Goal: Information Seeking & Learning: Learn about a topic

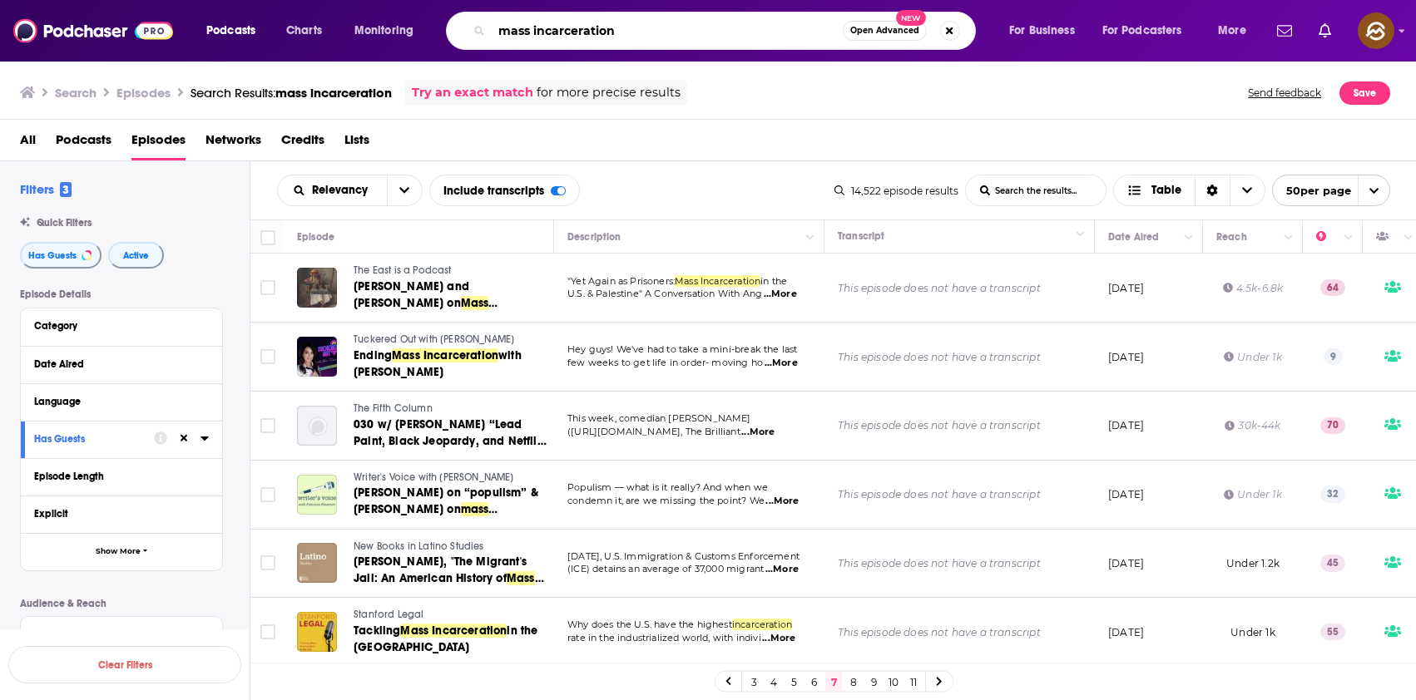
drag, startPoint x: 646, startPoint y: 29, endPoint x: 448, endPoint y: 17, distance: 198.4
click at [448, 17] on div "Podcasts Charts Monitoring mass incarceration Open Advanced New For Business Fo…" at bounding box center [728, 31] width 1067 height 38
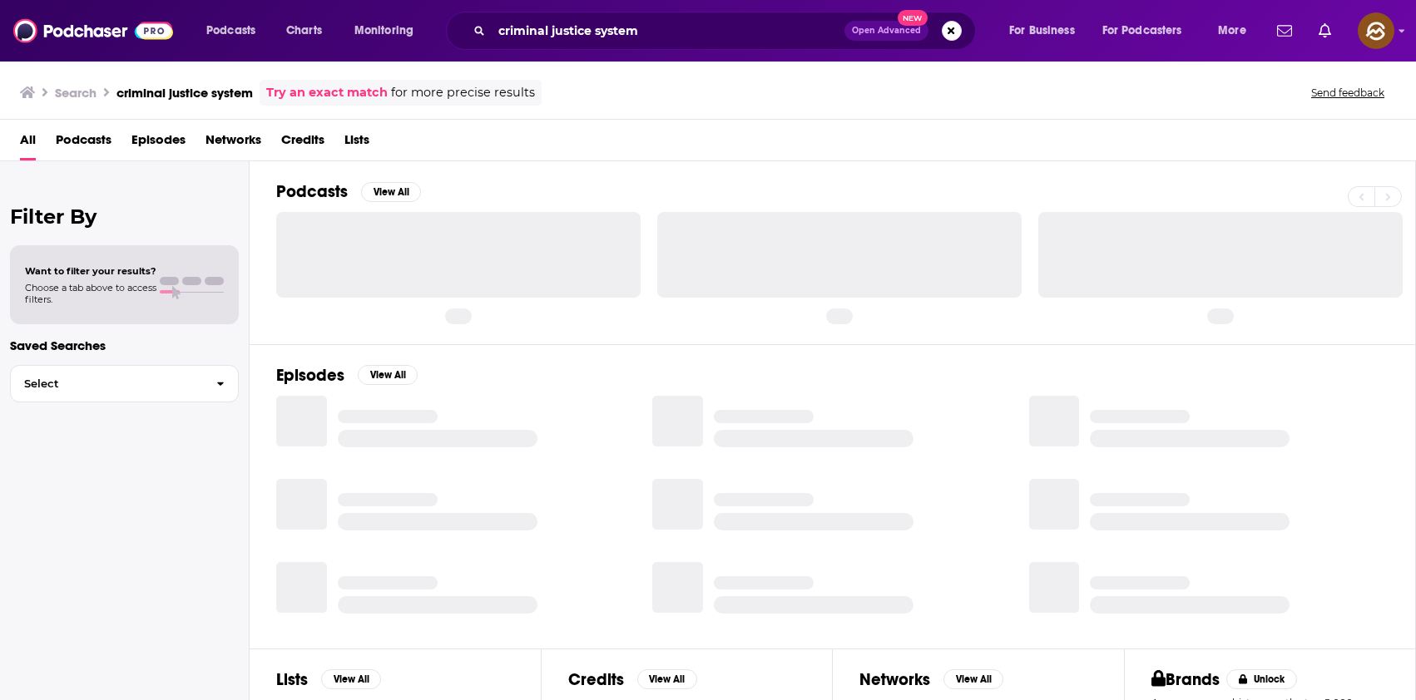
click at [163, 142] on span "Episodes" at bounding box center [158, 143] width 54 height 34
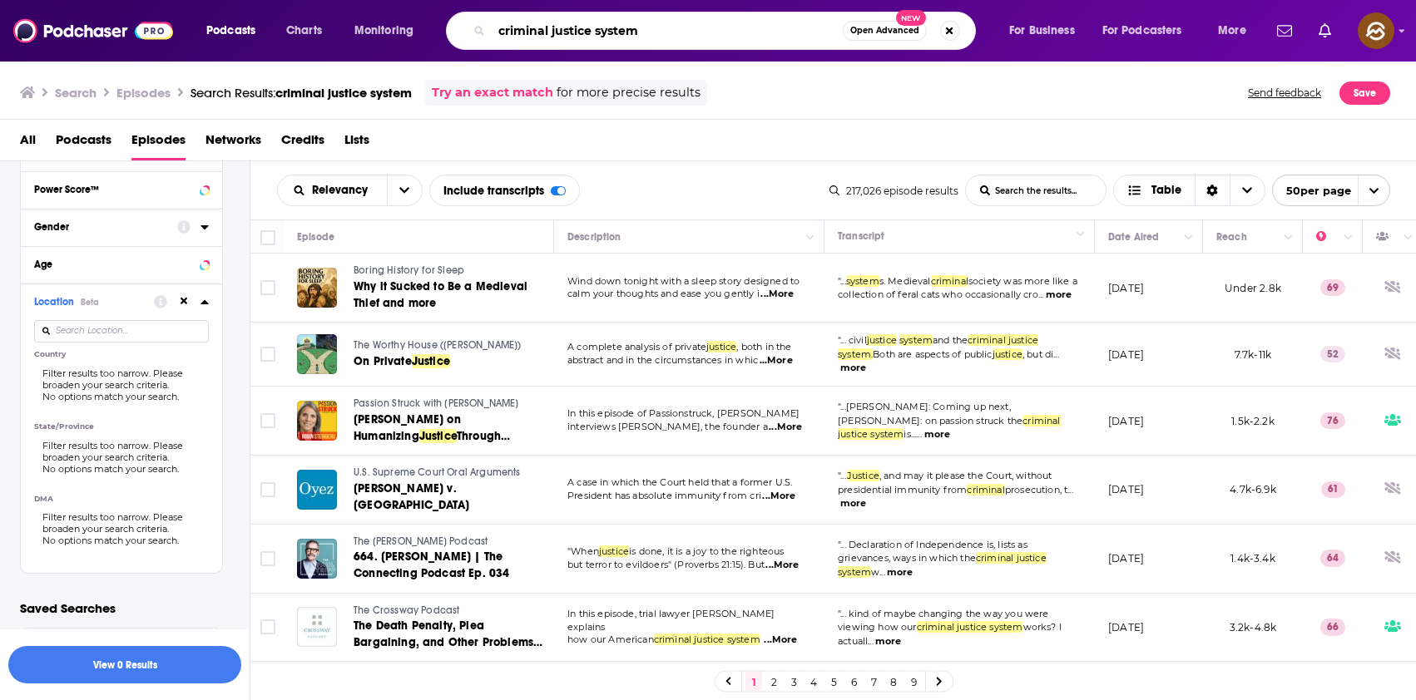
drag, startPoint x: 676, startPoint y: 30, endPoint x: 441, endPoint y: 29, distance: 235.4
click at [441, 29] on div "Podcasts Charts Monitoring criminal justice system Open Advanced New For Busine…" at bounding box center [728, 31] width 1067 height 38
click at [618, 29] on input "criminal justice system" at bounding box center [667, 30] width 351 height 27
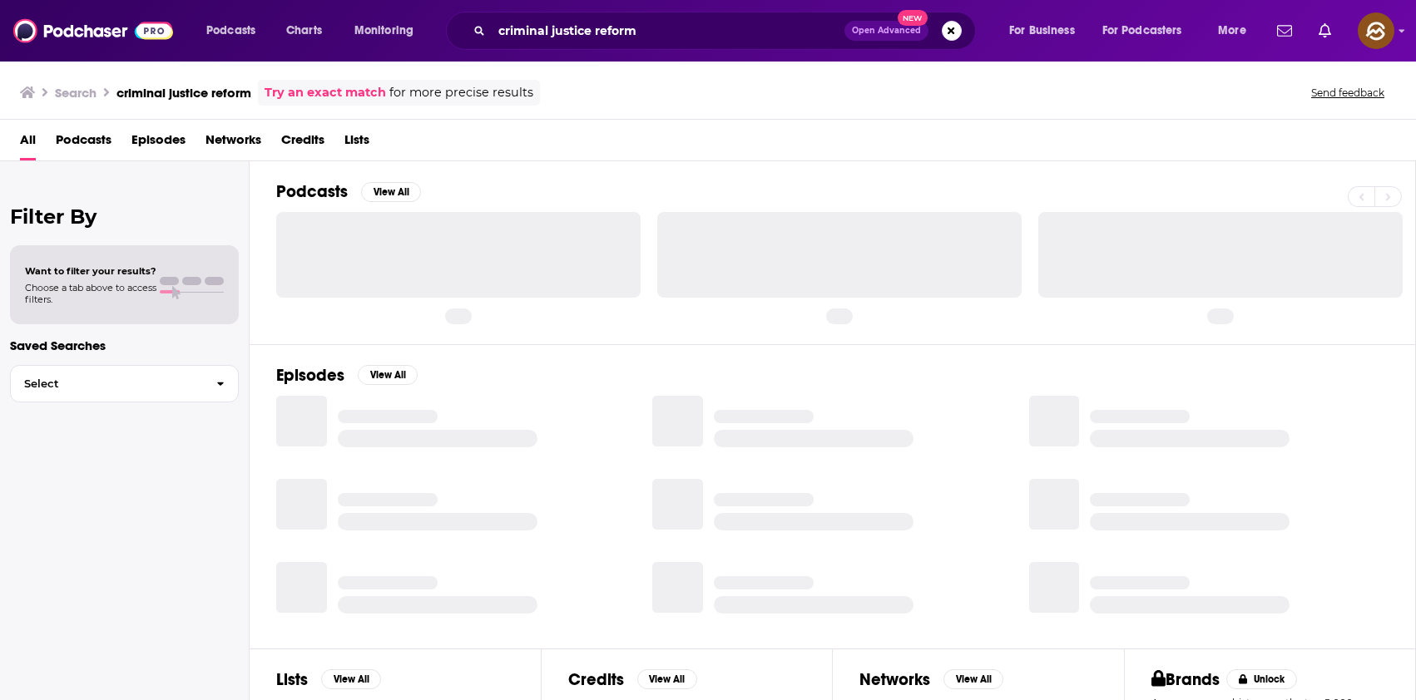
click at [156, 146] on span "Episodes" at bounding box center [158, 143] width 54 height 34
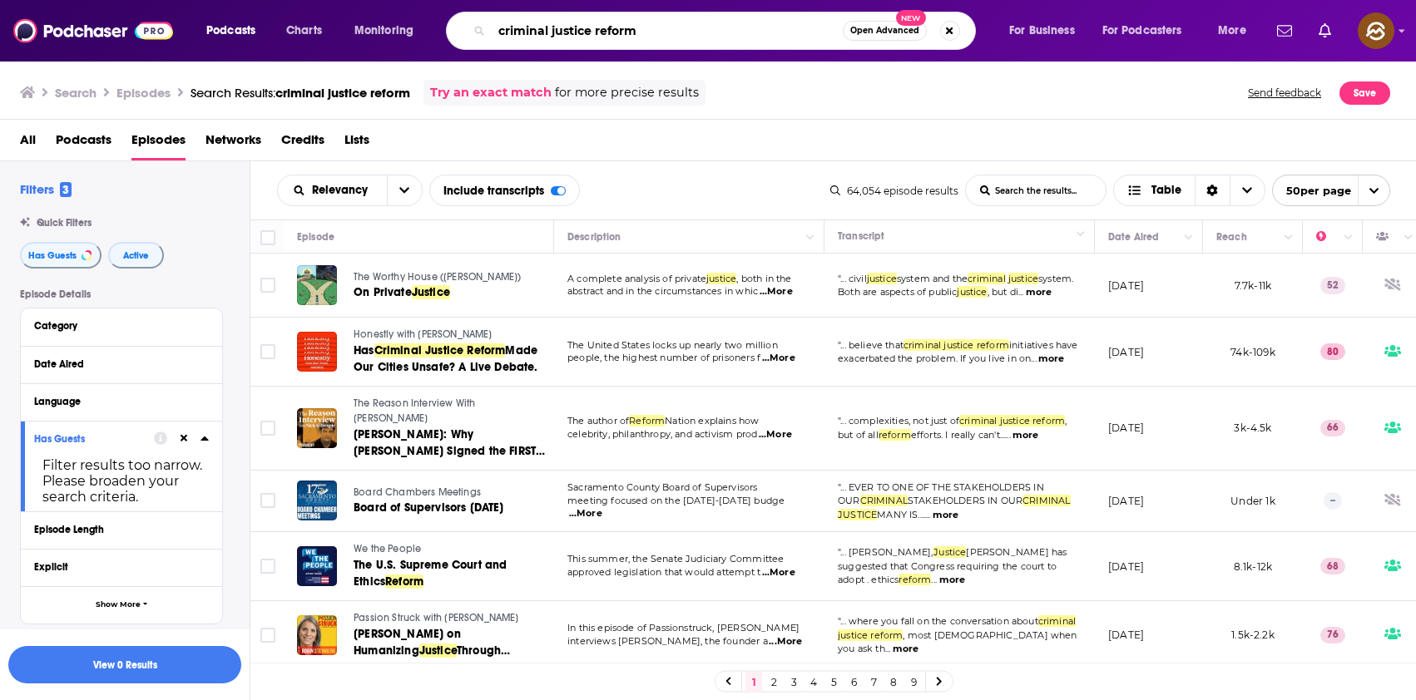
drag, startPoint x: 696, startPoint y: 27, endPoint x: 415, endPoint y: 23, distance: 281.2
click at [415, 23] on div "Podcasts Charts Monitoring criminal justice reform Open Advanced New For Busine…" at bounding box center [728, 31] width 1067 height 38
type input "Financial freedom strategy"
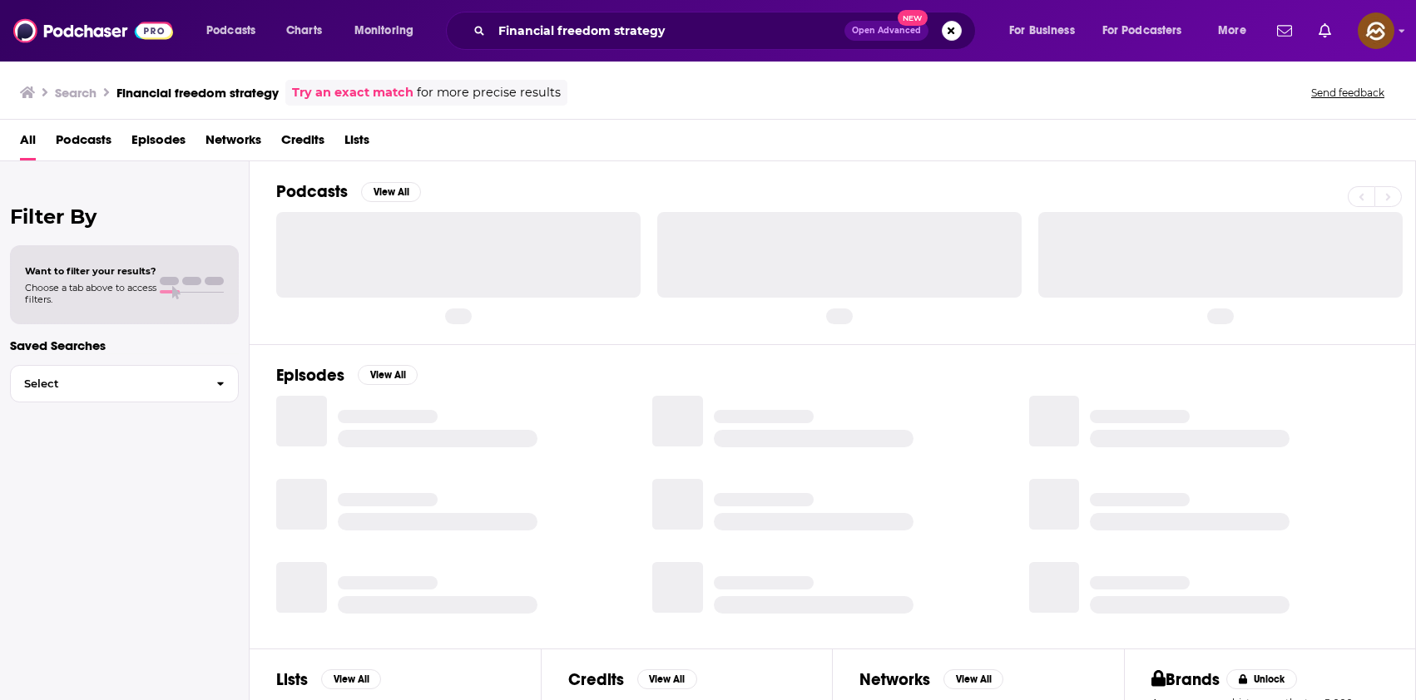
click at [81, 141] on span "Podcasts" at bounding box center [84, 143] width 56 height 34
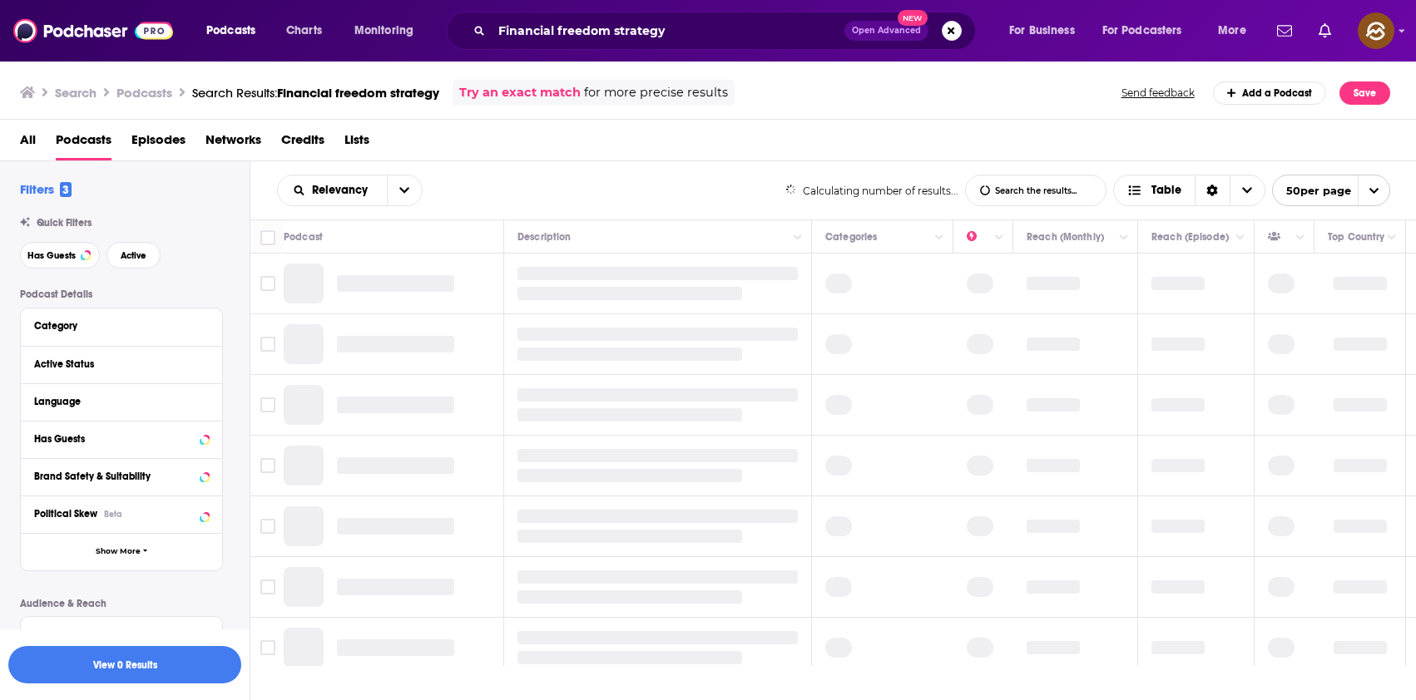
click at [139, 130] on span "Episodes" at bounding box center [158, 143] width 54 height 34
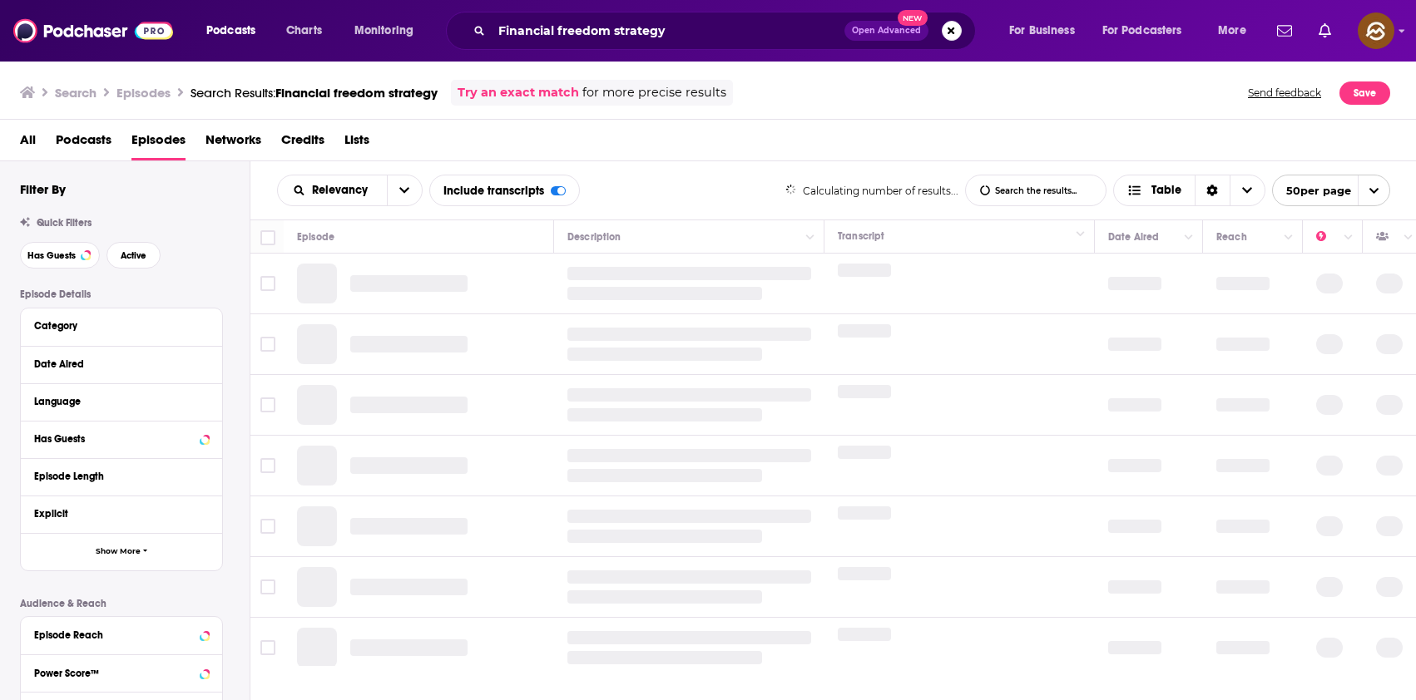
click at [165, 146] on span "Episodes" at bounding box center [158, 143] width 54 height 34
click at [131, 251] on span "Active" at bounding box center [134, 255] width 26 height 9
click at [48, 259] on span "Has Guests" at bounding box center [51, 255] width 48 height 9
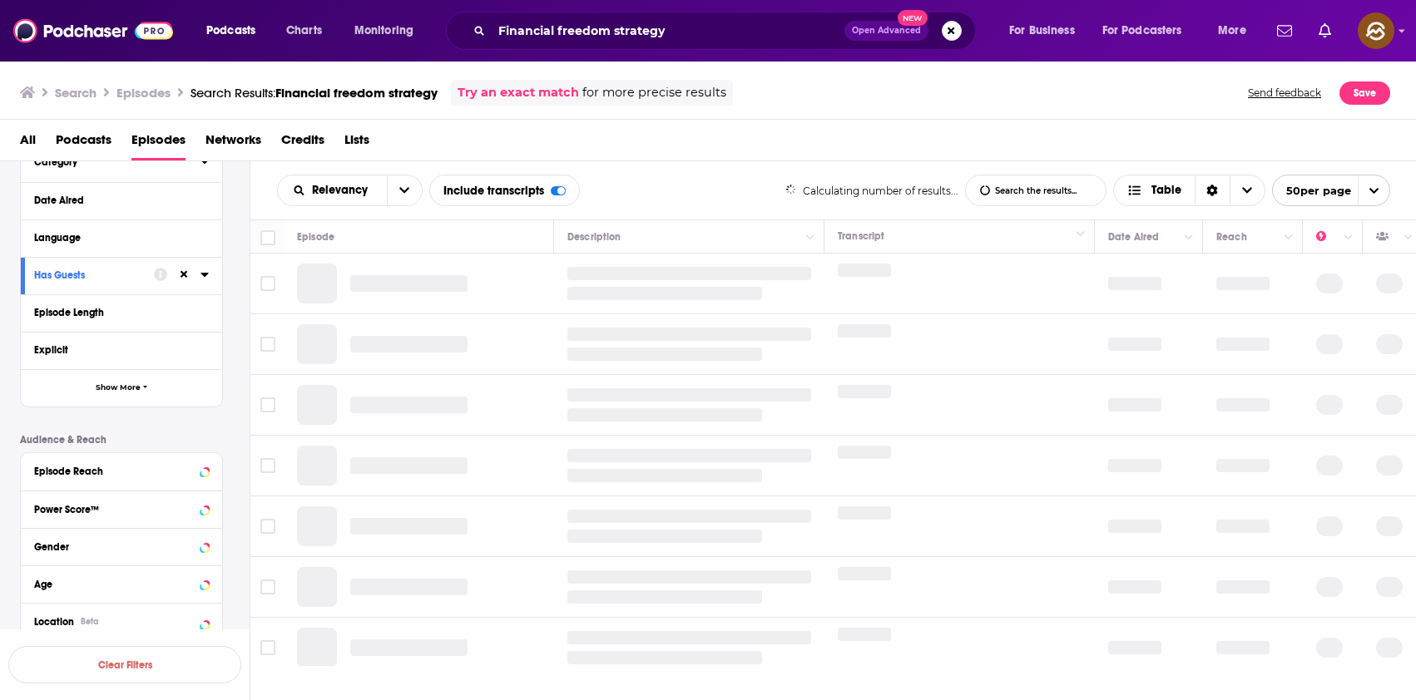
scroll to position [231, 0]
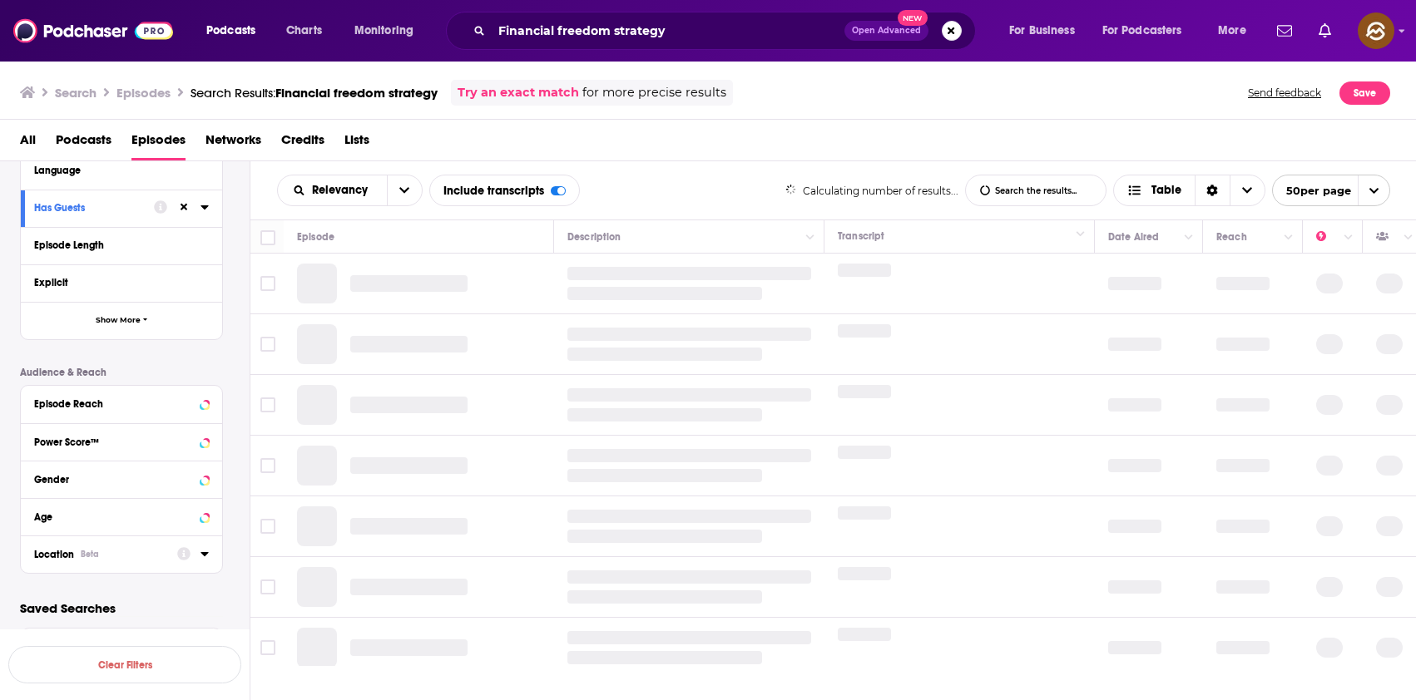
click at [81, 559] on div "Beta" at bounding box center [90, 554] width 18 height 11
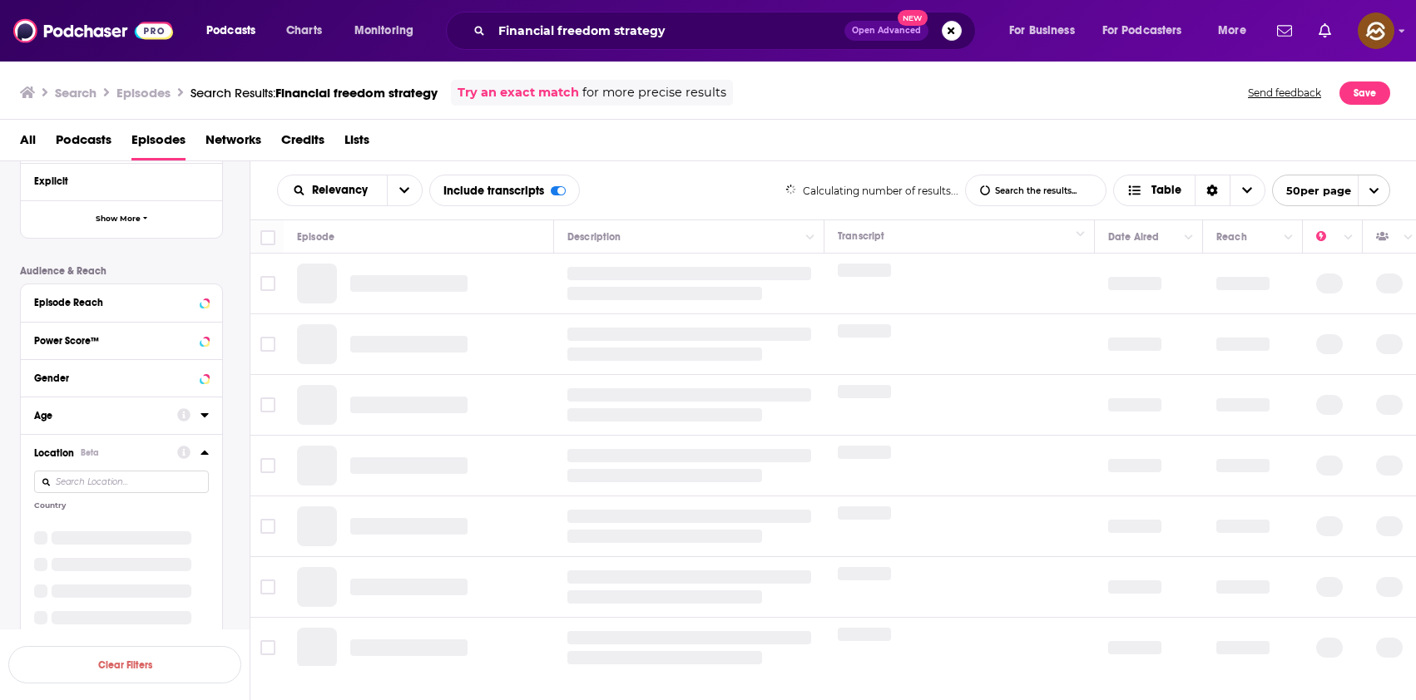
scroll to position [447, 0]
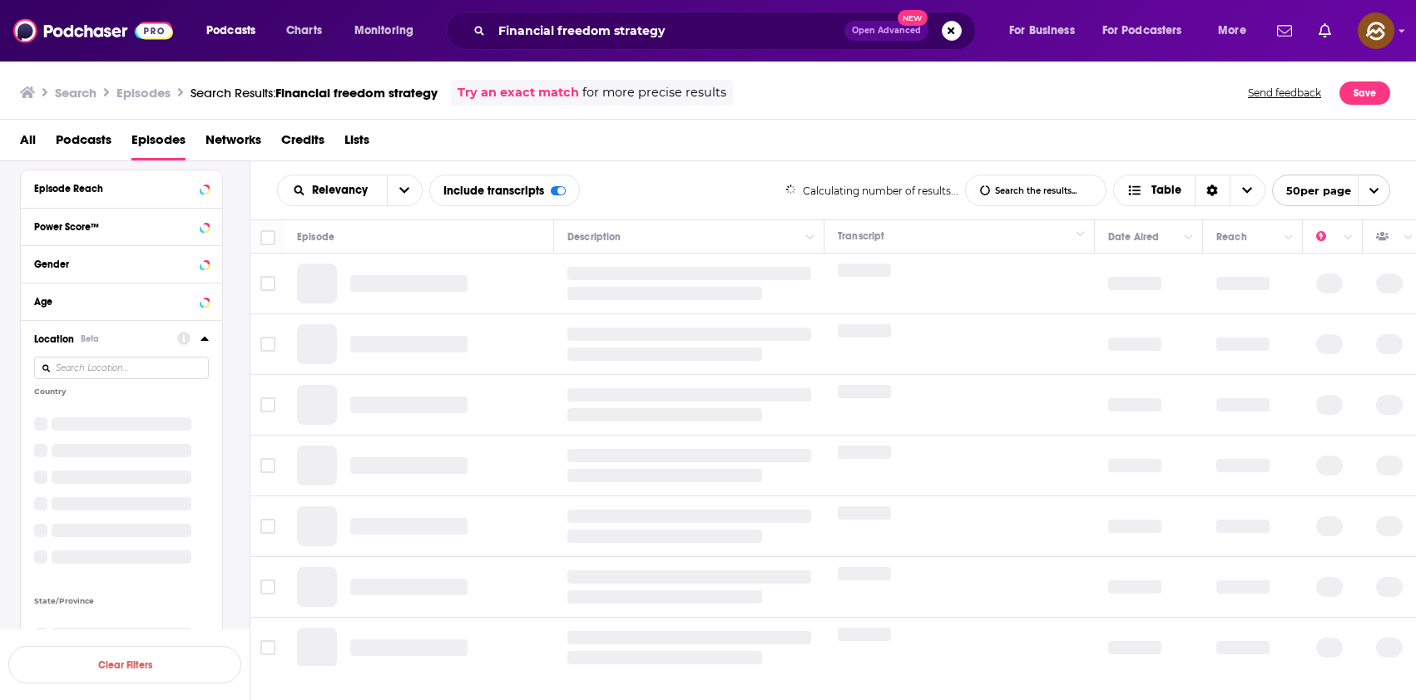
click at [126, 366] on input at bounding box center [121, 368] width 175 height 22
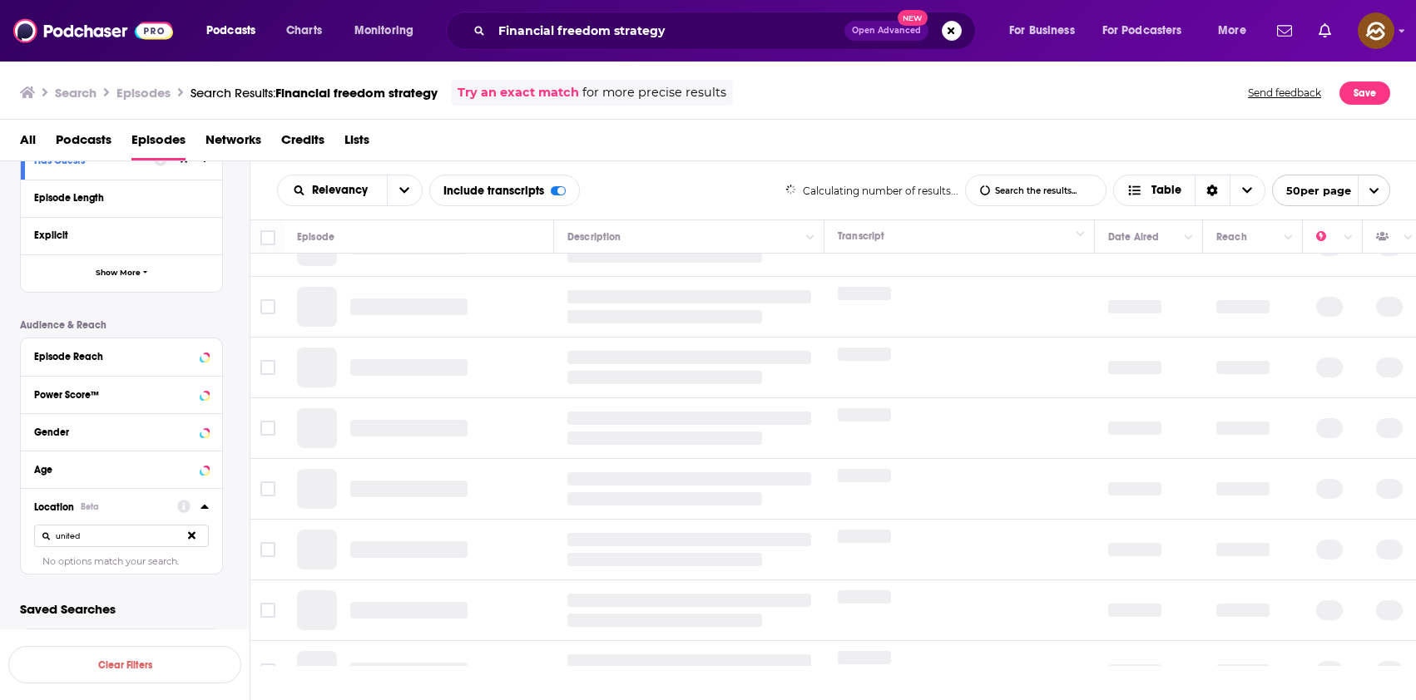
scroll to position [333, 0]
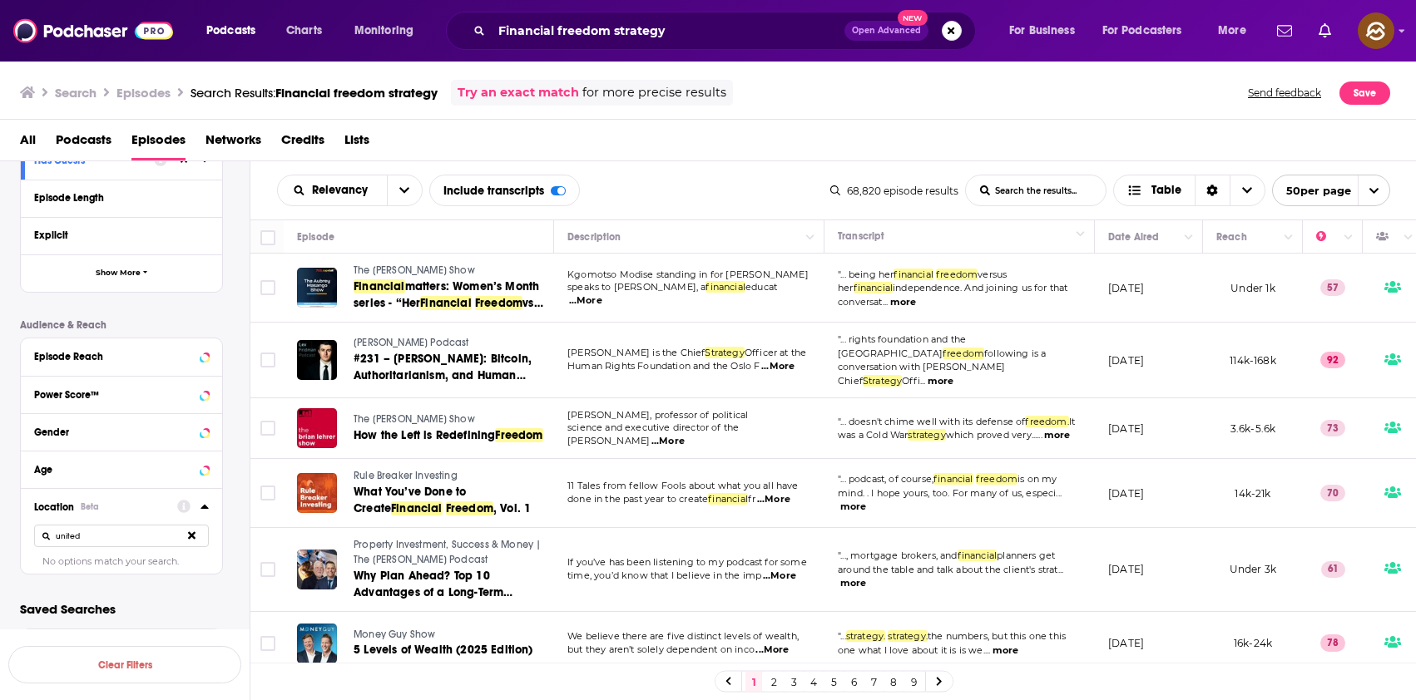
type input "united"
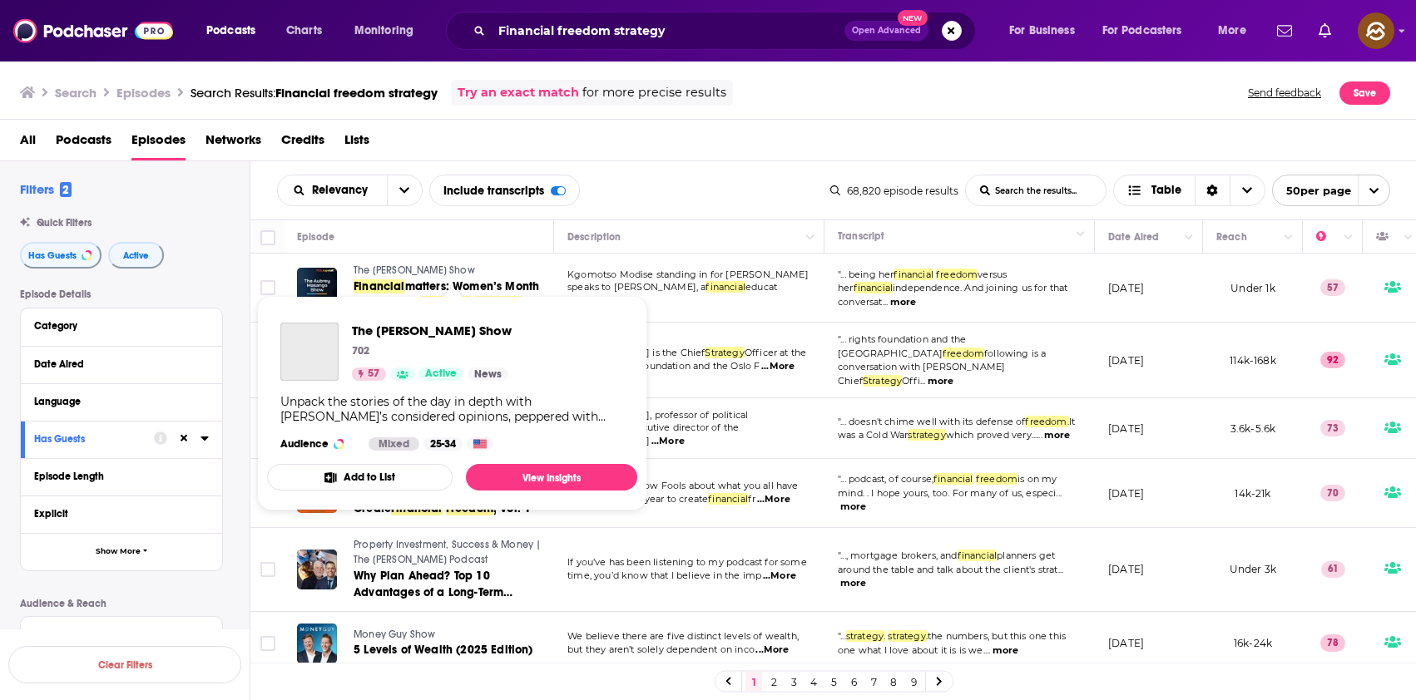
click at [434, 269] on span "The Aubrey Masango Show" at bounding box center [414, 271] width 121 height 12
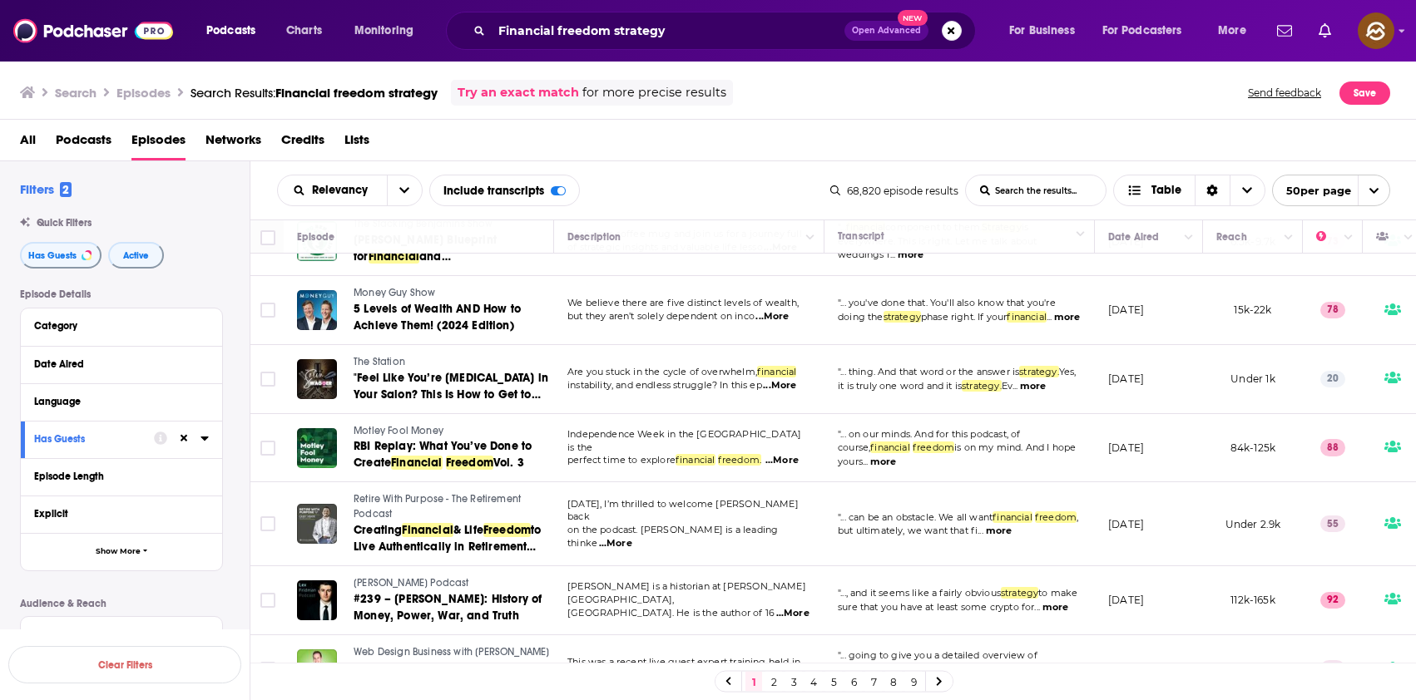
scroll to position [844, 0]
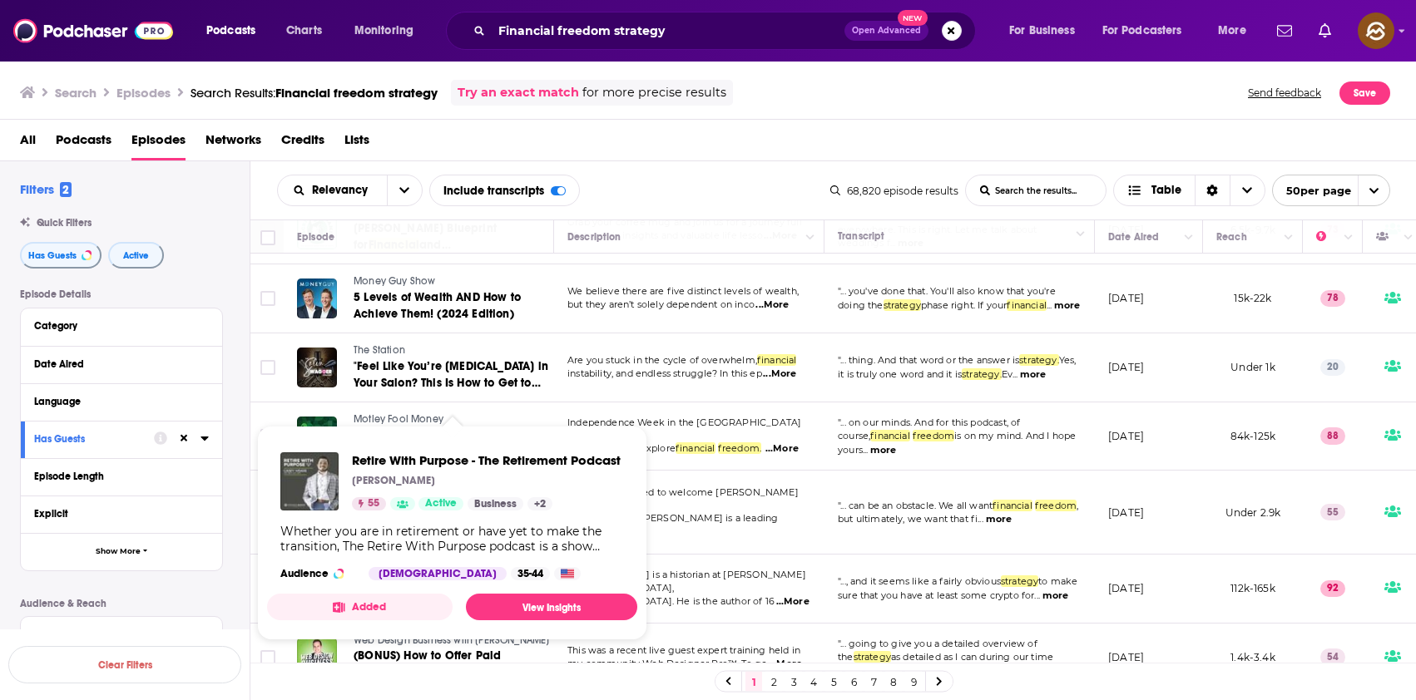
click at [424, 457] on div "Podcasts Charts Monitoring Financial freedom strategy Open Advanced New For Bus…" at bounding box center [708, 350] width 1416 height 700
click at [391, 456] on span "Retire With Purpose - The Retirement Podcast" at bounding box center [486, 461] width 269 height 16
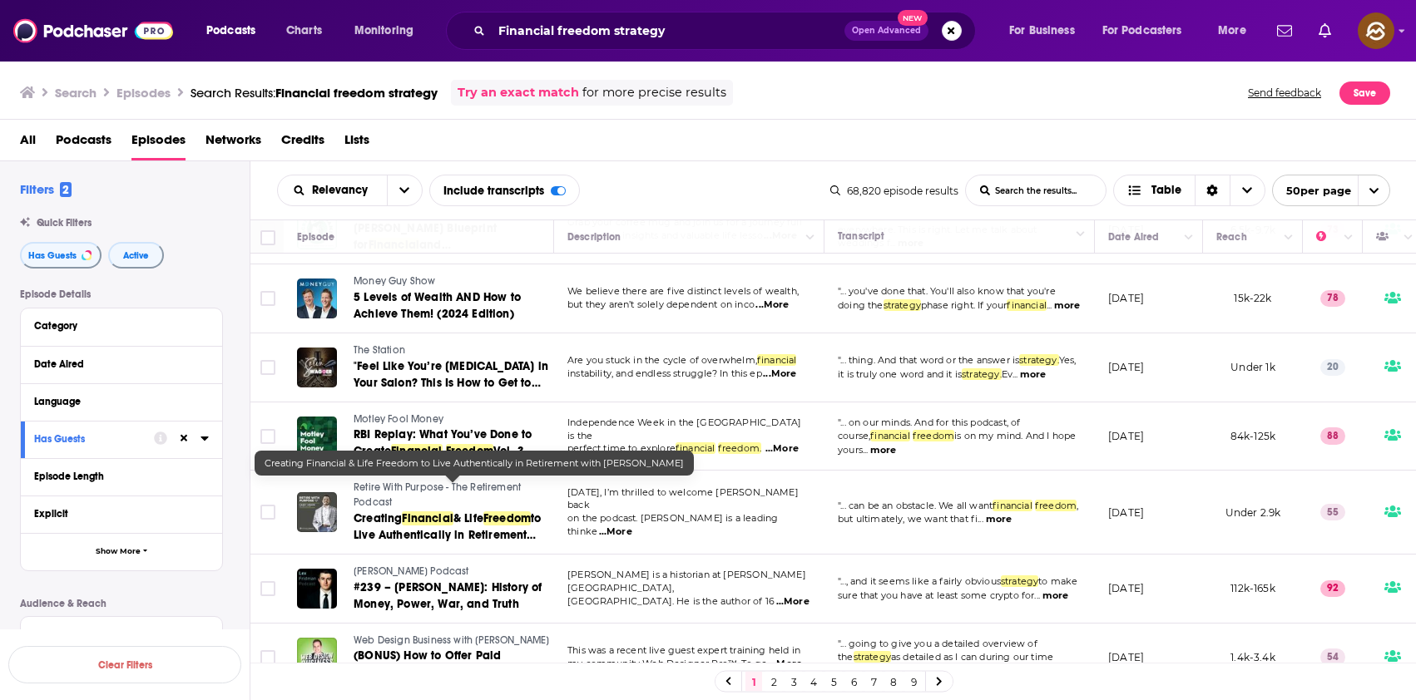
click at [416, 512] on span "to Live Authentically in Retirement with George Kinder" at bounding box center [448, 535] width 188 height 47
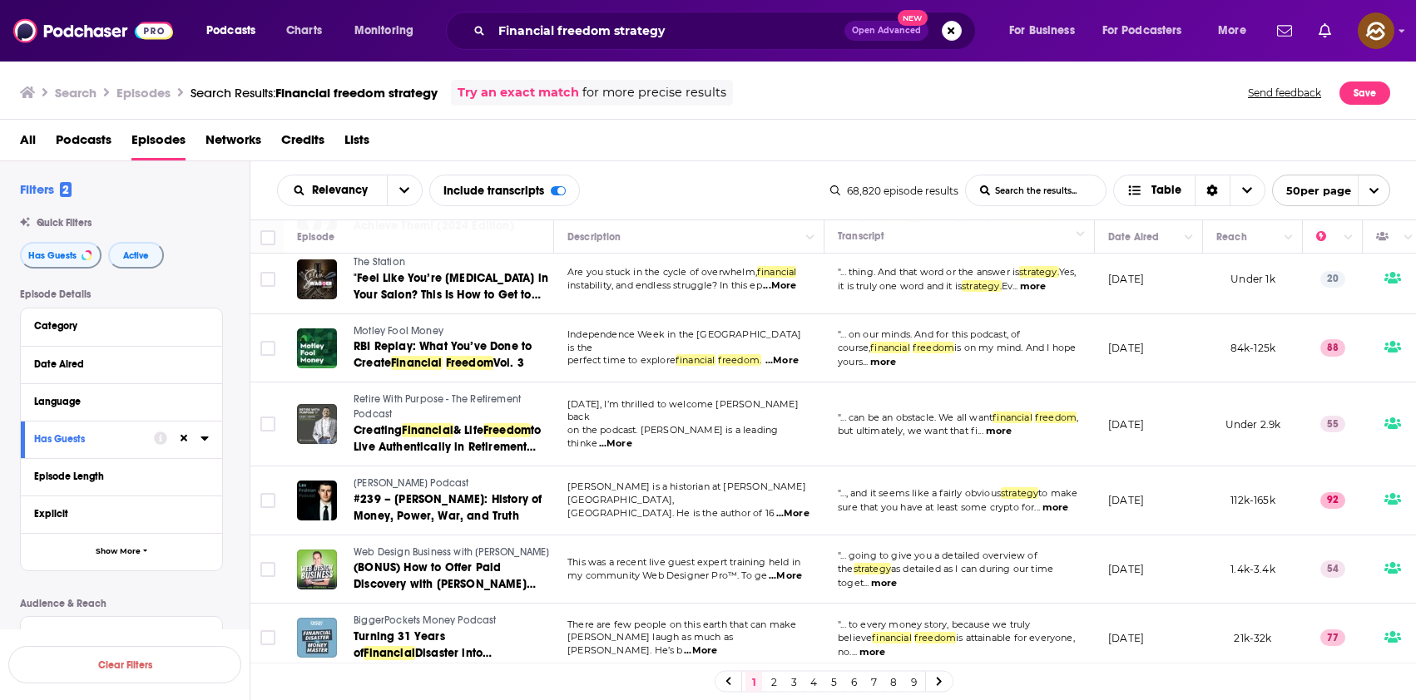
scroll to position [935, 0]
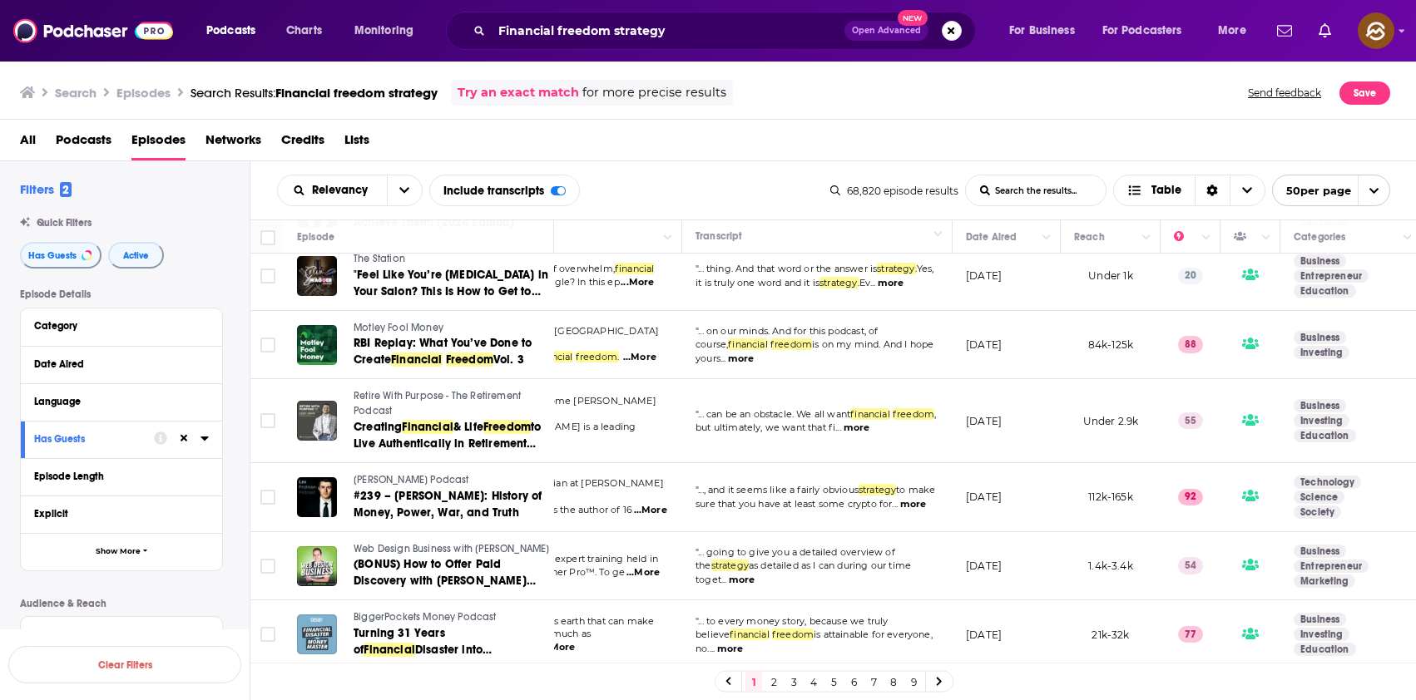
drag, startPoint x: 710, startPoint y: 662, endPoint x: 803, endPoint y: 664, distance: 92.4
click at [803, 664] on div "1 2 3 4 5 6 7 8 9" at bounding box center [833, 681] width 1166 height 37
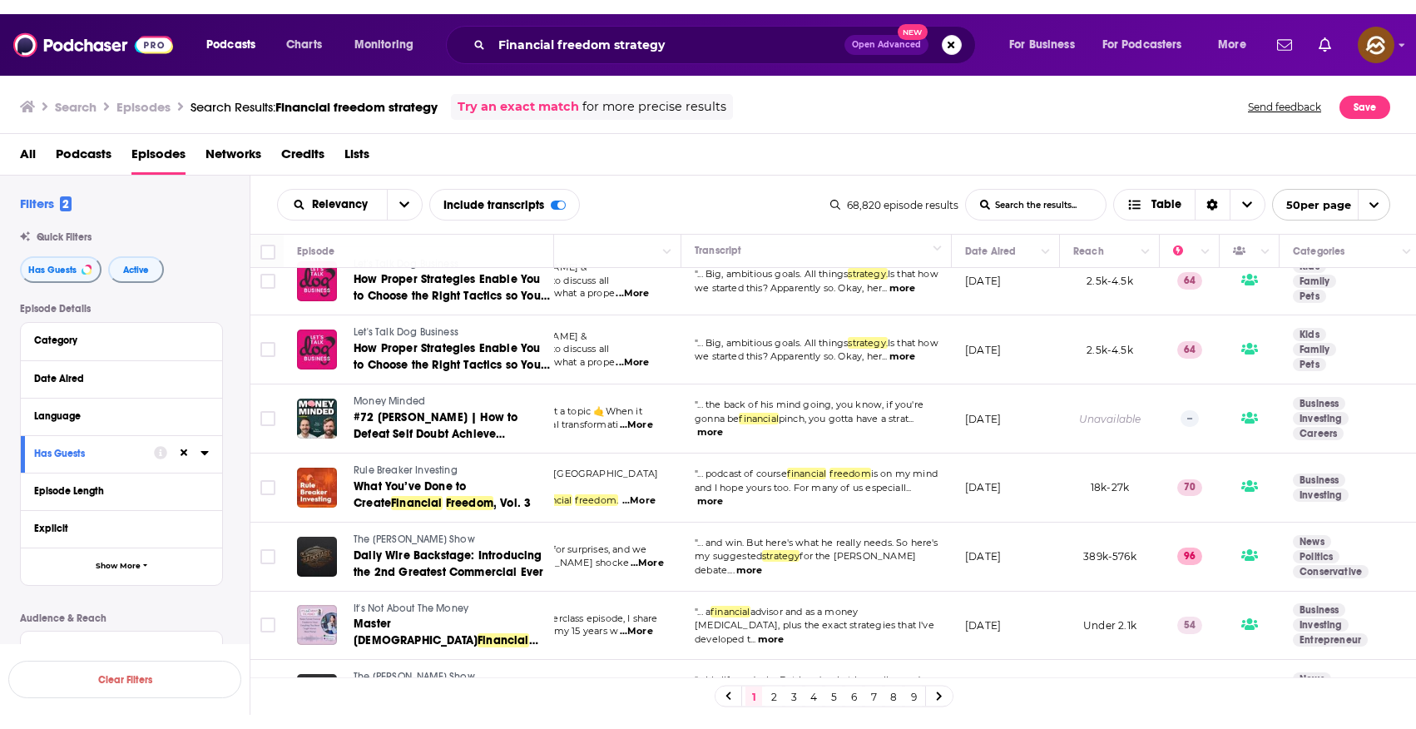
scroll to position [1522, 143]
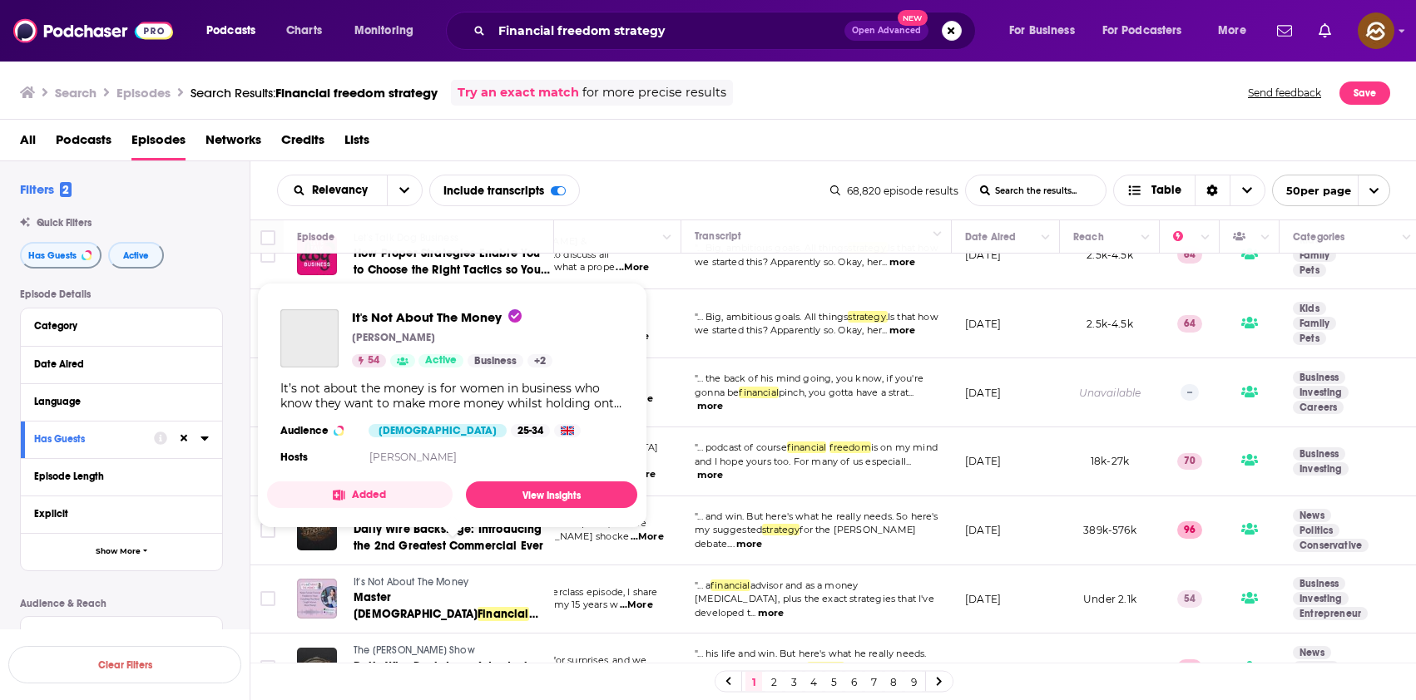
click at [423, 577] on span "It's Not About The Money" at bounding box center [411, 583] width 115 height 12
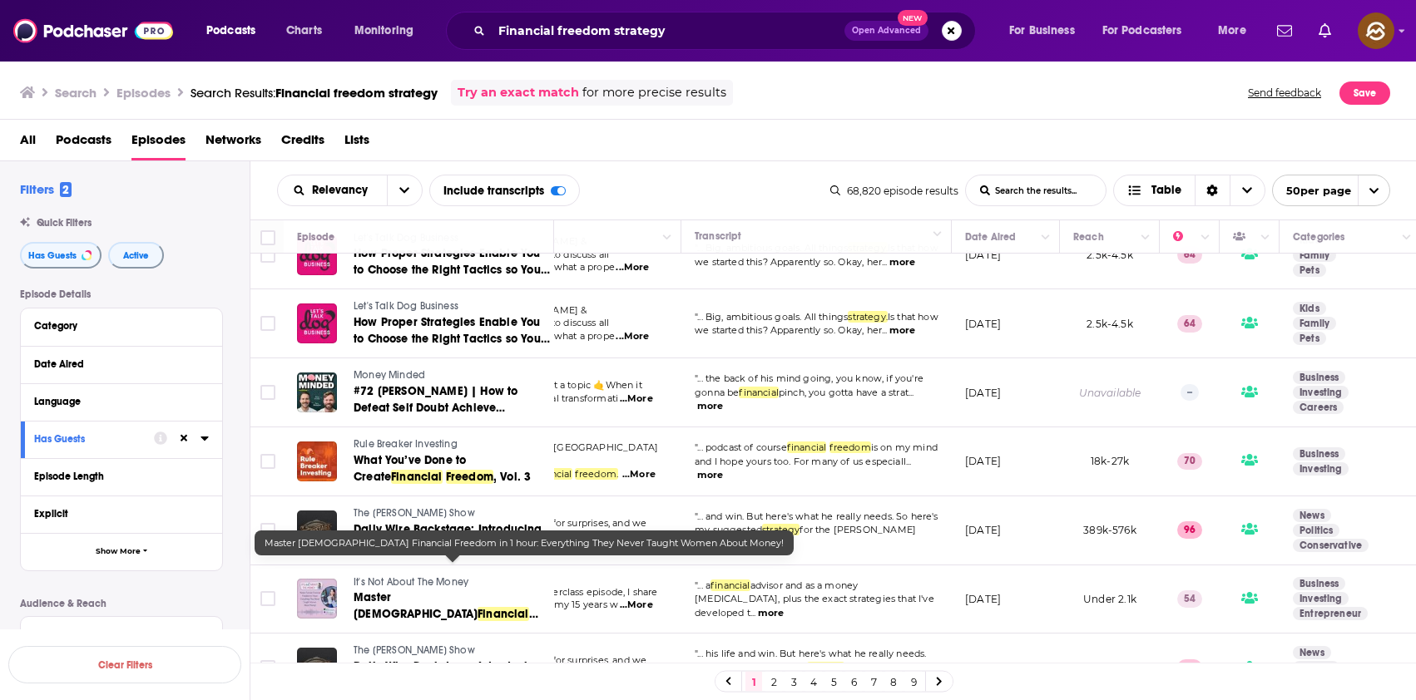
click at [413, 591] on span "Master Female" at bounding box center [416, 606] width 124 height 31
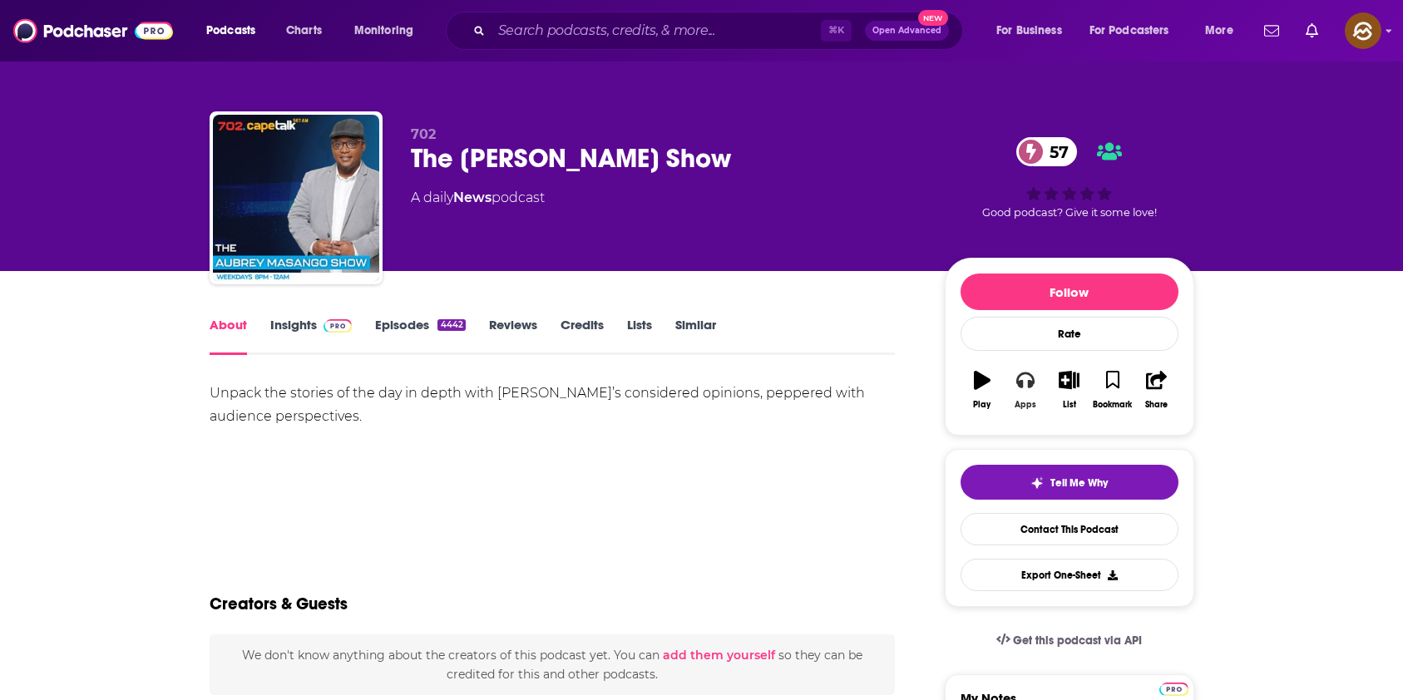
click at [1030, 379] on icon "button" at bounding box center [1026, 380] width 18 height 18
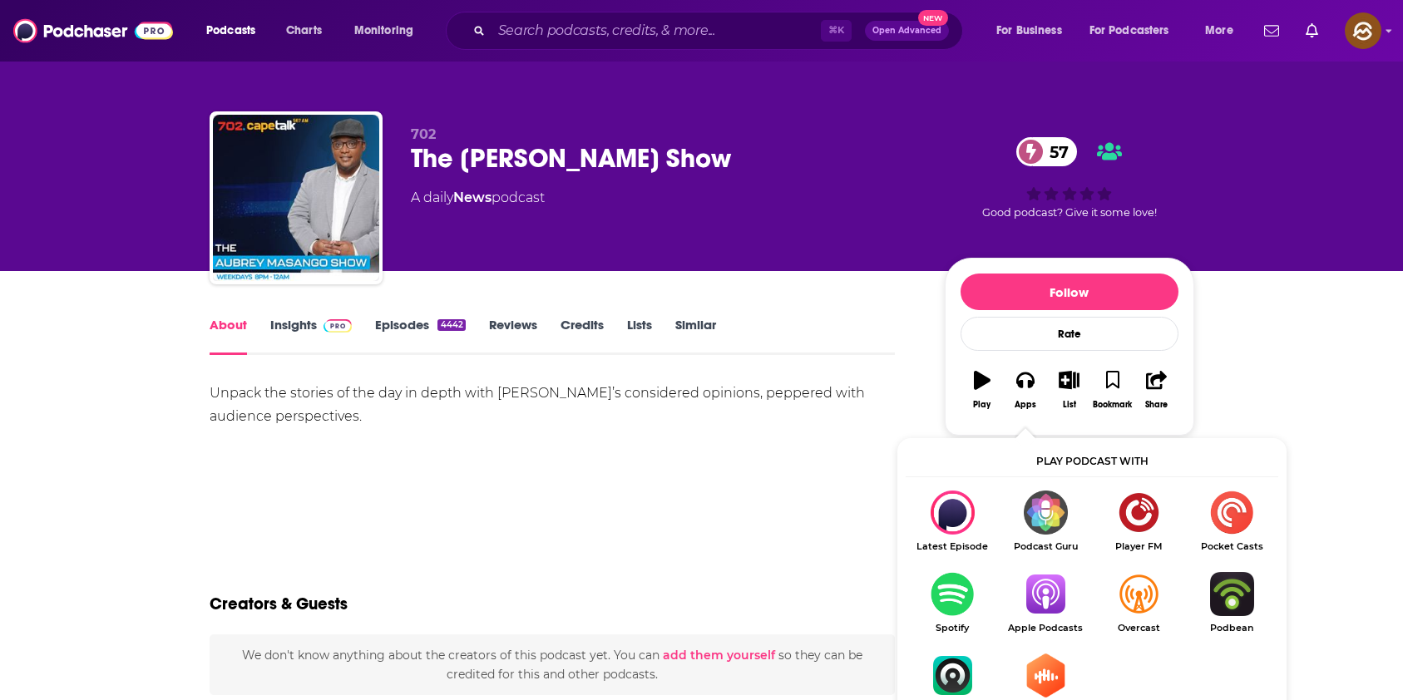
click at [1053, 592] on img "Show Listen On dropdown" at bounding box center [1045, 594] width 93 height 44
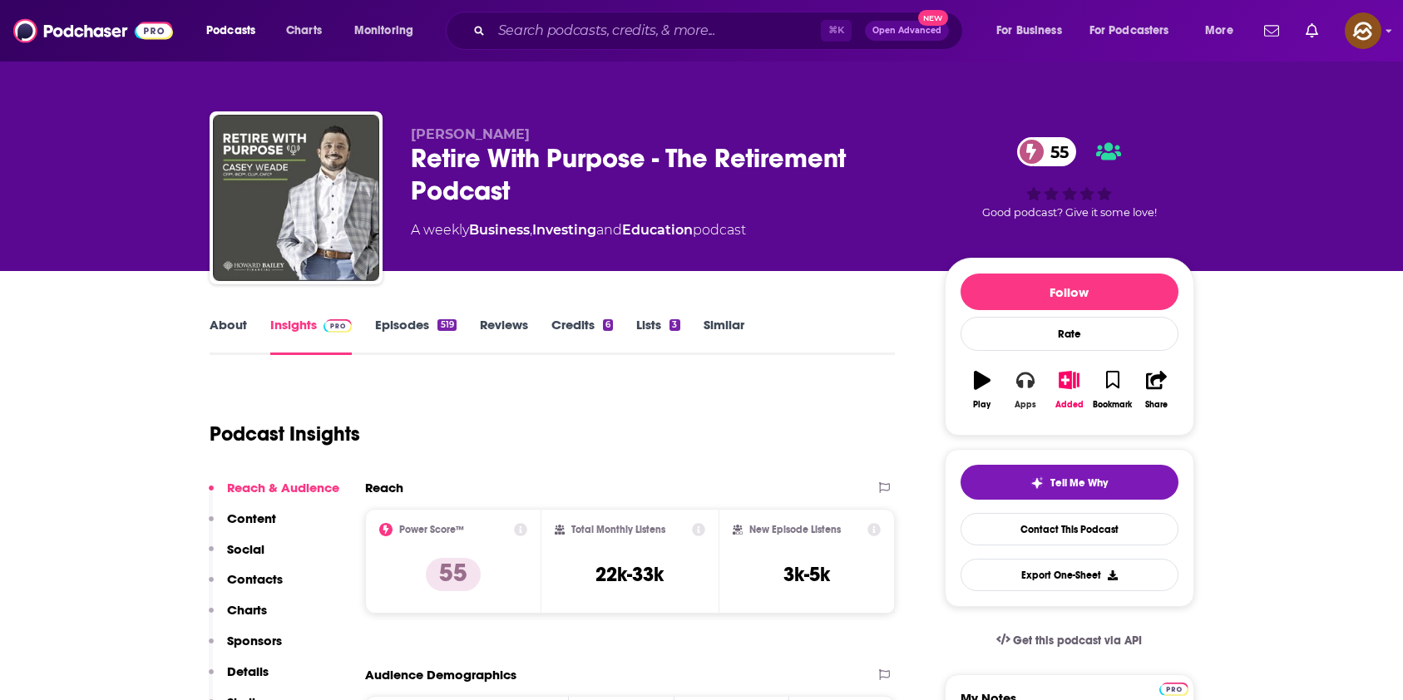
click at [1010, 384] on button "Apps" at bounding box center [1025, 390] width 43 height 60
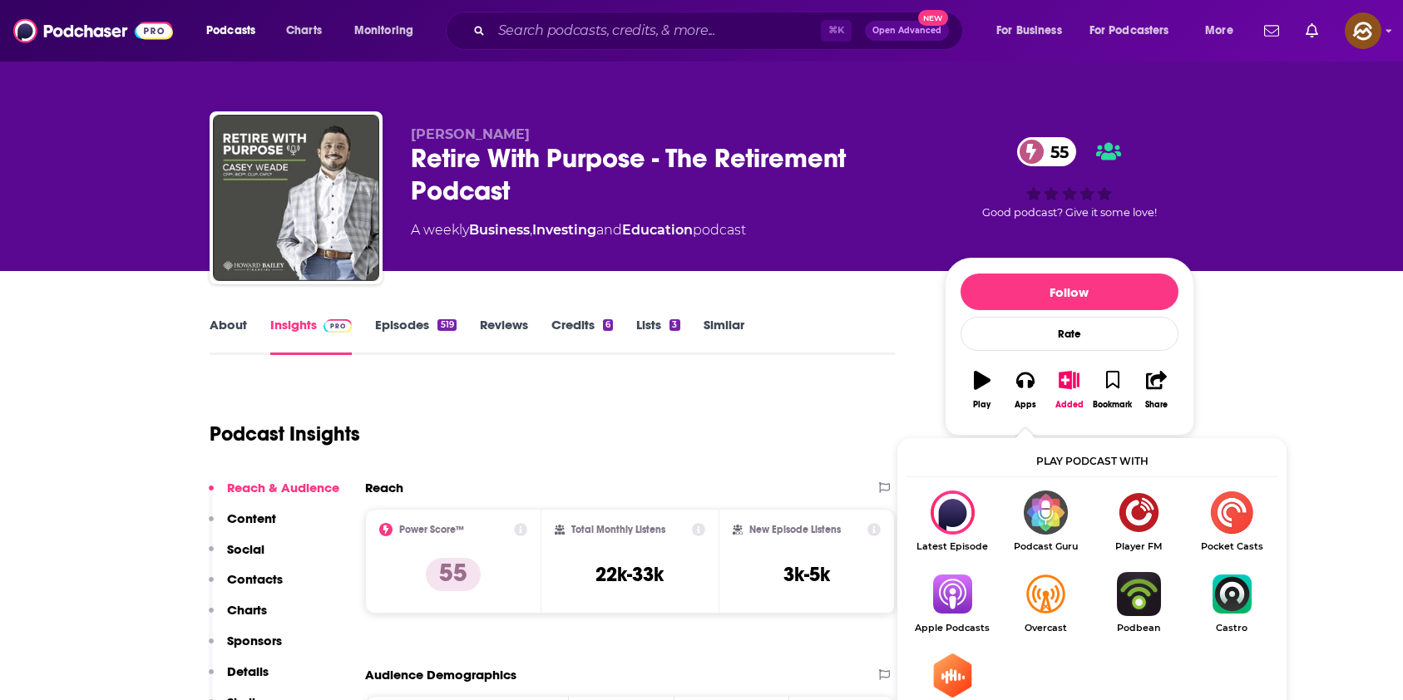
click at [934, 585] on img "Show Listen On dropdown" at bounding box center [952, 594] width 93 height 44
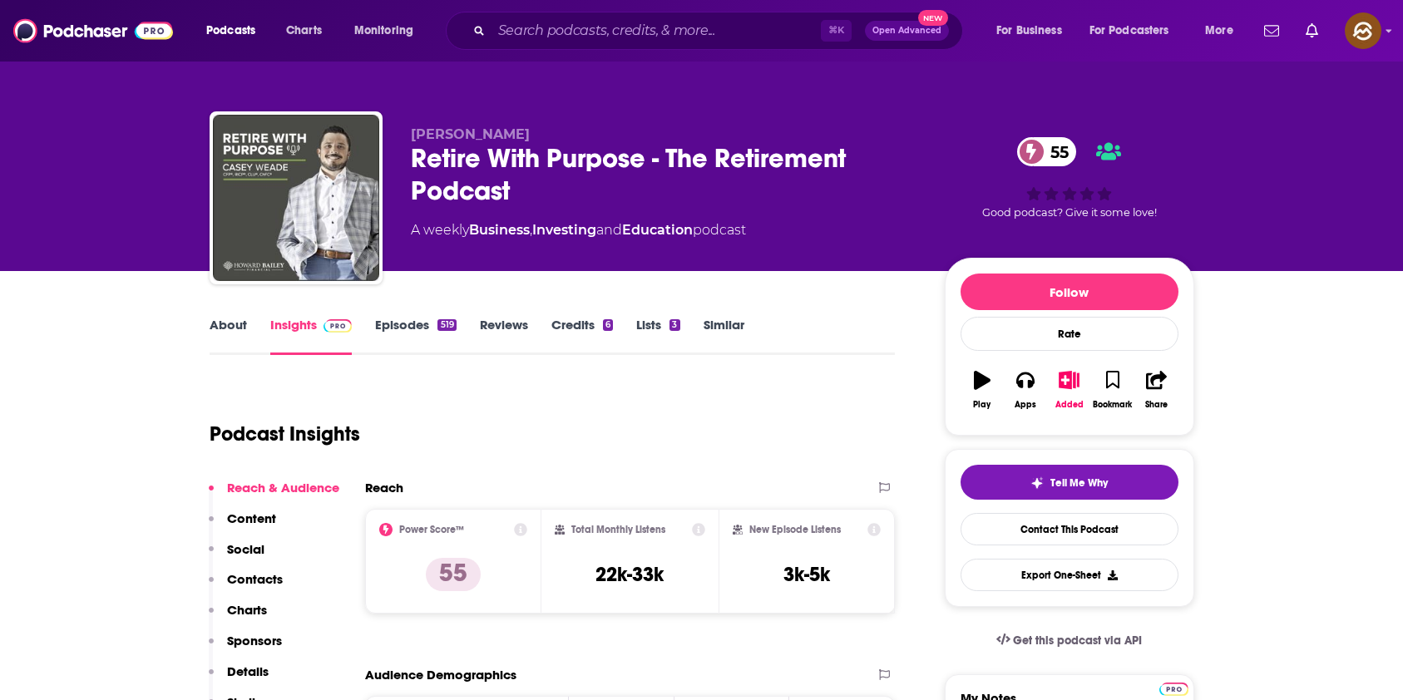
click at [264, 580] on p "Contacts" at bounding box center [255, 580] width 56 height 16
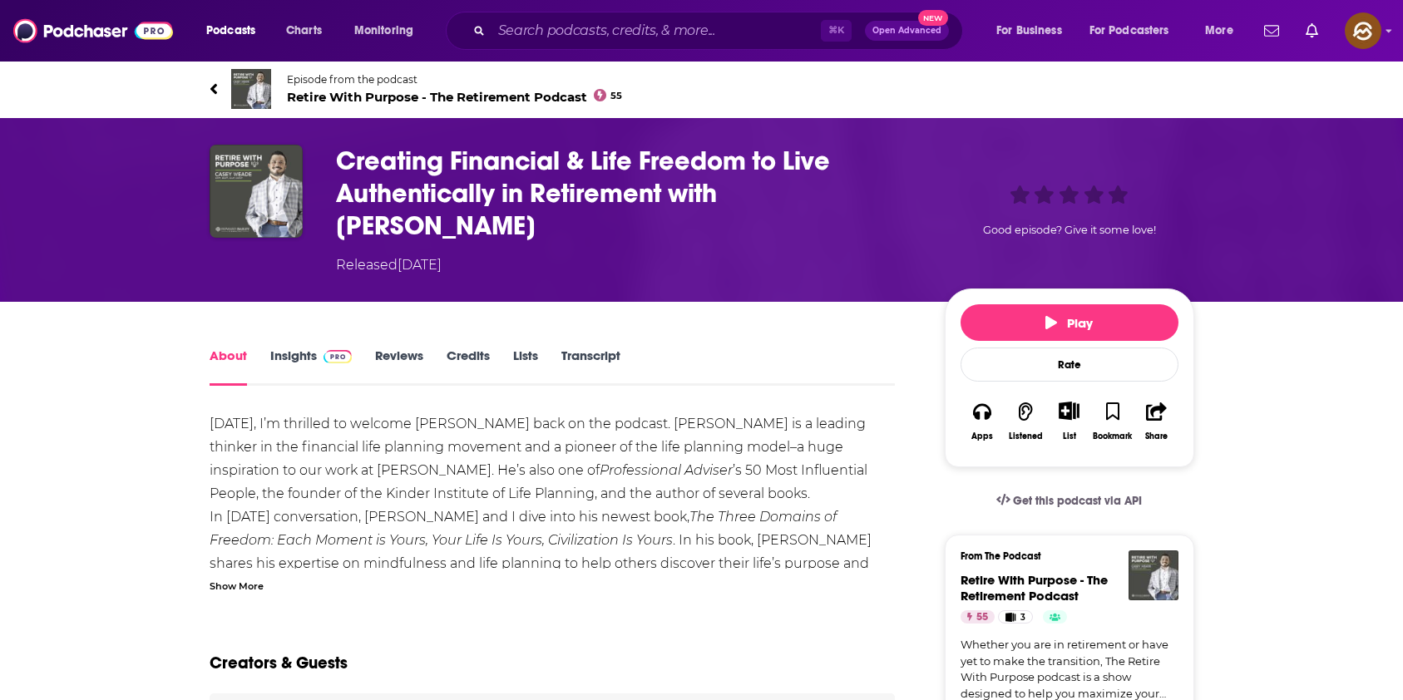
click at [847, 192] on h1 "Creating Financial & Life Freedom to Live Authentically in Retirement with Geor…" at bounding box center [627, 193] width 582 height 97
drag, startPoint x: 847, startPoint y: 192, endPoint x: 765, endPoint y: 194, distance: 81.5
copy h1 "George Kinder"
click at [765, 194] on h1 "Creating Financial & Life Freedom to Live Authentically in Retirement with Geor…" at bounding box center [627, 193] width 582 height 97
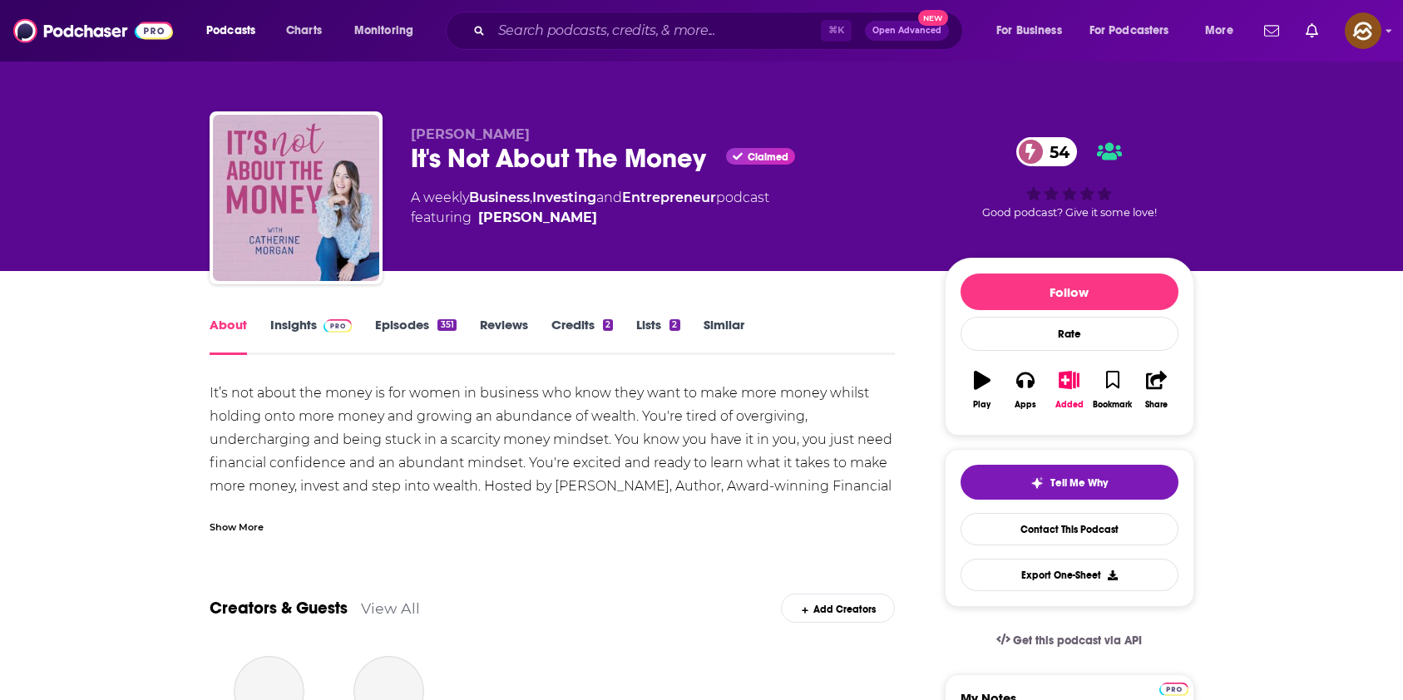
click at [1002, 379] on button "Play" at bounding box center [982, 390] width 43 height 60
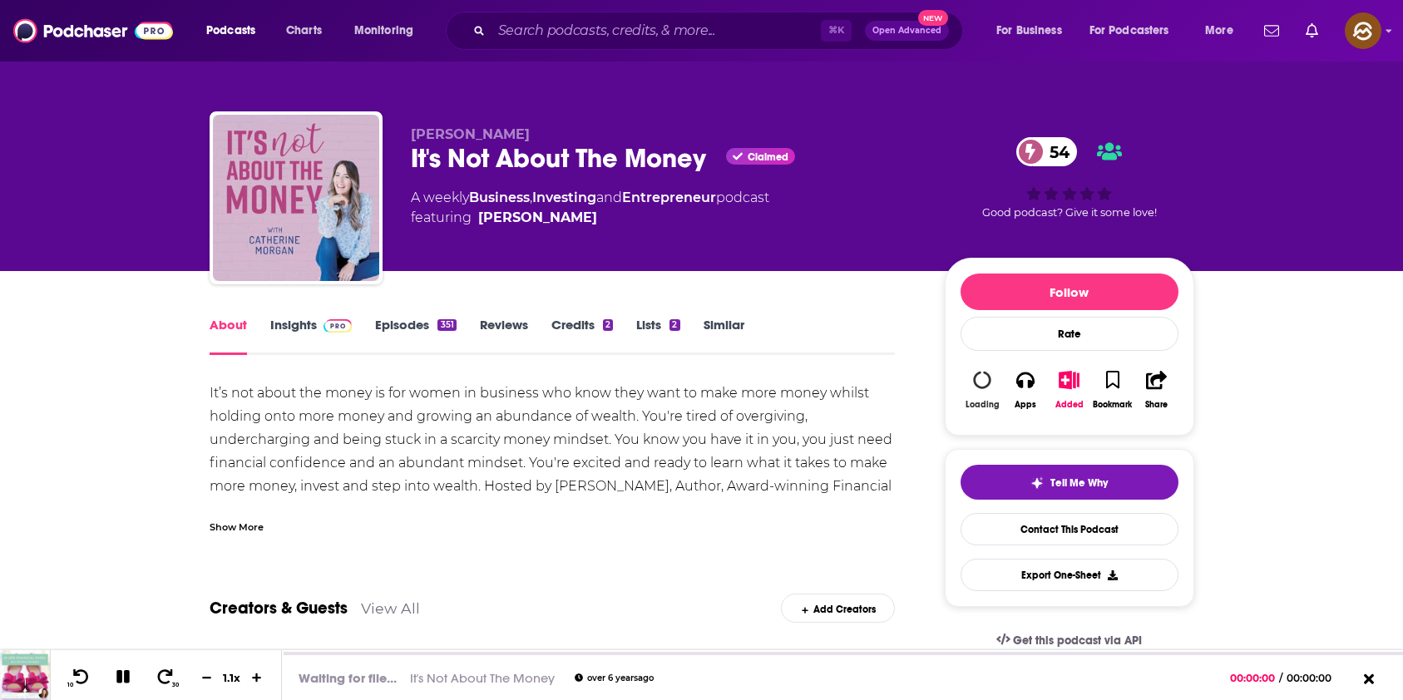
click at [980, 381] on icon "button" at bounding box center [983, 381] width 22 height 22
click at [1017, 386] on icon "button" at bounding box center [1026, 380] width 18 height 18
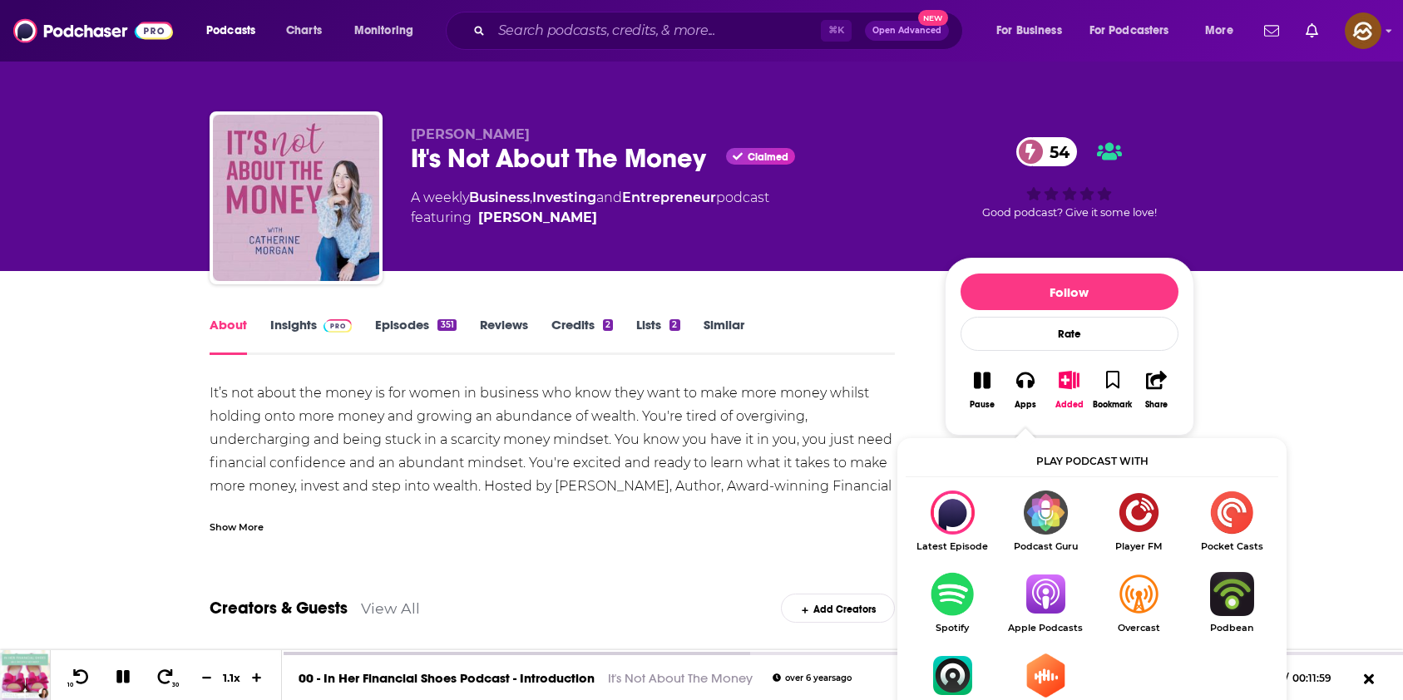
click at [1043, 593] on img "Show Listen On dropdown" at bounding box center [1045, 594] width 93 height 44
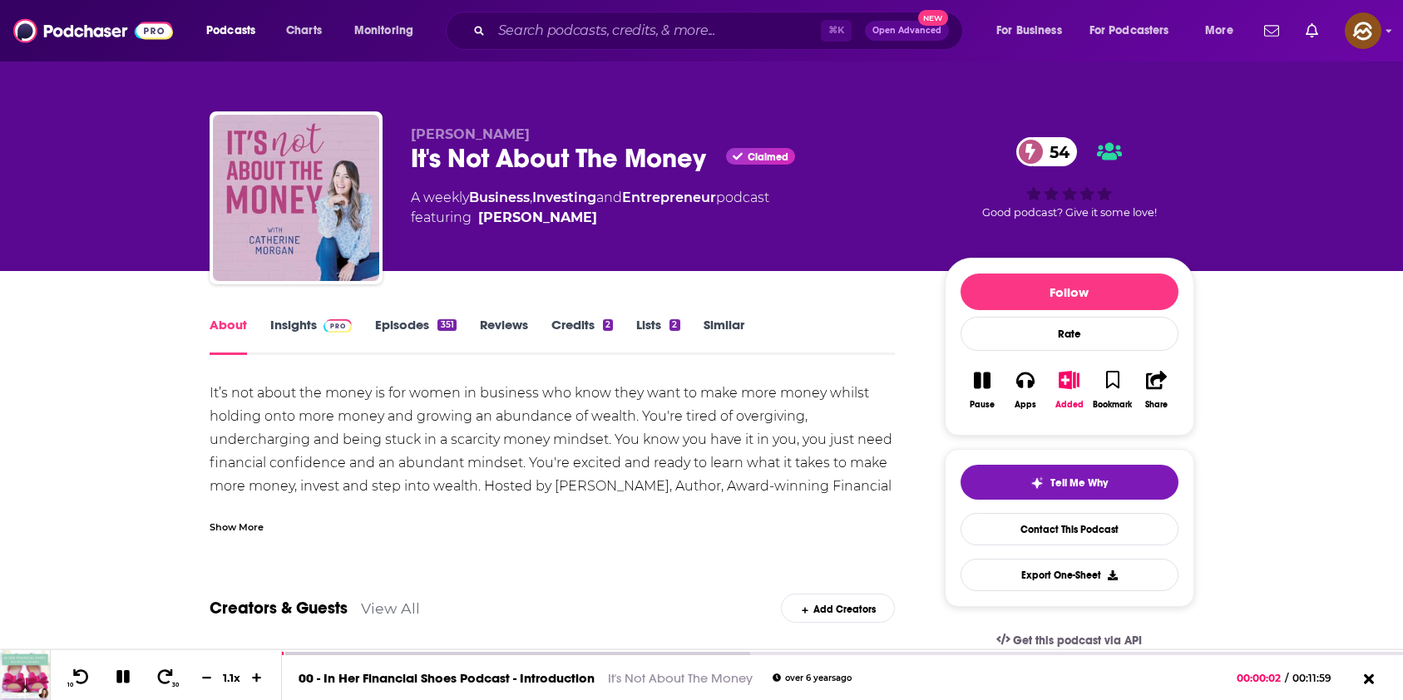
click at [984, 388] on icon "button" at bounding box center [982, 381] width 18 height 18
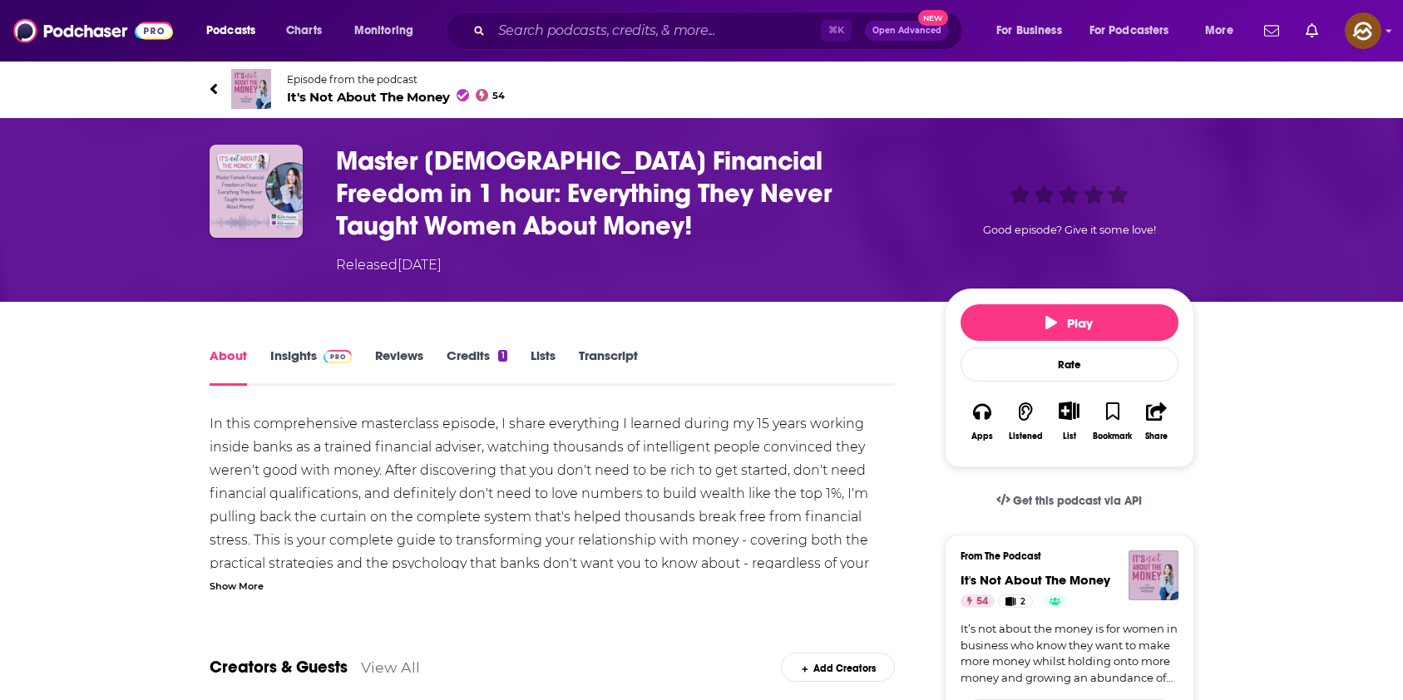
click at [250, 583] on div "Show More" at bounding box center [237, 585] width 54 height 16
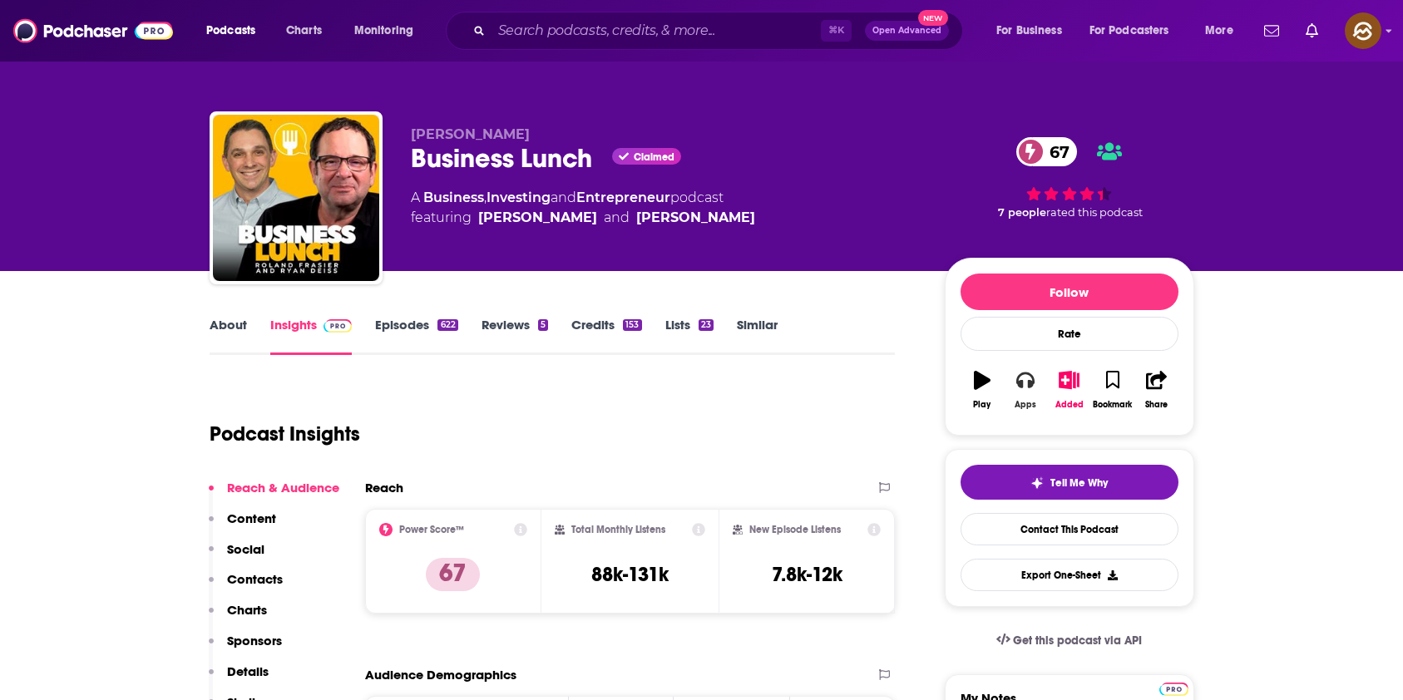
click at [1033, 385] on icon "button" at bounding box center [1026, 381] width 18 height 17
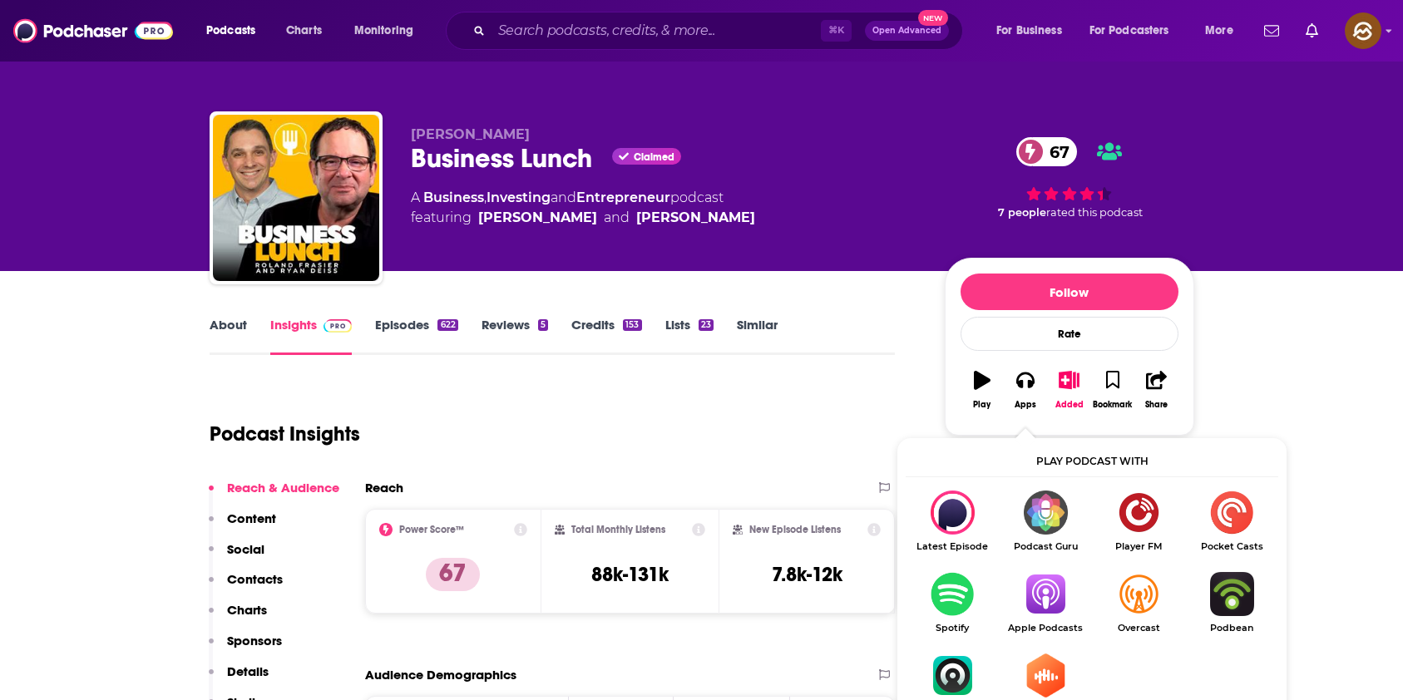
click at [1050, 599] on img "Show Listen On dropdown" at bounding box center [1045, 594] width 93 height 44
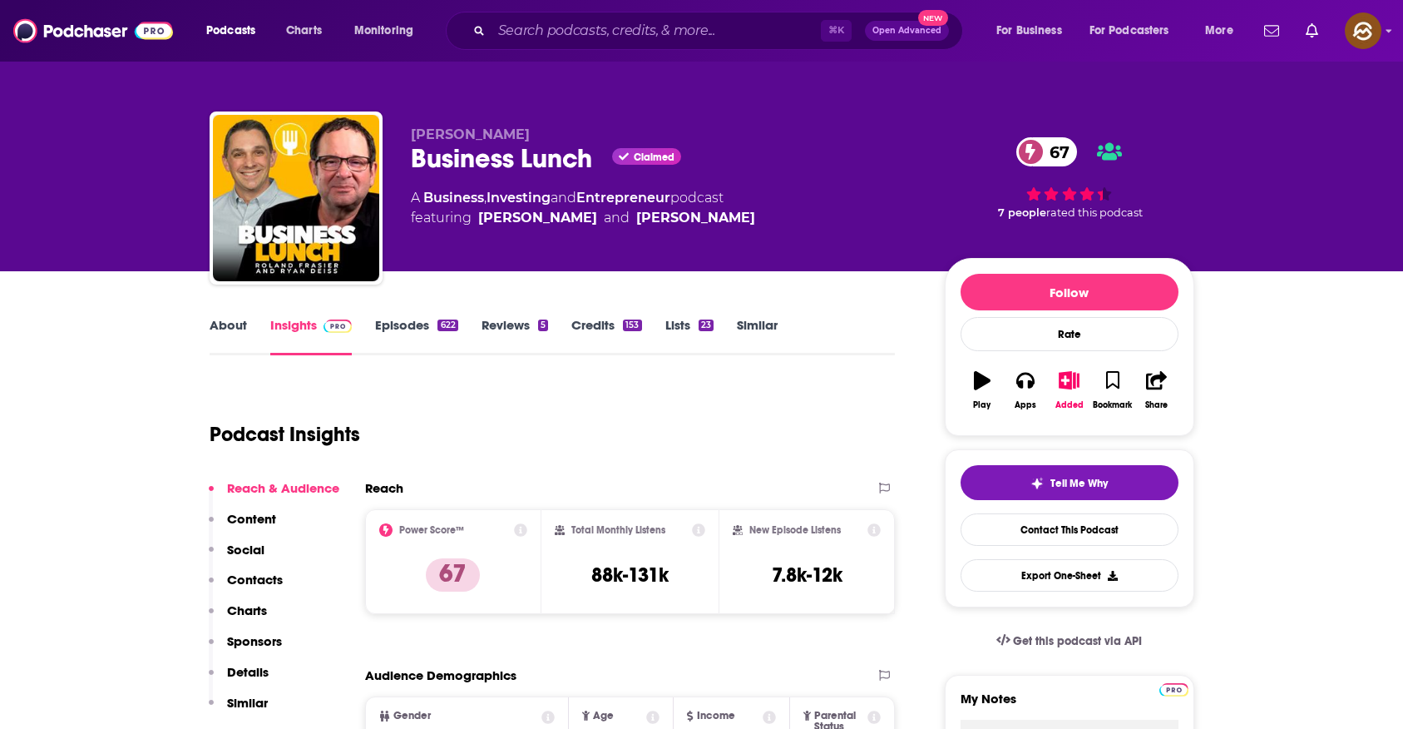
click at [496, 130] on span "Roland Frasier" at bounding box center [470, 134] width 119 height 16
drag, startPoint x: 496, startPoint y: 130, endPoint x: 438, endPoint y: 134, distance: 58.4
copy span "Roland Frasier"
click at [438, 134] on span "Roland Frasier" at bounding box center [470, 134] width 119 height 16
click at [261, 582] on p "Contacts" at bounding box center [255, 580] width 56 height 16
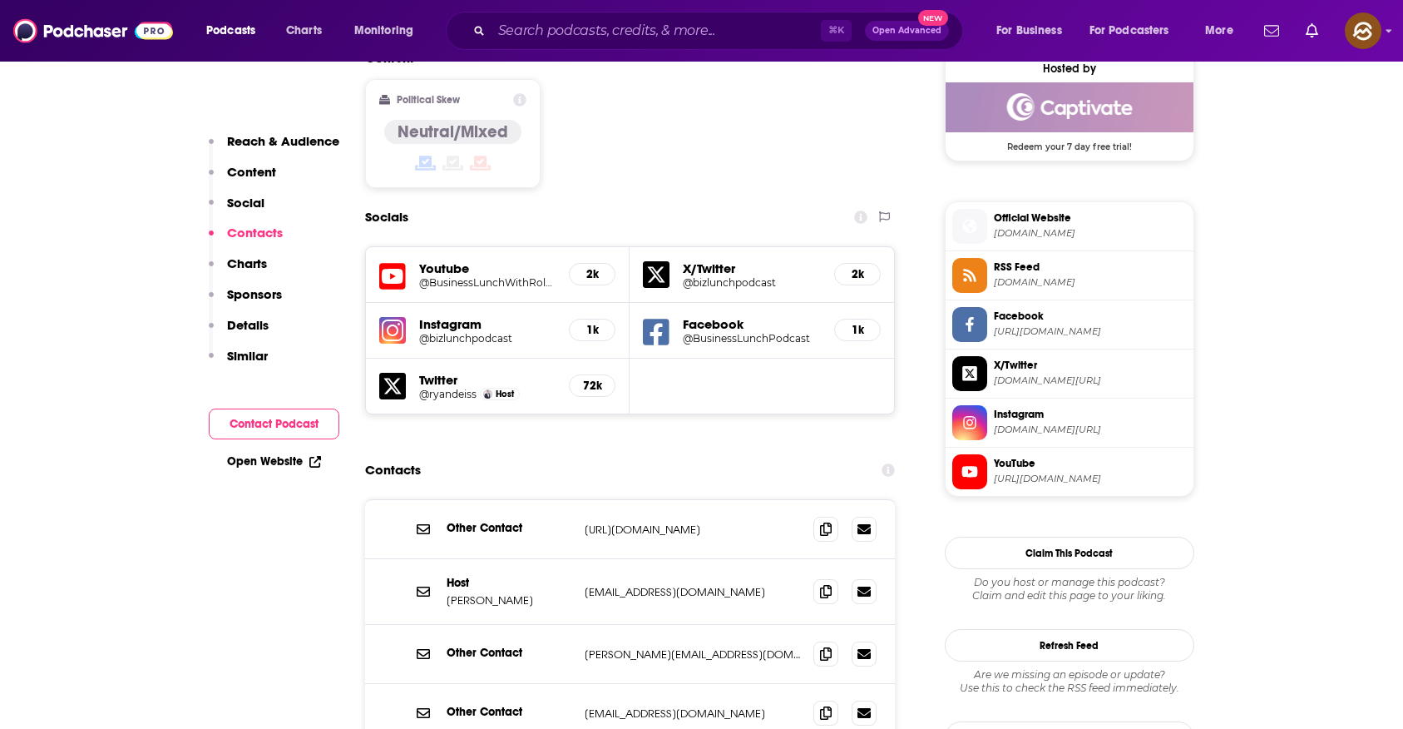
scroll to position [1482, 0]
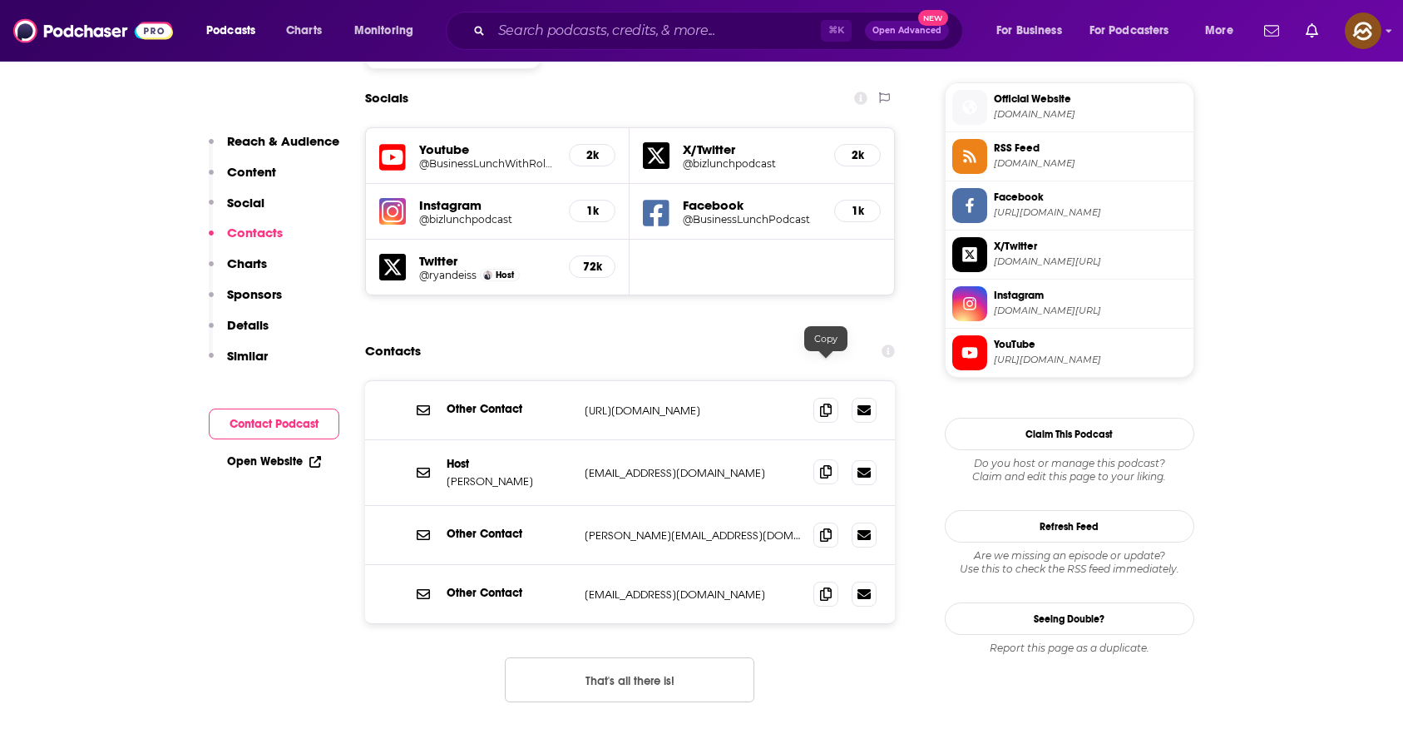
click at [829, 465] on icon at bounding box center [826, 471] width 12 height 13
click at [820, 527] on icon at bounding box center [826, 533] width 12 height 13
click at [830, 587] on icon at bounding box center [826, 593] width 12 height 13
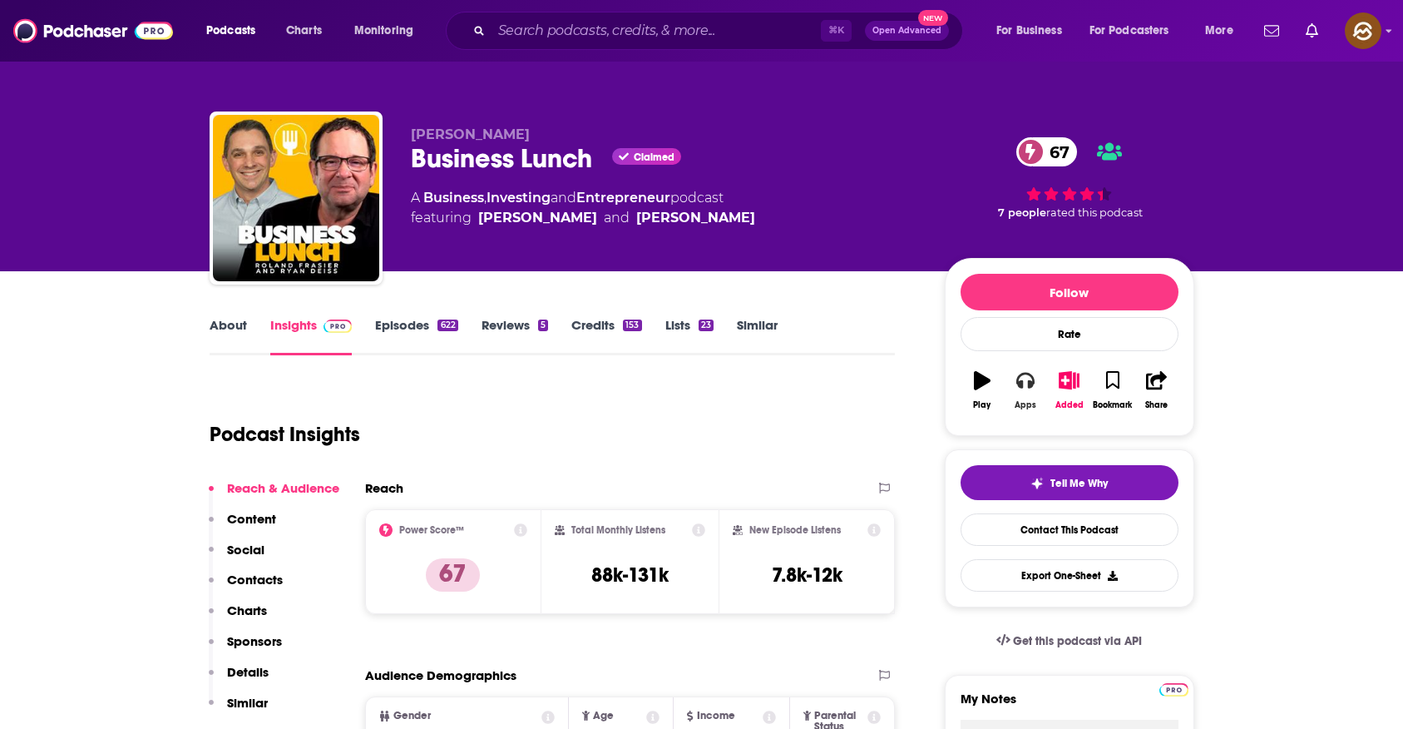
click at [1018, 376] on icon "button" at bounding box center [1026, 381] width 18 height 17
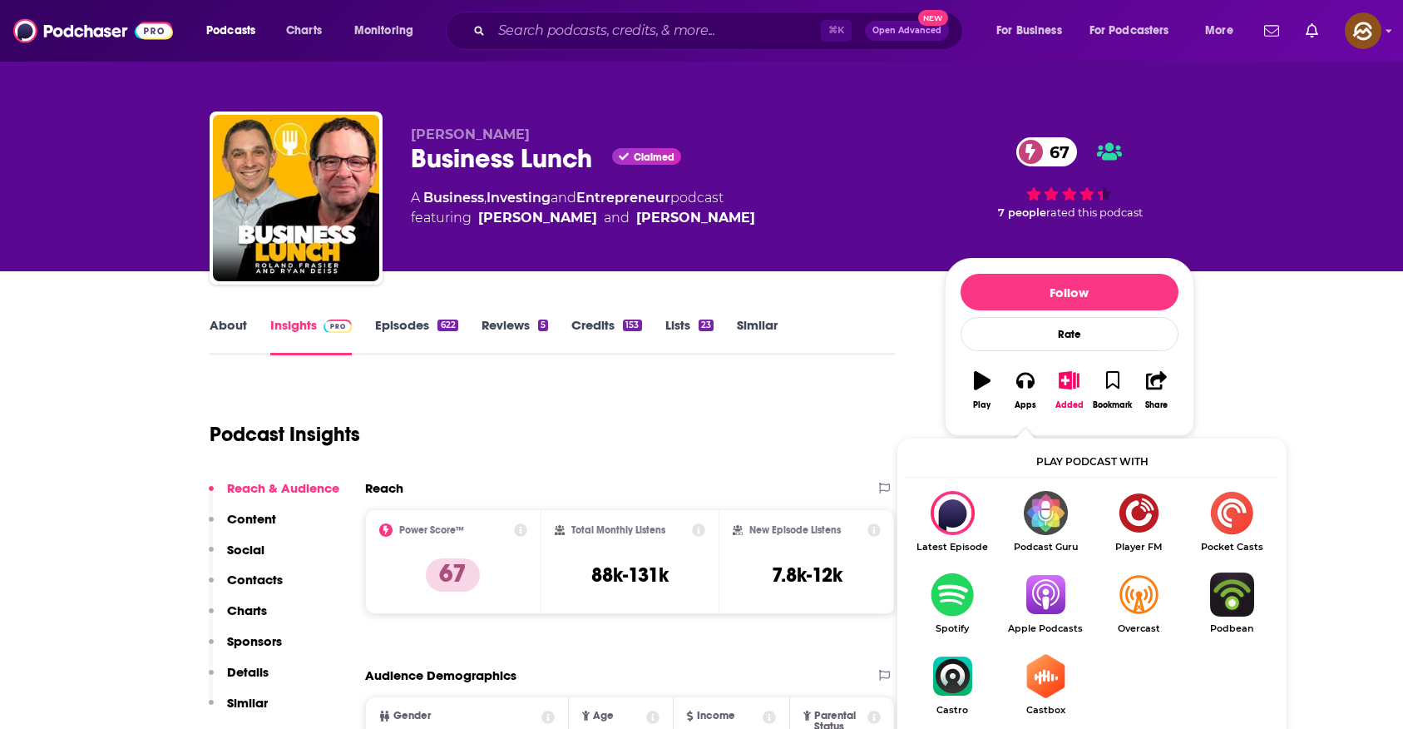
click at [1031, 592] on img "Show Listen On dropdown" at bounding box center [1045, 594] width 93 height 44
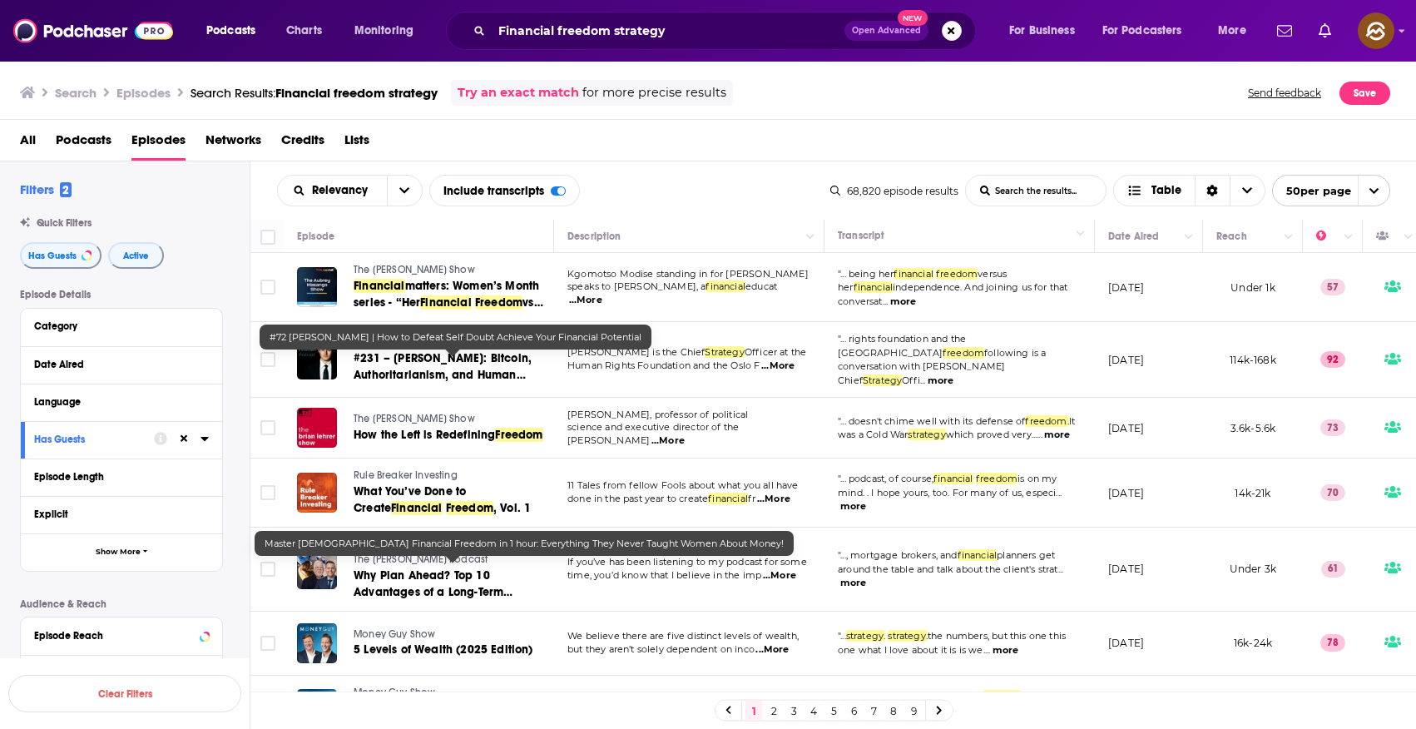
scroll to position [1522, 143]
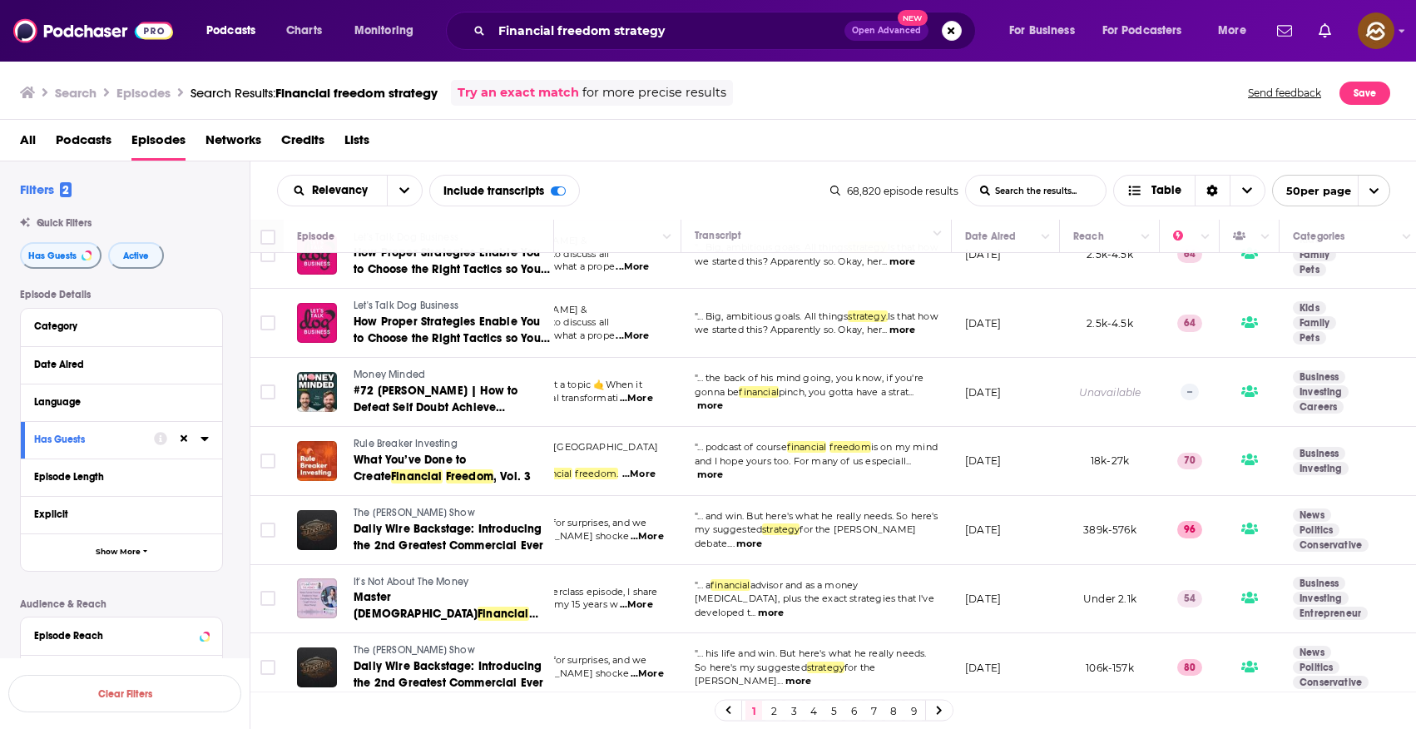
click at [671, 176] on div "Relevancy List Search Input Search the results... Include transcripts Table" at bounding box center [553, 191] width 553 height 32
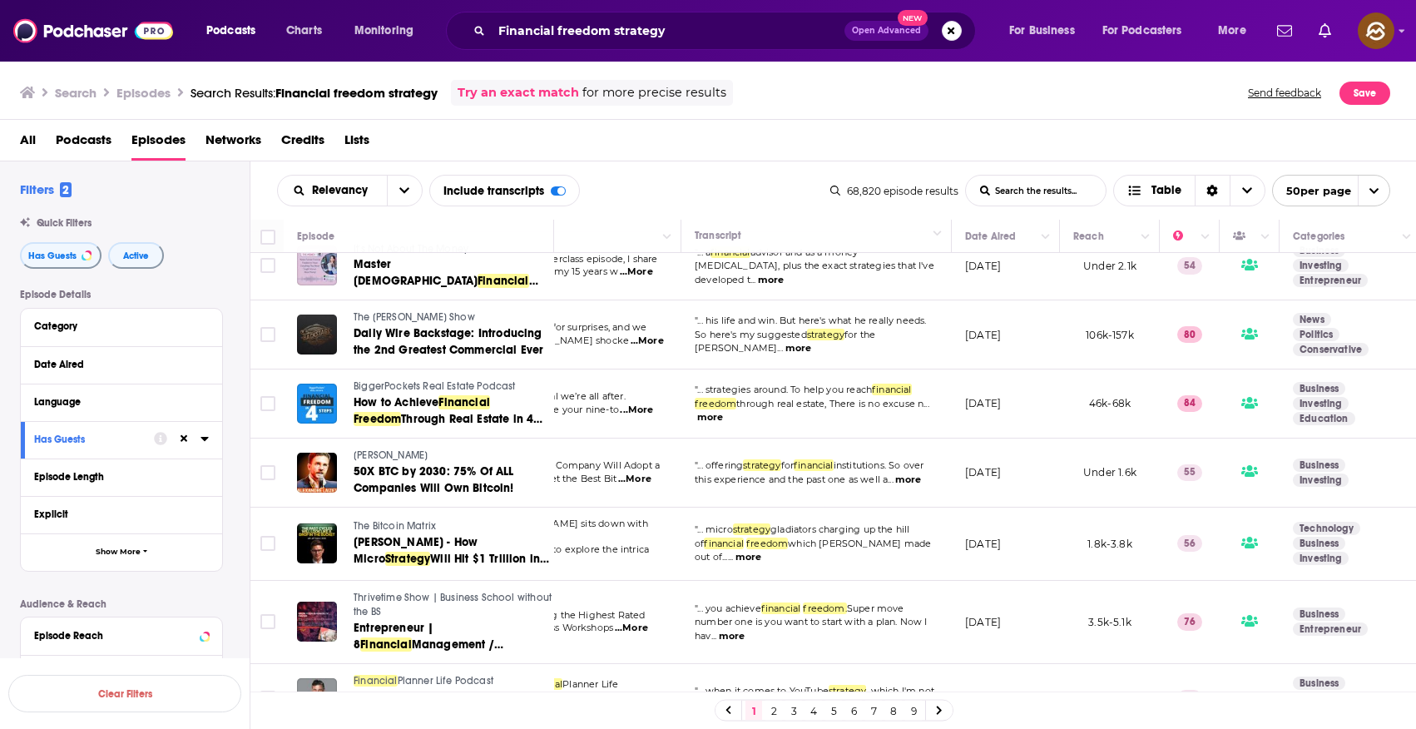
scroll to position [1929, 143]
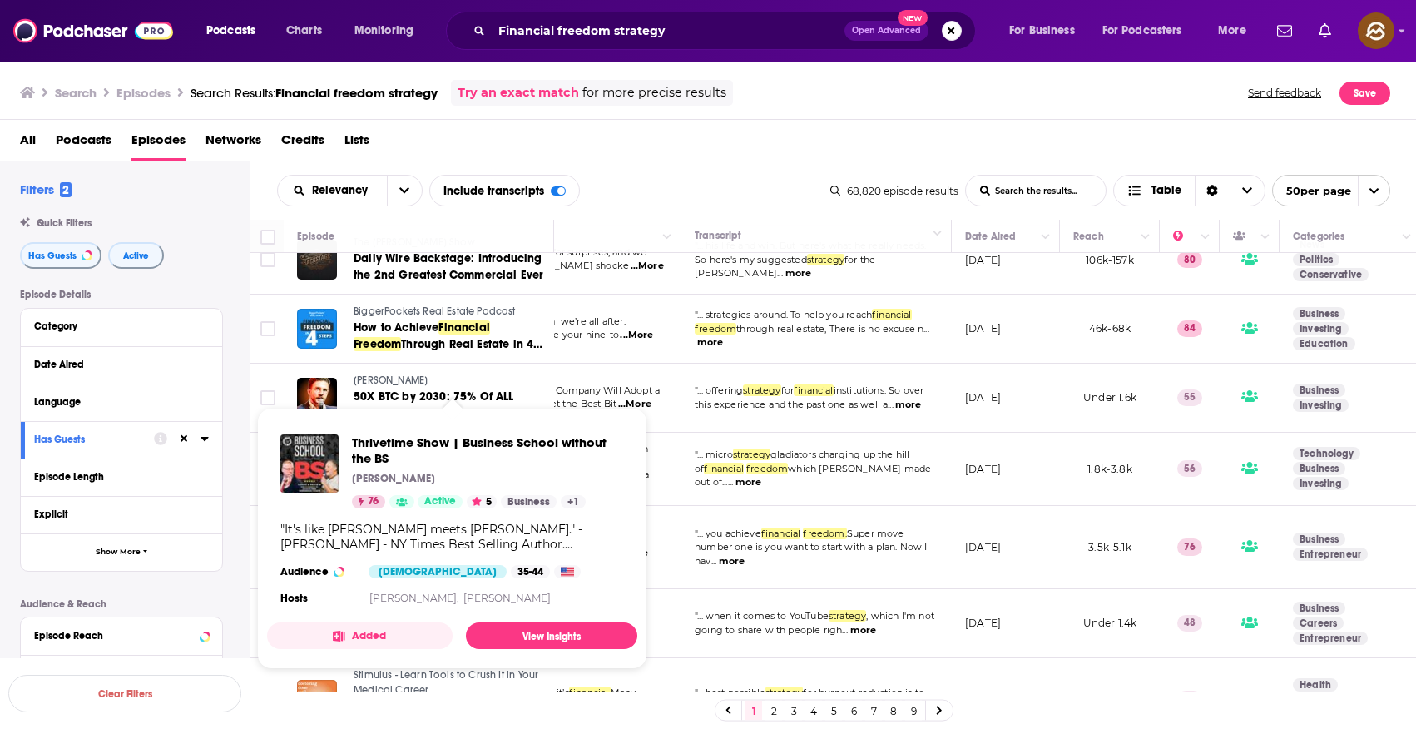
click at [400, 492] on div "Thrivetime Show | Business School without the BS Clay Clark 76 Active 5 Busines…" at bounding box center [488, 471] width 272 height 74
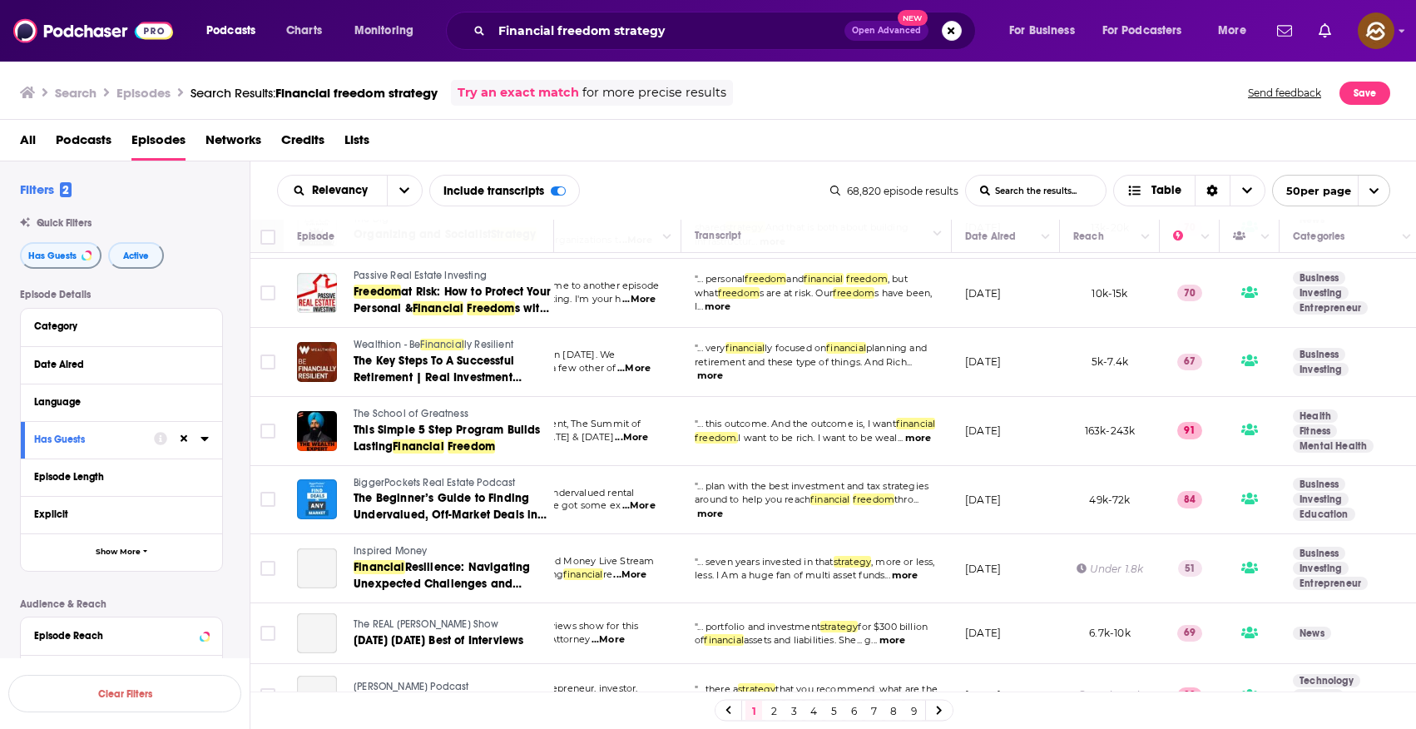
scroll to position [2691, 143]
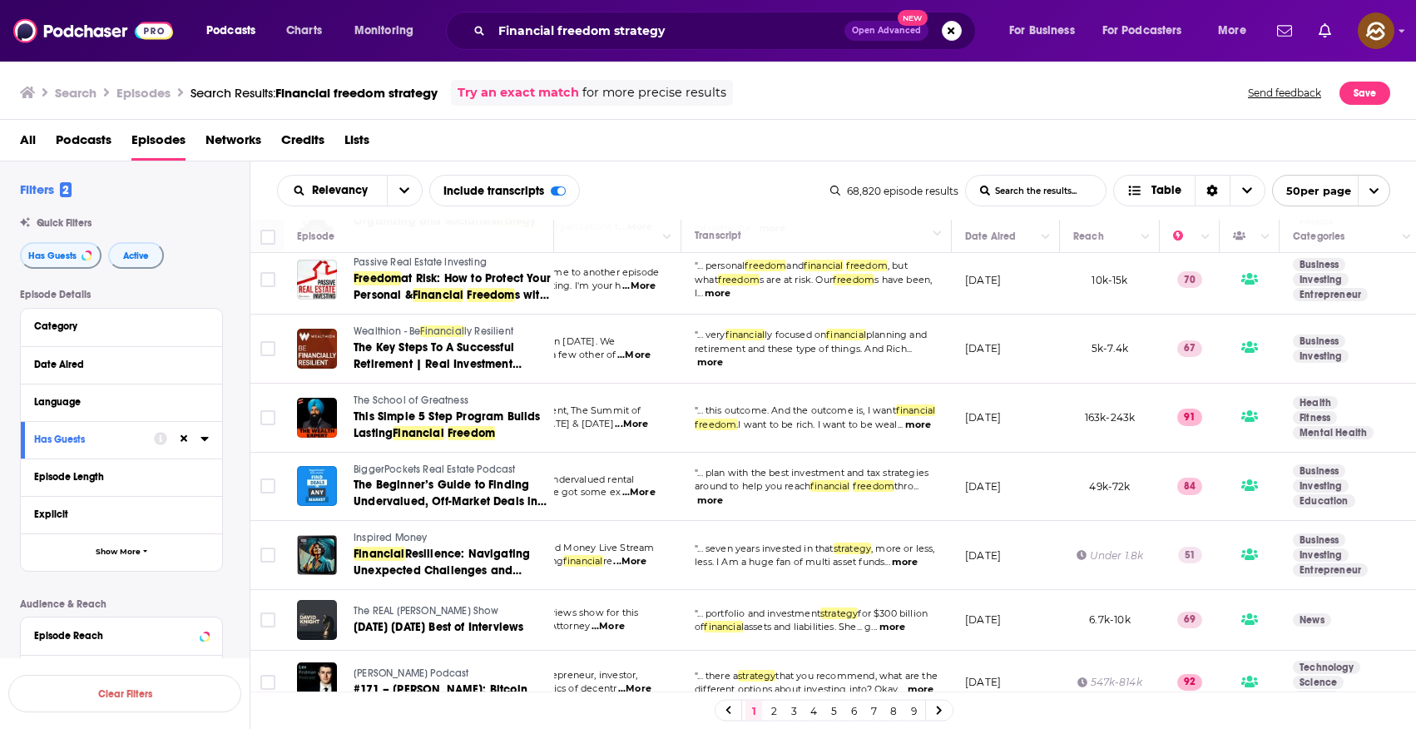
click at [428, 394] on span "The School of Greatness" at bounding box center [411, 400] width 115 height 12
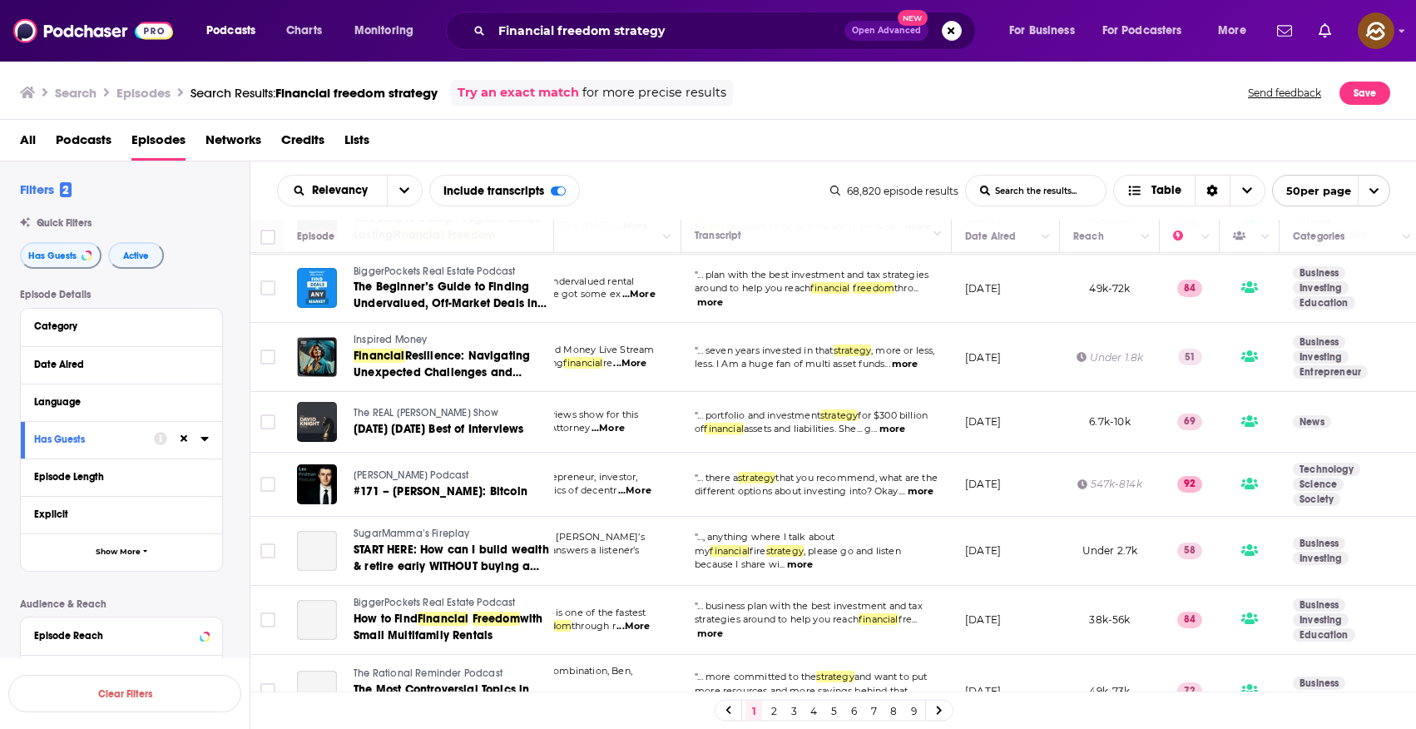
scroll to position [2878, 143]
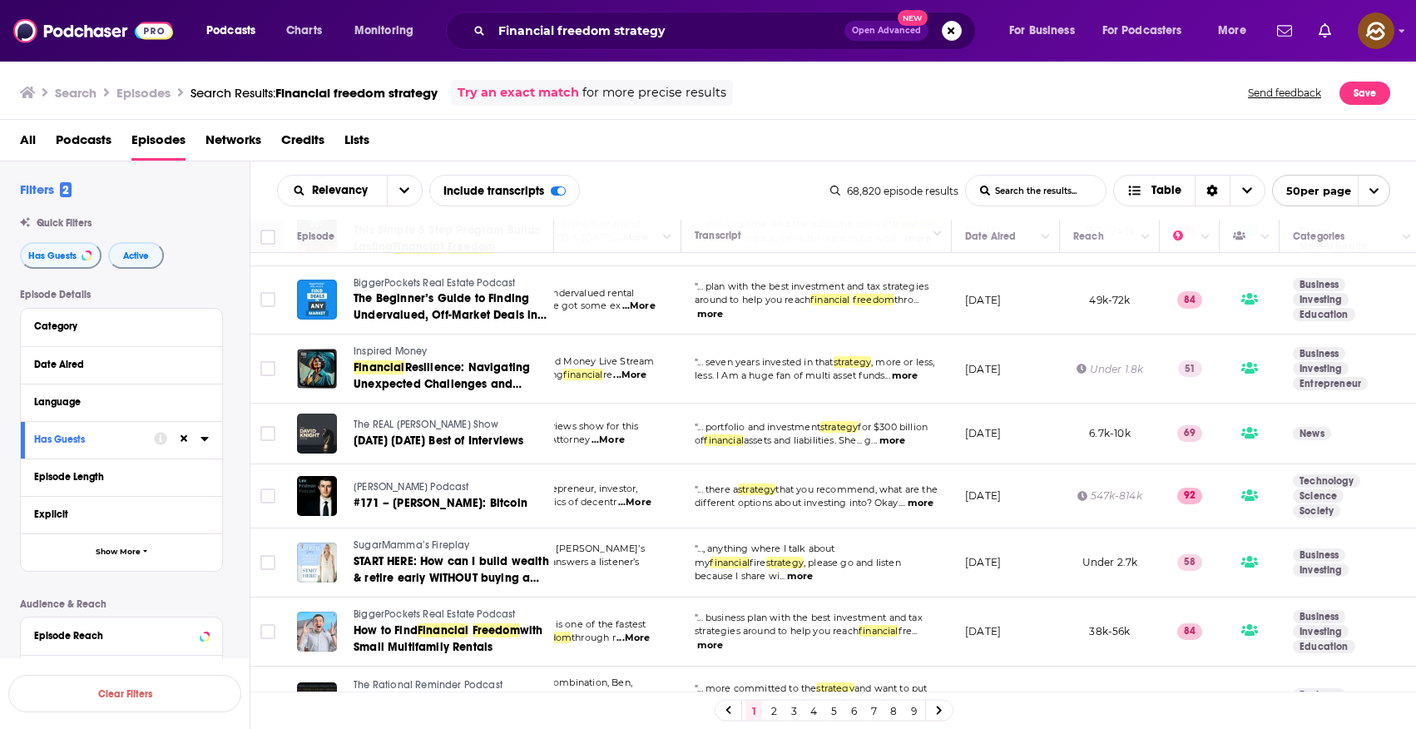
click at [378, 345] on span "Inspired Money" at bounding box center [390, 351] width 73 height 12
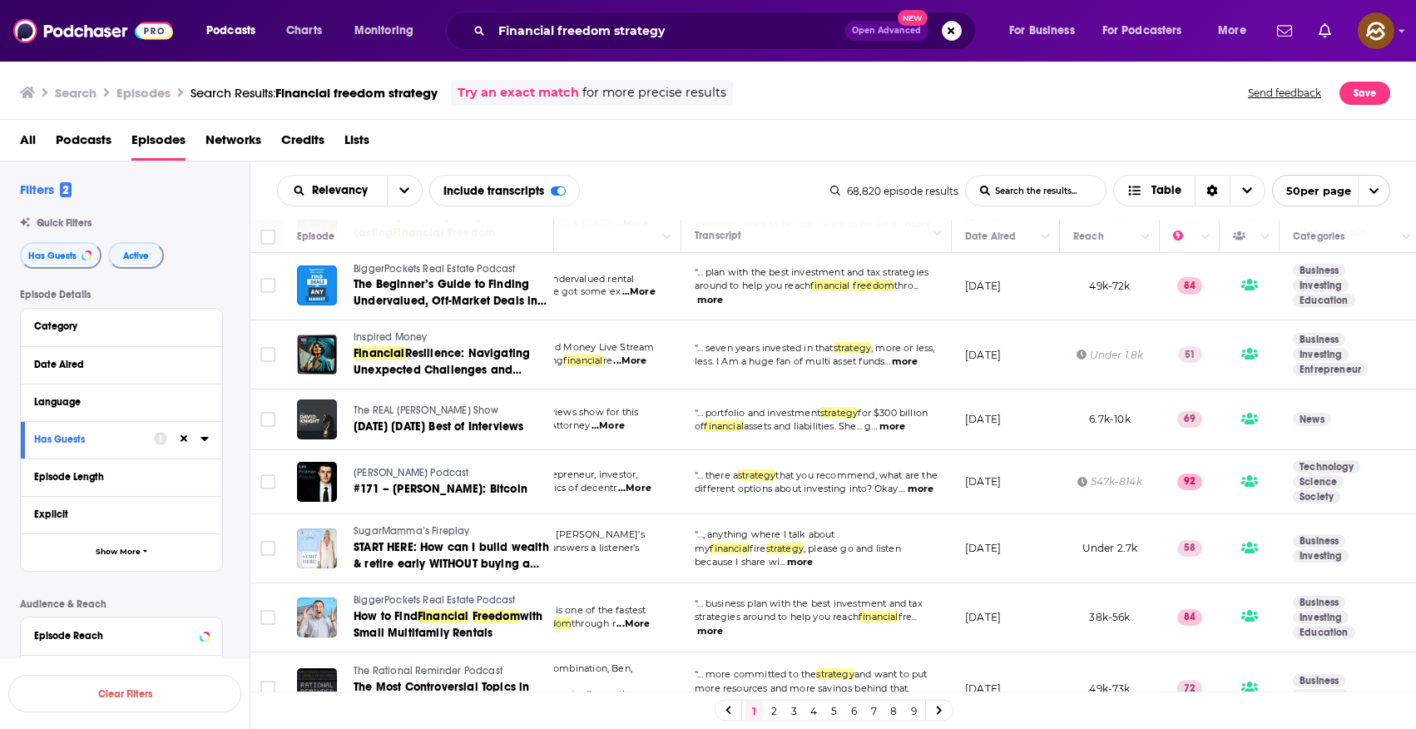
scroll to position [2900, 143]
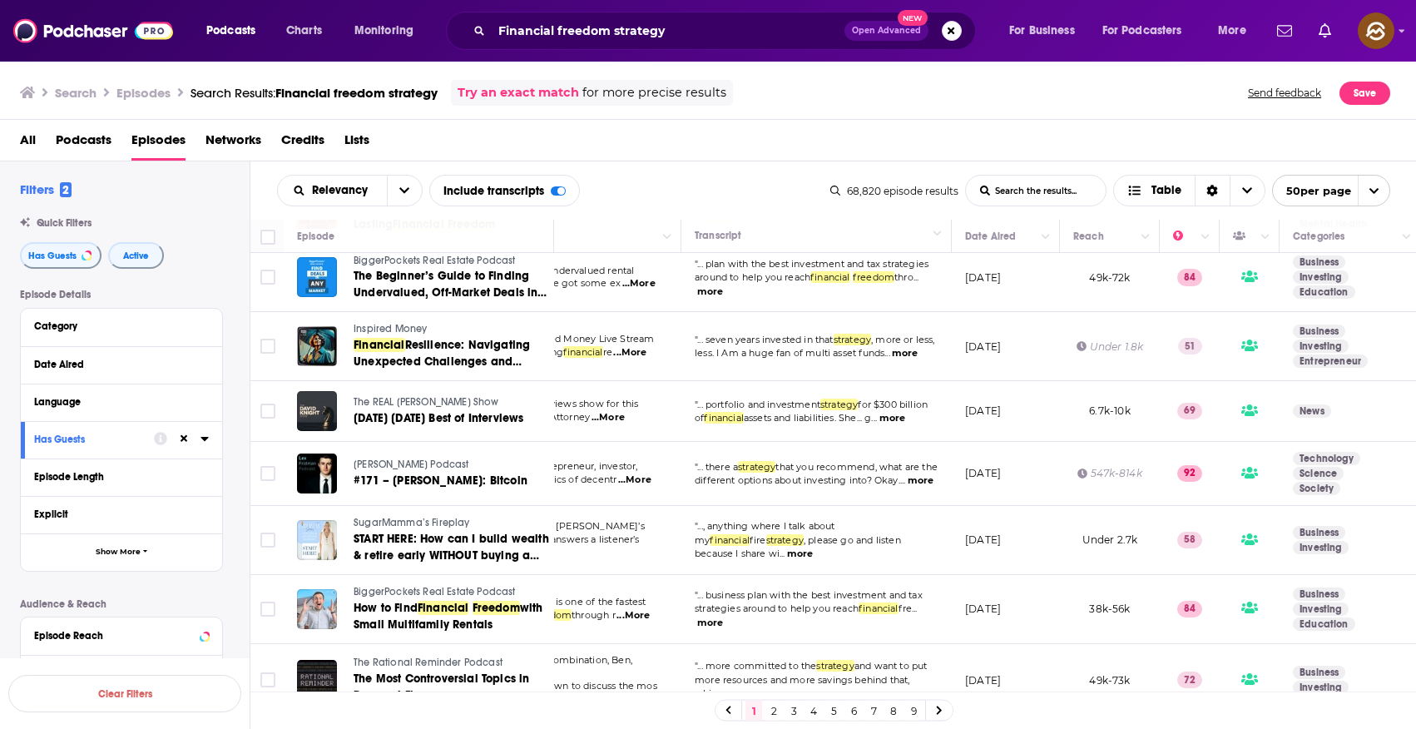
click at [774, 710] on link "2" at bounding box center [773, 710] width 17 height 20
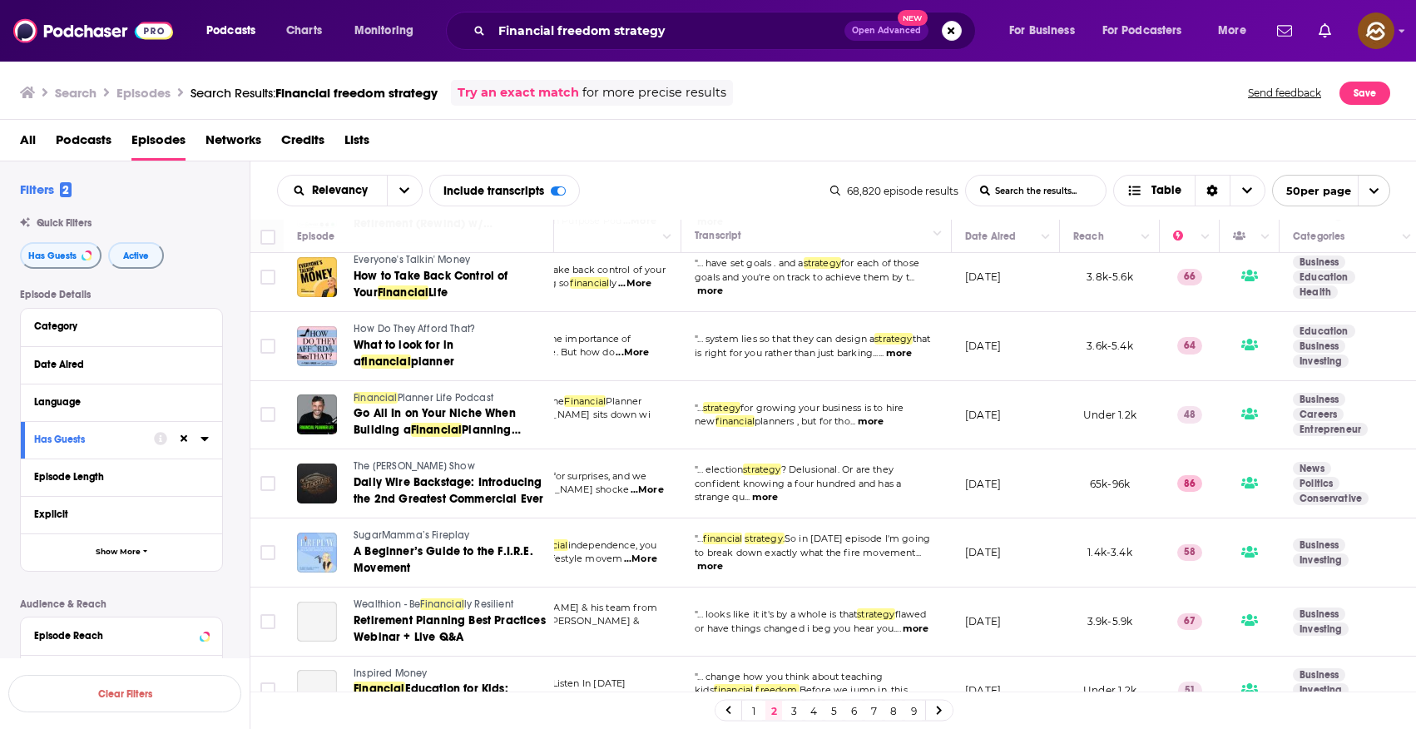
scroll to position [407, 143]
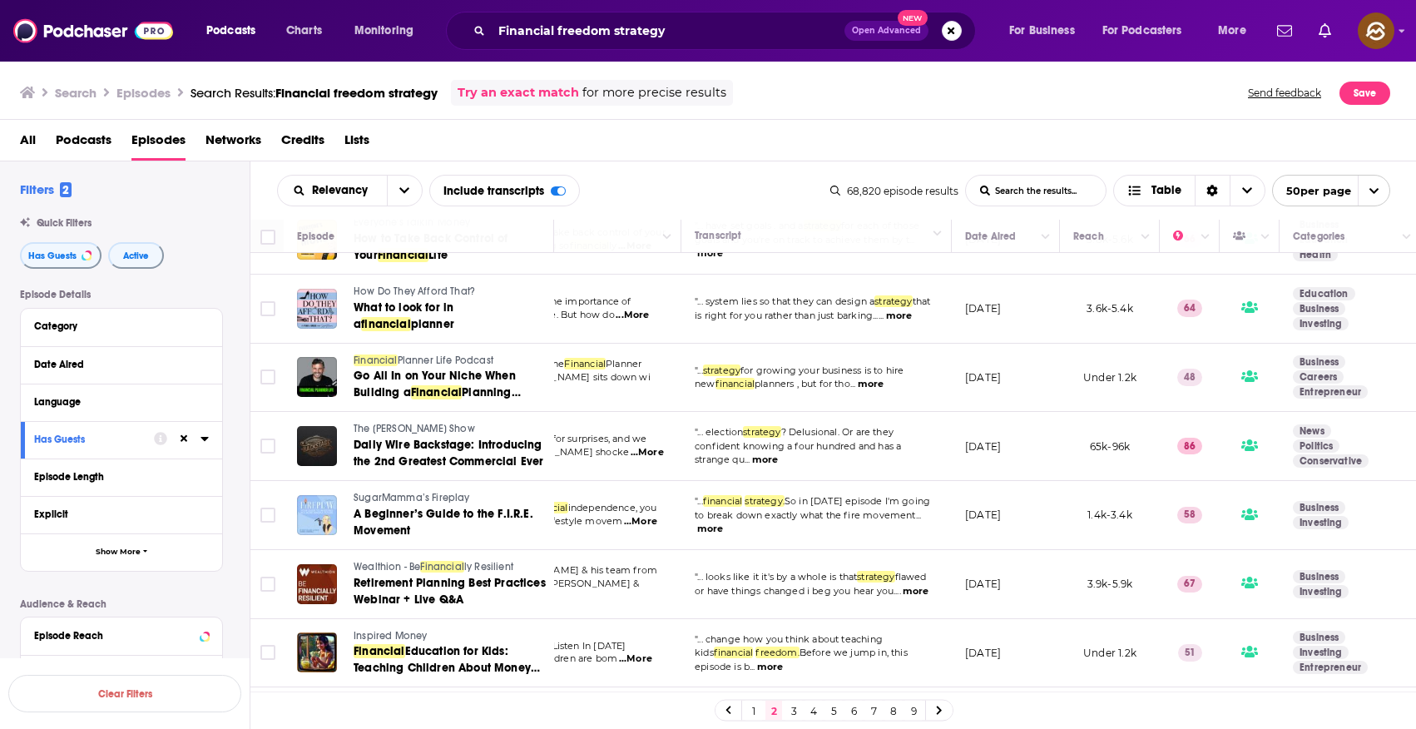
click at [419, 360] on span "Planner Life Podcast" at bounding box center [446, 360] width 96 height 12
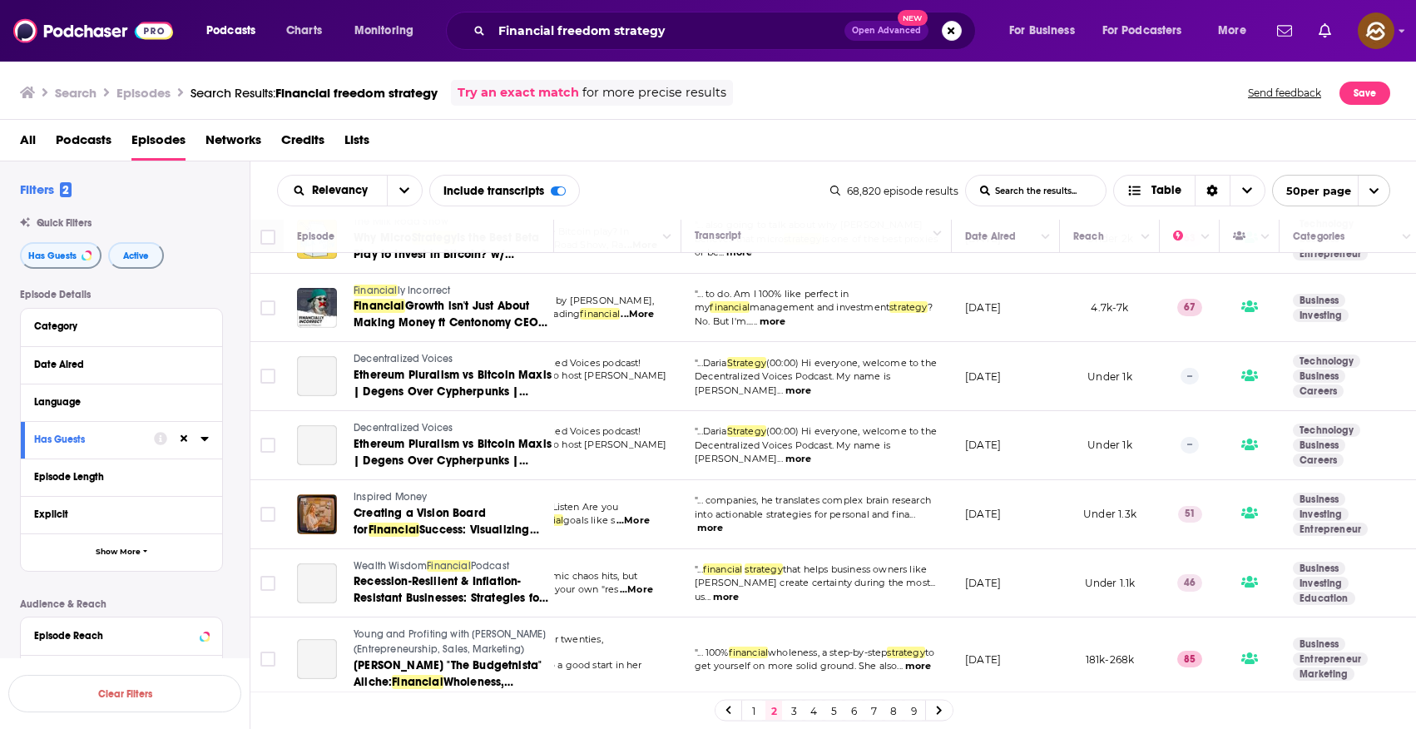
scroll to position [1027, 143]
click at [410, 290] on span "ly Incorrect" at bounding box center [424, 291] width 53 height 12
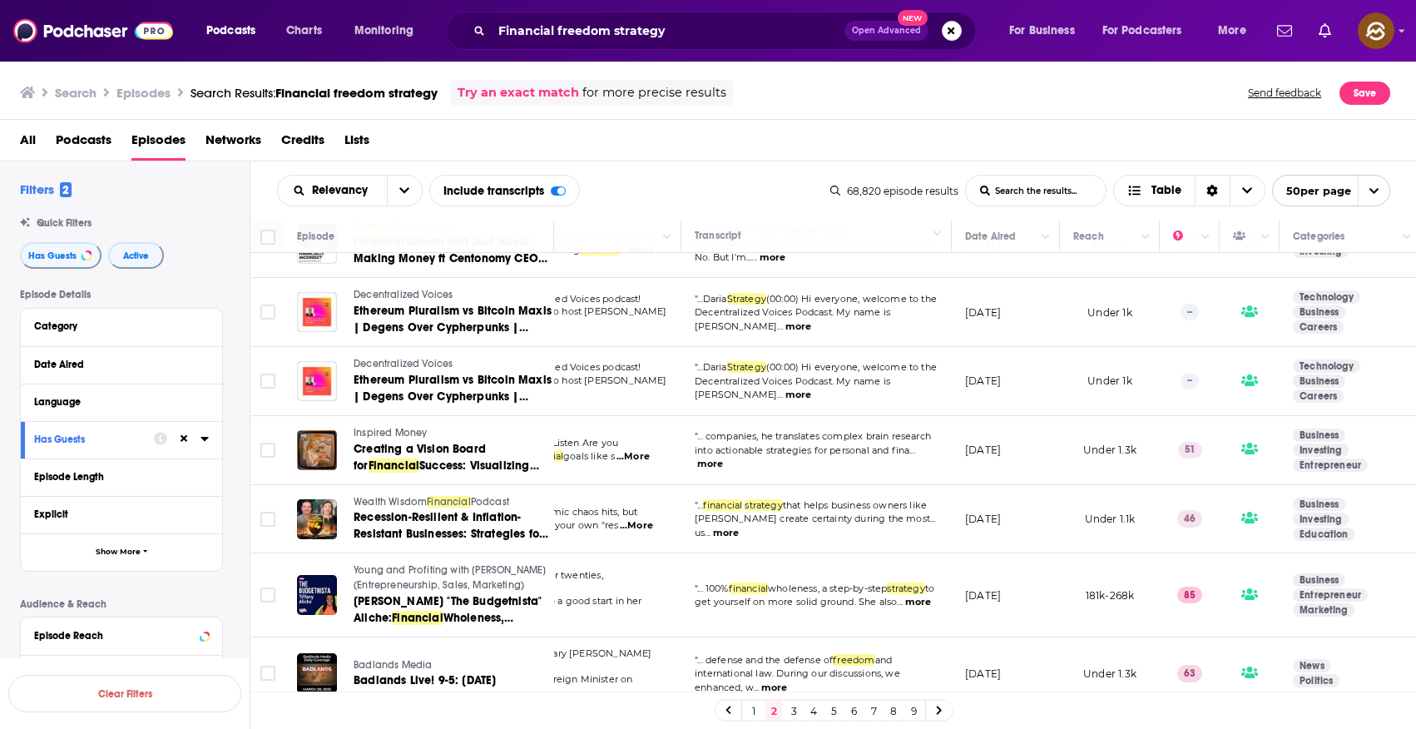
scroll to position [1101, 143]
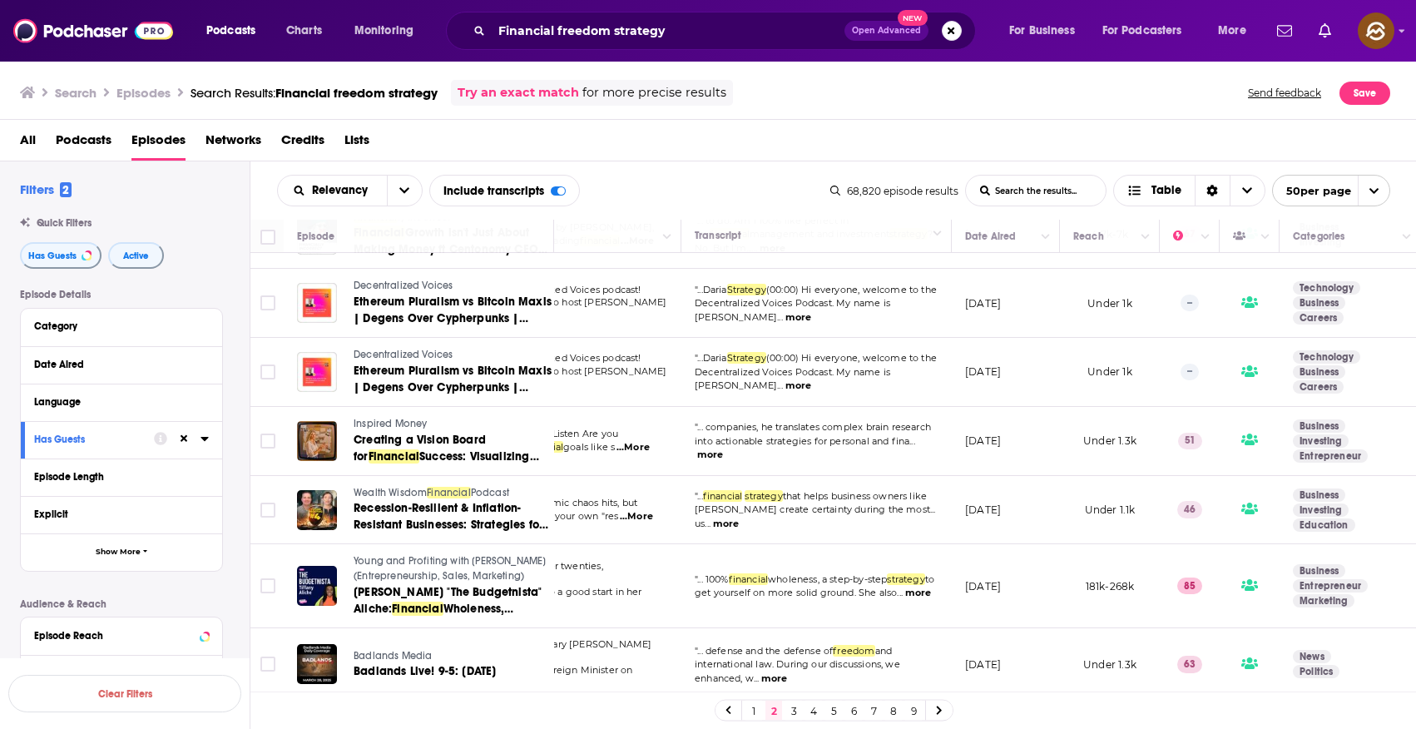
click at [393, 492] on span "Wealth Wisdom" at bounding box center [390, 493] width 73 height 12
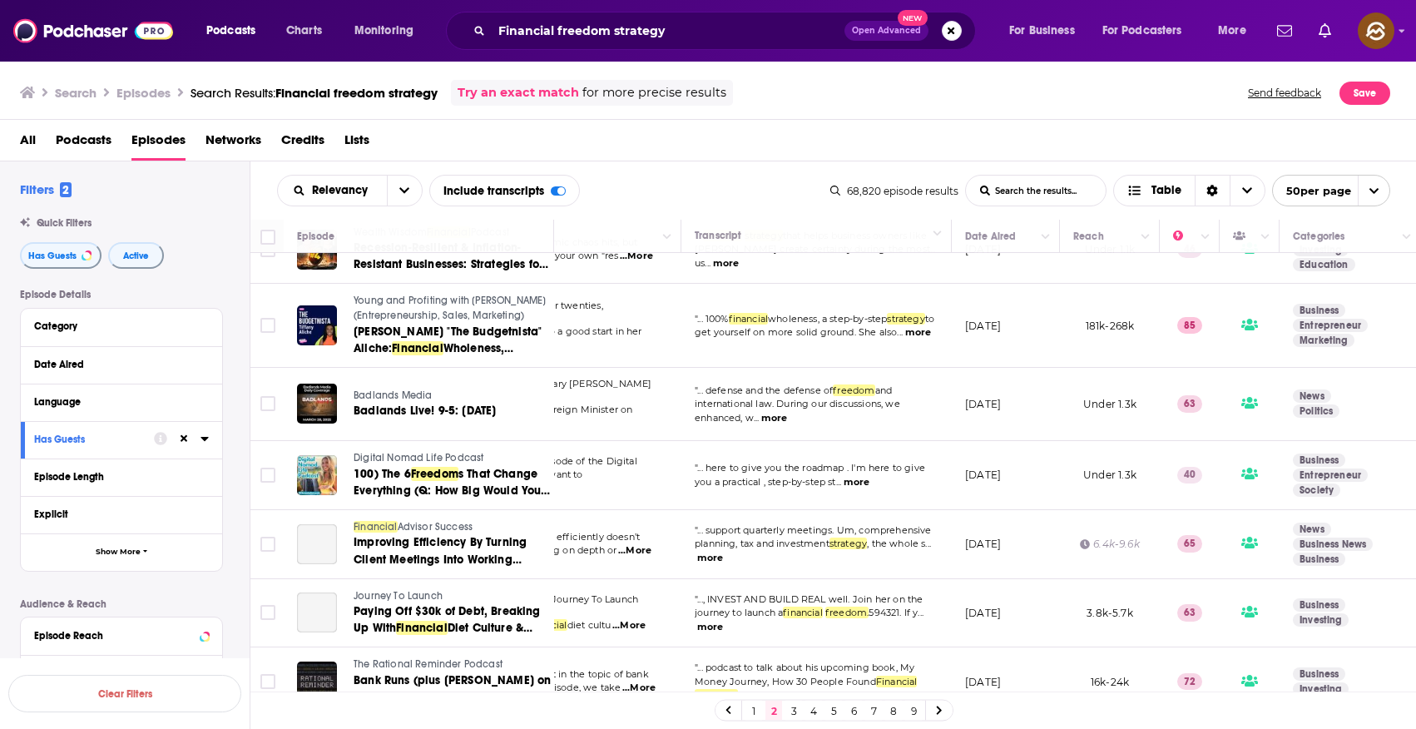
scroll to position [1287, 143]
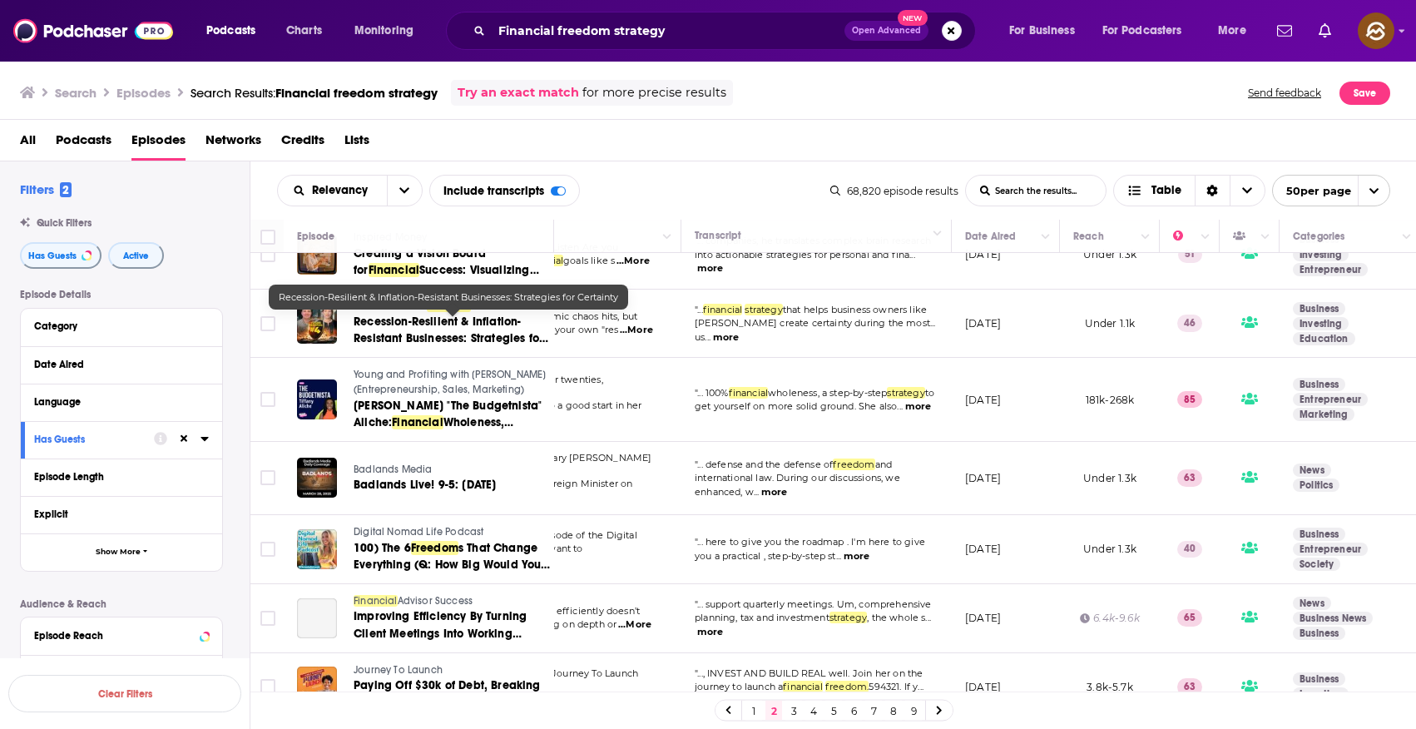
click at [403, 342] on span "Recession-Resilient & Inflation-Resistant Businesses: Strategies for Certainty" at bounding box center [451, 337] width 195 height 47
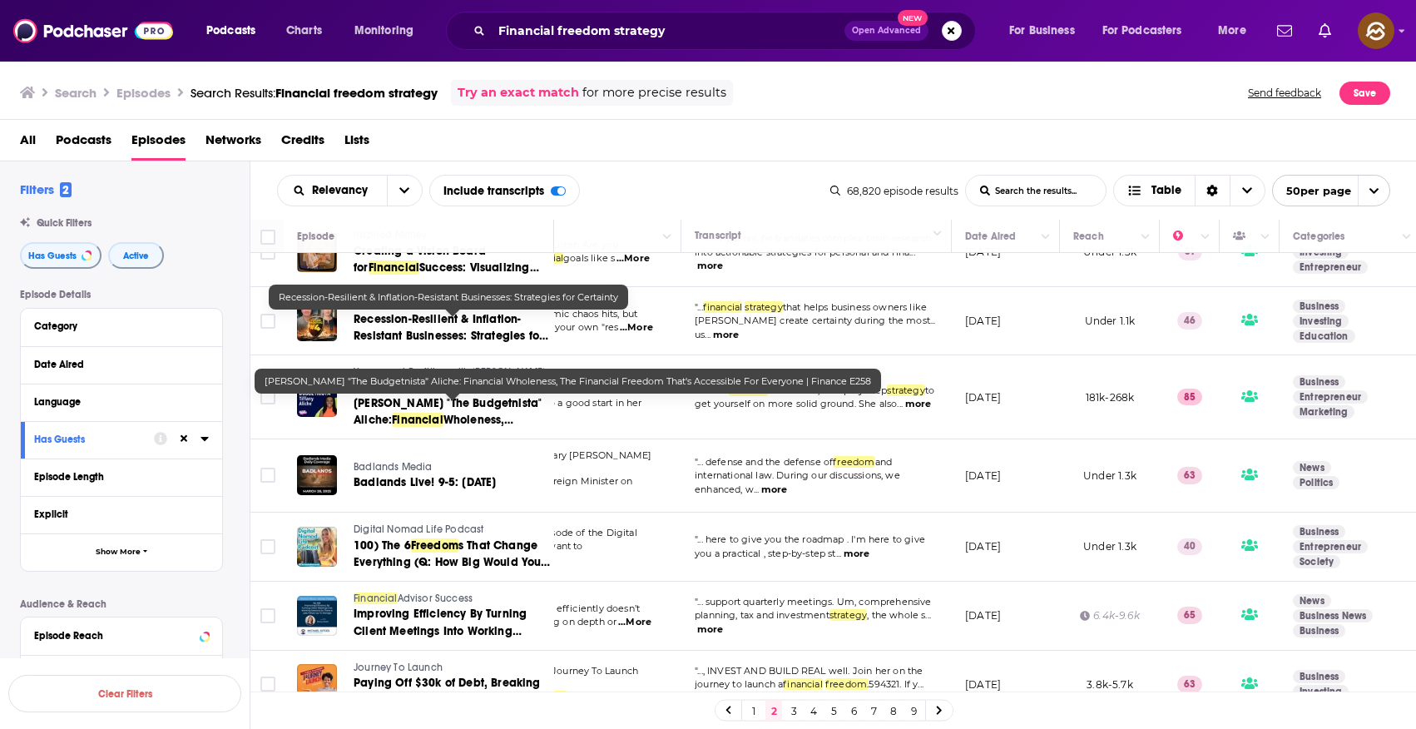
scroll to position [1290, 143]
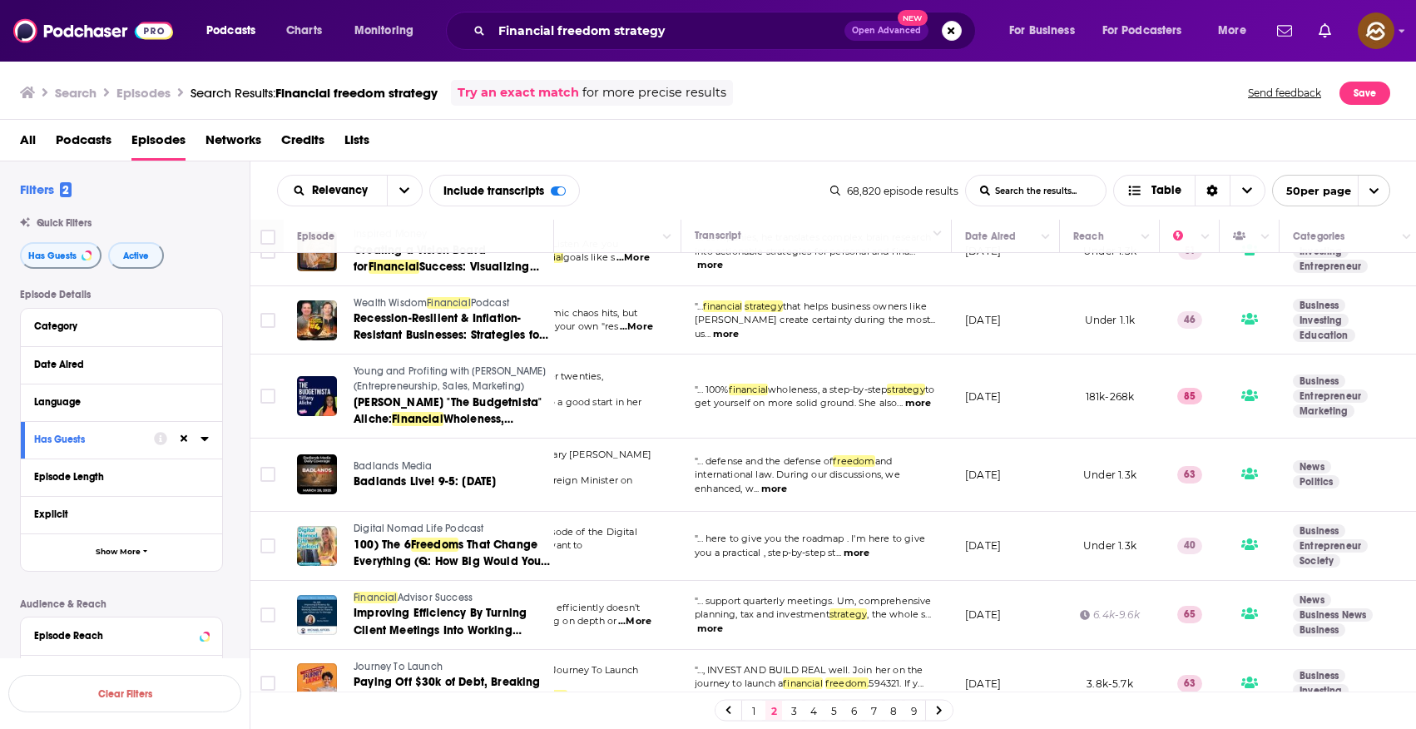
click at [785, 196] on div "Relevancy List Search Input Search the results... Include transcripts Table" at bounding box center [553, 191] width 553 height 32
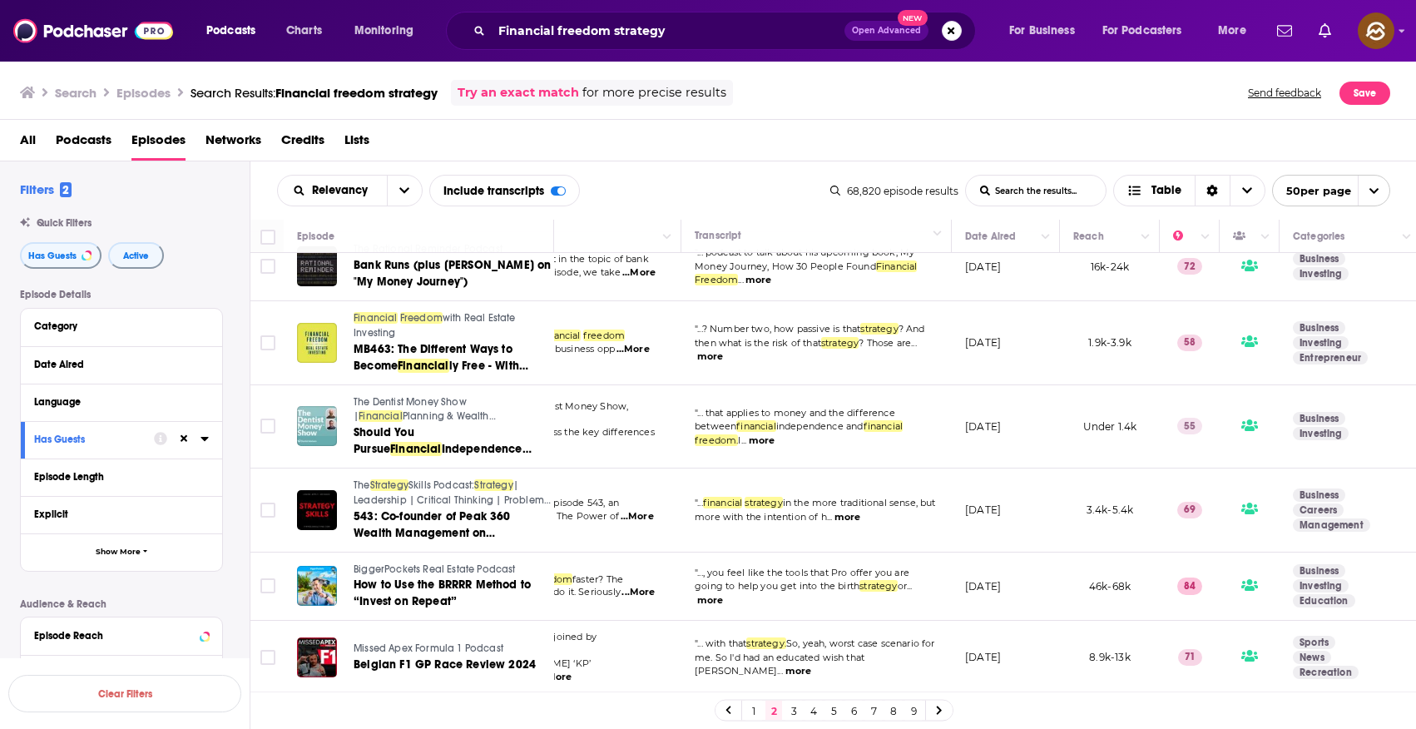
scroll to position [1995, 143]
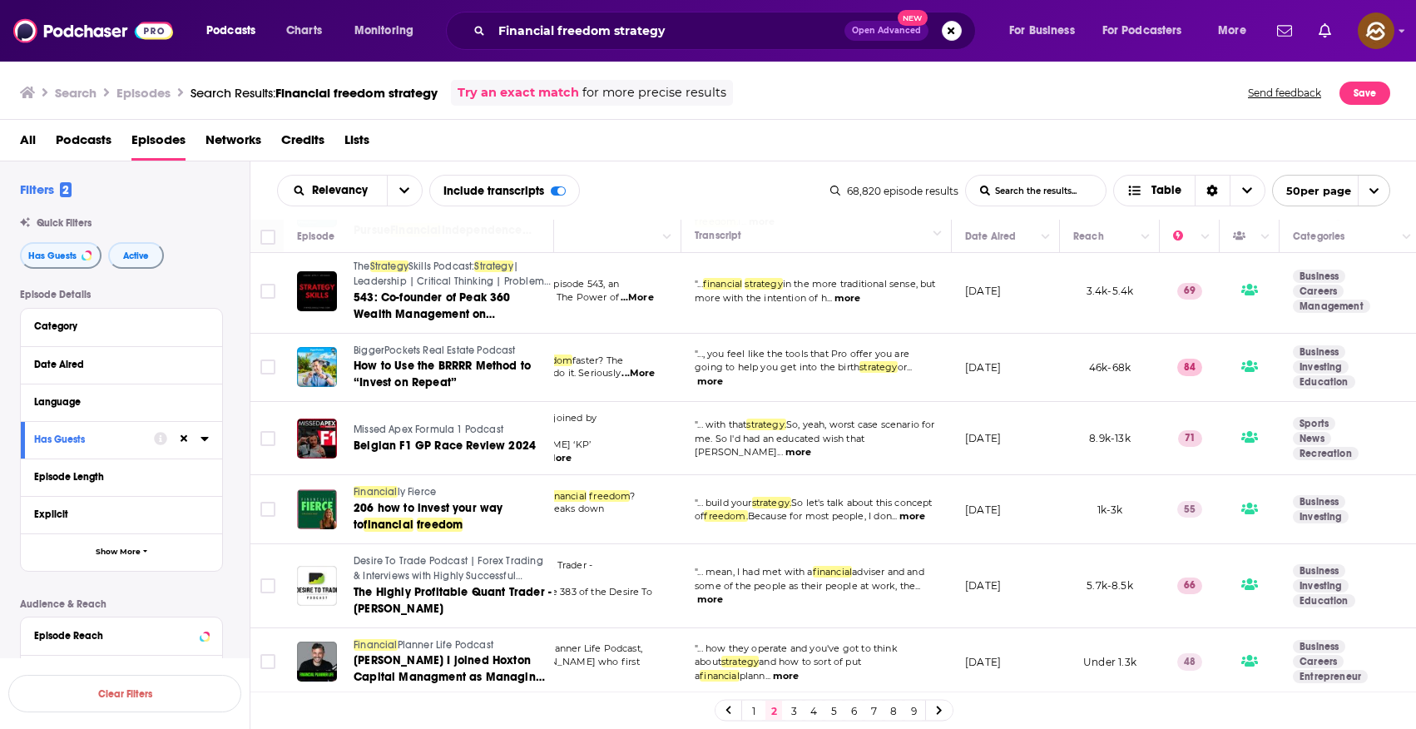
click at [393, 486] on span "Financial" at bounding box center [376, 492] width 44 height 12
click at [431, 517] on span "freedom" at bounding box center [440, 524] width 46 height 14
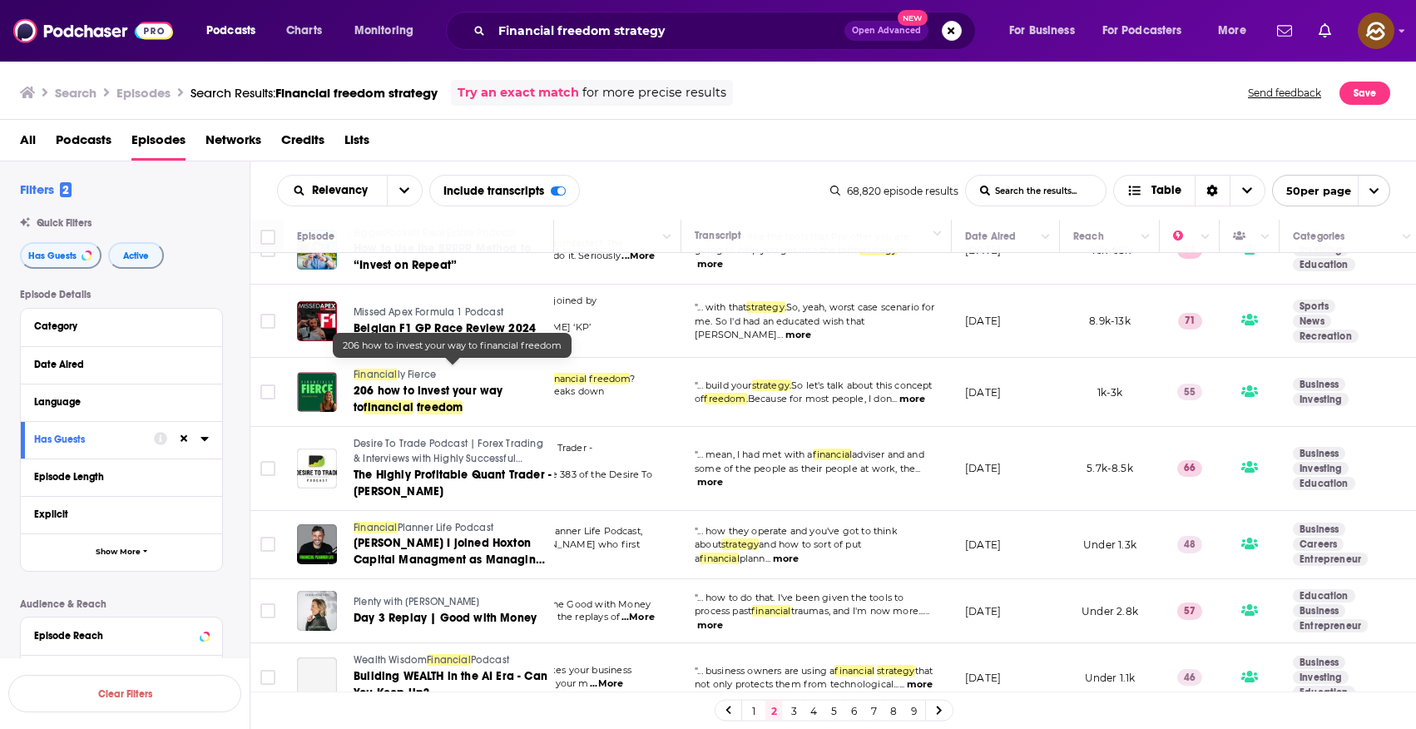
scroll to position [2113, 143]
click at [661, 186] on div "Relevancy List Search Input Search the results... Include transcripts Table" at bounding box center [553, 191] width 553 height 32
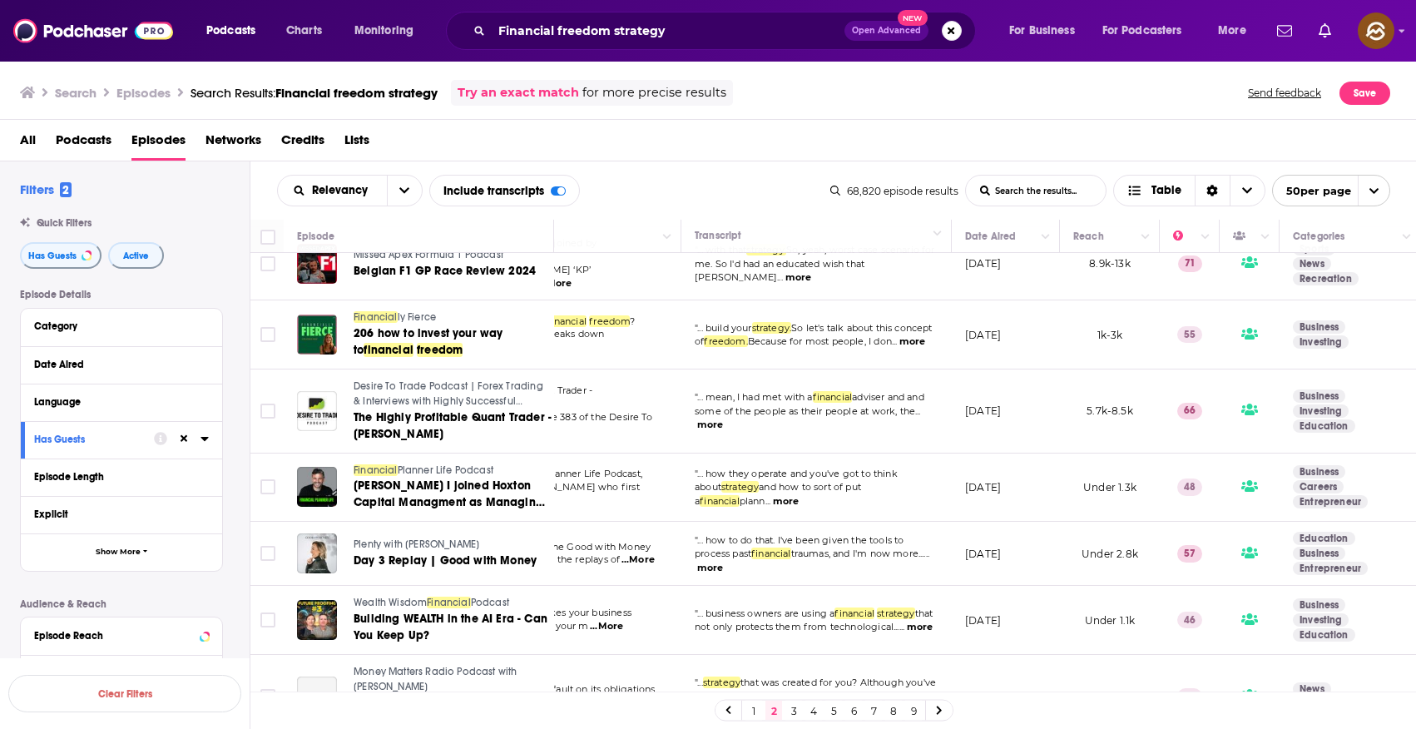
scroll to position [2326, 143]
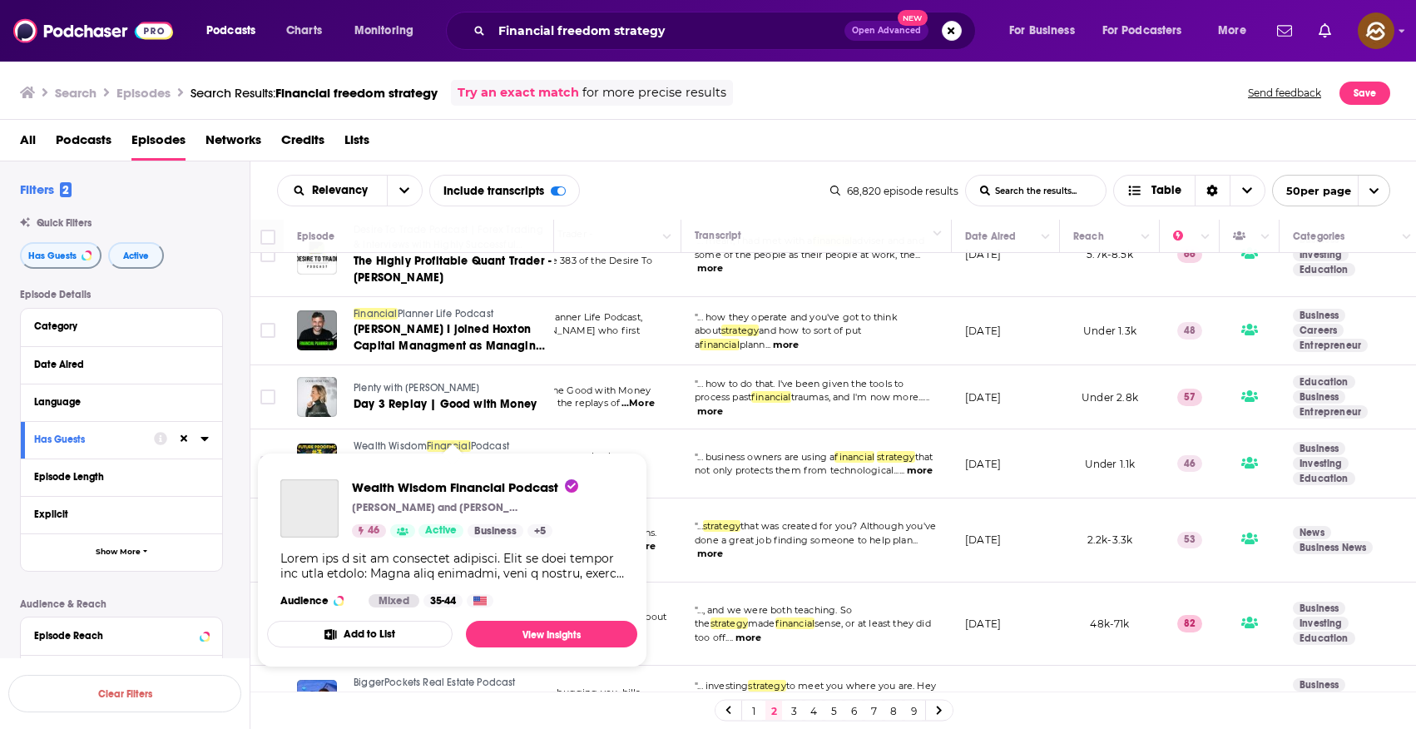
click at [397, 440] on span "Wealth Wisdom" at bounding box center [390, 446] width 73 height 12
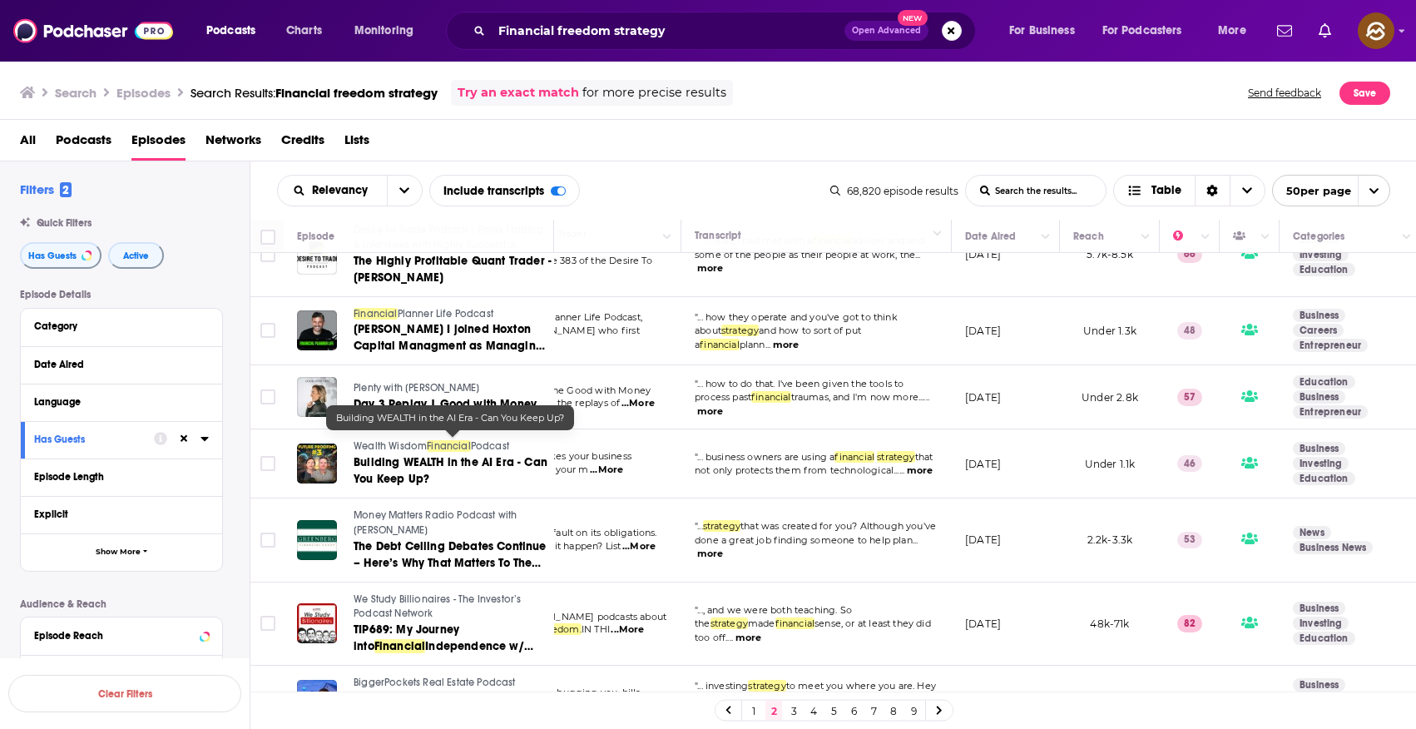
click at [401, 455] on span "Building WEALTH in the AI Era - Can You Keep Up?" at bounding box center [451, 470] width 194 height 31
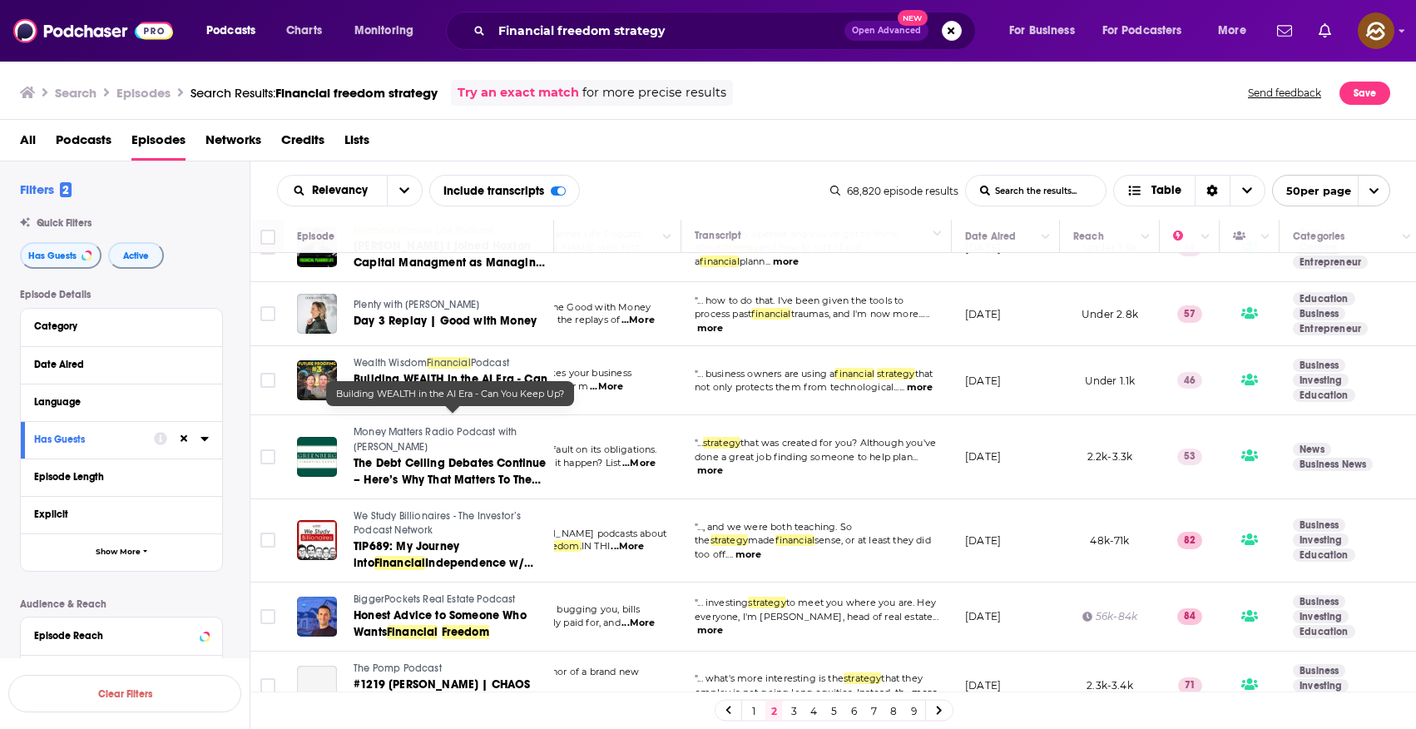
scroll to position [2410, 143]
click at [396, 425] on span "Money Matters Radio Podcast with Dean Greenberg" at bounding box center [435, 438] width 163 height 27
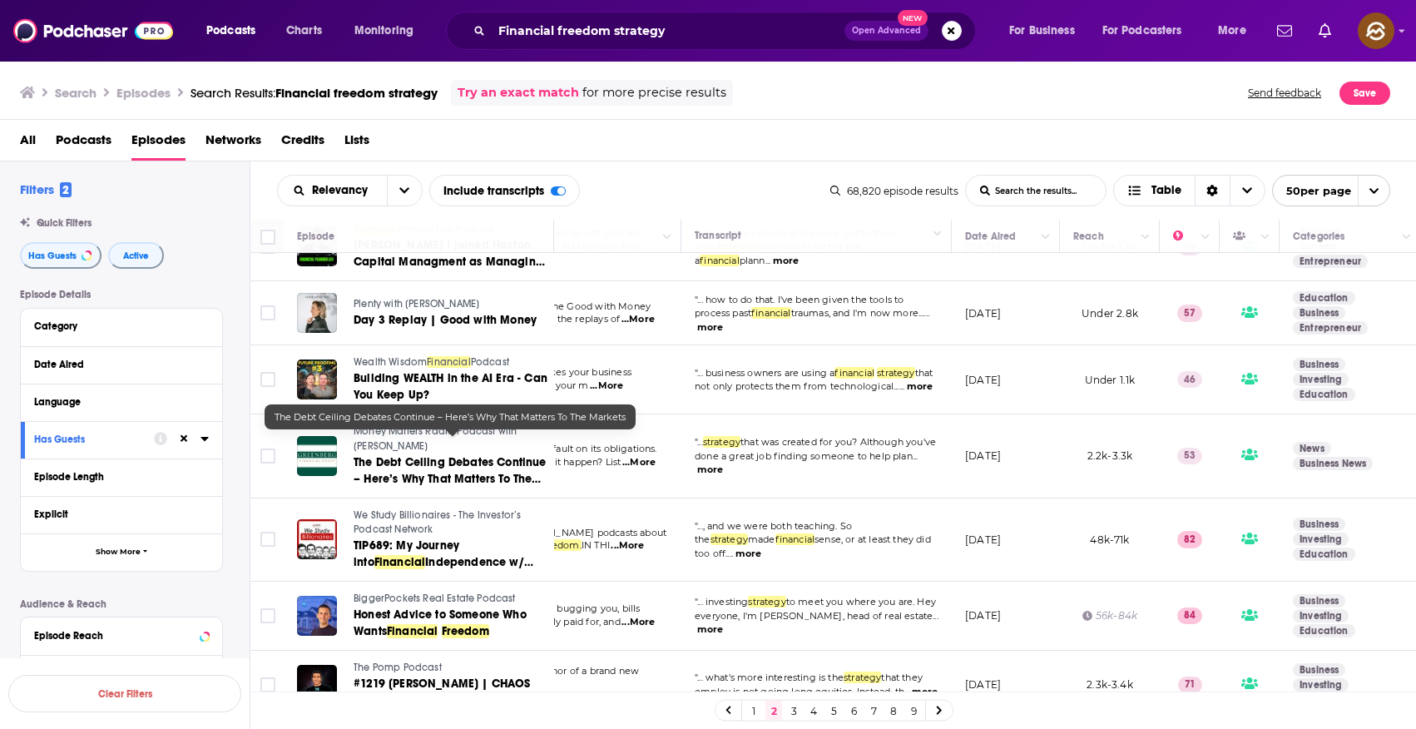
click at [494, 455] on span "The Debt Ceiling Debates Continue – Here’s Why That Matters To The Markets" at bounding box center [450, 478] width 193 height 47
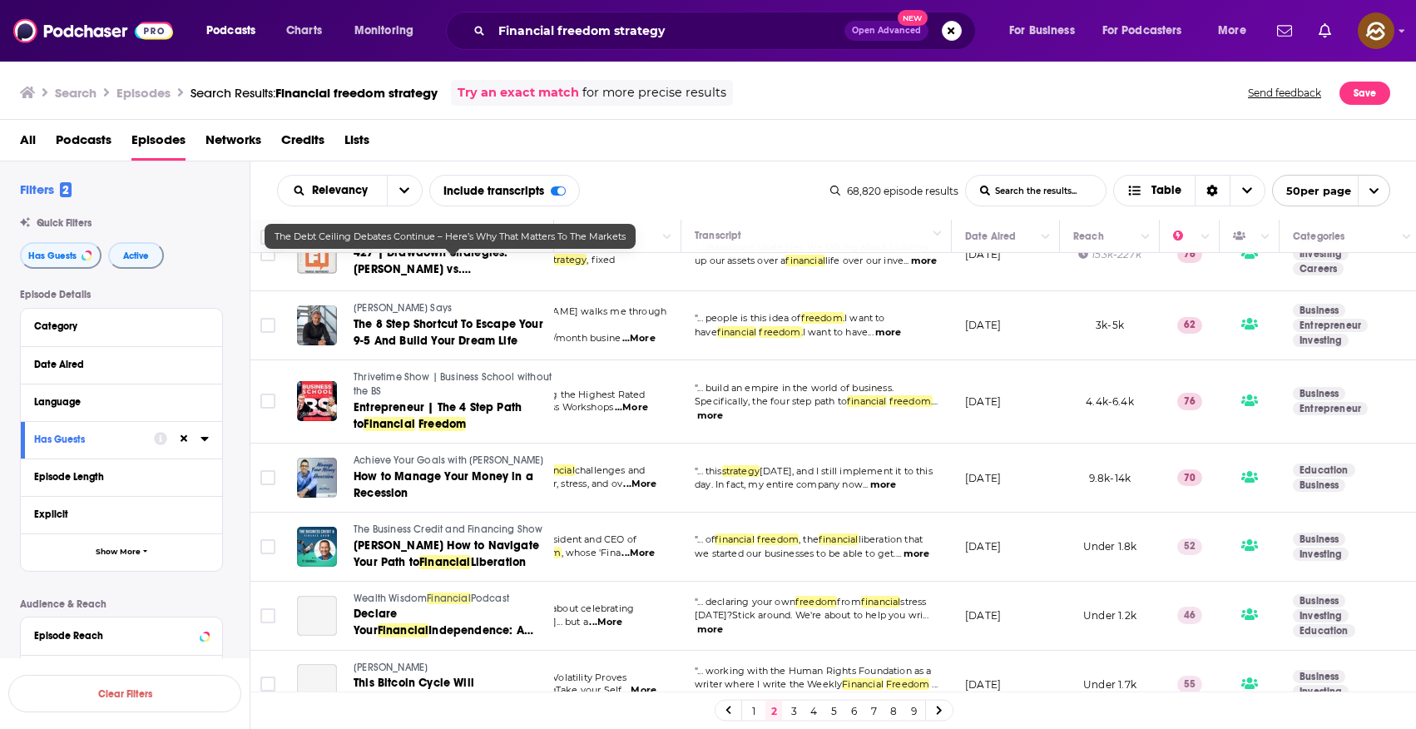
scroll to position [3130, 143]
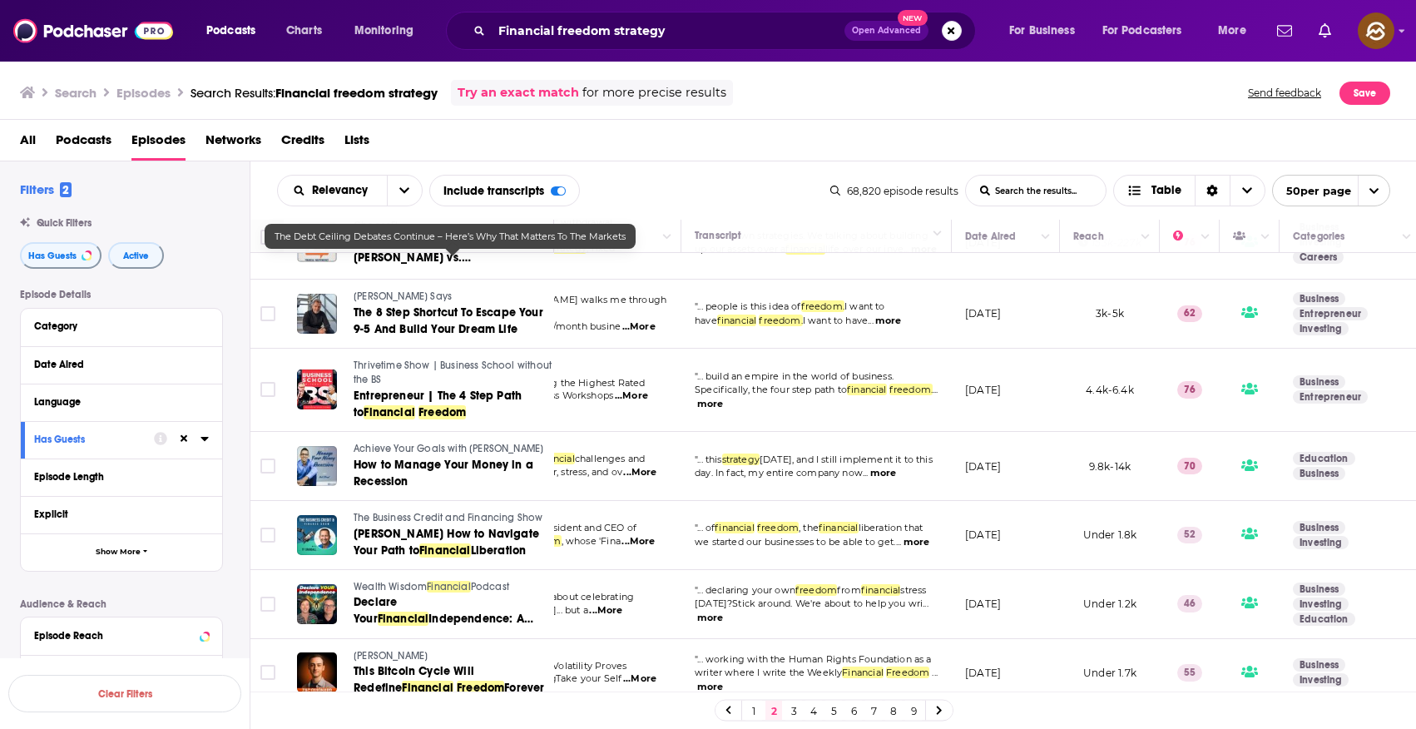
click at [794, 710] on link "3" at bounding box center [793, 710] width 17 height 20
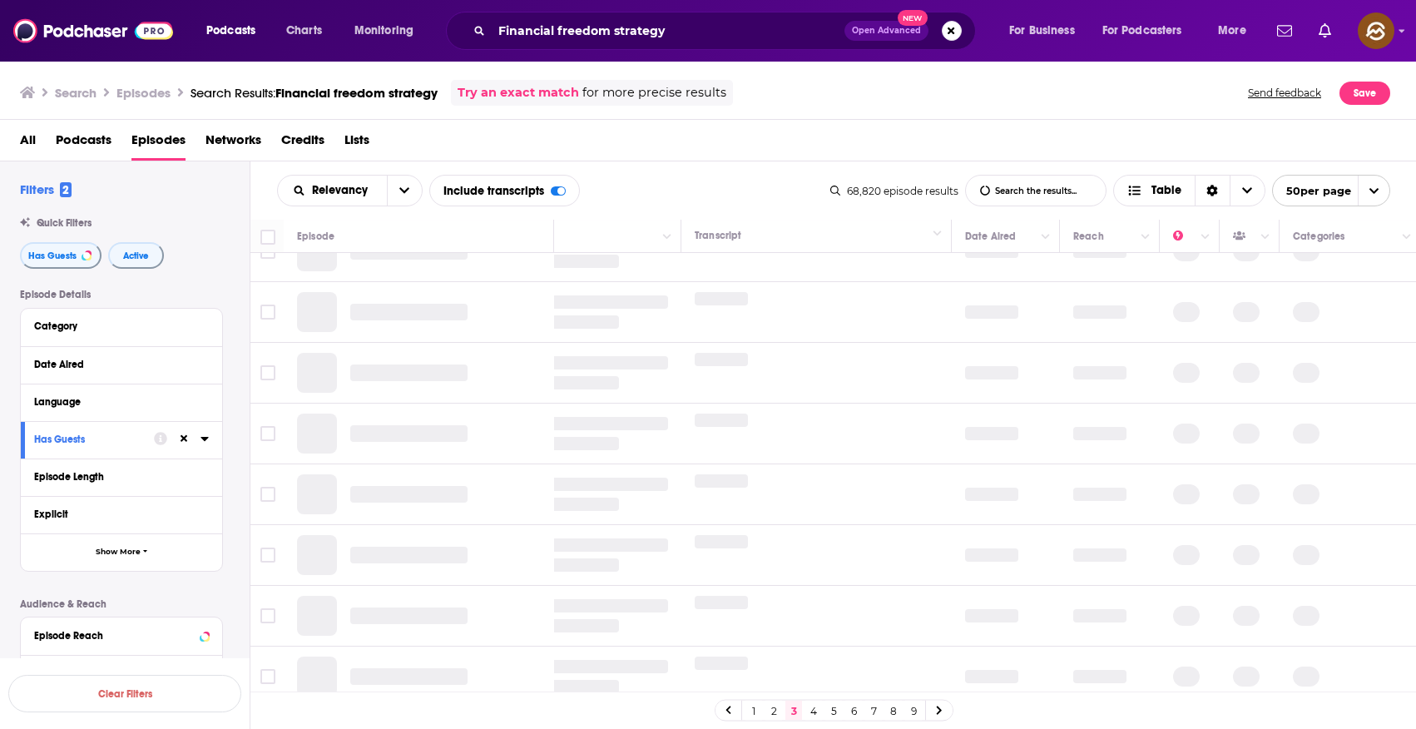
scroll to position [0, 143]
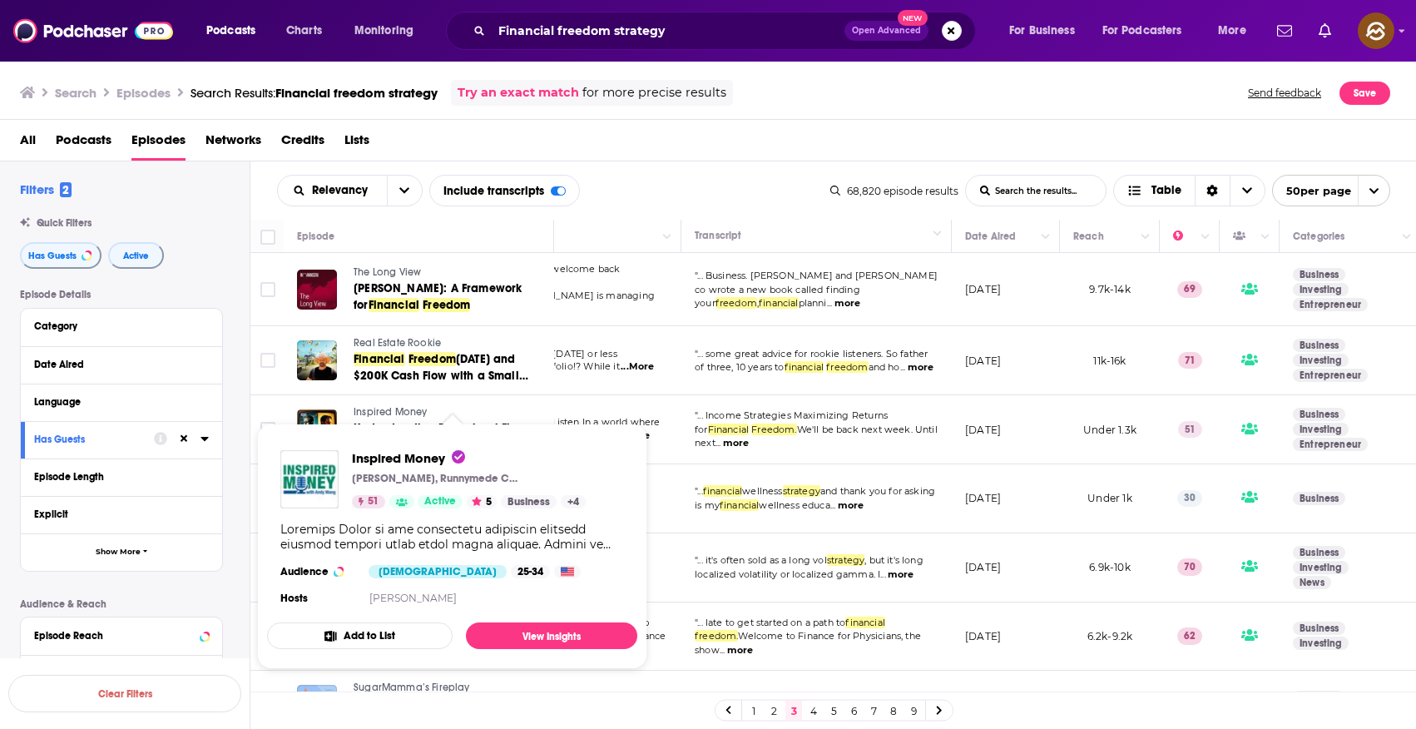
click at [396, 413] on span "Inspired Money Andy Wang, Runnymede Capital Management 51 Active 5 Business + 4…" at bounding box center [452, 545] width 390 height 265
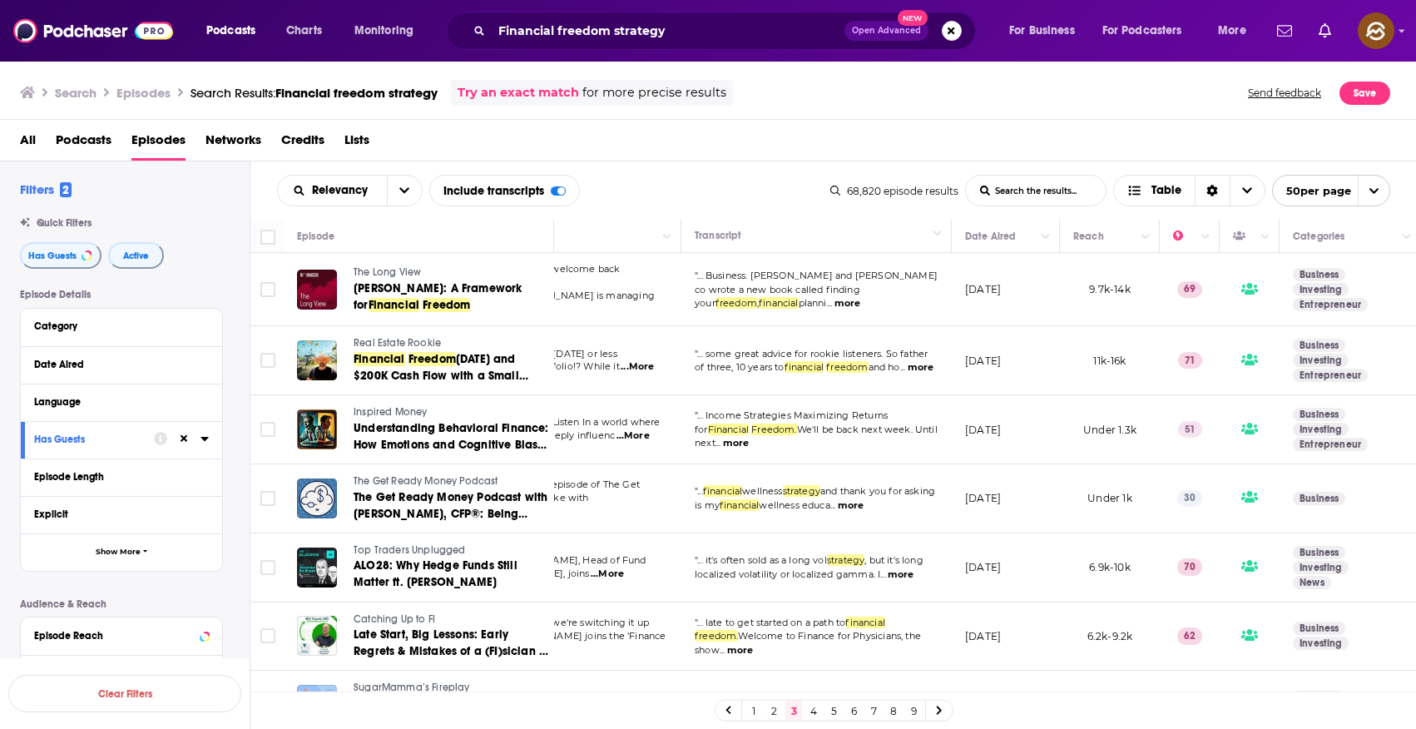
click at [714, 177] on div "Relevancy List Search Input Search the results... Include transcripts Table" at bounding box center [553, 191] width 553 height 32
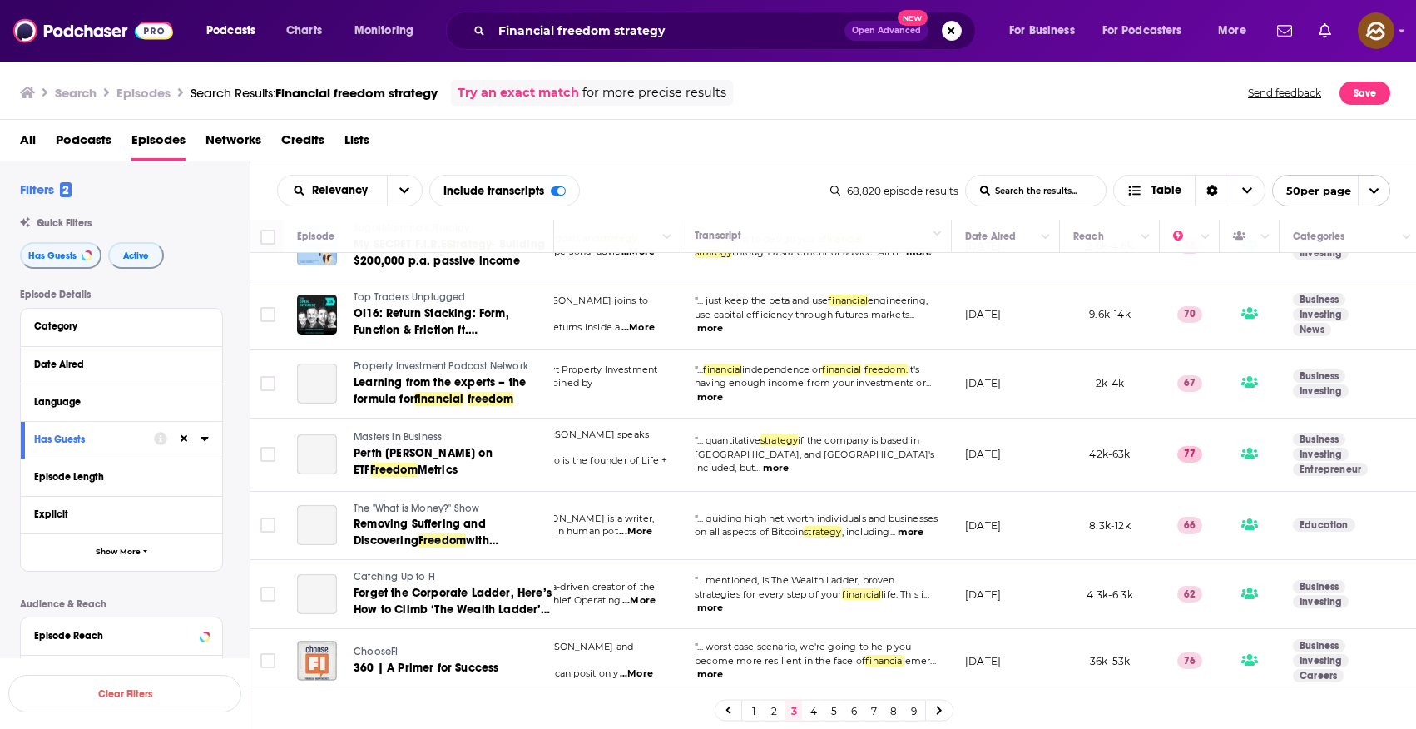
scroll to position [463, 143]
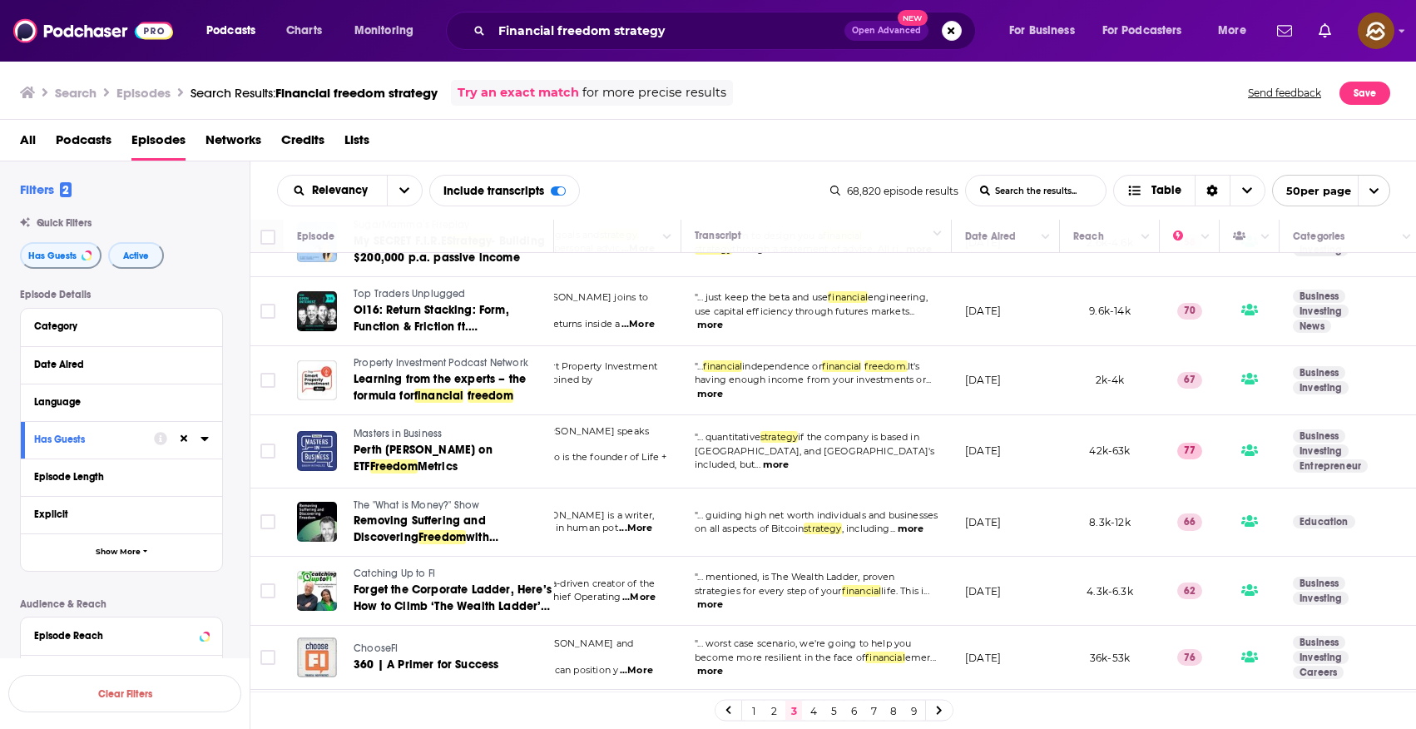
click at [399, 427] on link "Masters in Business" at bounding box center [453, 434] width 198 height 15
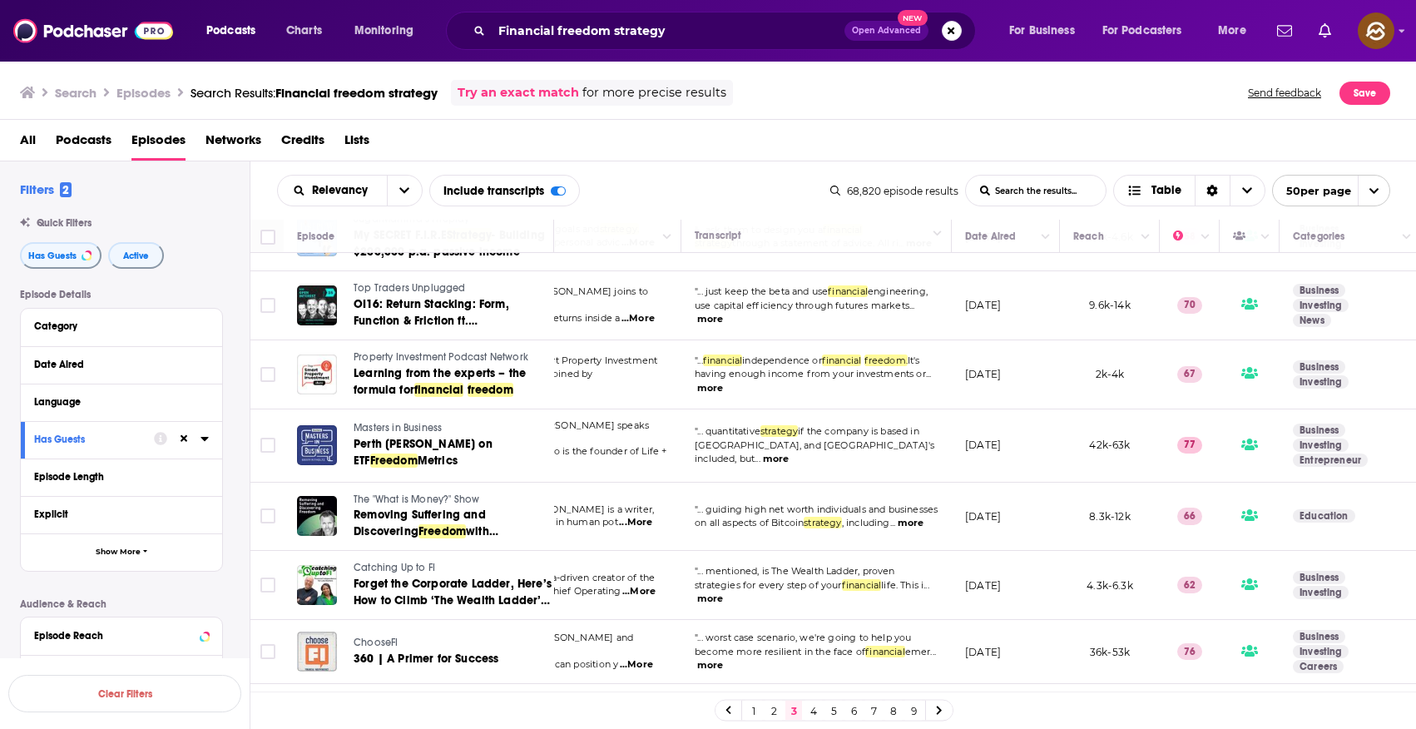
scroll to position [480, 143]
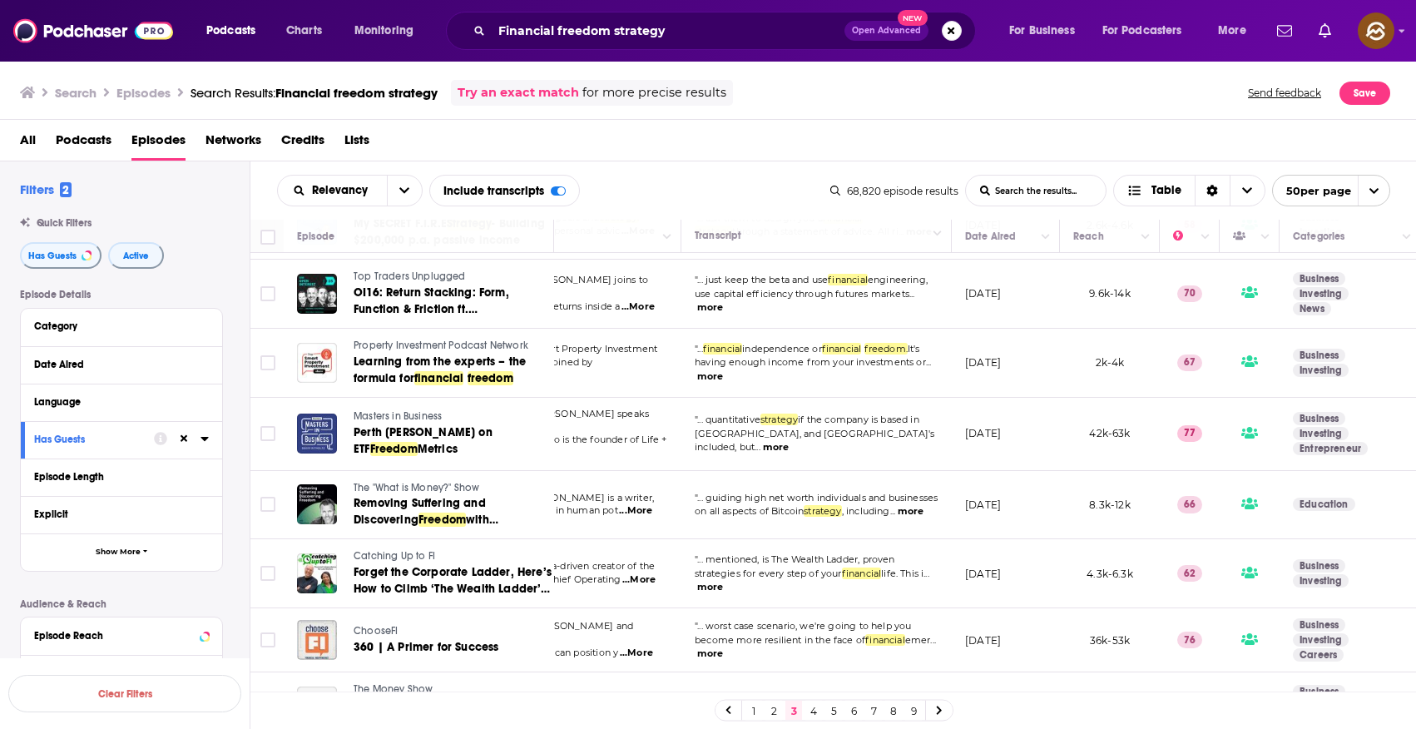
click at [390, 468] on div "Podcasts Charts Monitoring Financial freedom strategy Open Advanced New For Bus…" at bounding box center [708, 364] width 1416 height 729
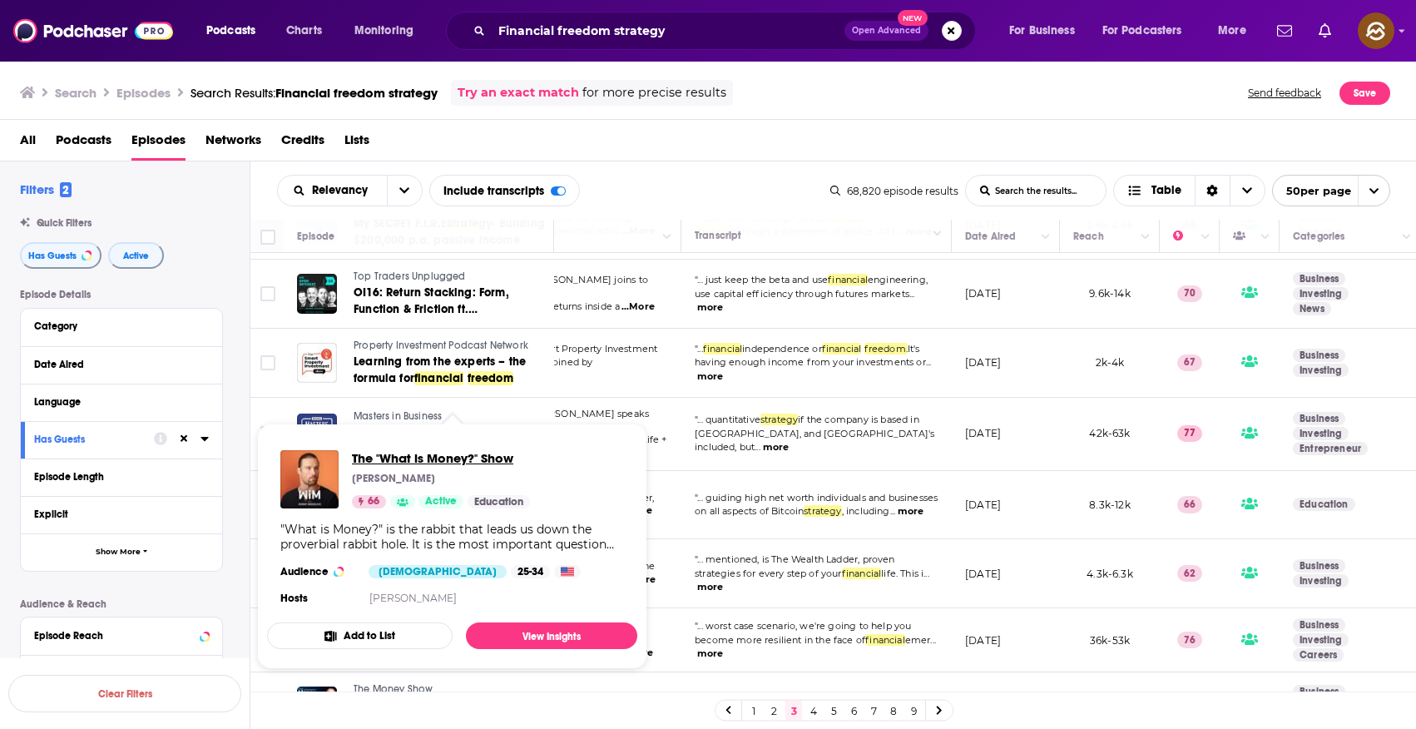
click at [414, 452] on span "The "What is Money?" Show" at bounding box center [441, 458] width 178 height 16
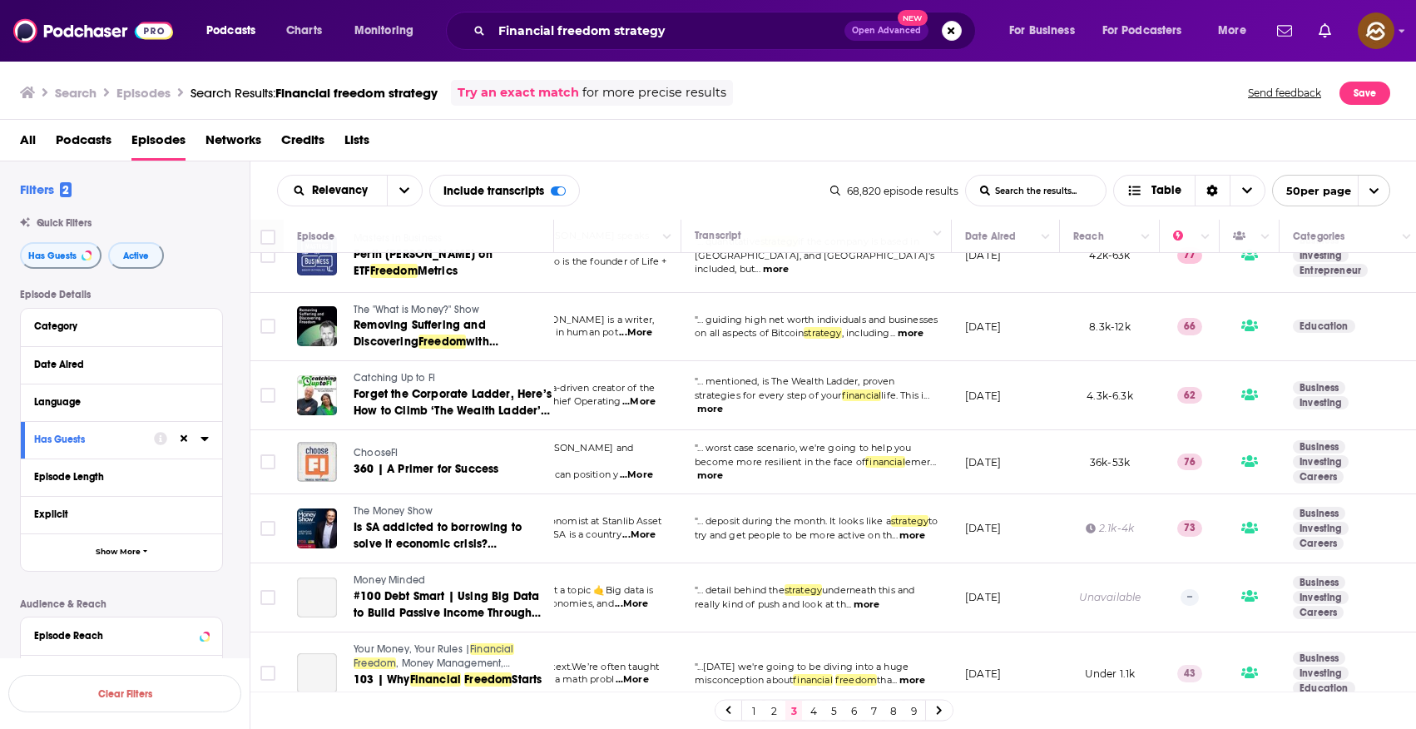
scroll to position [673, 143]
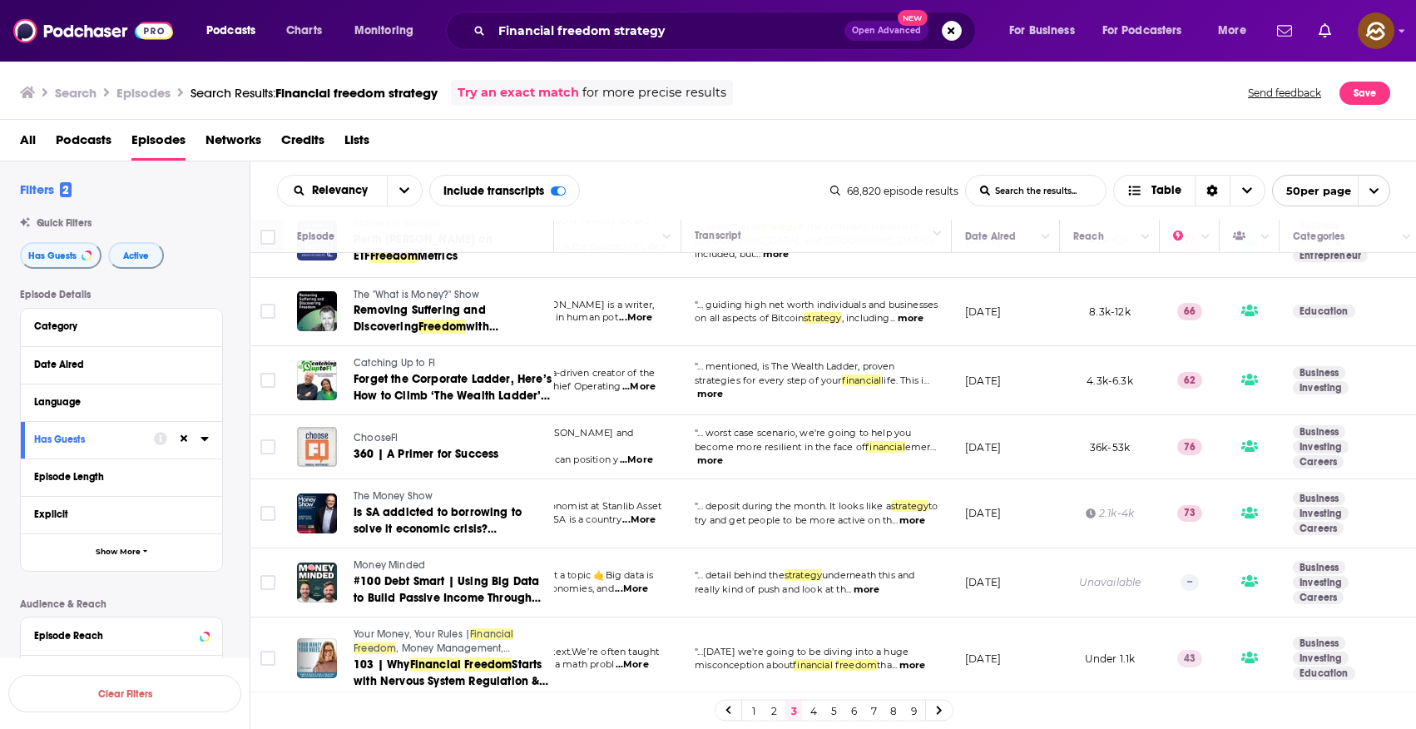
click at [391, 357] on span "Catching Up to FI" at bounding box center [395, 363] width 82 height 12
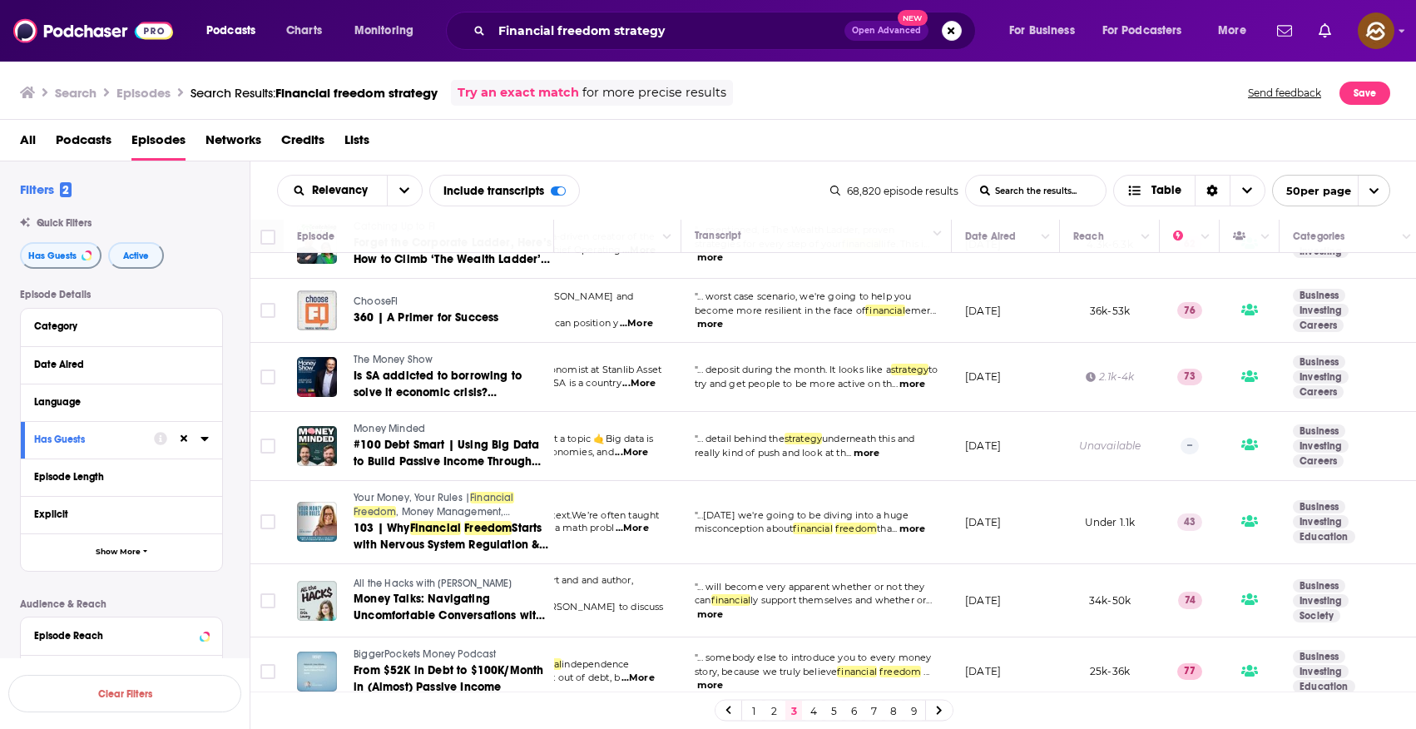
scroll to position [795, 143]
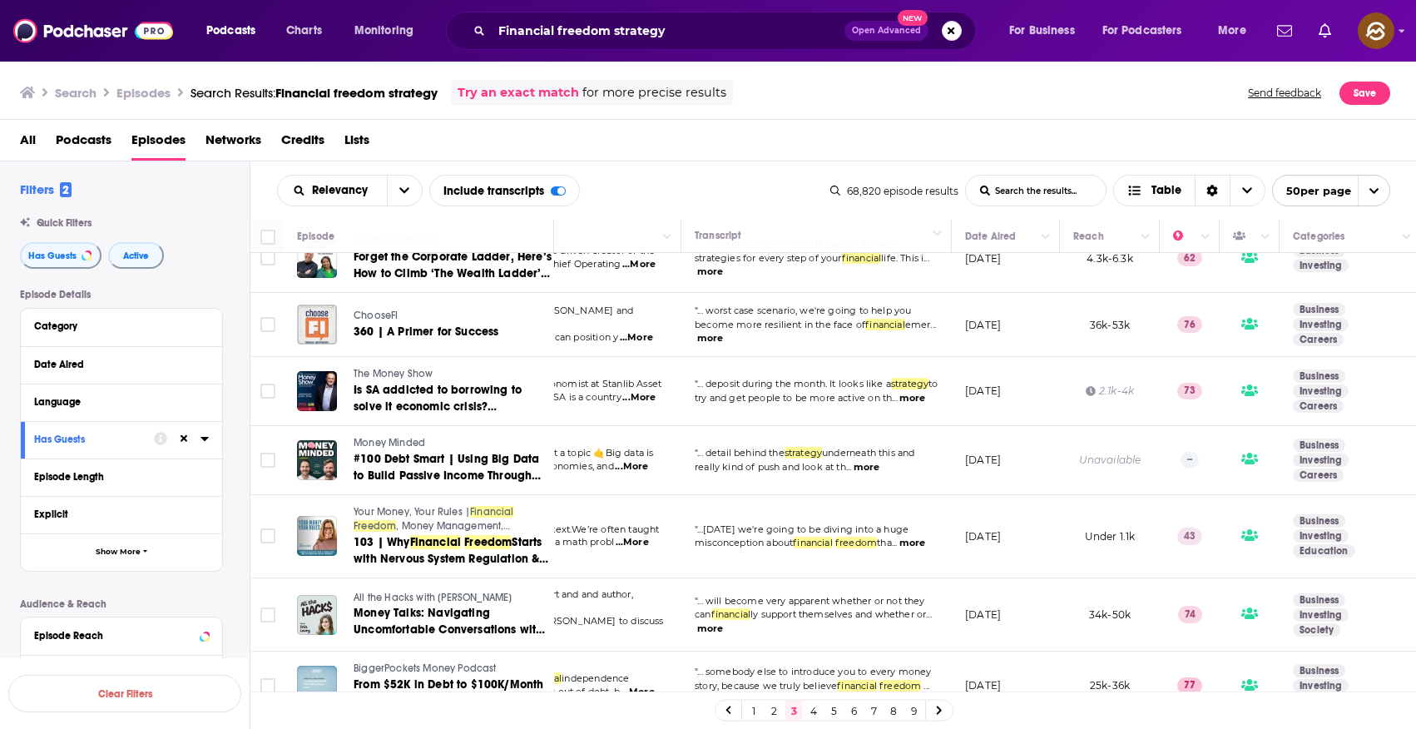
click at [386, 437] on span "Money Minded" at bounding box center [390, 443] width 72 height 12
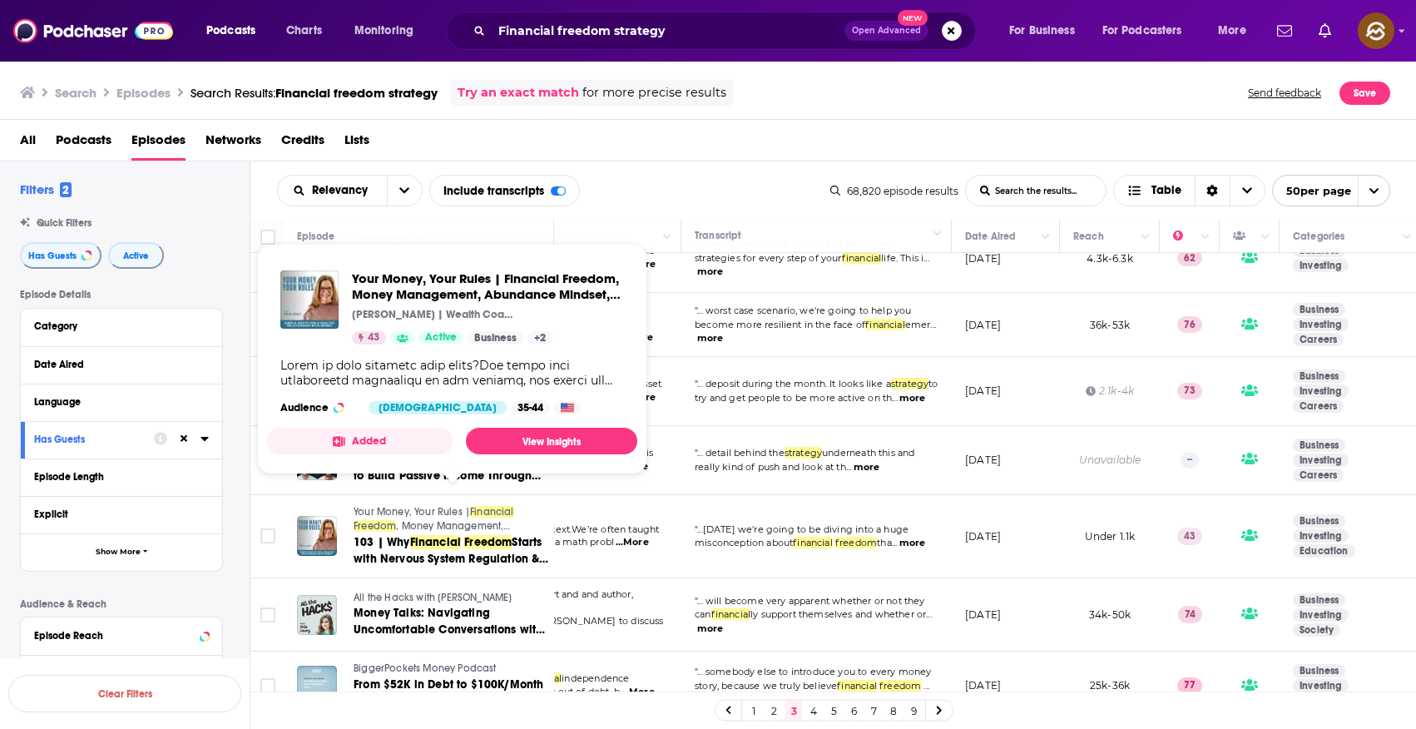
click at [398, 506] on span "Your Money, Your Rules |" at bounding box center [412, 512] width 116 height 12
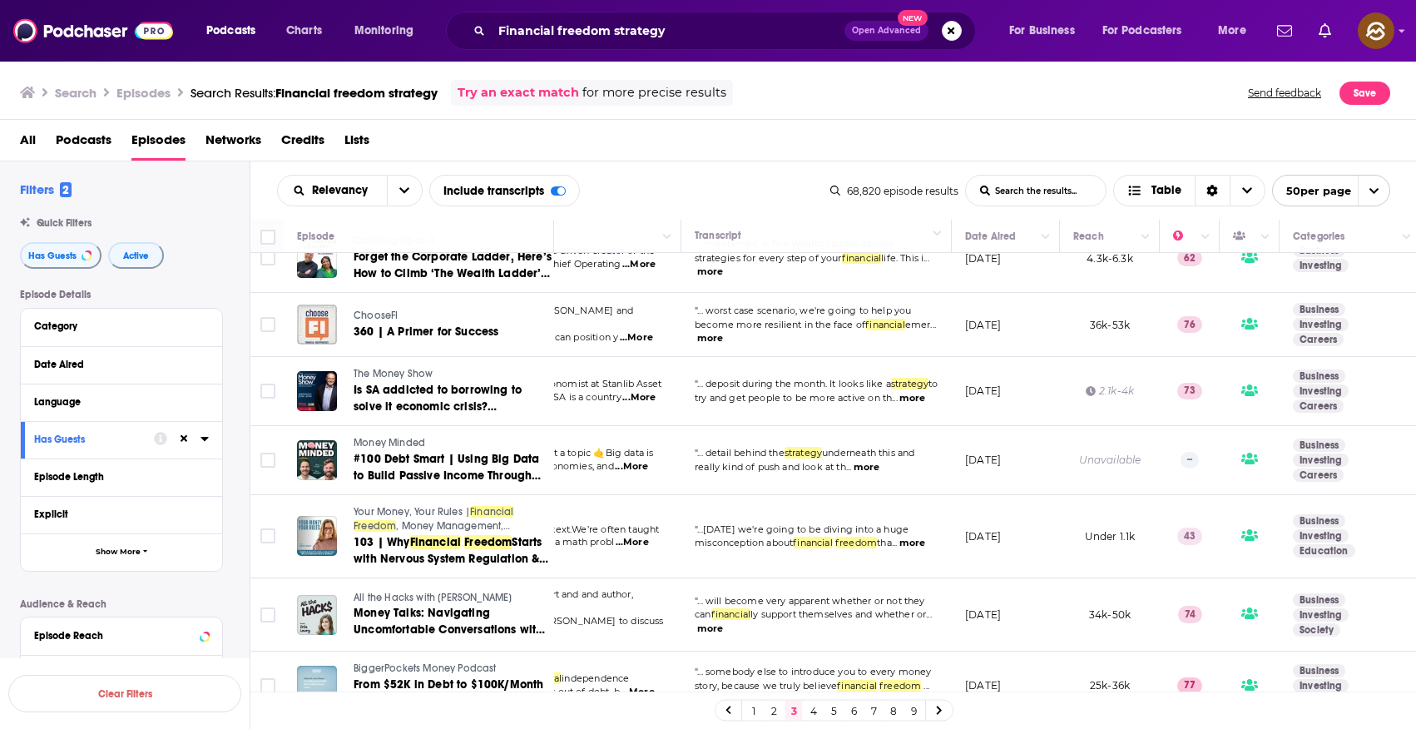
click at [718, 46] on div "Financial freedom strategy Open Advanced New" at bounding box center [711, 31] width 530 height 38
click at [732, 31] on input "Financial freedom strategy" at bounding box center [668, 30] width 353 height 27
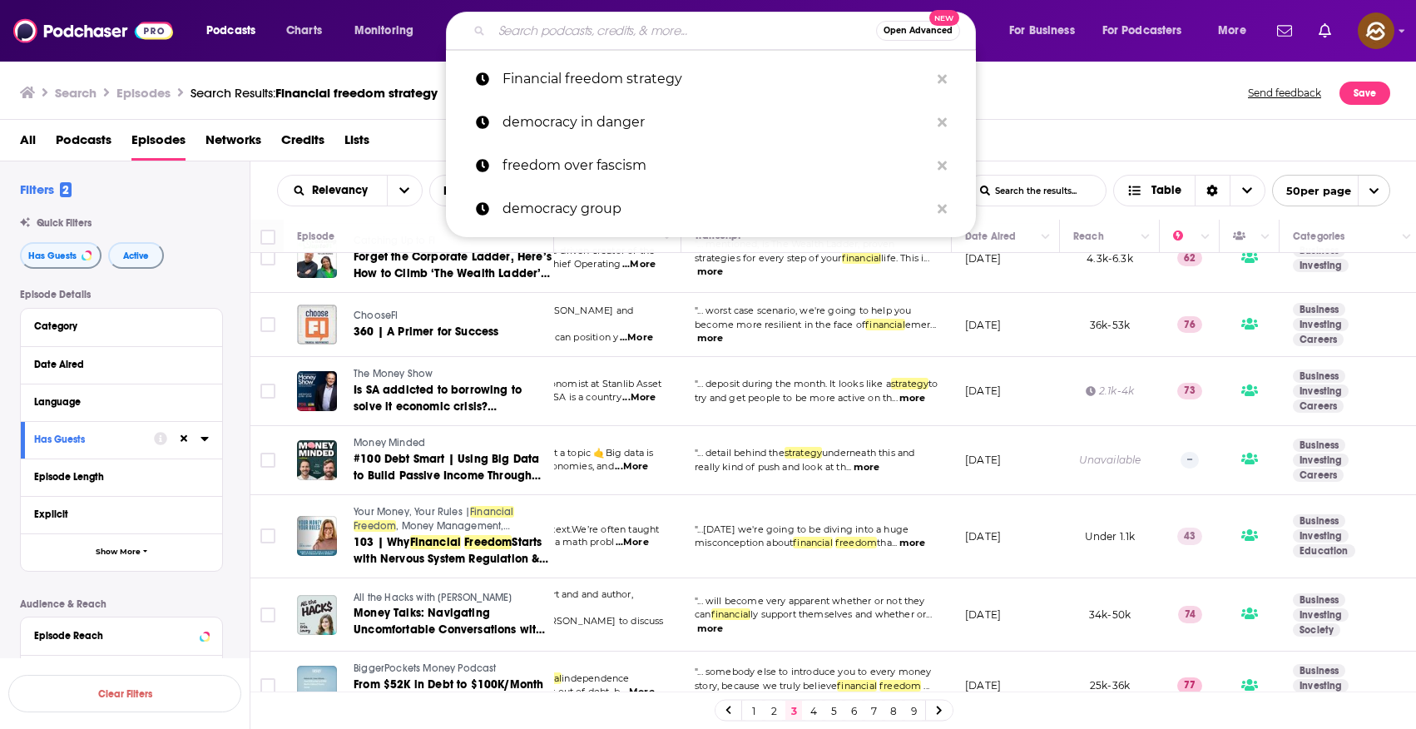
paste input "Steven Jarvis, CPA"
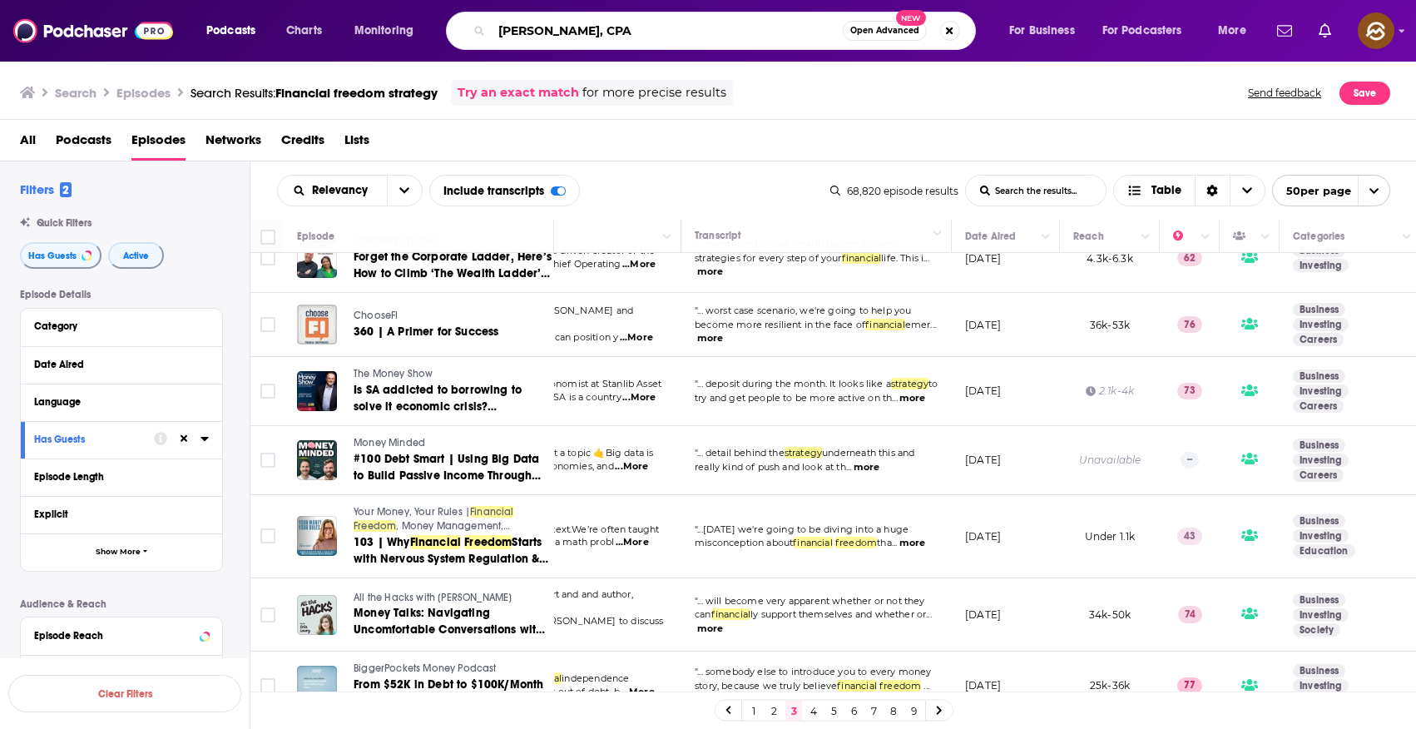
type input "Steven Jarvis, CPA"
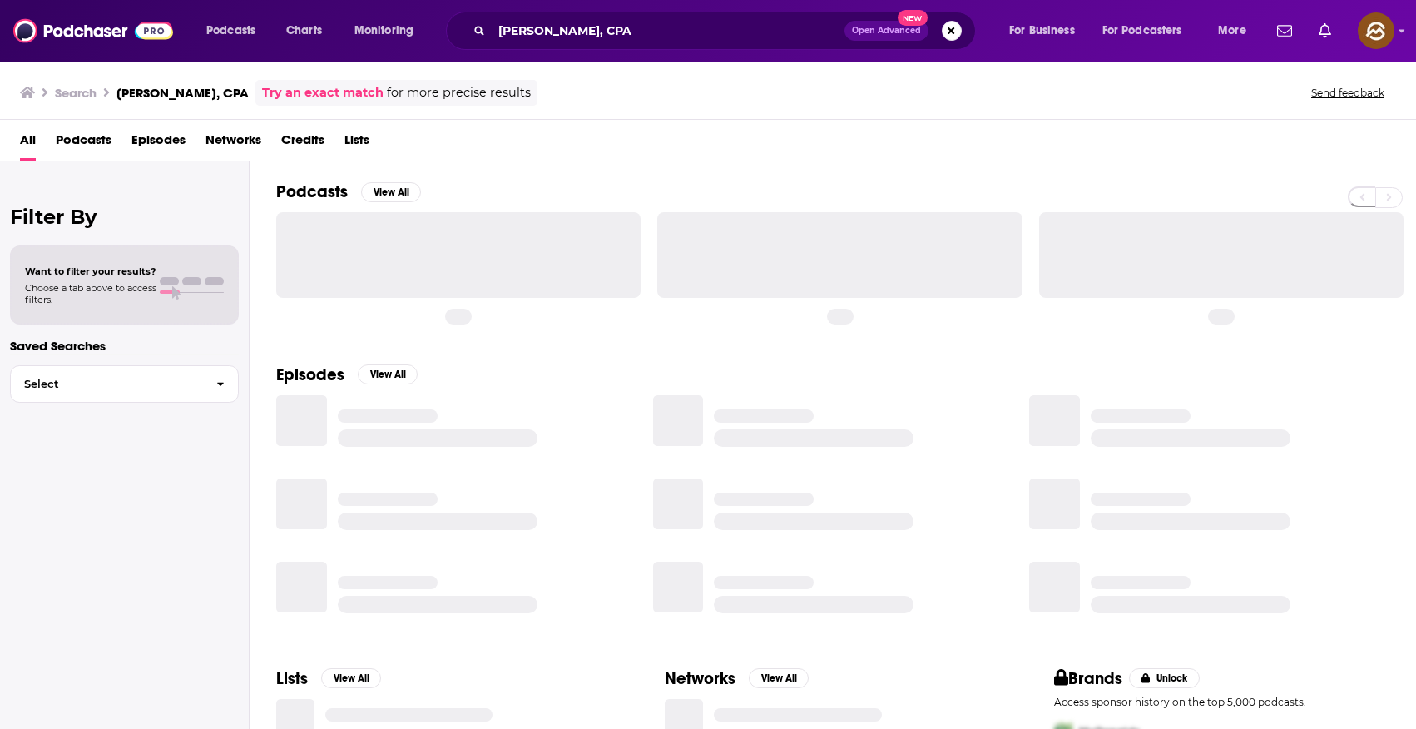
click at [183, 142] on span "Episodes" at bounding box center [158, 143] width 54 height 34
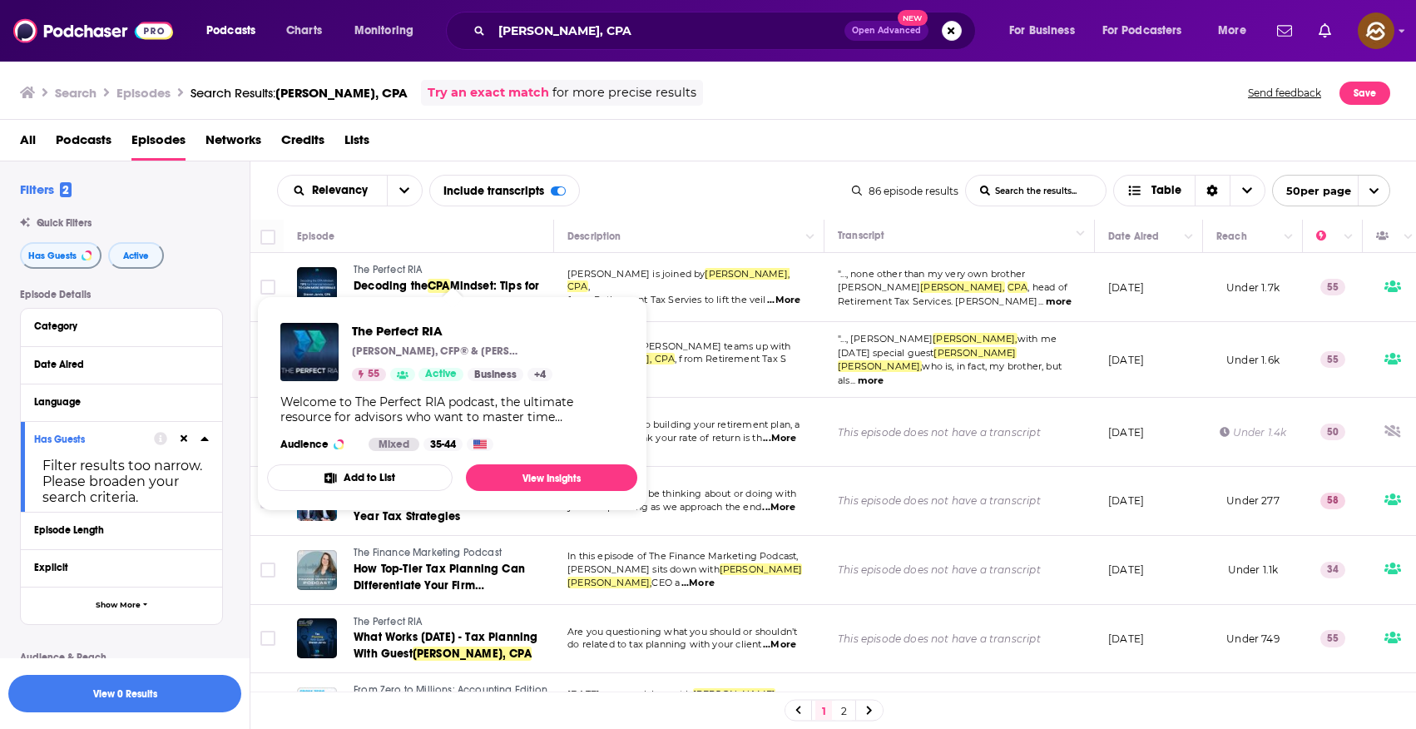
click at [389, 270] on span "The Perfect RIA" at bounding box center [388, 270] width 69 height 12
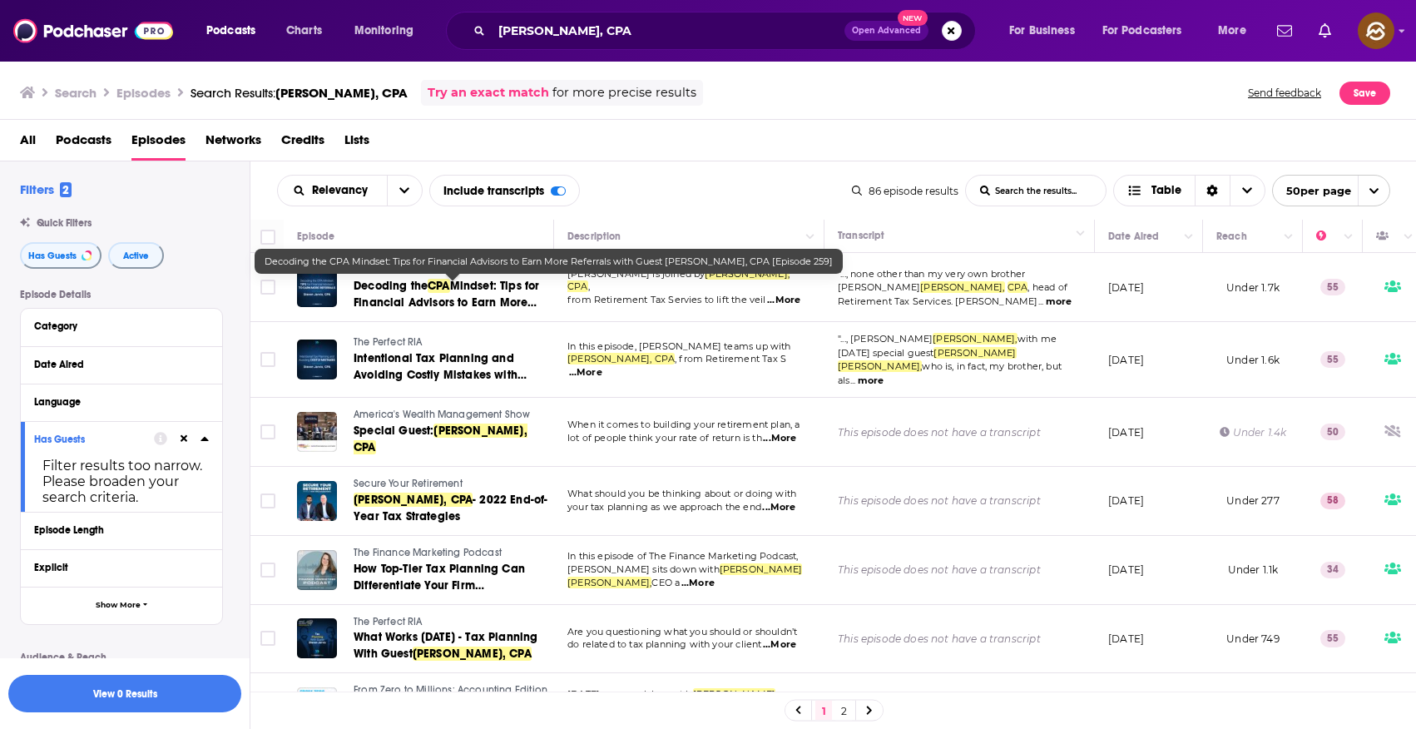
click at [449, 289] on span "CPA" at bounding box center [439, 286] width 22 height 14
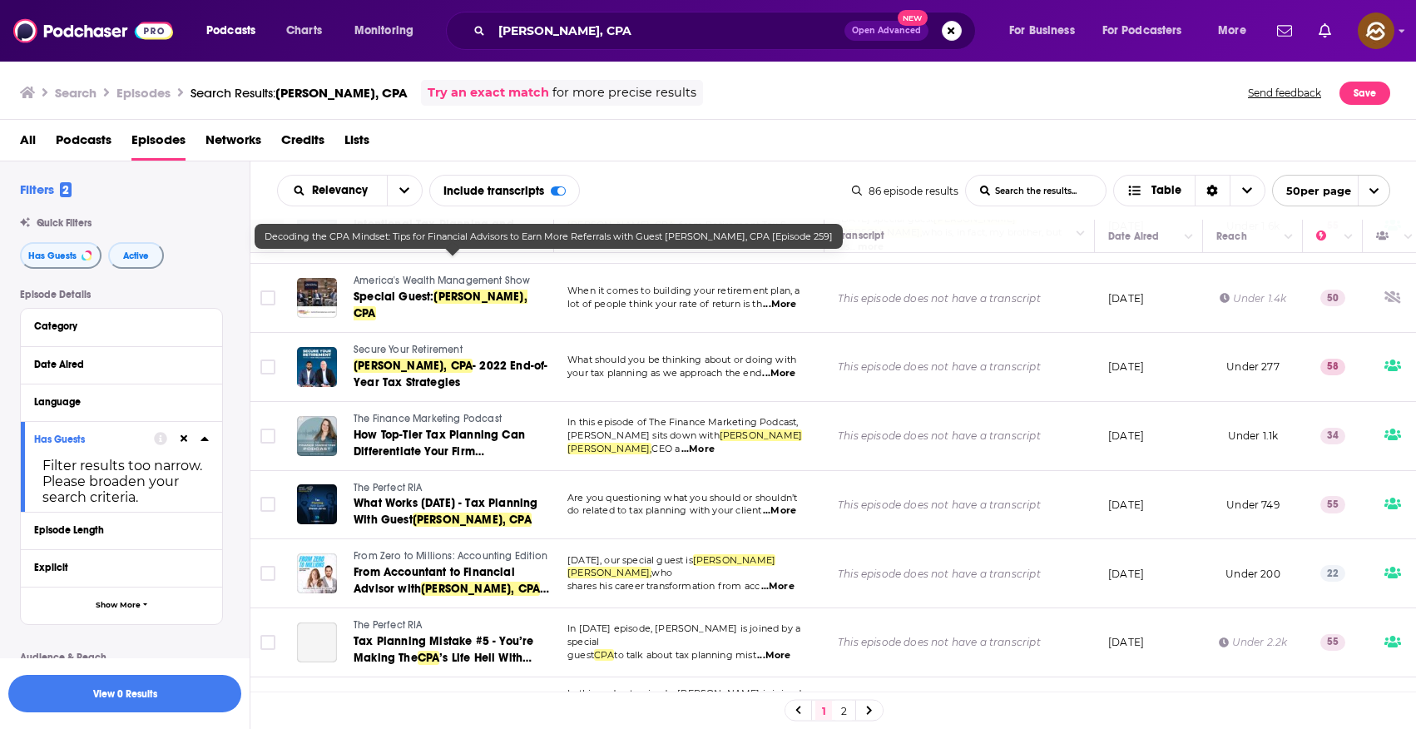
scroll to position [132, 0]
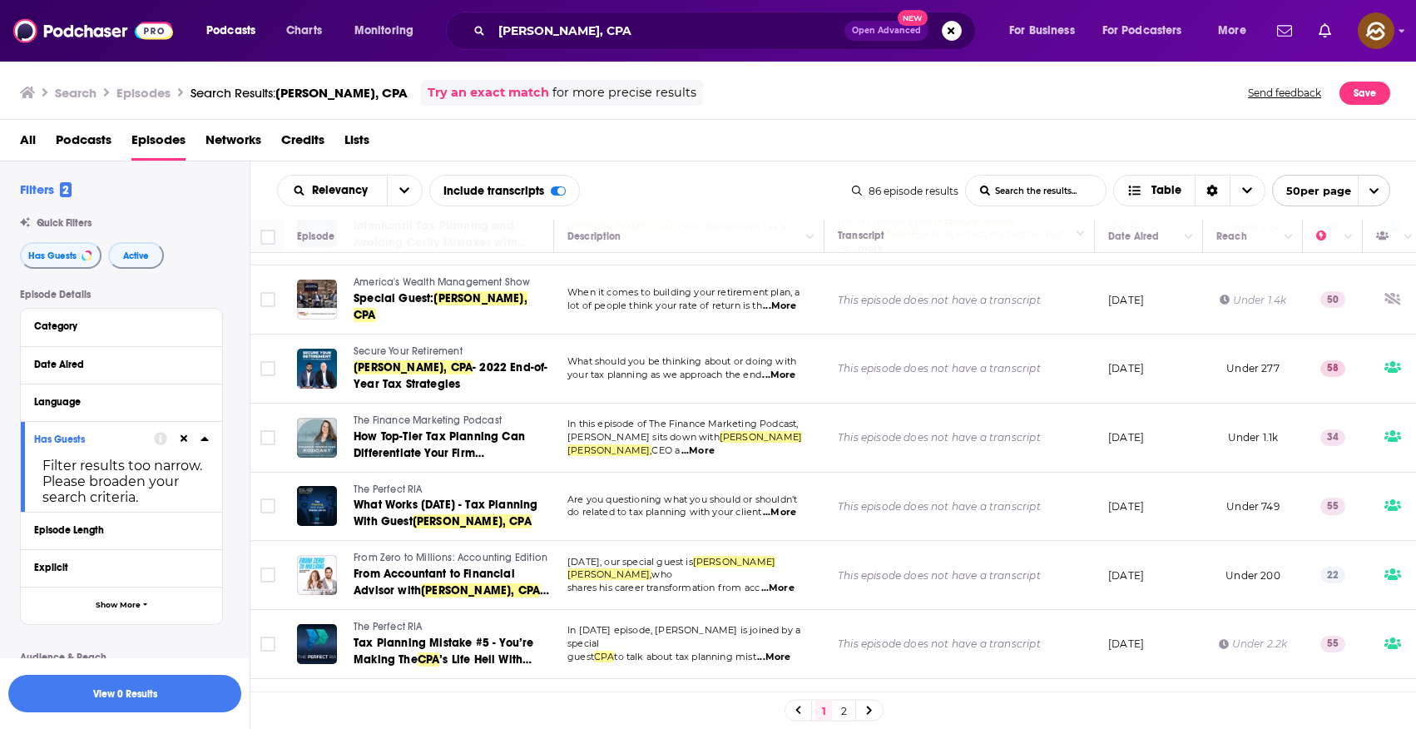
click at [408, 276] on span "America's Wealth Management Show" at bounding box center [442, 282] width 176 height 12
click at [422, 299] on span "Special Guest:" at bounding box center [394, 298] width 80 height 14
click at [414, 345] on span "Secure Your Retirement" at bounding box center [408, 351] width 109 height 12
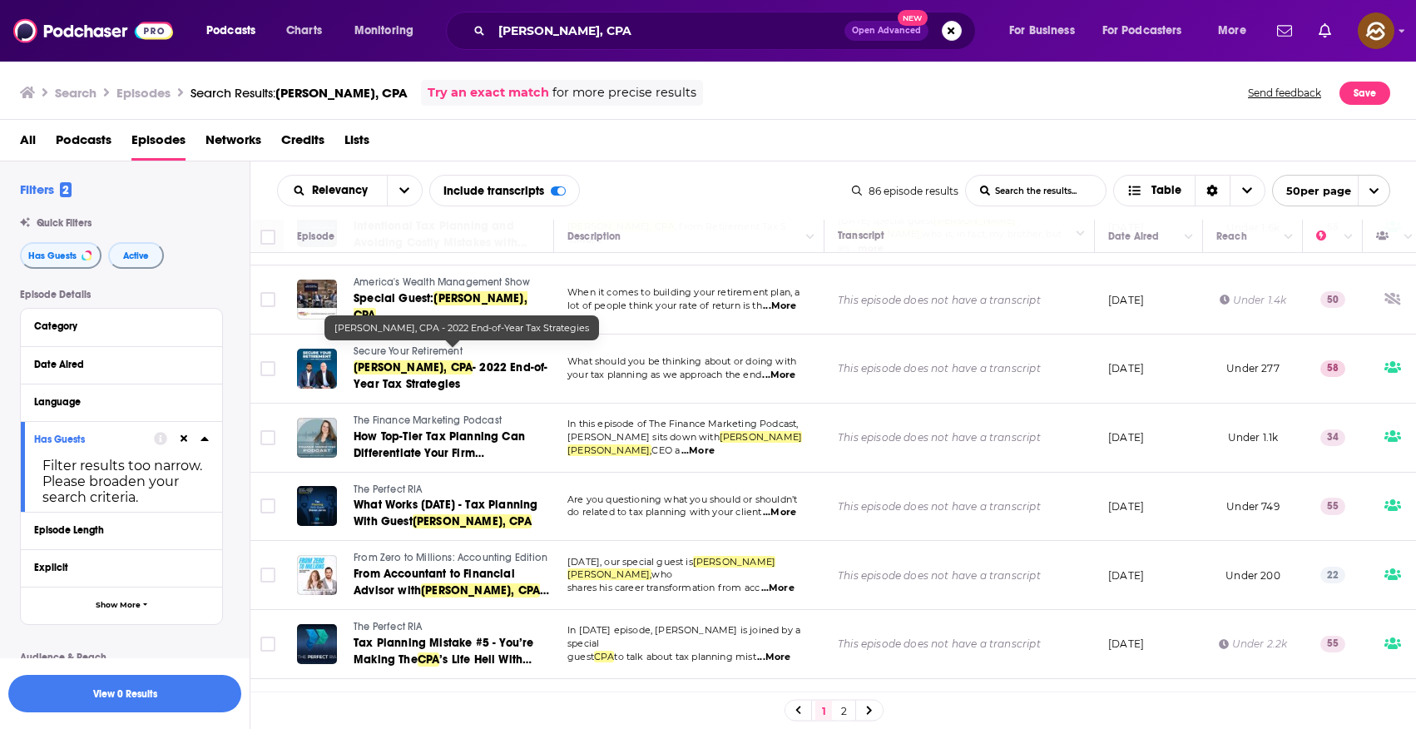
click at [411, 366] on span "- 2022 End-of-Year Tax Strategies" at bounding box center [451, 375] width 195 height 31
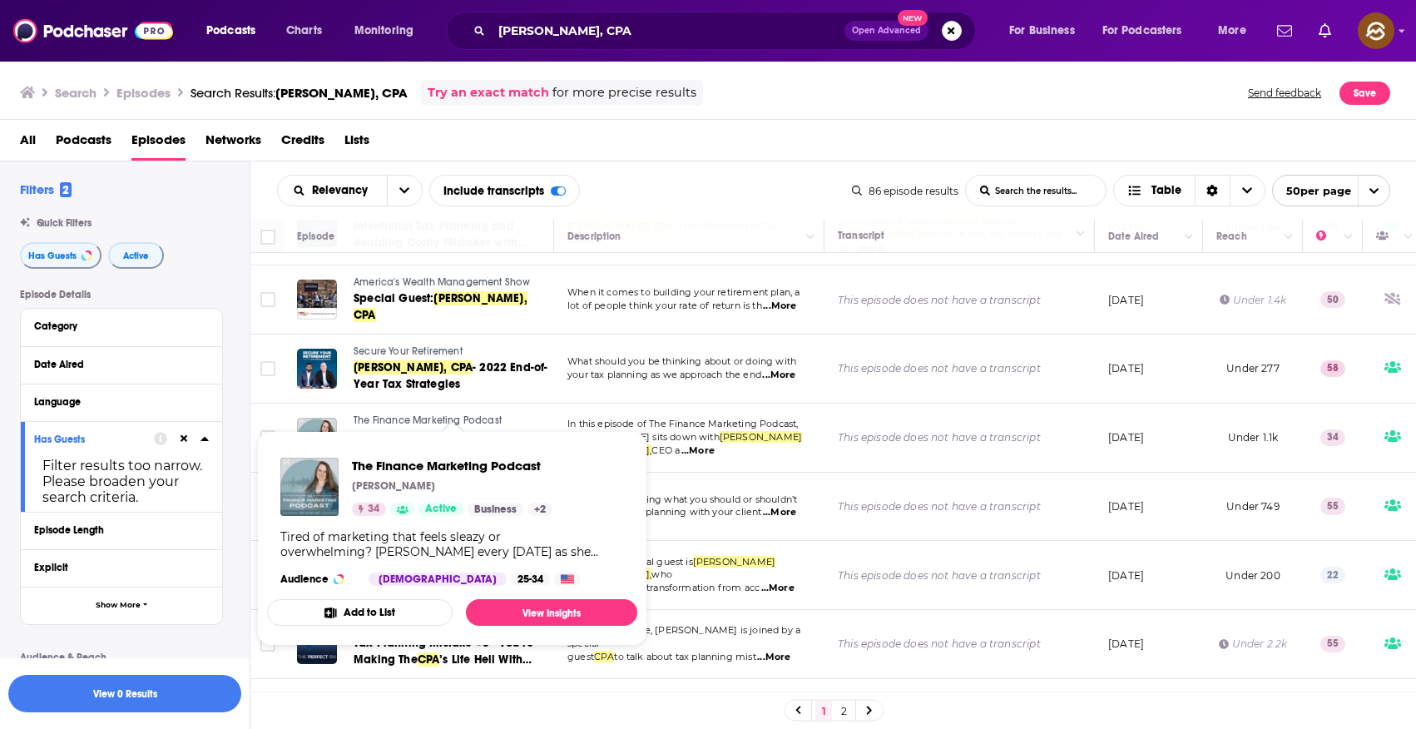
click at [416, 414] on span "The Finance Marketing Podcast" at bounding box center [428, 420] width 148 height 12
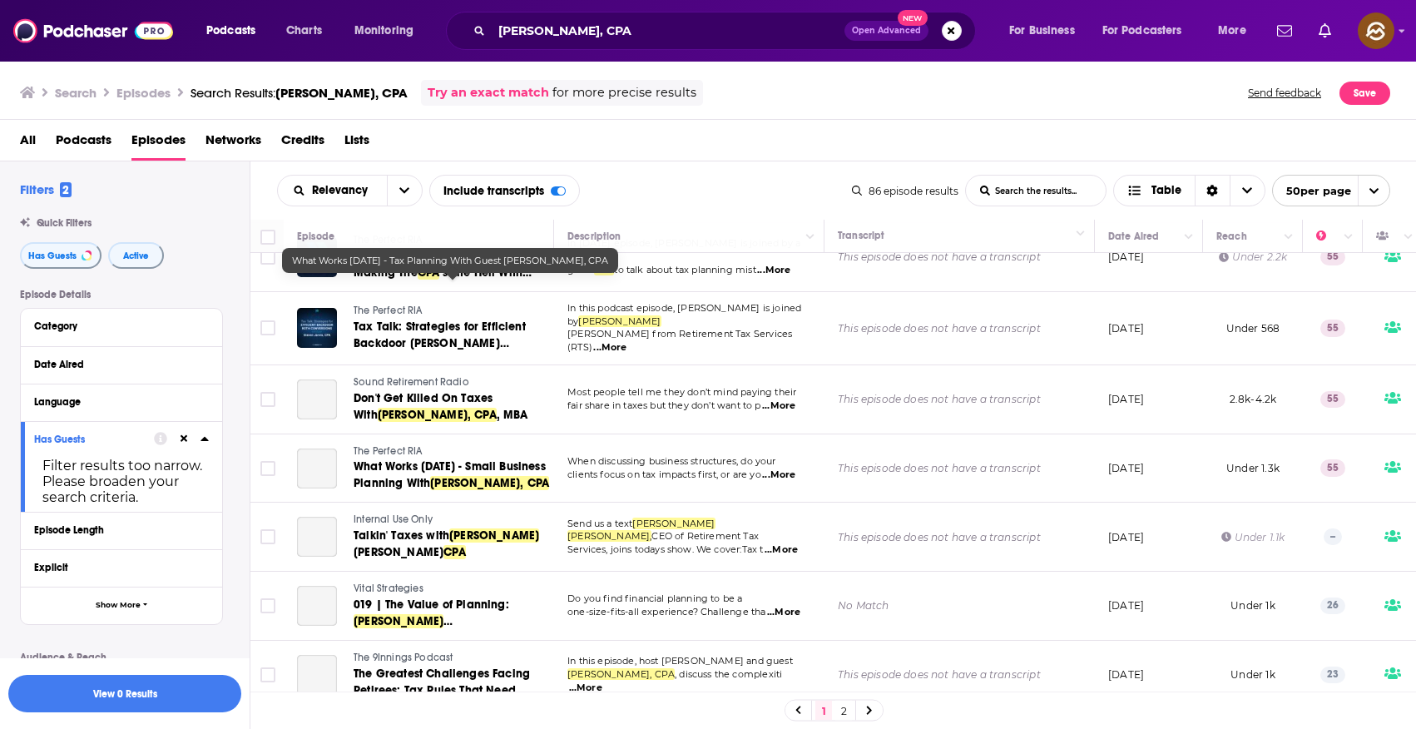
scroll to position [561, 0]
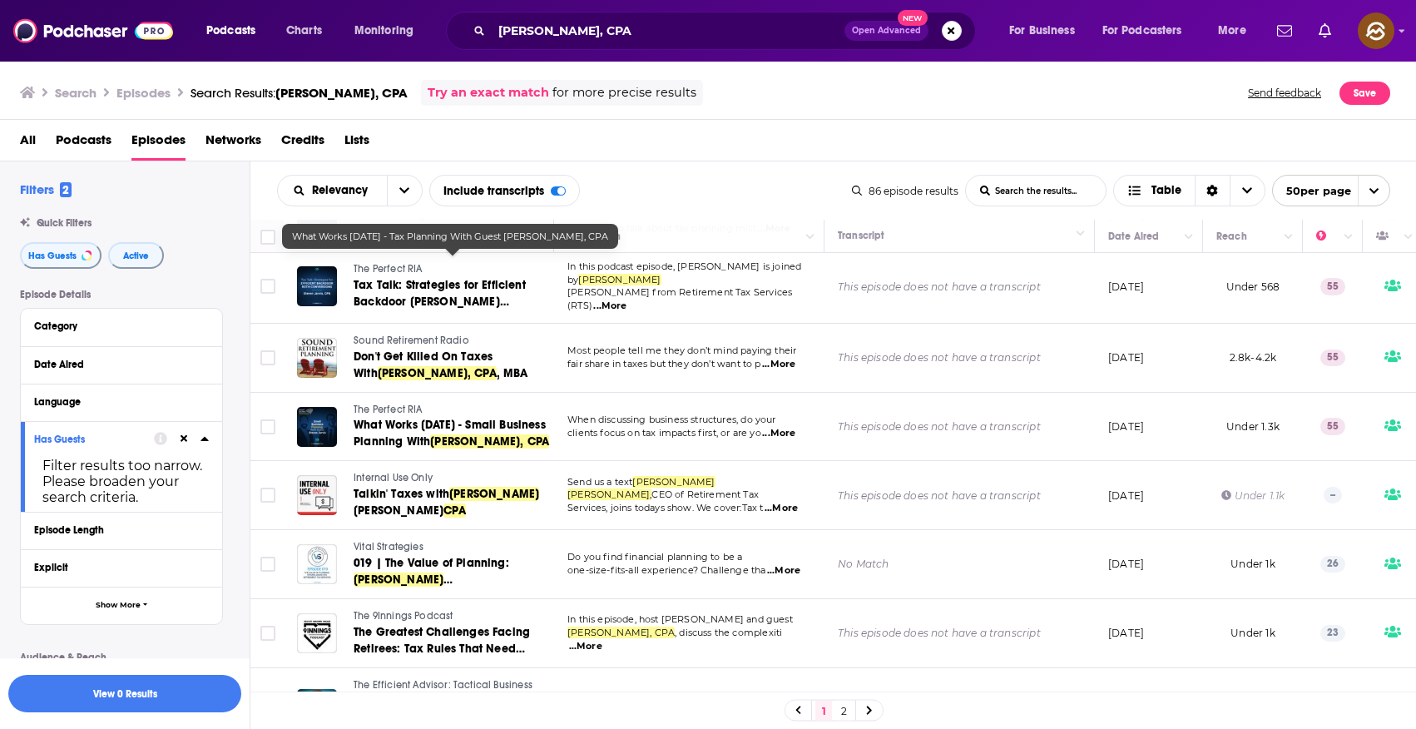
click at [384, 334] on span "Sound Retirement Radio" at bounding box center [412, 340] width 116 height 12
click at [397, 366] on span "Steven Jarvis, CPA" at bounding box center [437, 373] width 119 height 14
click at [760, 160] on div "All Podcasts Episodes Networks Credits Lists" at bounding box center [712, 143] width 1384 height 34
click at [393, 486] on link "Talkin' Taxes with Steven Jarvis CPA" at bounding box center [453, 502] width 198 height 33
click at [398, 472] on span "Internal Use Only" at bounding box center [393, 478] width 79 height 12
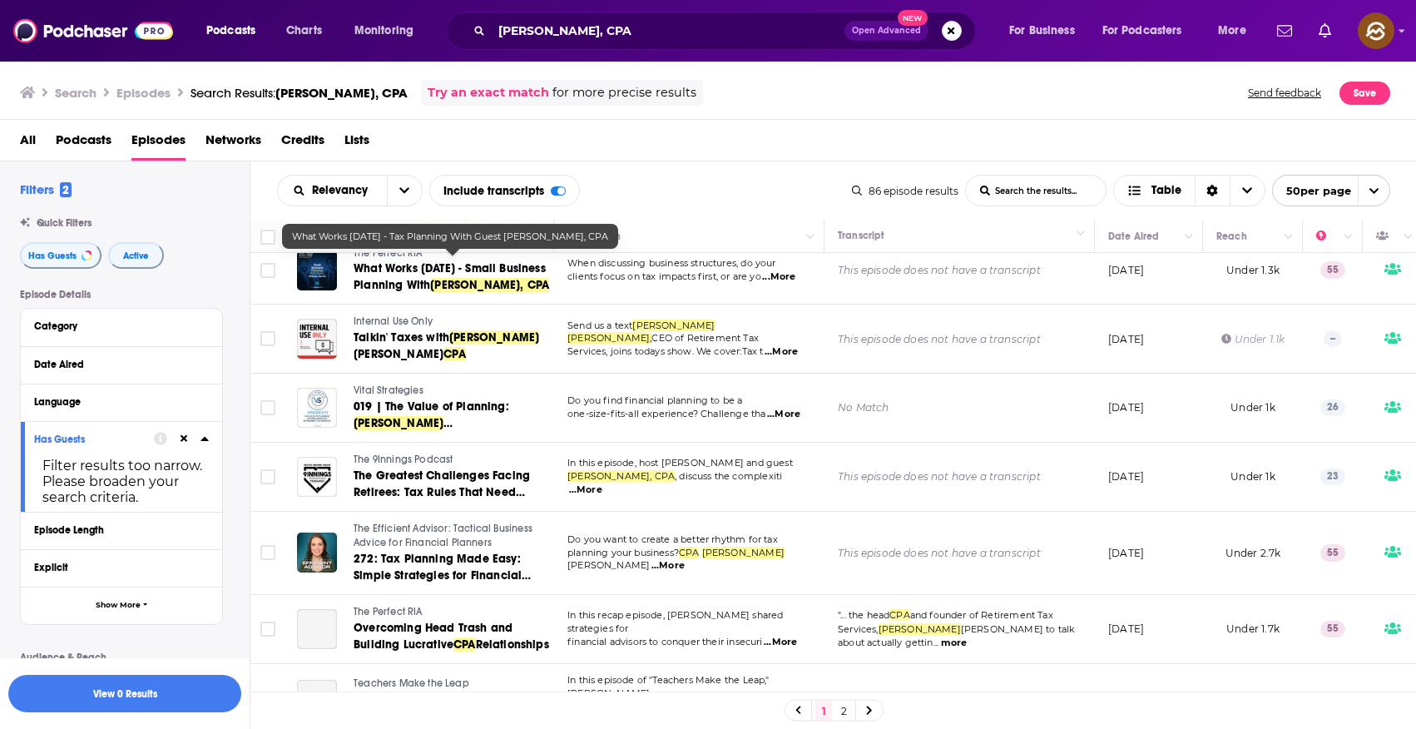
scroll to position [730, 0]
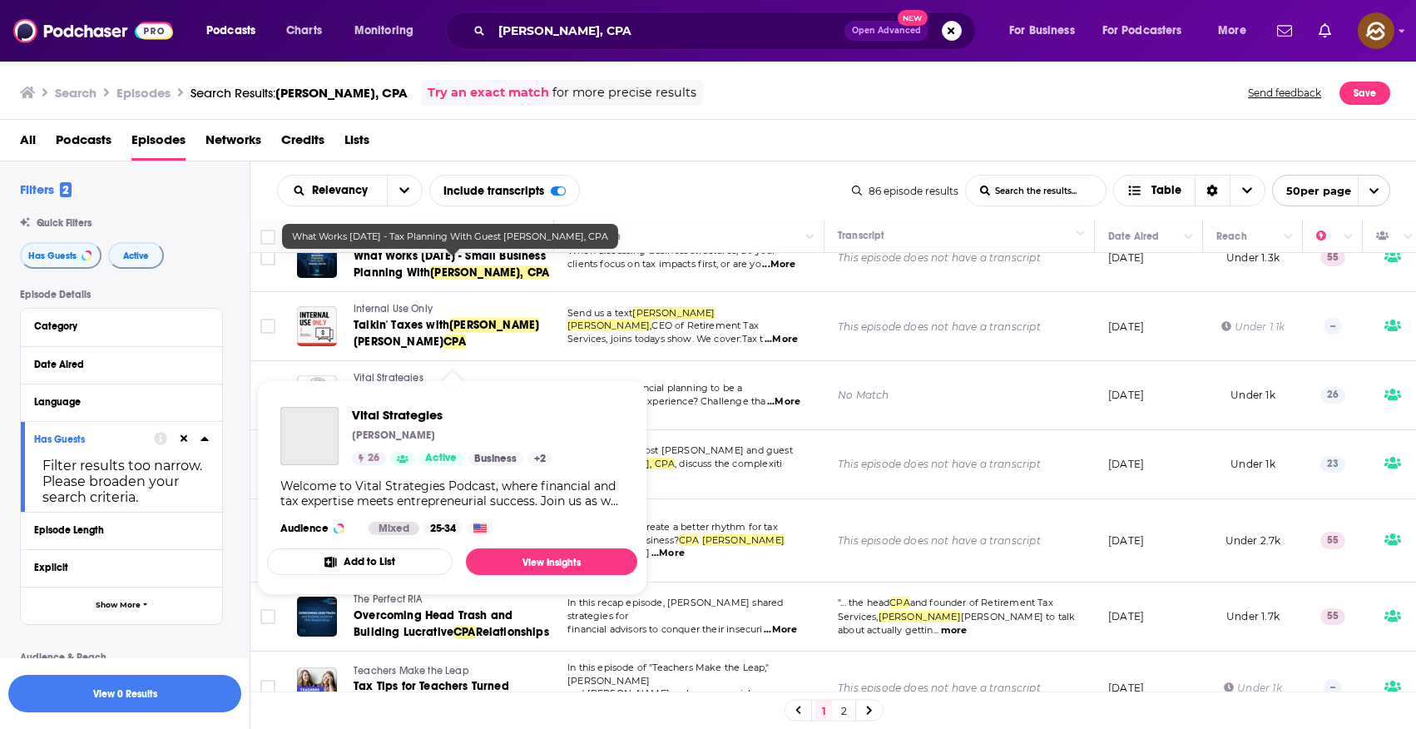
click at [401, 372] on span "Vital Strategies" at bounding box center [389, 378] width 70 height 12
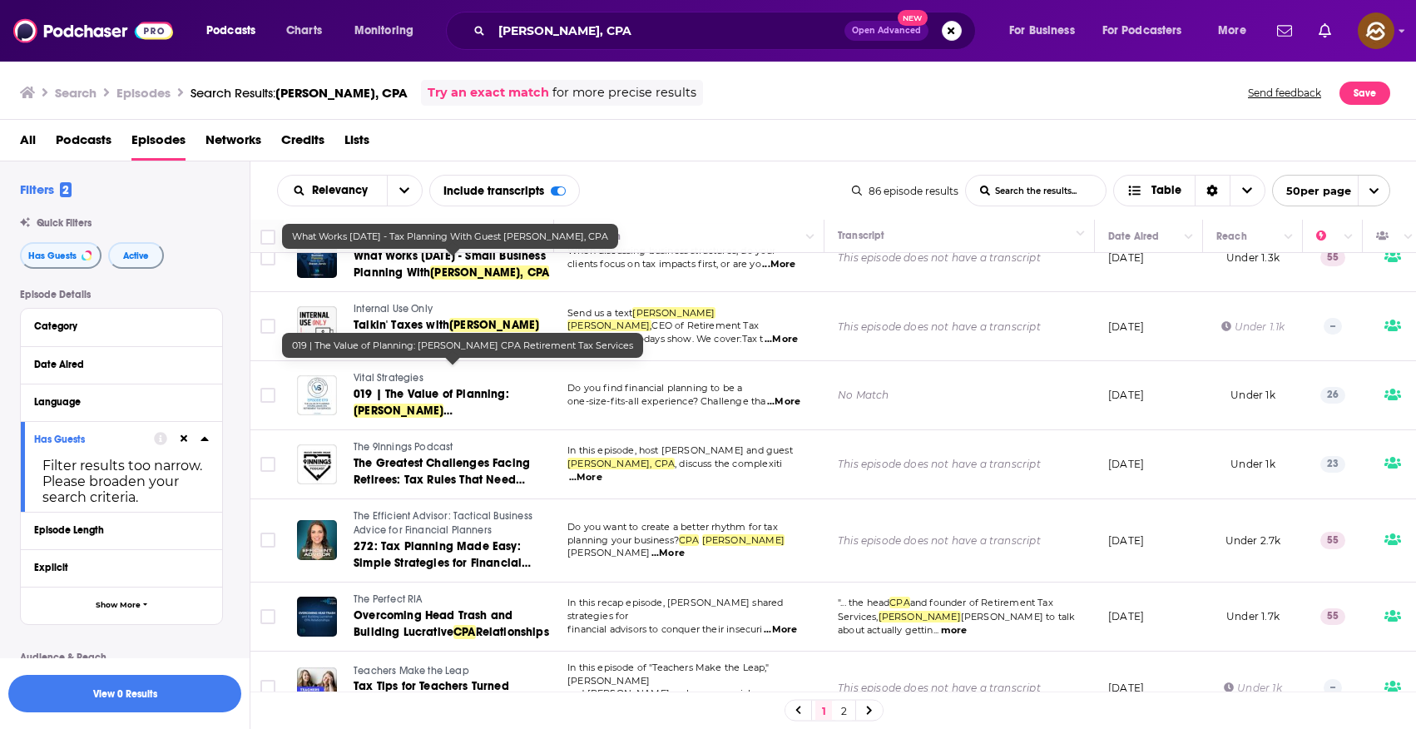
click at [420, 387] on span "019 | The Value of Planning:" at bounding box center [432, 394] width 156 height 14
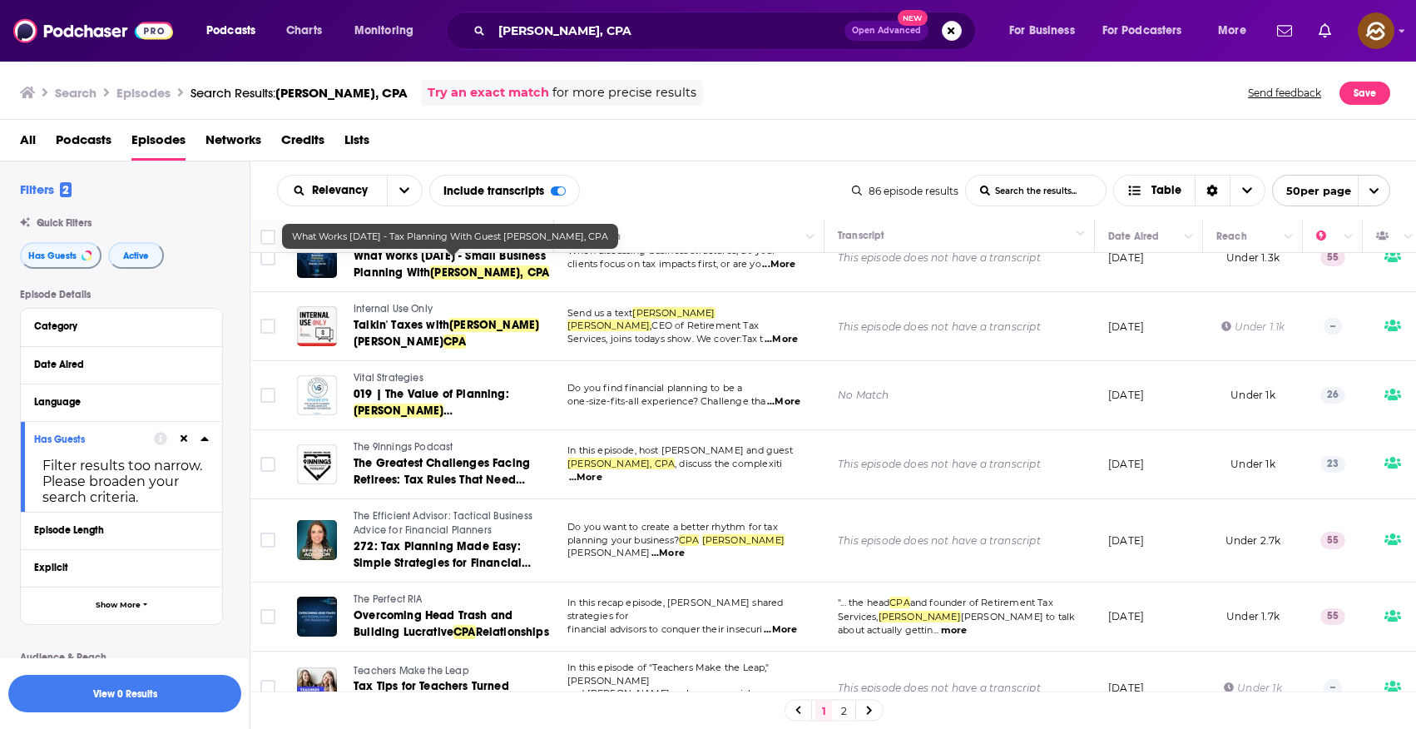
click at [415, 441] on span "The 9Innings Podcast" at bounding box center [403, 447] width 99 height 12
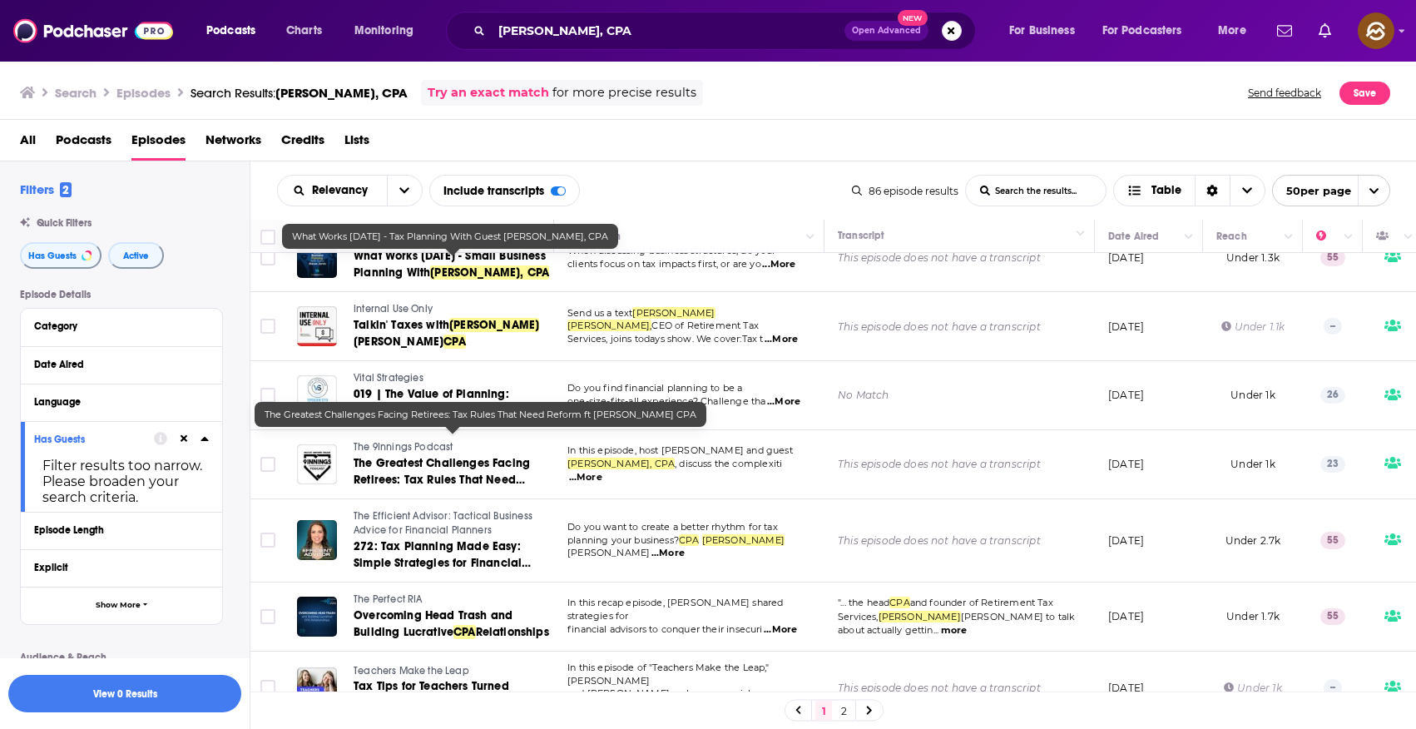
click at [420, 455] on link "The Greatest Challenges Facing Retirees: Tax Rules That Need Reform ft Steven J…" at bounding box center [453, 471] width 198 height 33
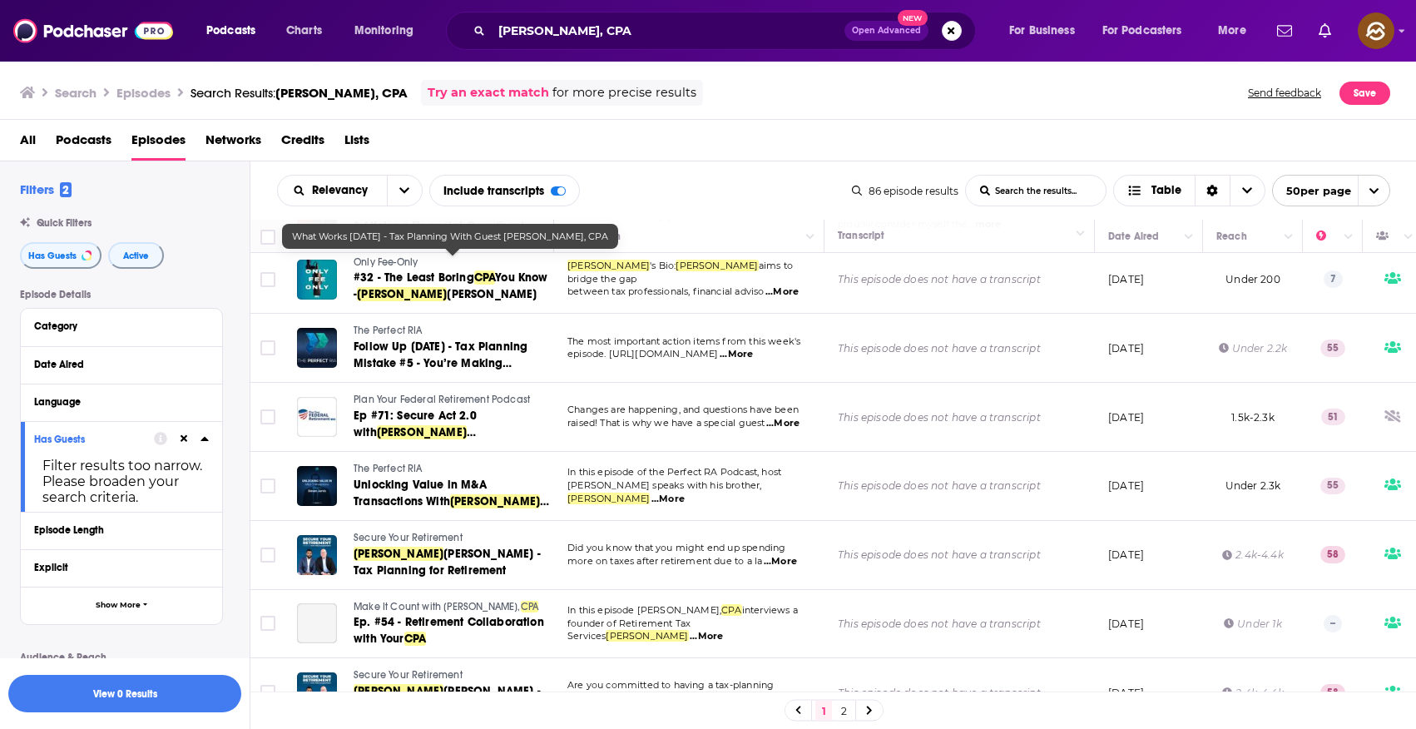
scroll to position [1391, 0]
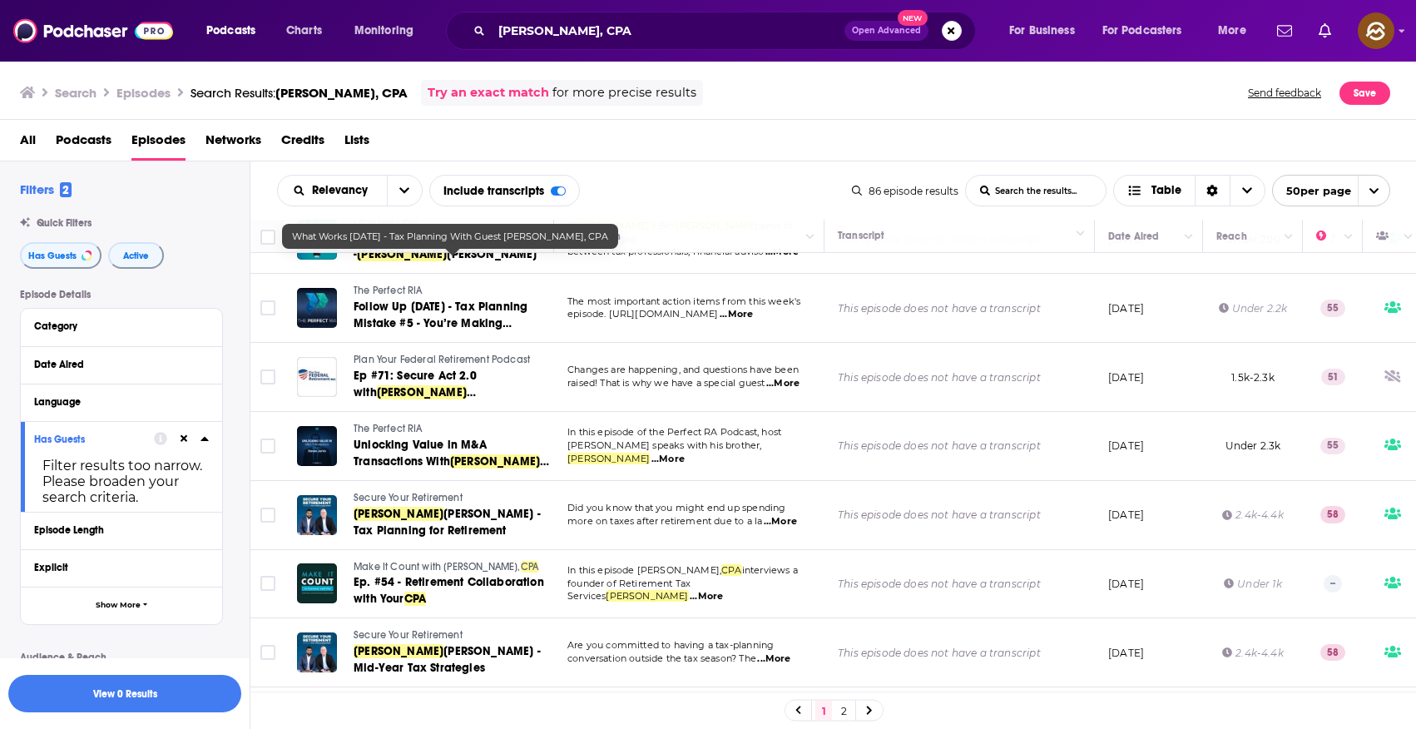
click at [468, 354] on span "Plan Your Federal Retirement Podcast" at bounding box center [442, 360] width 176 height 12
click at [453, 369] on span "Ep #71: Secure Act 2.0 with" at bounding box center [415, 384] width 123 height 31
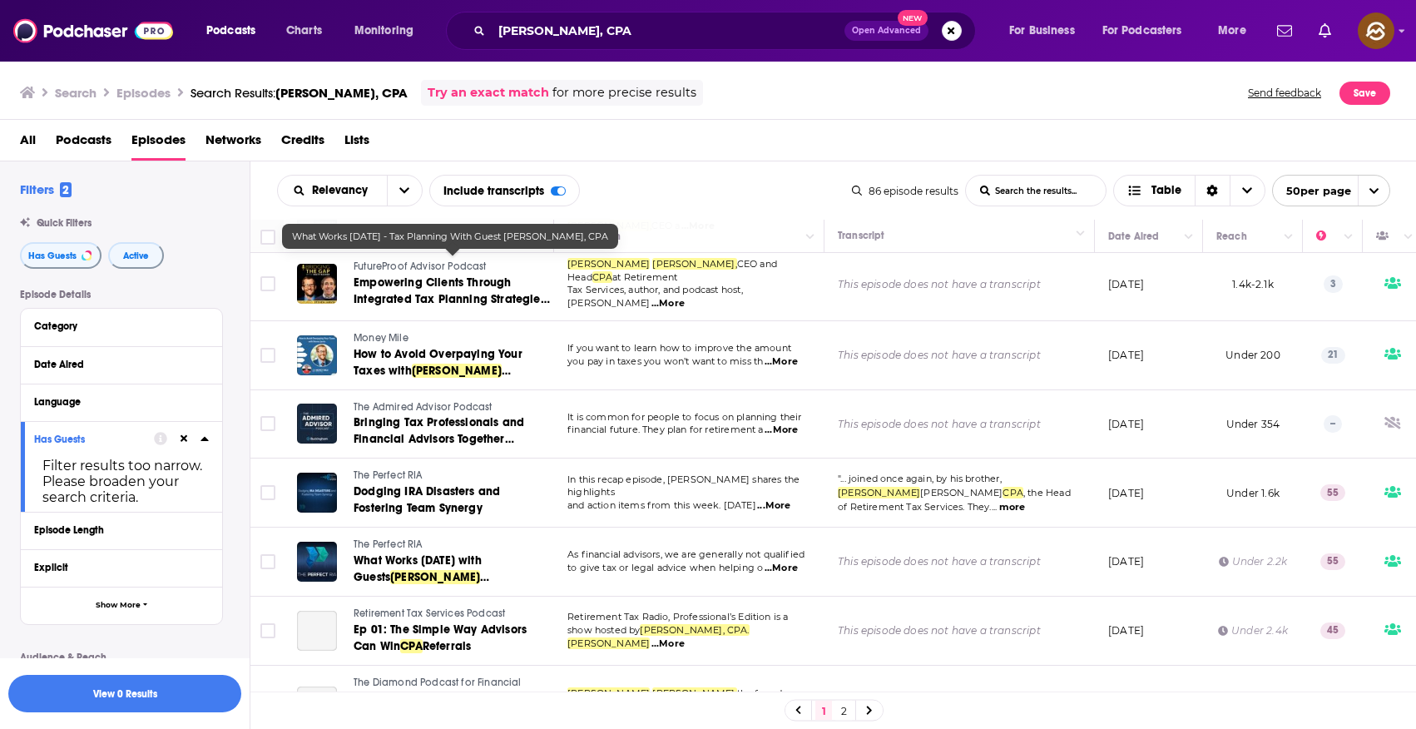
scroll to position [1913, 0]
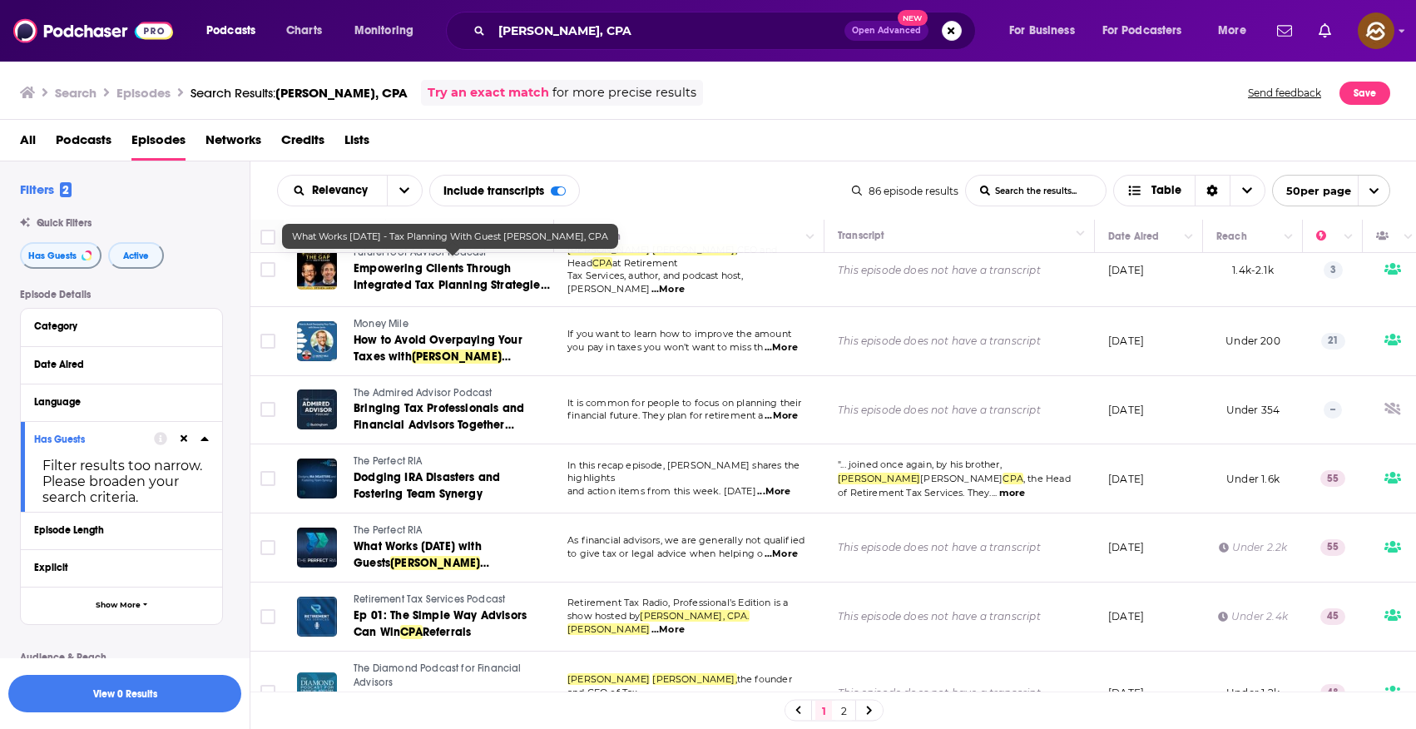
click at [386, 318] on span "Money Mile" at bounding box center [381, 324] width 55 height 12
click at [393, 332] on link "How to Avoid Overpaying Your Taxes with Steven Jarvis" at bounding box center [453, 348] width 198 height 33
click at [403, 387] on span "The Admired Advisor Podcast" at bounding box center [423, 393] width 139 height 12
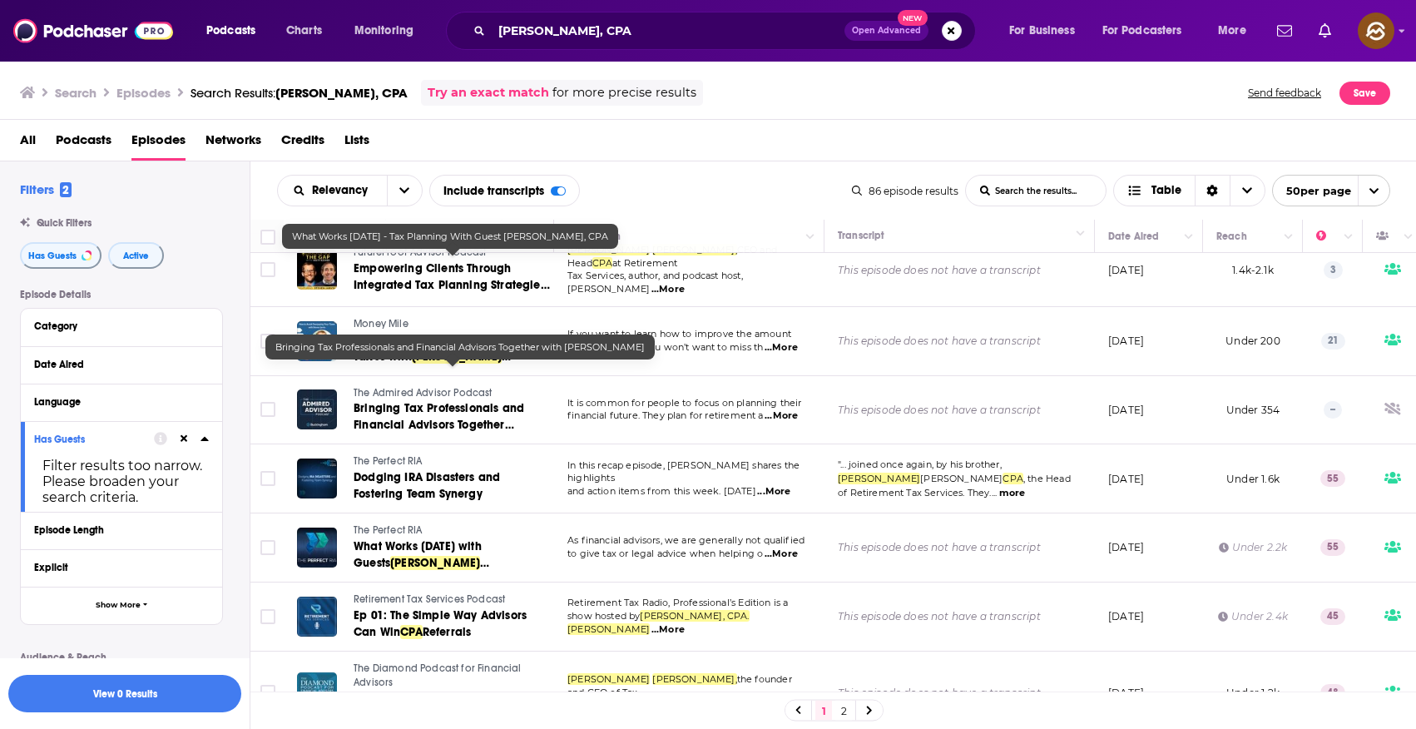
click at [410, 401] on span "Bringing Tax Professionals and Financial Advisors Together with" at bounding box center [439, 424] width 171 height 47
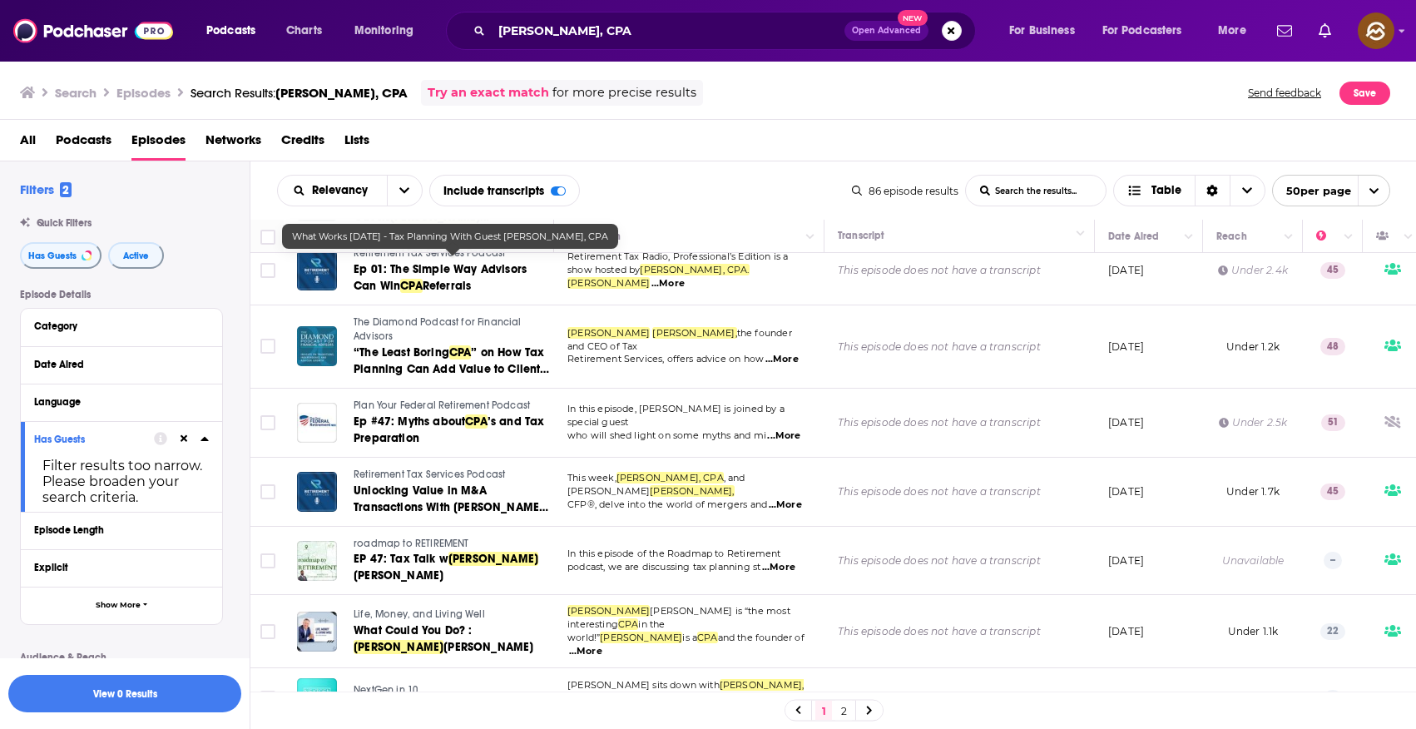
scroll to position [2409, 0]
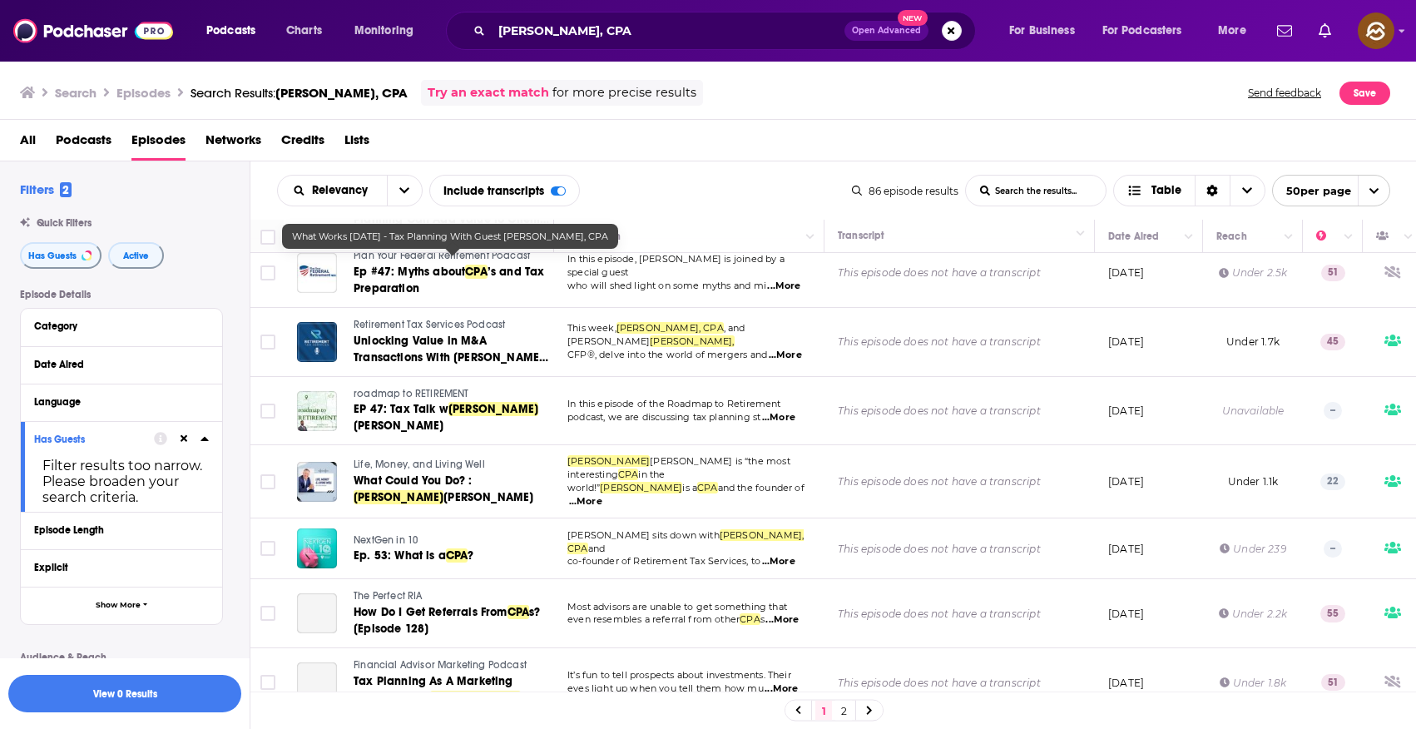
click at [424, 388] on span "roadmap to RETIREMENT" at bounding box center [412, 394] width 116 height 12
click at [434, 402] on span "EP 47: Tax Talk w" at bounding box center [401, 409] width 95 height 14
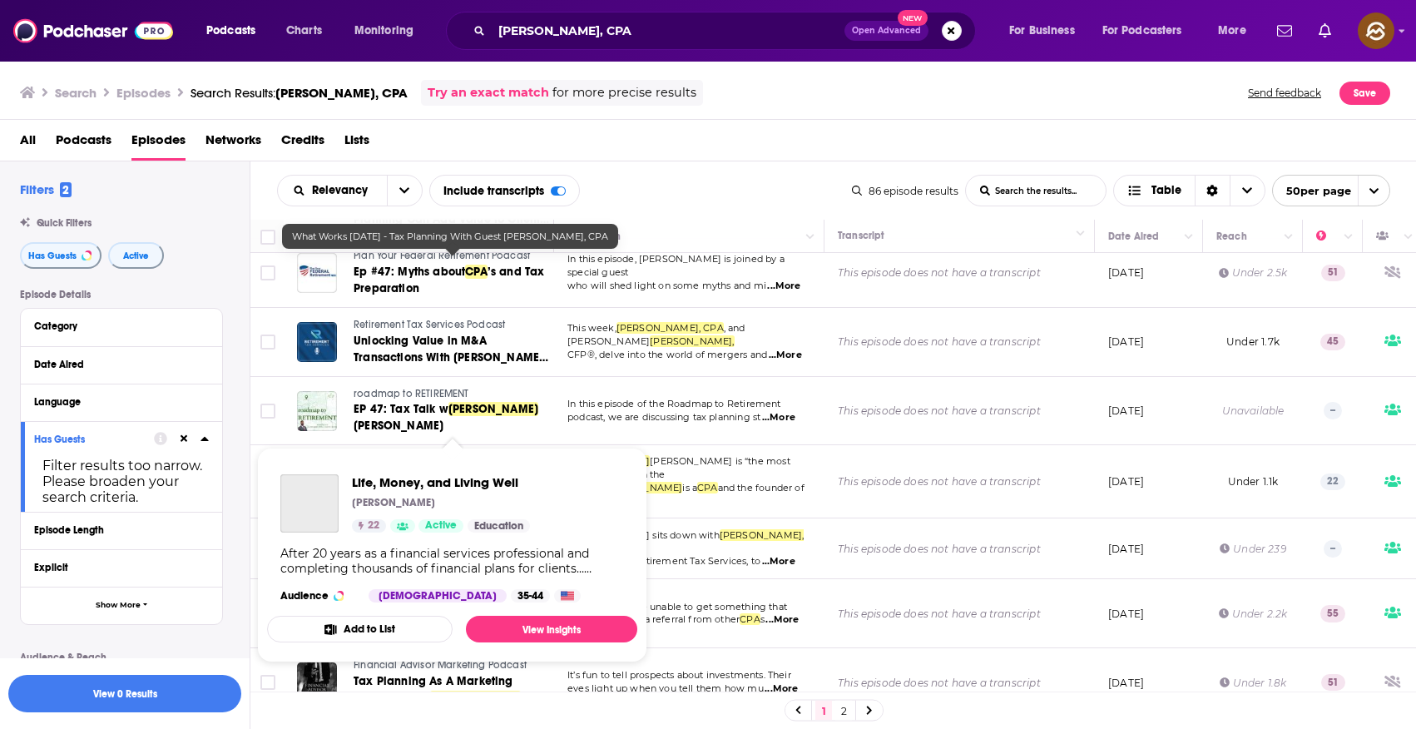
click at [408, 458] on span "Life, Money, and Living Well" at bounding box center [419, 464] width 131 height 12
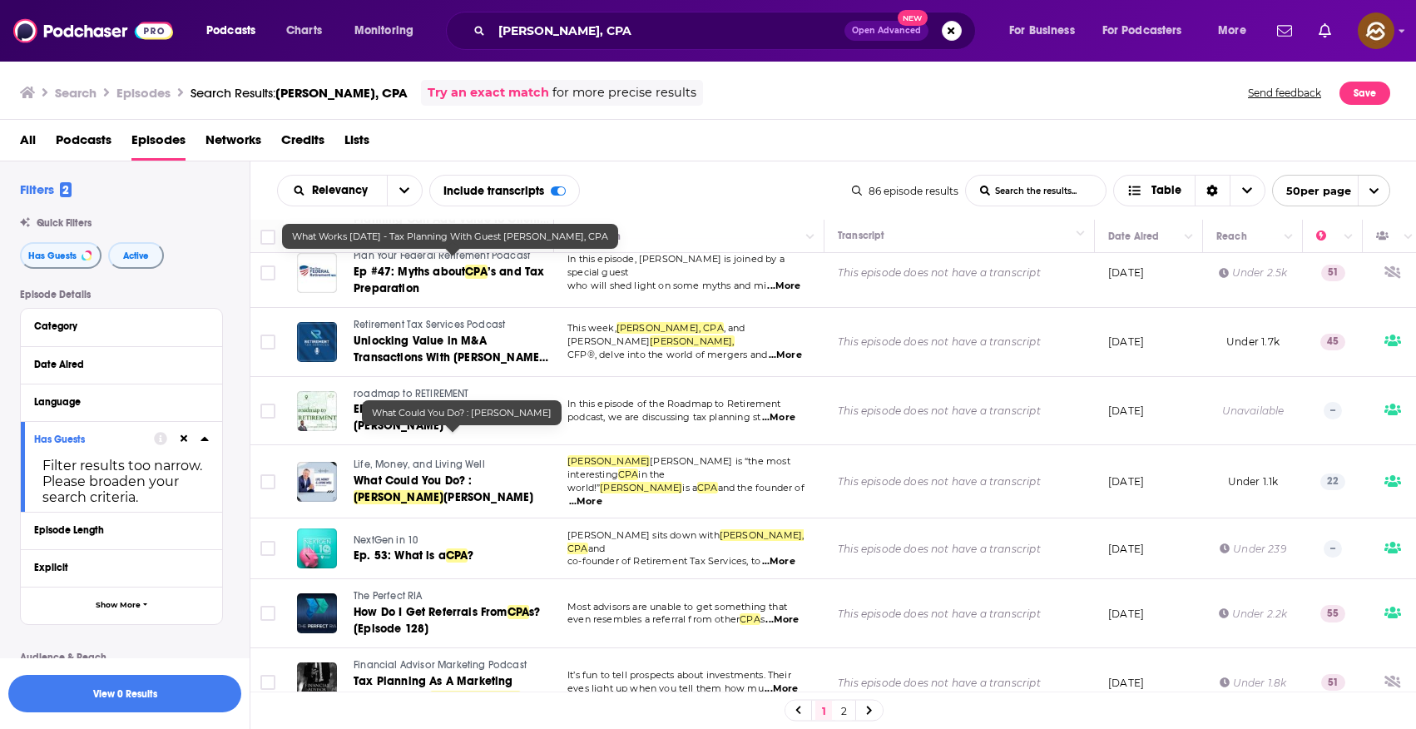
click at [406, 473] on span "What Could You Do? :" at bounding box center [413, 480] width 118 height 14
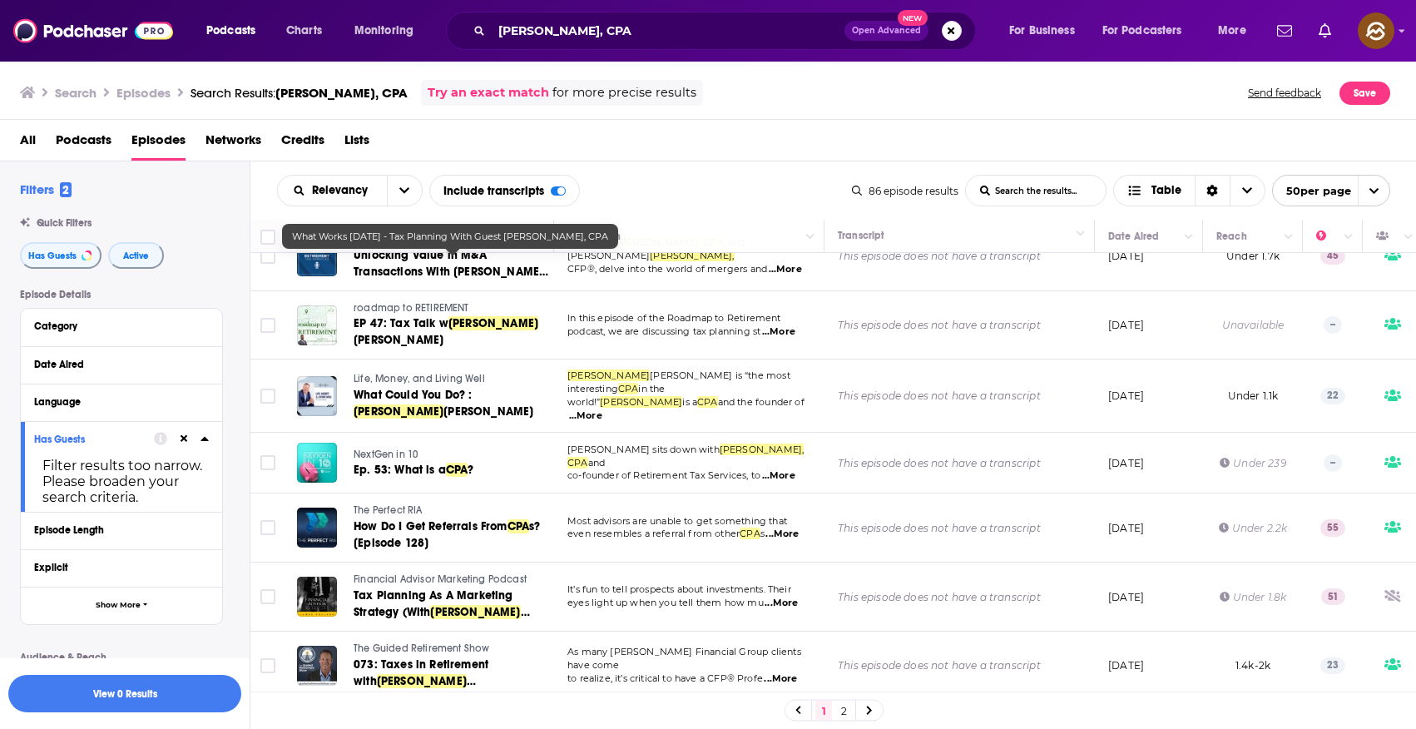
scroll to position [2570, 0]
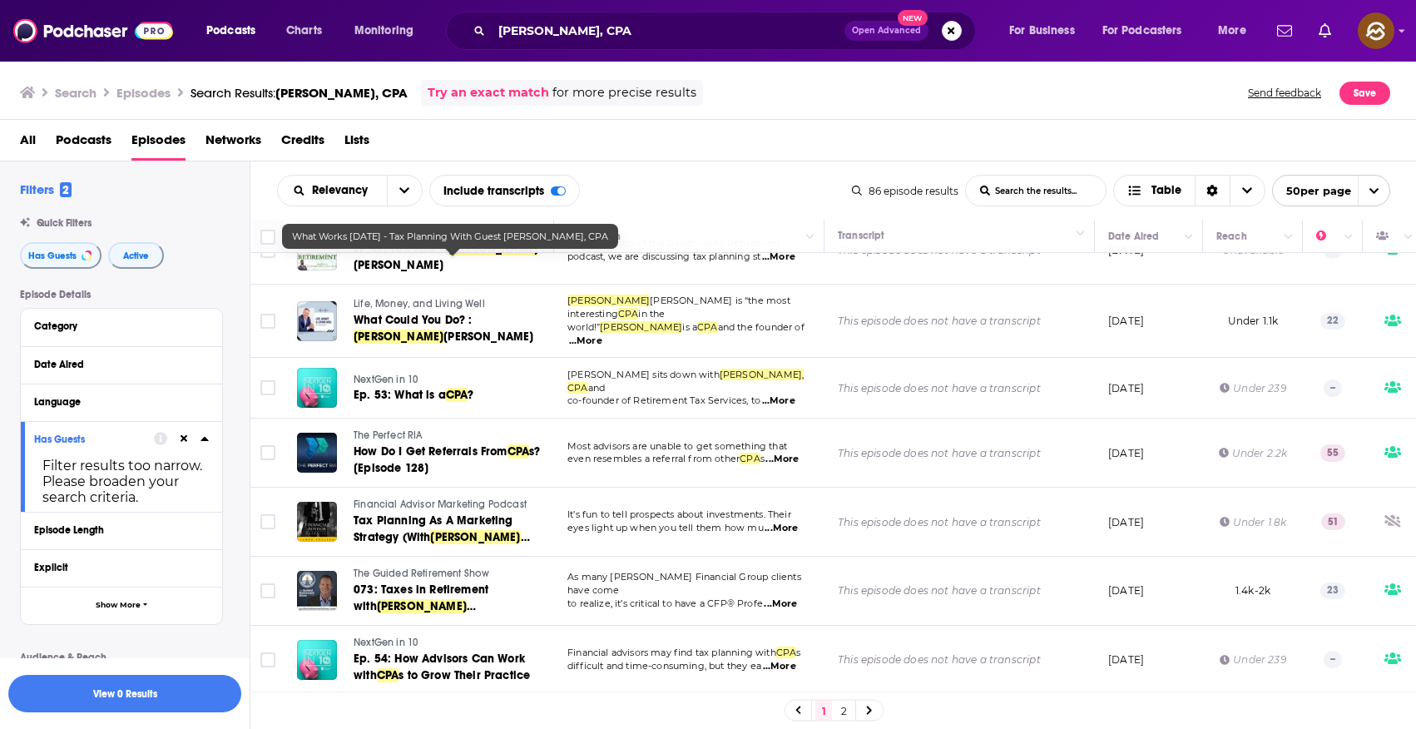
click at [395, 374] on span "NextGen in 10" at bounding box center [386, 380] width 64 height 12
click at [396, 388] on span "Ep. 53: What is a" at bounding box center [400, 395] width 92 height 14
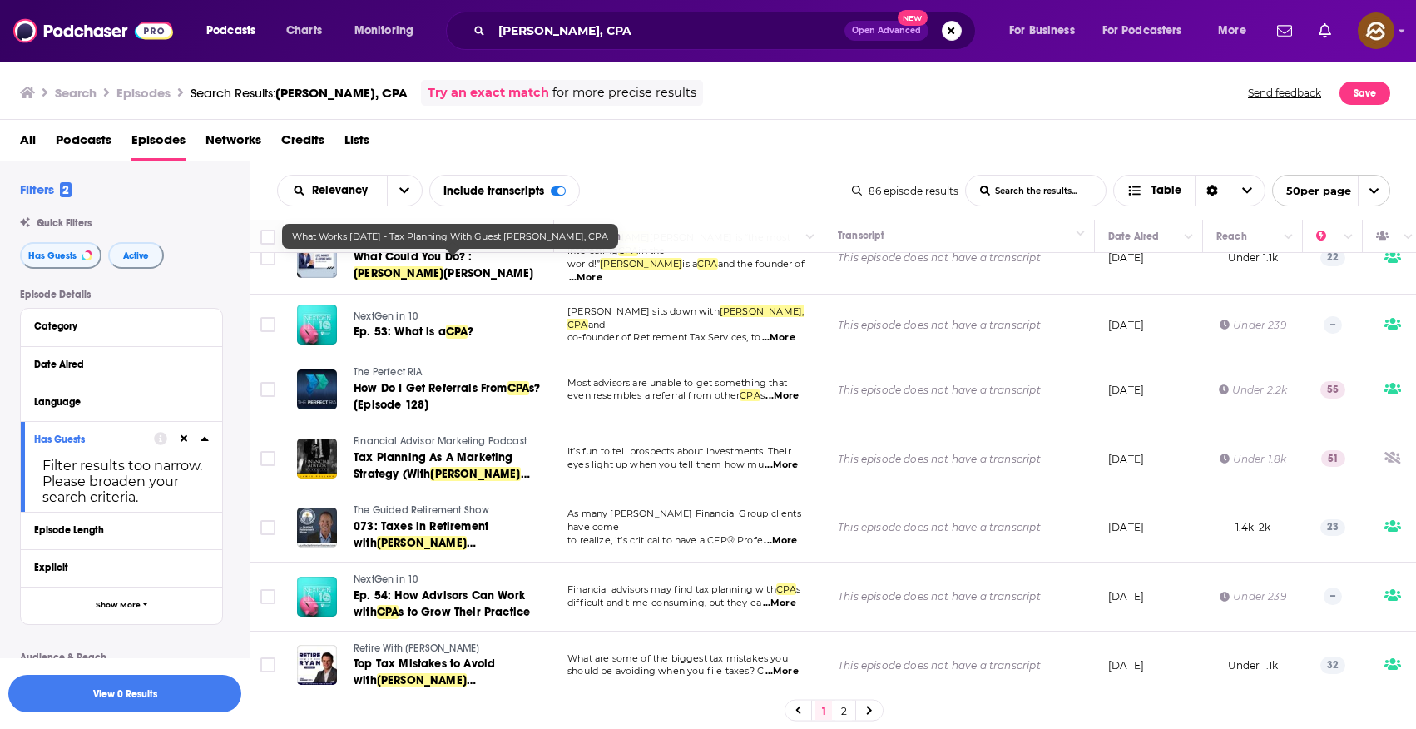
scroll to position [2688, 0]
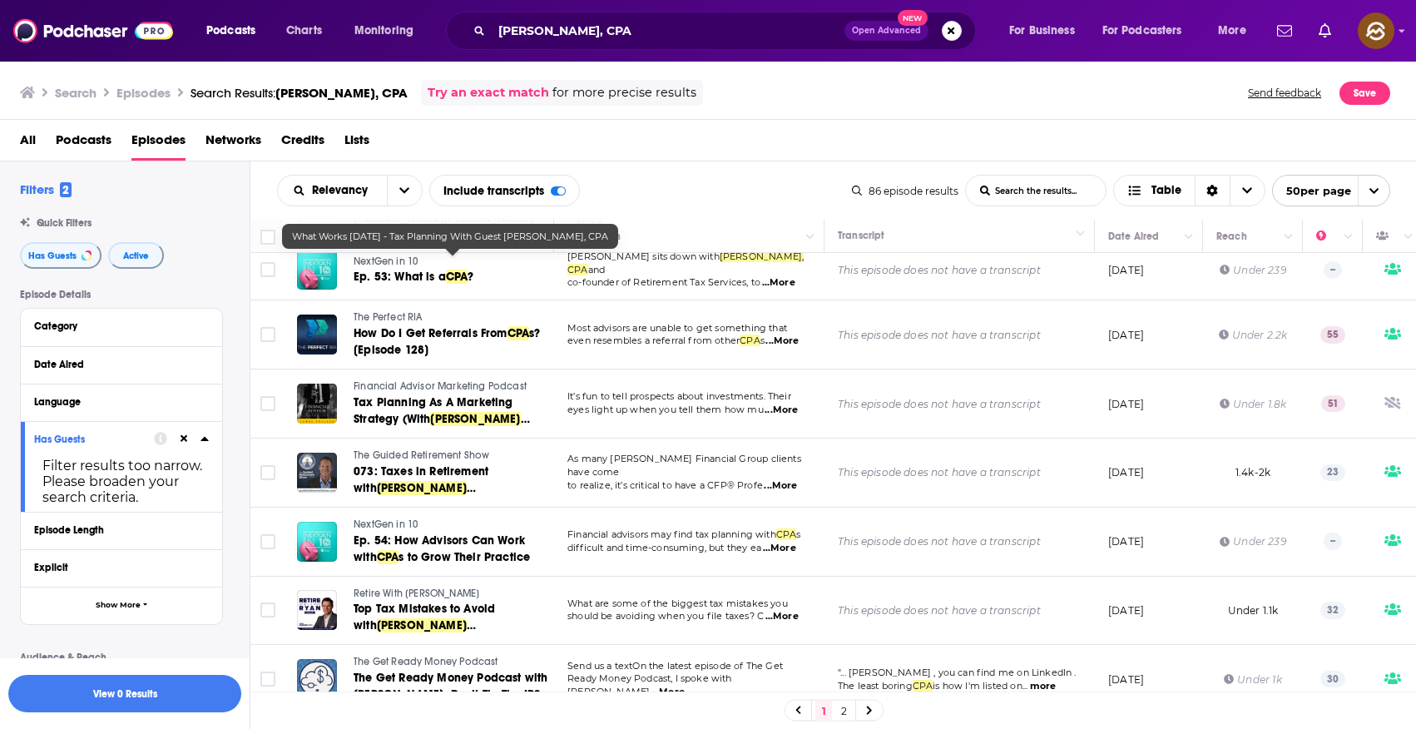
click at [387, 449] on span "The Guided Retirement Show" at bounding box center [422, 455] width 136 height 12
click at [382, 464] on span "073: Taxes in Retirement with" at bounding box center [421, 479] width 135 height 31
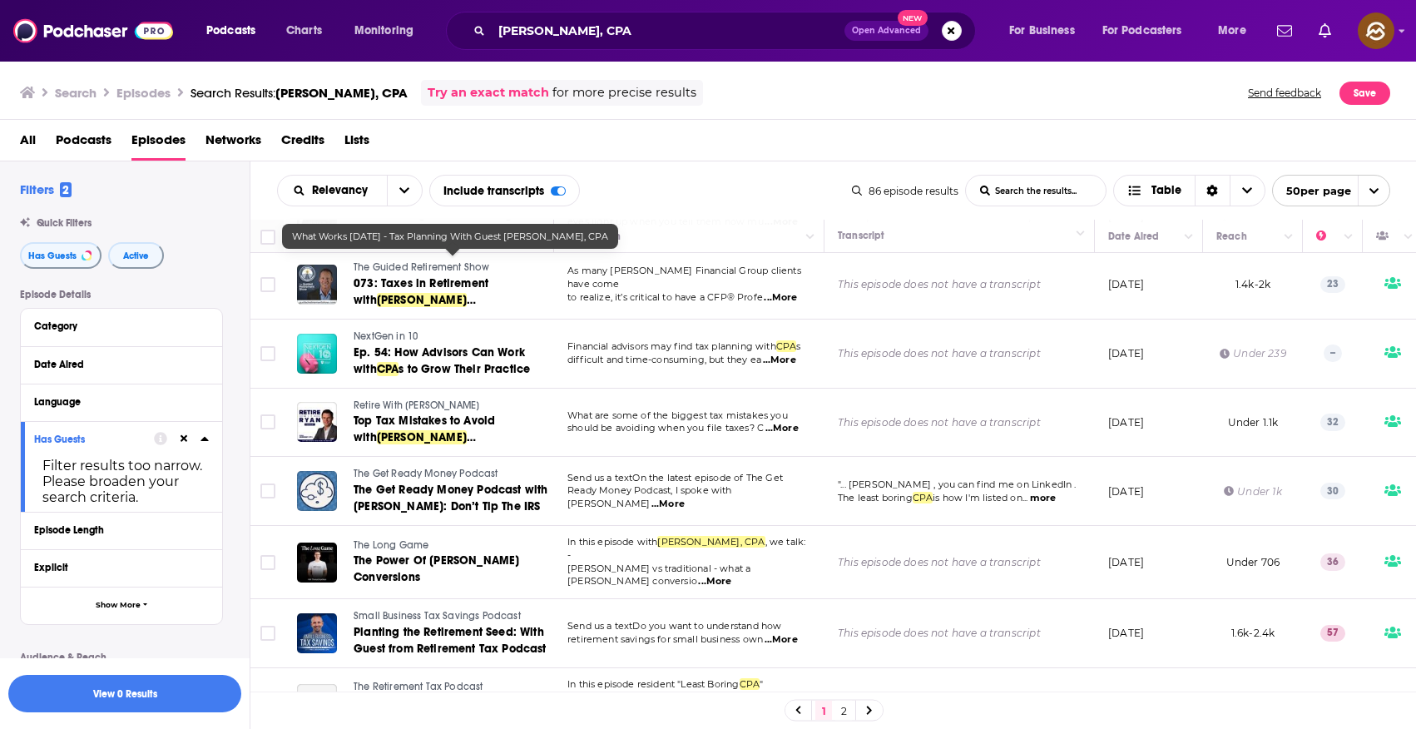
scroll to position [2879, 0]
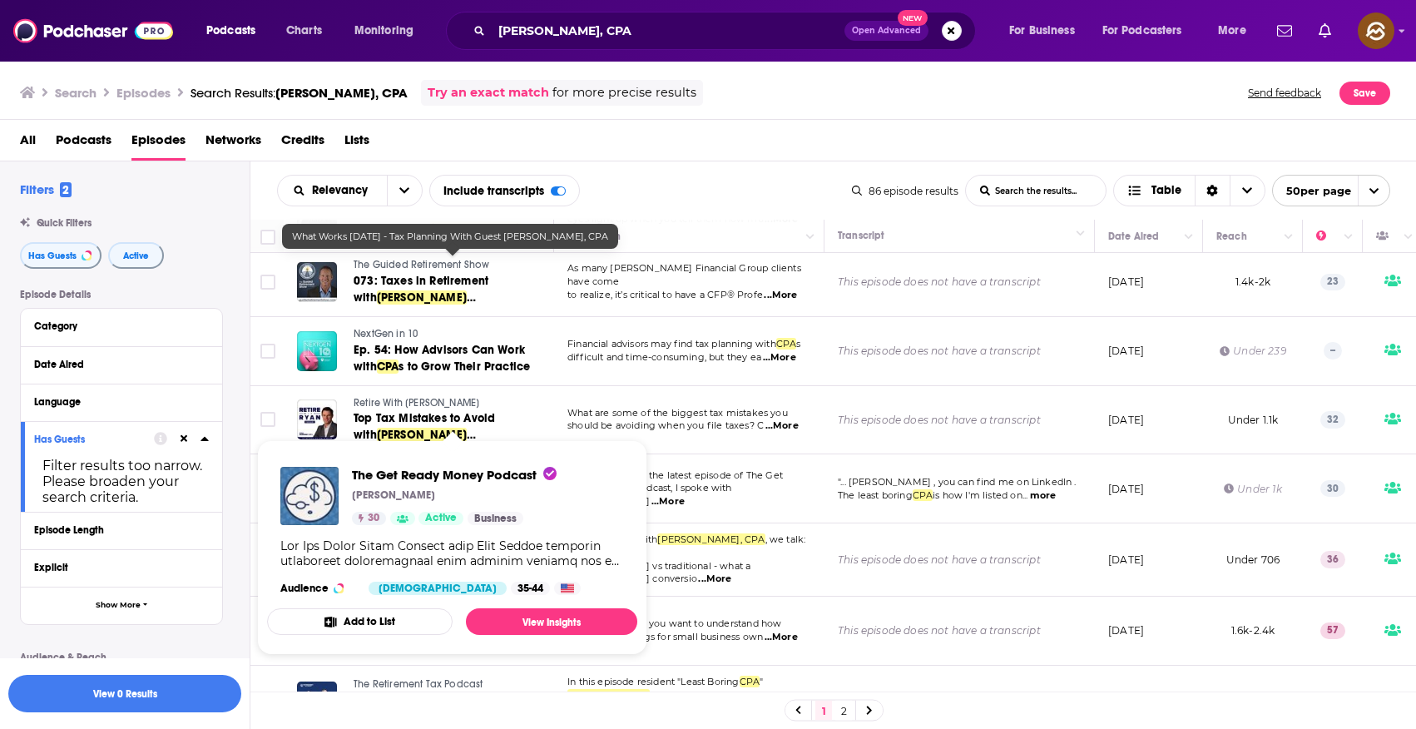
click at [390, 465] on span "The Get Ready Money Podcast" at bounding box center [426, 471] width 145 height 12
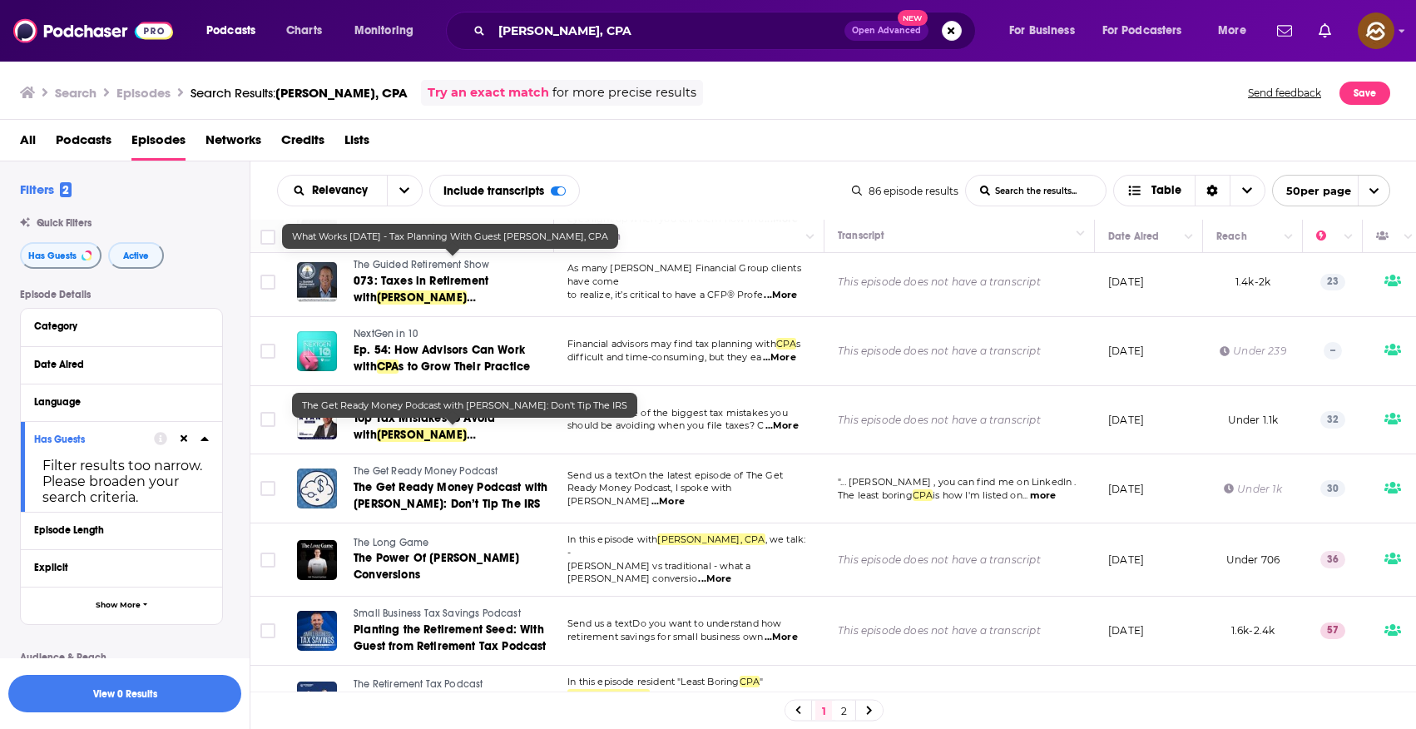
click at [438, 480] on span "The Get Ready Money Podcast with Steve Jarvis: Don’t Tip The IRS" at bounding box center [451, 495] width 194 height 31
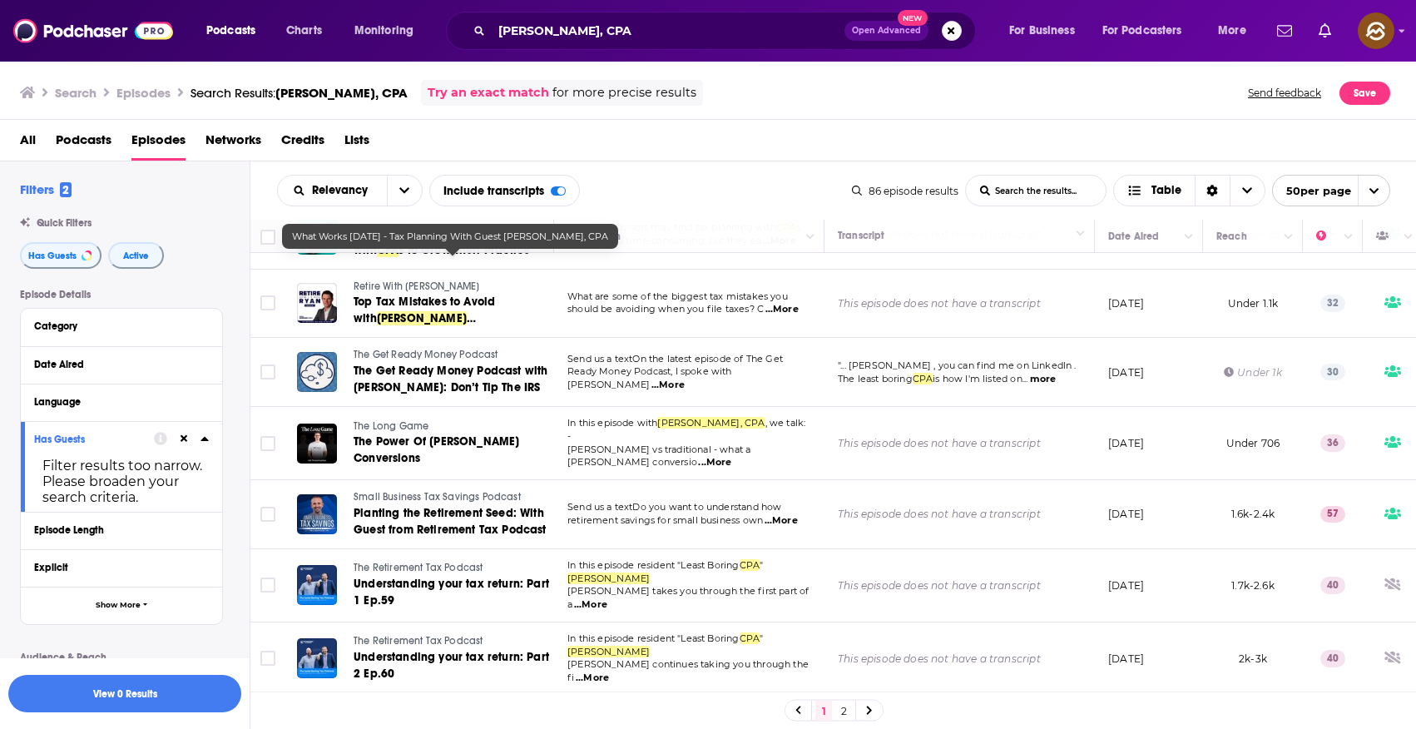
scroll to position [2997, 0]
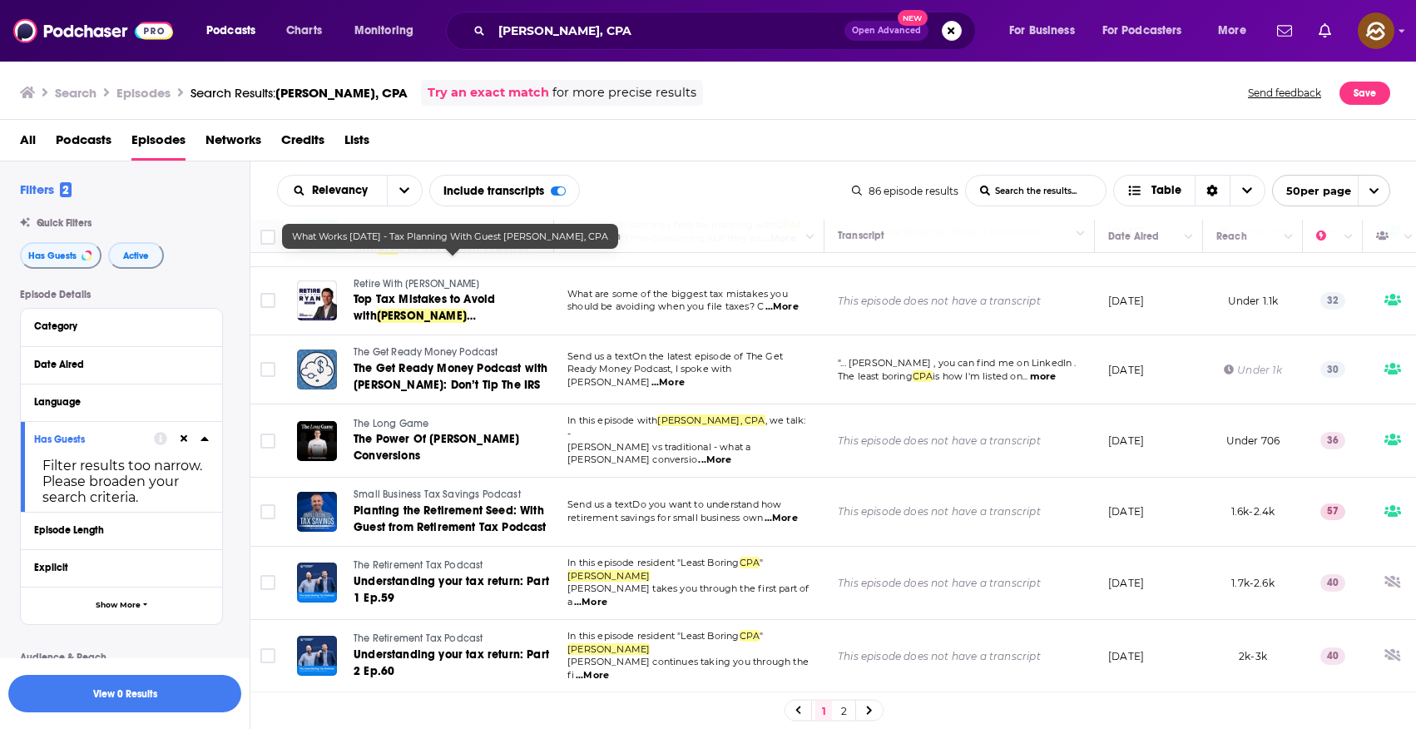
click at [388, 418] on span "The Long Game" at bounding box center [391, 424] width 75 height 12
click at [421, 432] on span "The Power Of Roth Conversions" at bounding box center [437, 447] width 166 height 31
click at [844, 706] on link "2" at bounding box center [843, 710] width 17 height 20
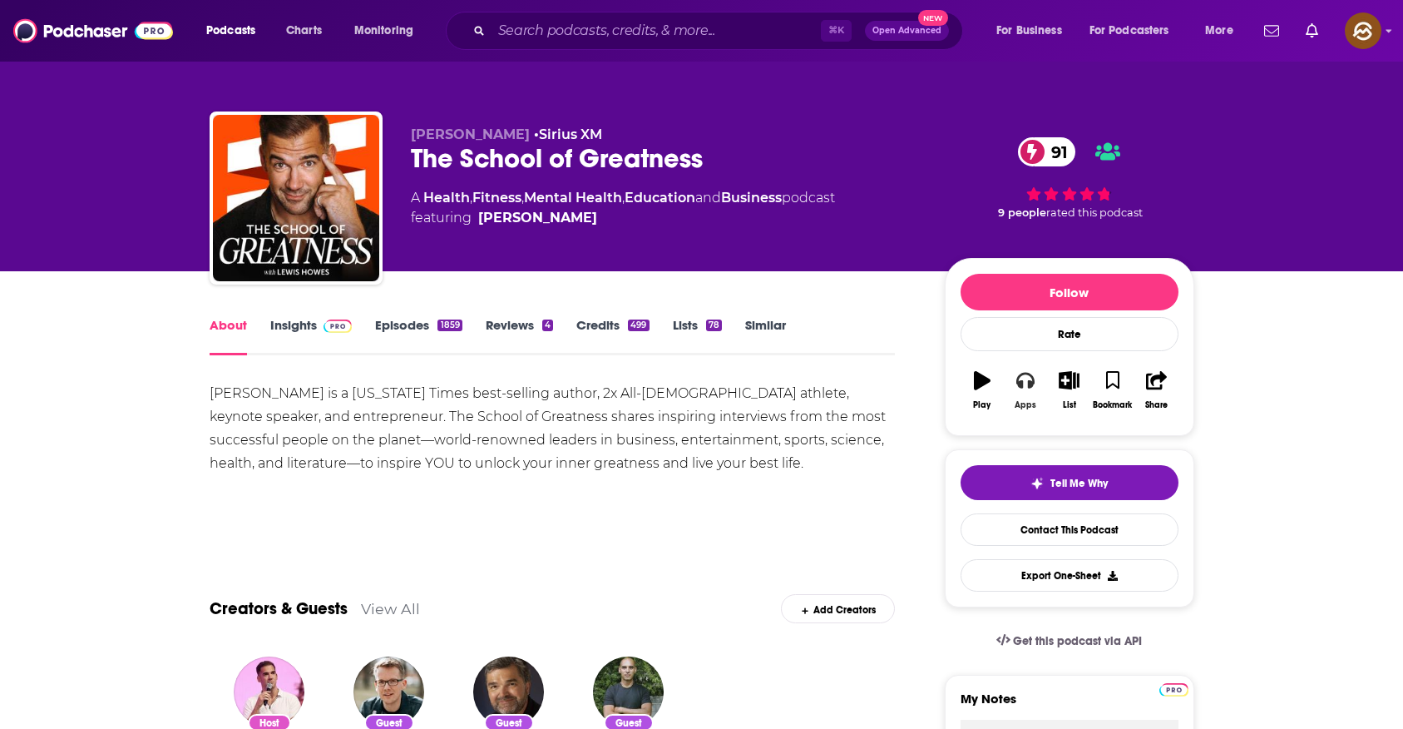
click at [1017, 394] on button "Apps" at bounding box center [1025, 390] width 43 height 60
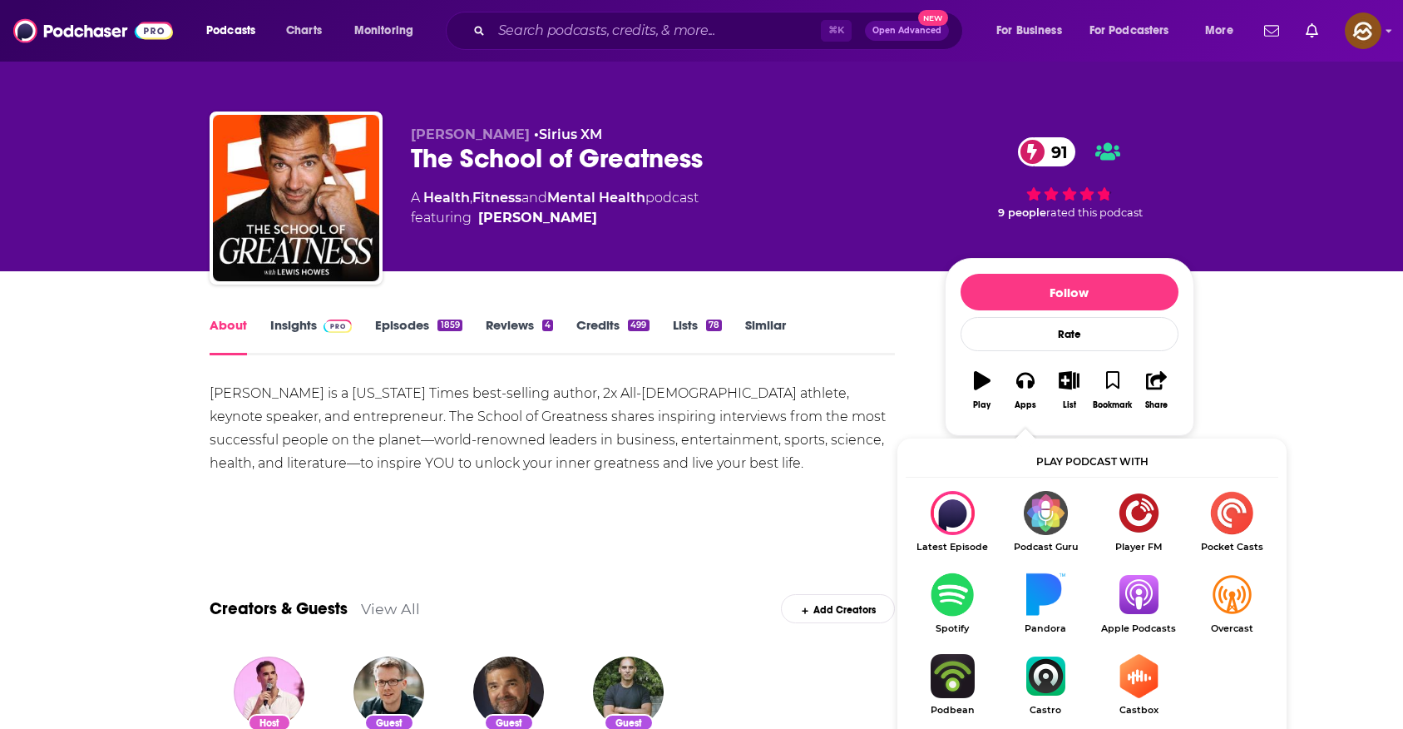
click at [791, 478] on div "[PERSON_NAME] is a [US_STATE] Times best-selling author, 2x All-[DEMOGRAPHIC_DA…" at bounding box center [553, 440] width 686 height 116
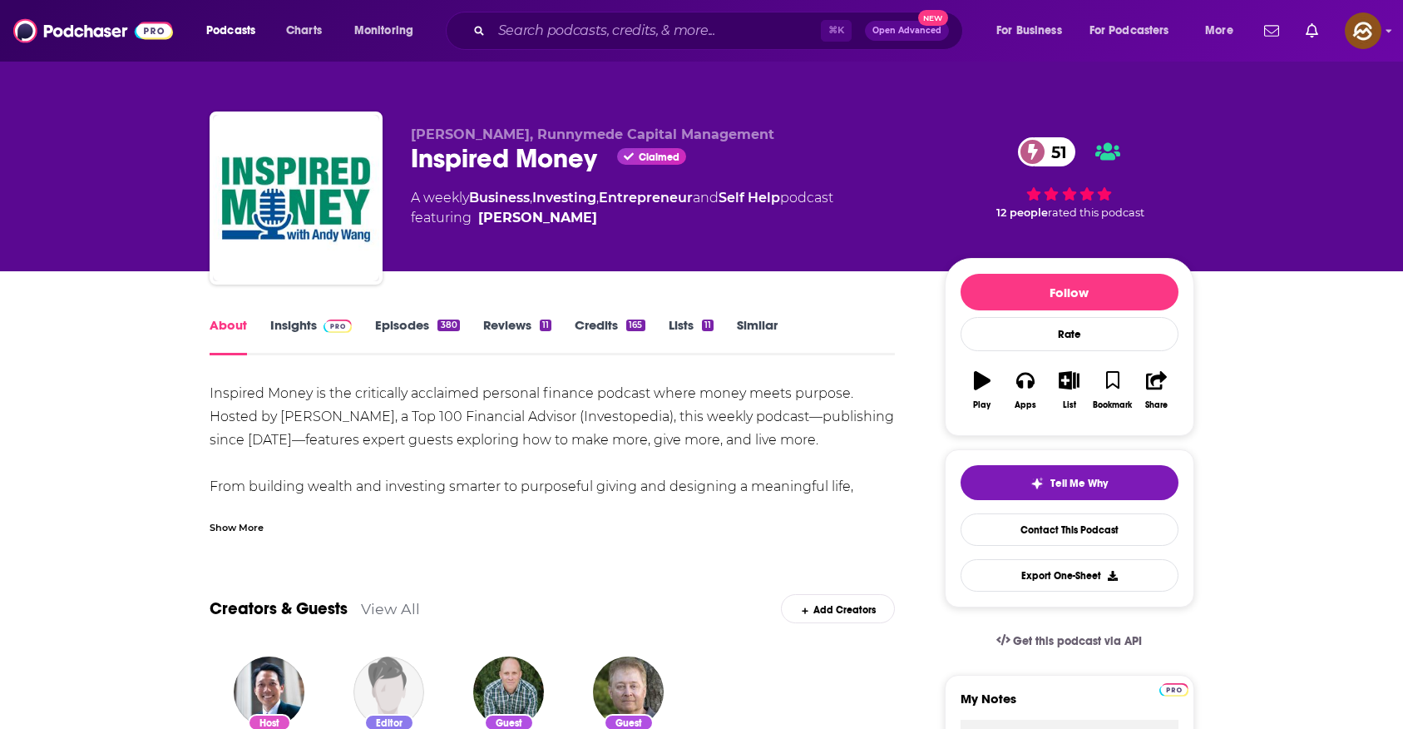
click at [567, 160] on div "Inspired Money Claimed 51" at bounding box center [664, 158] width 507 height 32
drag, startPoint x: 567, startPoint y: 160, endPoint x: 445, endPoint y: 163, distance: 121.5
copy h1 "Inspired Money"
click at [445, 163] on div "Inspired Money Claimed 51" at bounding box center [664, 158] width 507 height 32
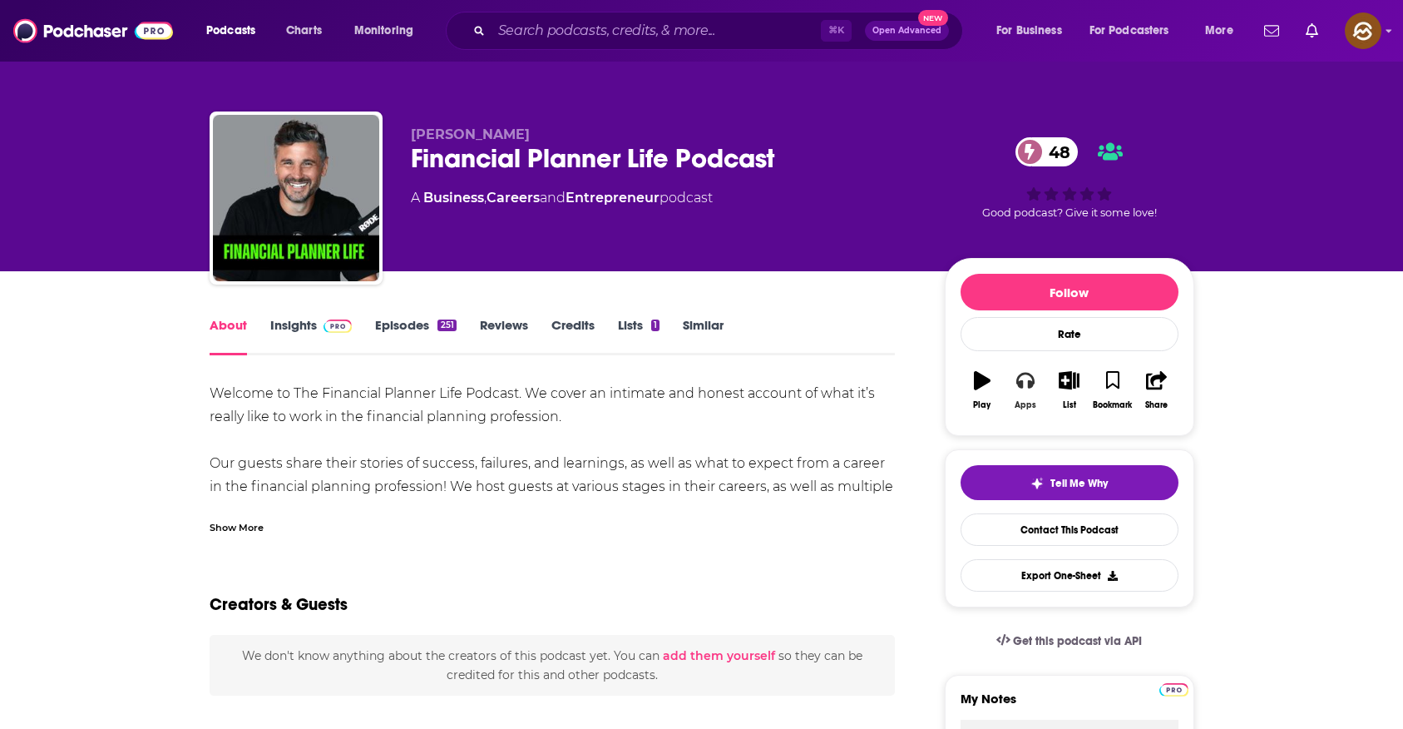
click at [1035, 379] on button "Apps" at bounding box center [1025, 390] width 43 height 60
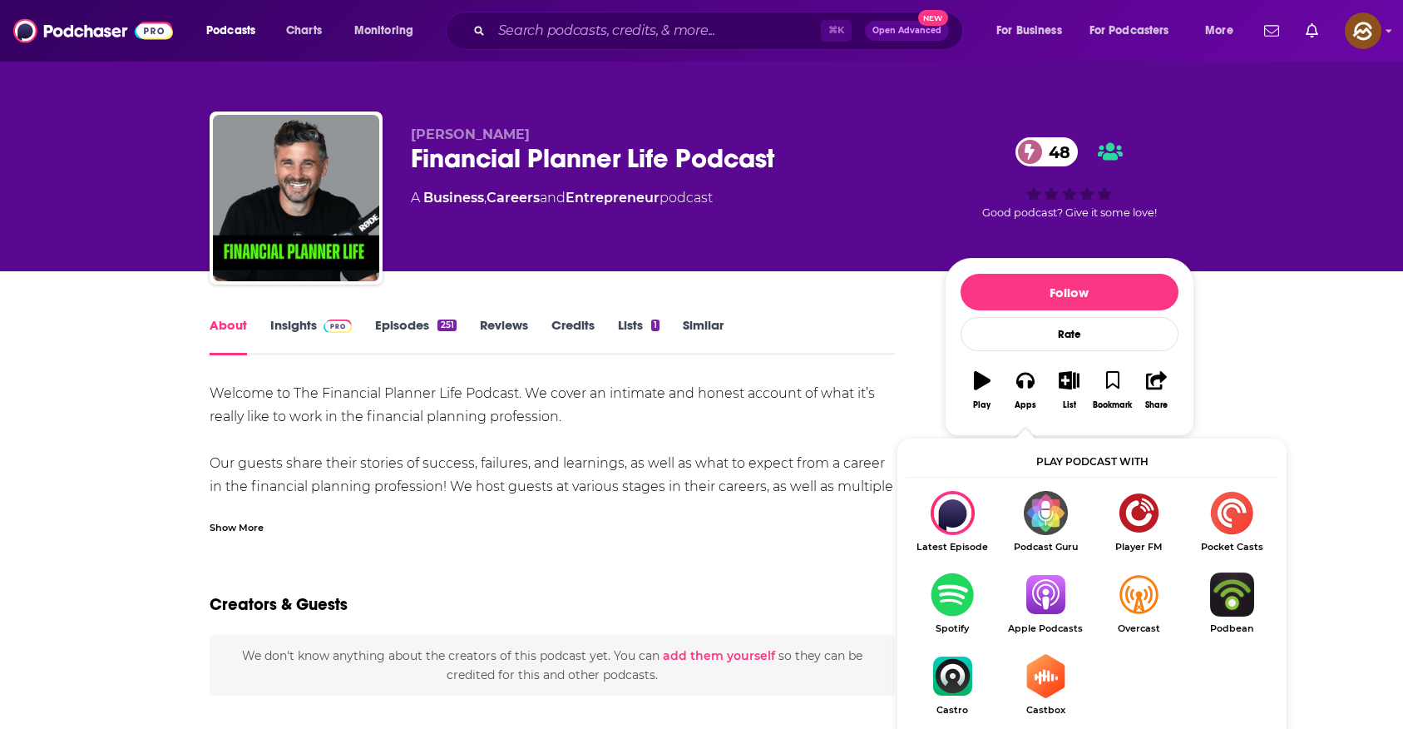
click at [1068, 599] on img "Show Listen On dropdown" at bounding box center [1045, 594] width 93 height 44
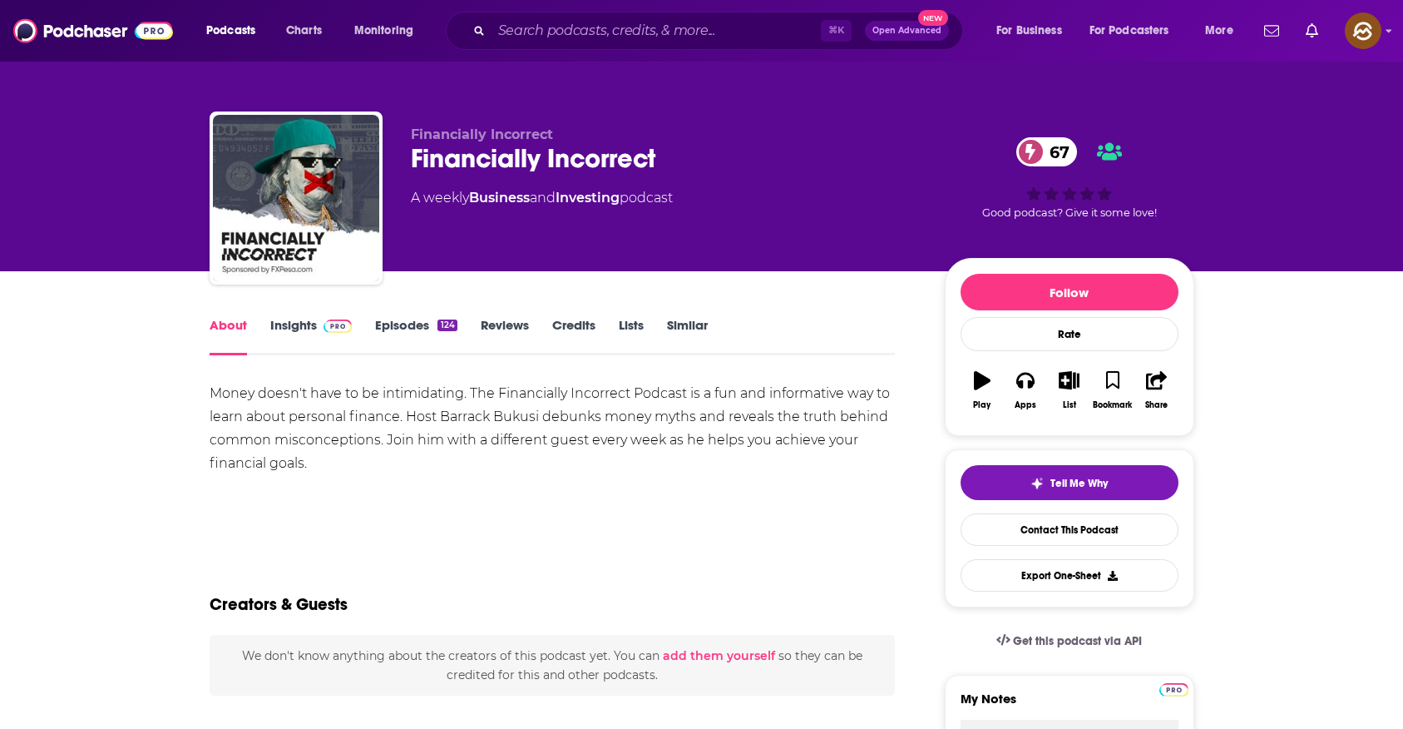
click at [644, 169] on div "Financially Incorrect 67" at bounding box center [664, 158] width 507 height 32
drag, startPoint x: 644, startPoint y: 169, endPoint x: 409, endPoint y: 165, distance: 234.6
copy h1 "Financially Incorrect"
click at [411, 165] on div "Financially Incorrect 67" at bounding box center [664, 158] width 507 height 32
copy h1 "Financially Incorrect"
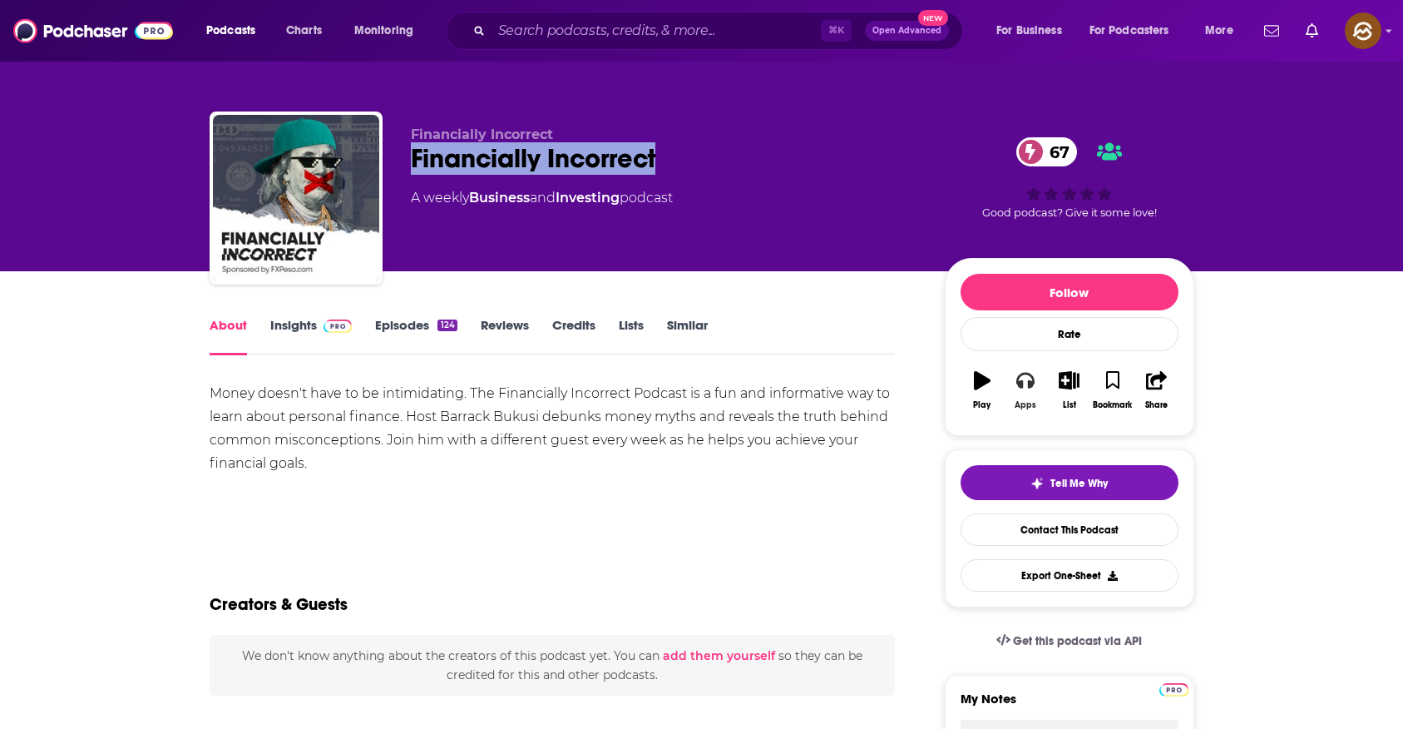
click at [1010, 376] on button "Apps" at bounding box center [1025, 390] width 43 height 60
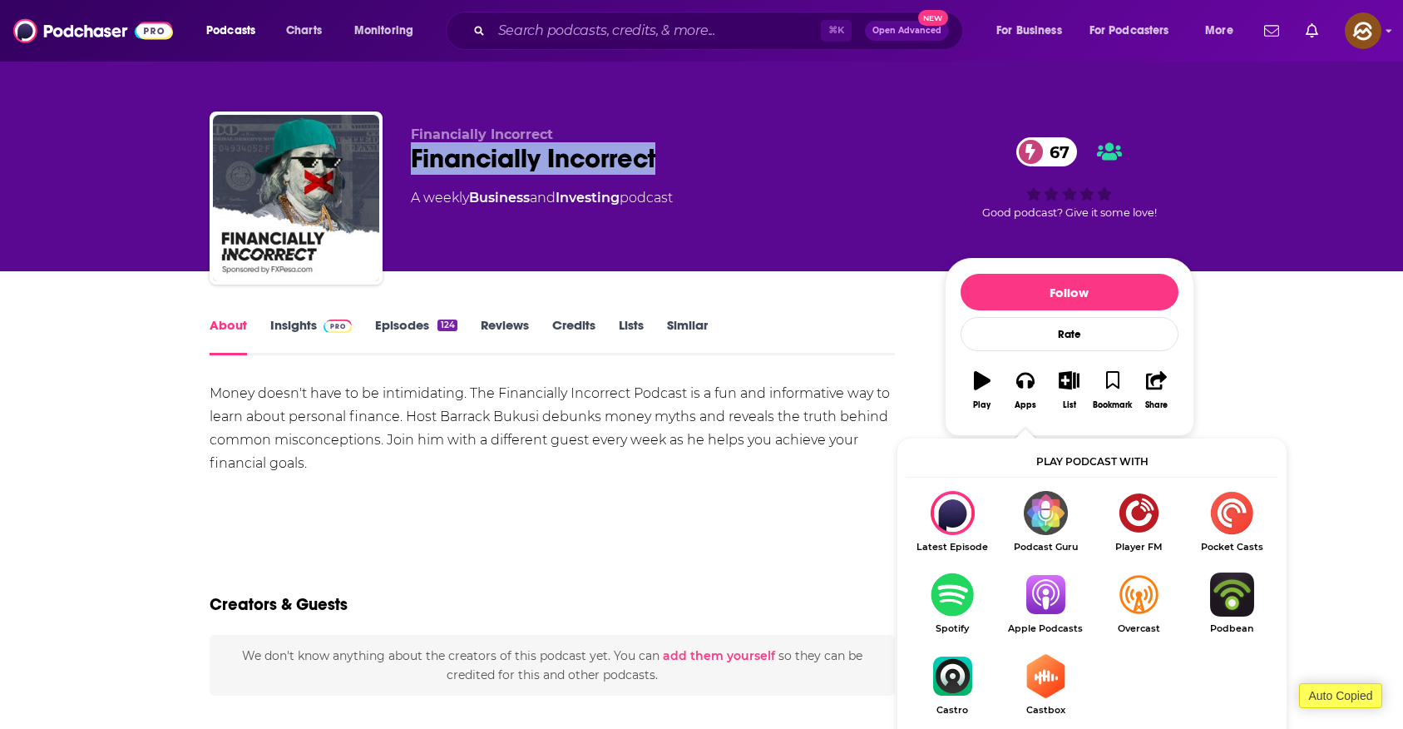
click at [1049, 598] on img "Show Listen On dropdown" at bounding box center [1045, 594] width 93 height 44
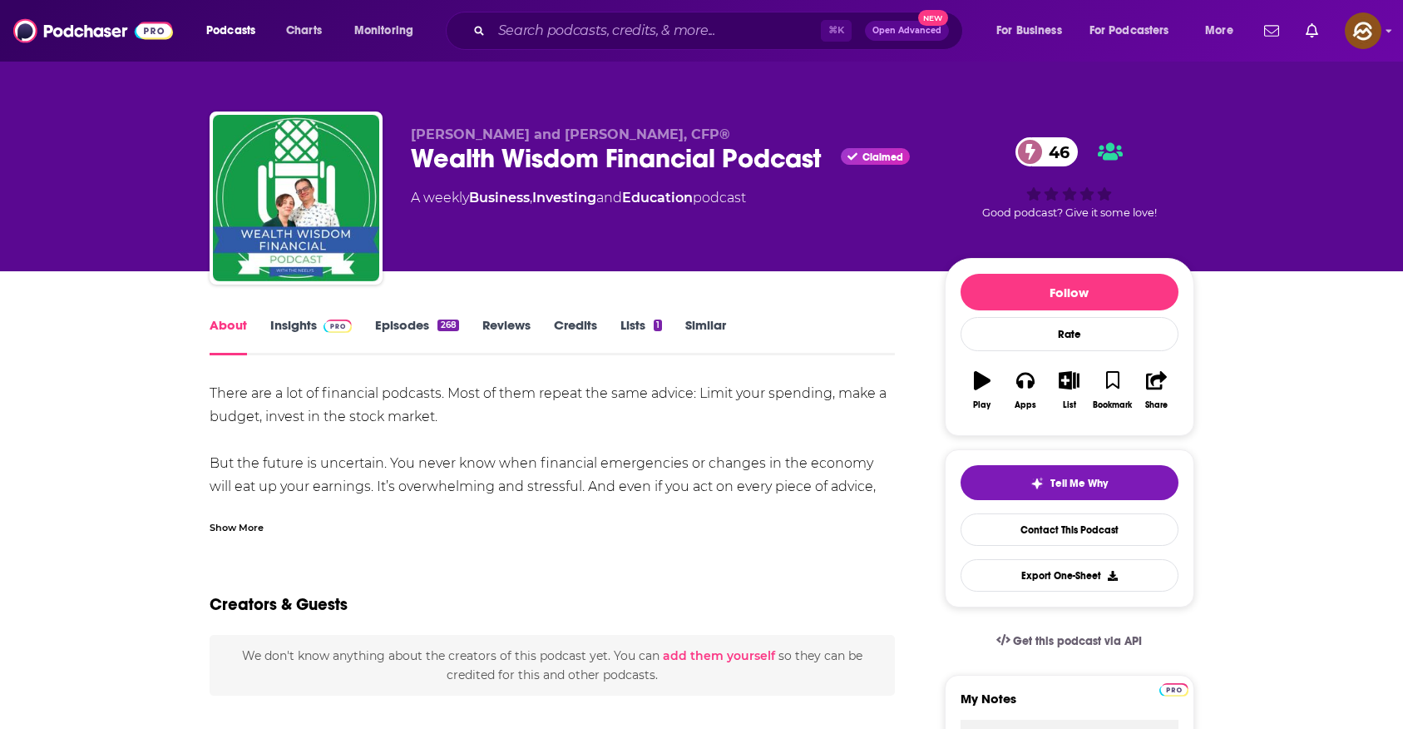
click at [459, 143] on div "Wealth Wisdom Financial Podcast Claimed 46" at bounding box center [664, 158] width 507 height 32
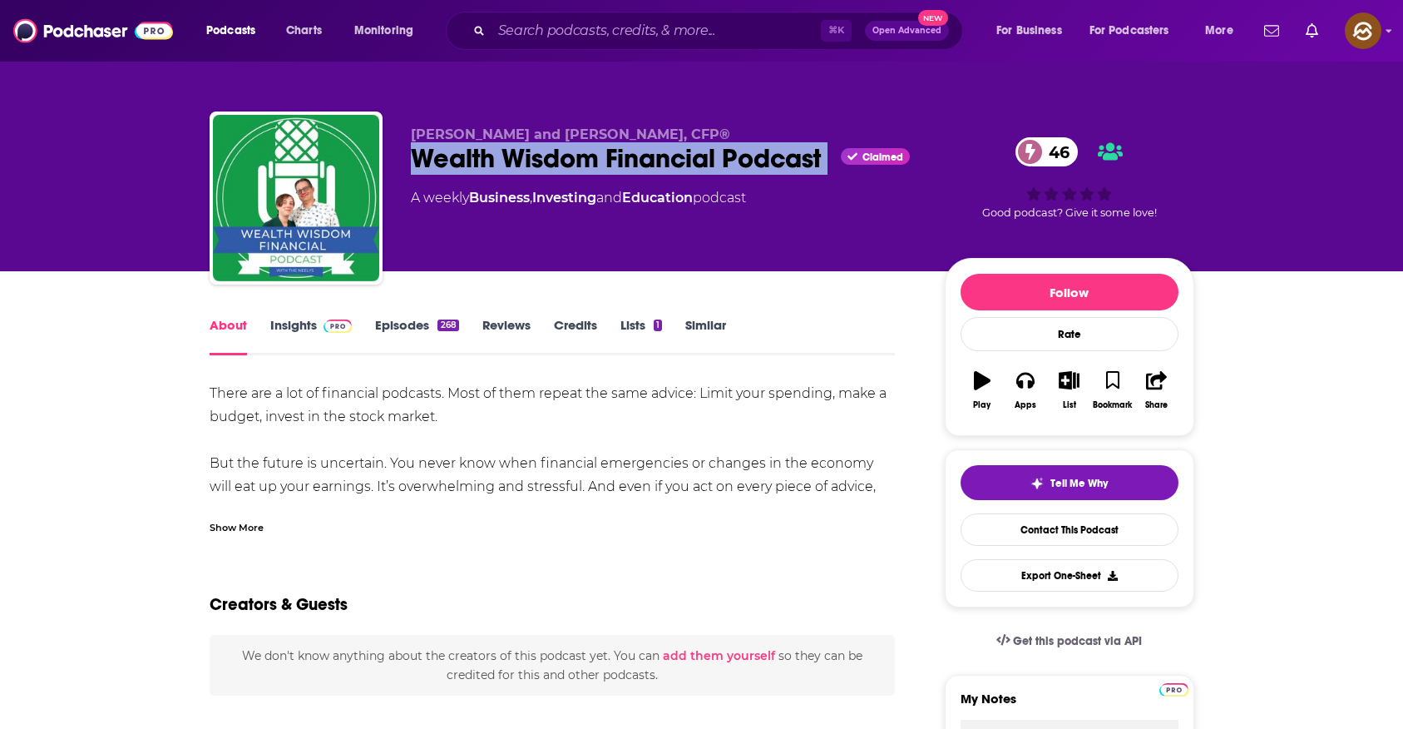
drag, startPoint x: 459, startPoint y: 143, endPoint x: 821, endPoint y: 151, distance: 362.0
copy div "Wealth Wisdom Financial Podcast"
click at [821, 151] on div "Wealth Wisdom Financial Podcast Claimed 46" at bounding box center [664, 158] width 507 height 32
click at [1030, 386] on icon "button" at bounding box center [1026, 381] width 18 height 17
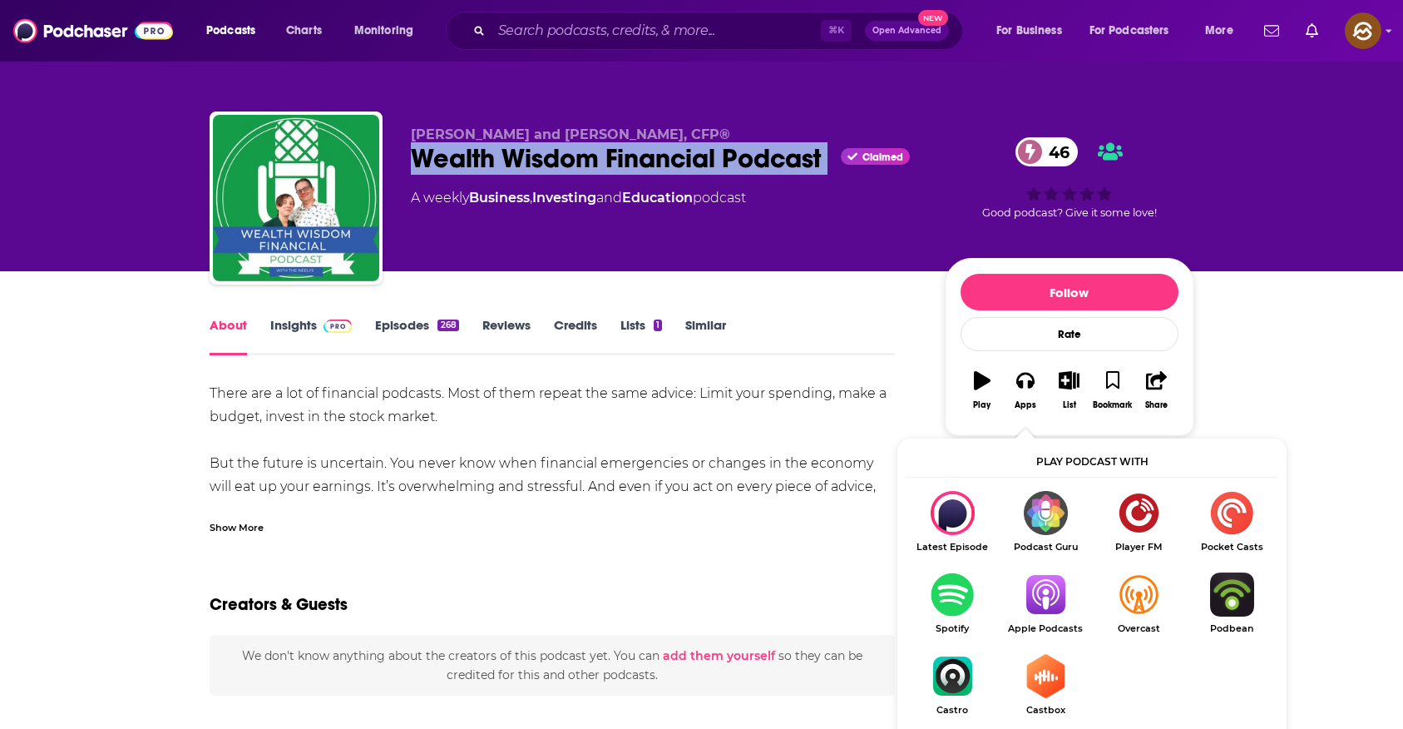
click at [1047, 574] on img "Show Listen On dropdown" at bounding box center [1045, 594] width 93 height 44
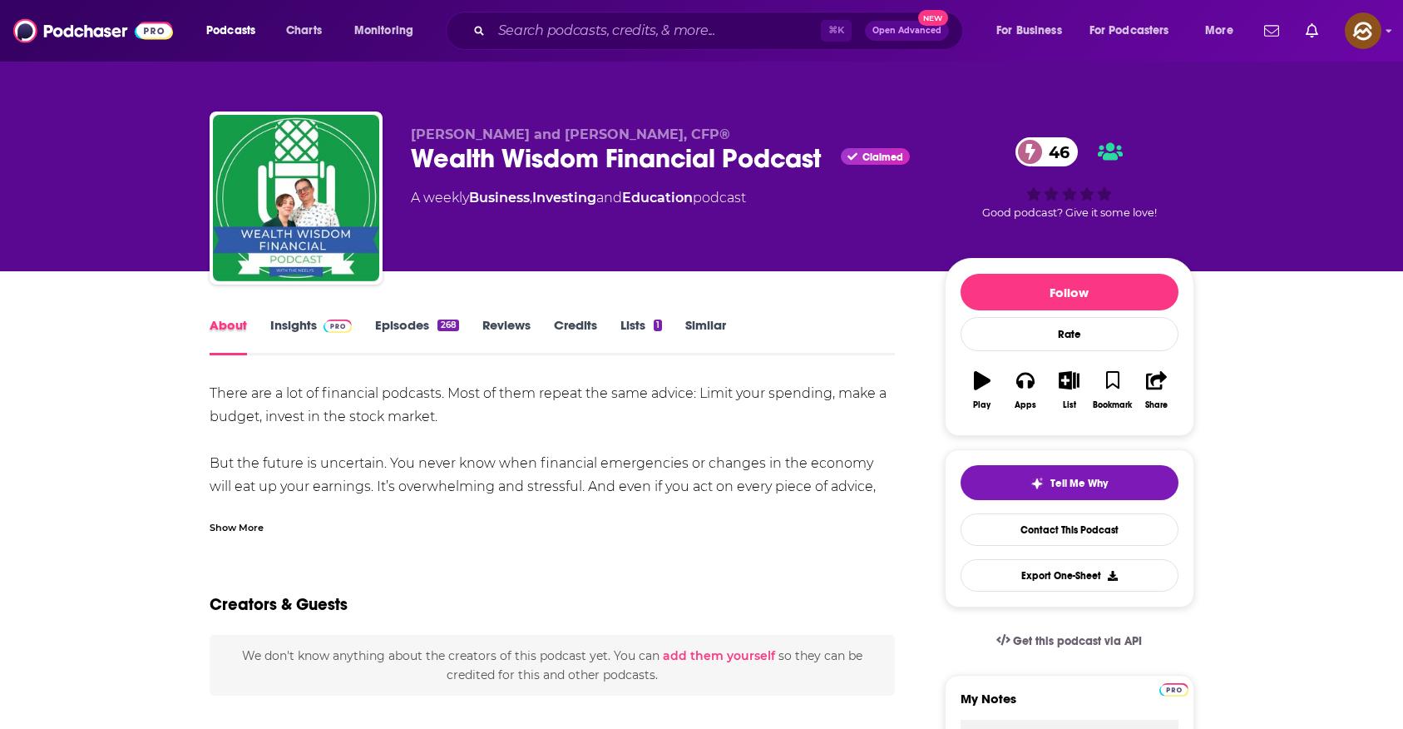
click at [267, 333] on div "About" at bounding box center [240, 336] width 61 height 38
click at [288, 331] on link "Insights" at bounding box center [311, 336] width 82 height 38
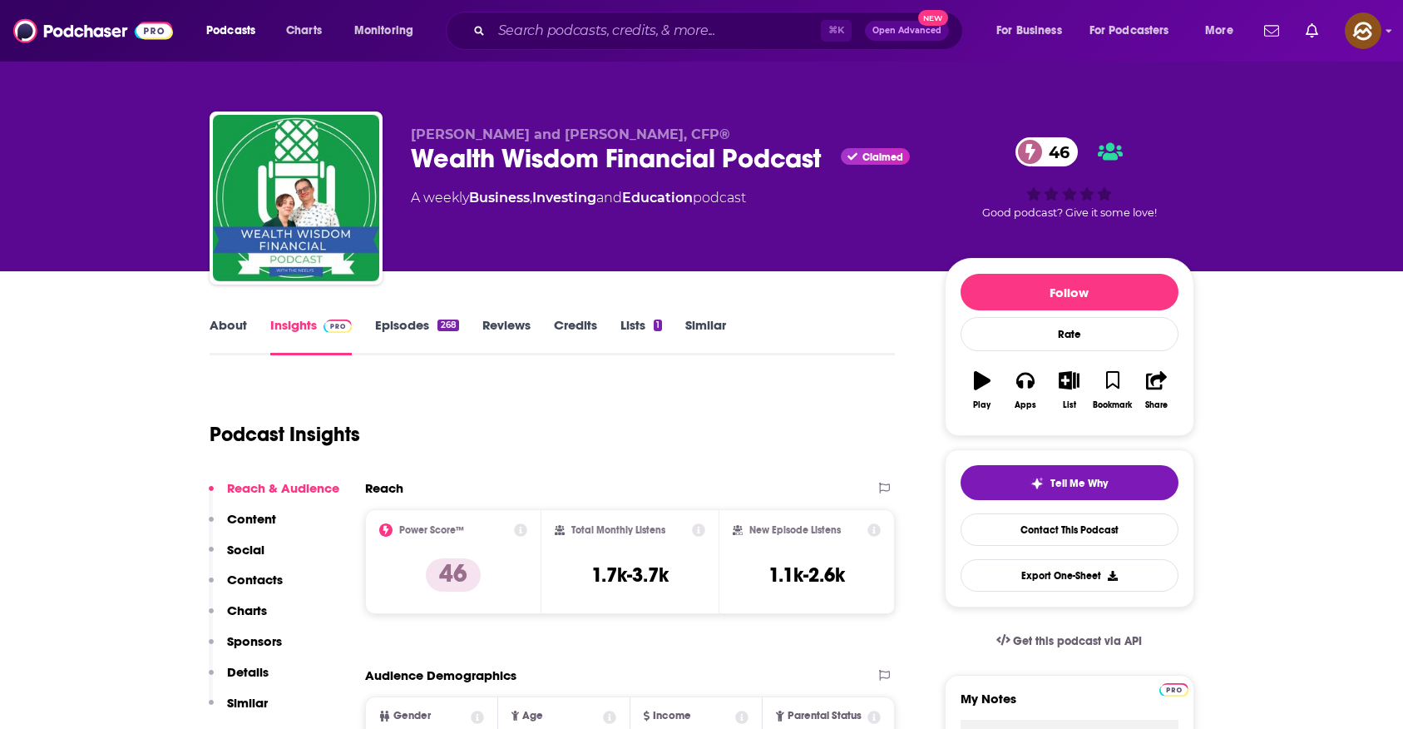
click at [444, 130] on span "Brandon Neely and Amanda Neely, CFP®" at bounding box center [570, 134] width 319 height 16
drag, startPoint x: 444, startPoint y: 130, endPoint x: 620, endPoint y: 130, distance: 175.5
copy span "Brandon Neely and Amanda Neely"
click at [620, 130] on span "Brandon Neely and Amanda Neely, CFP®" at bounding box center [570, 134] width 319 height 16
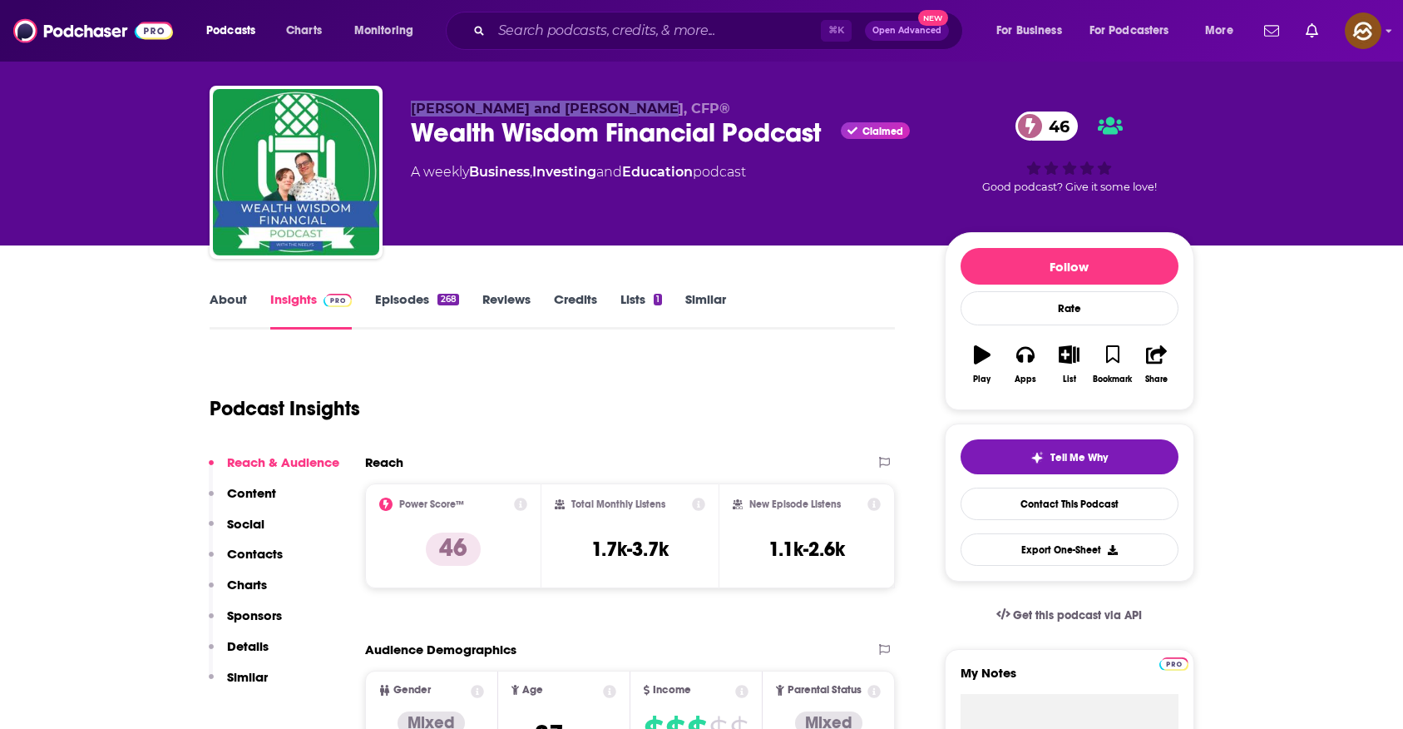
click at [266, 554] on p "Contacts" at bounding box center [255, 554] width 56 height 16
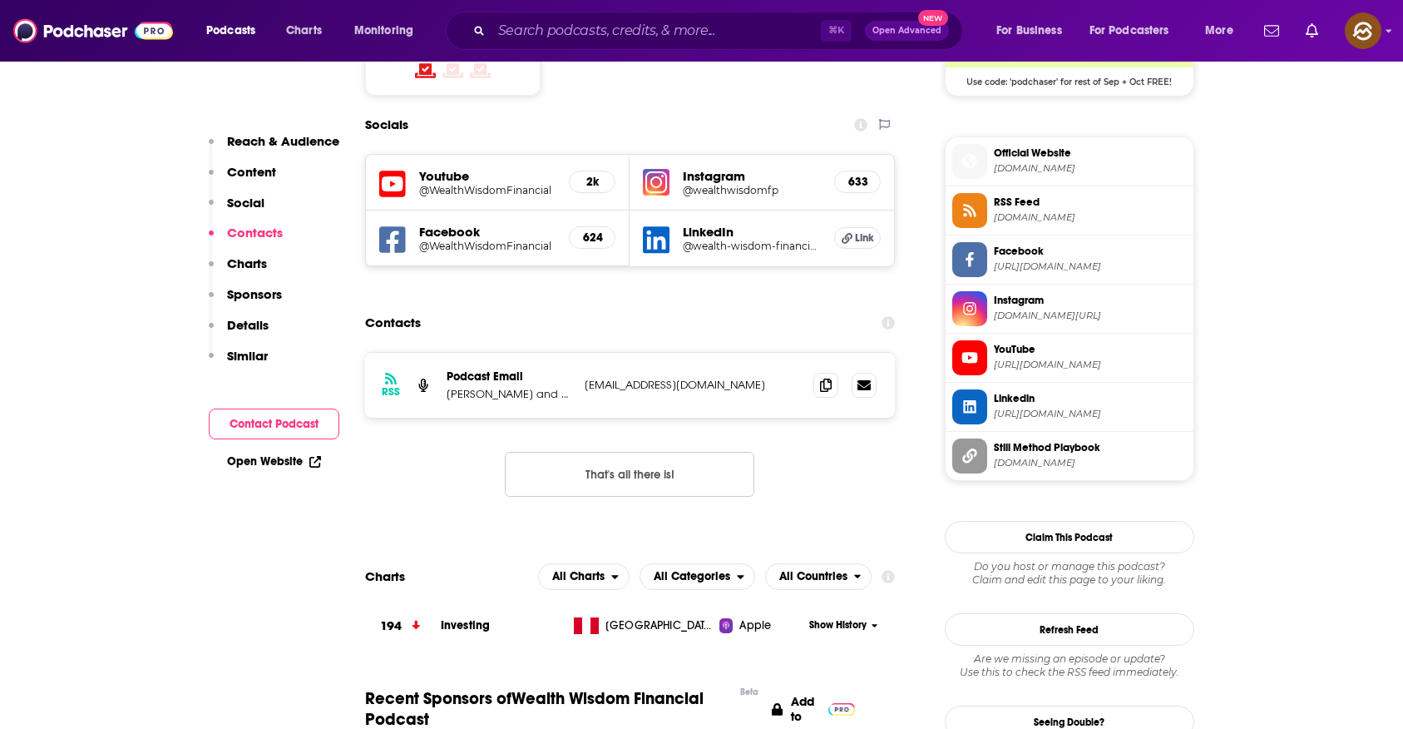
scroll to position [1438, 0]
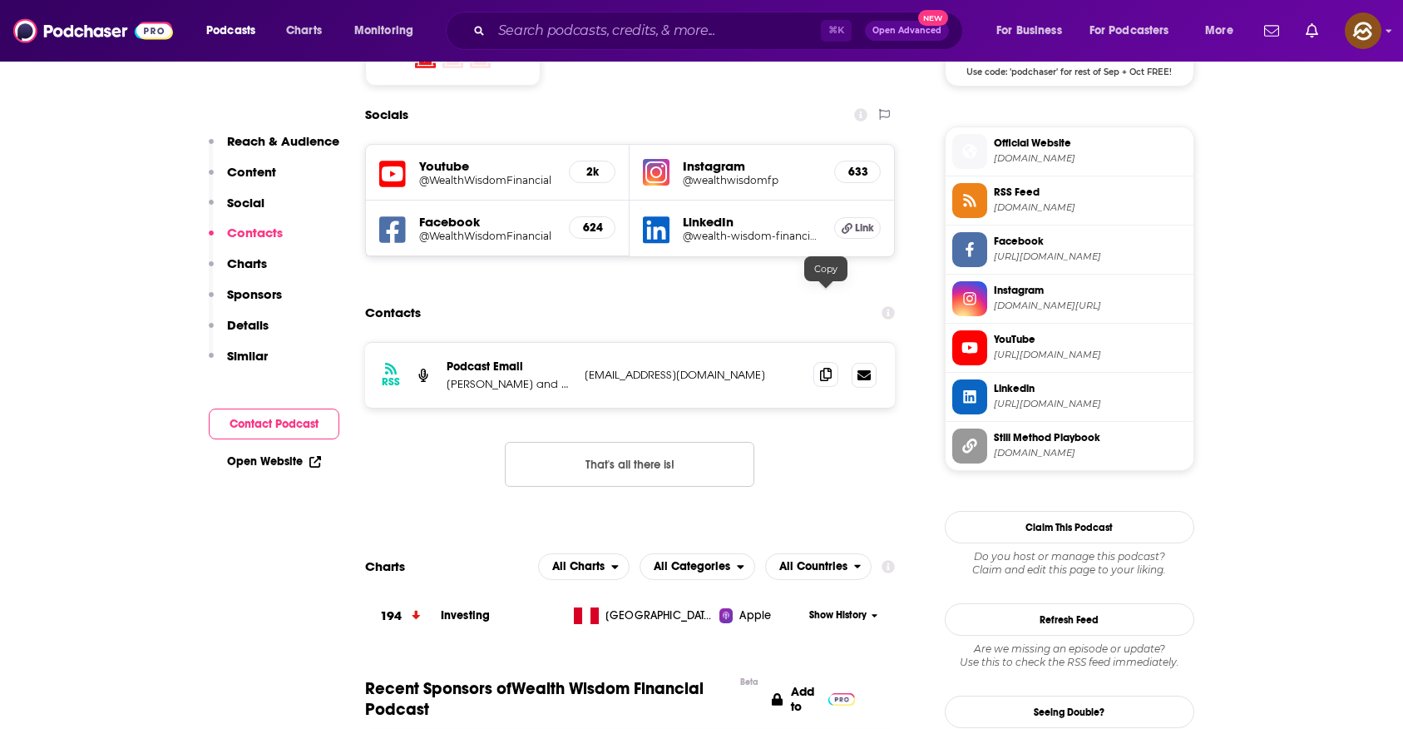
click at [828, 368] on icon at bounding box center [826, 374] width 12 height 13
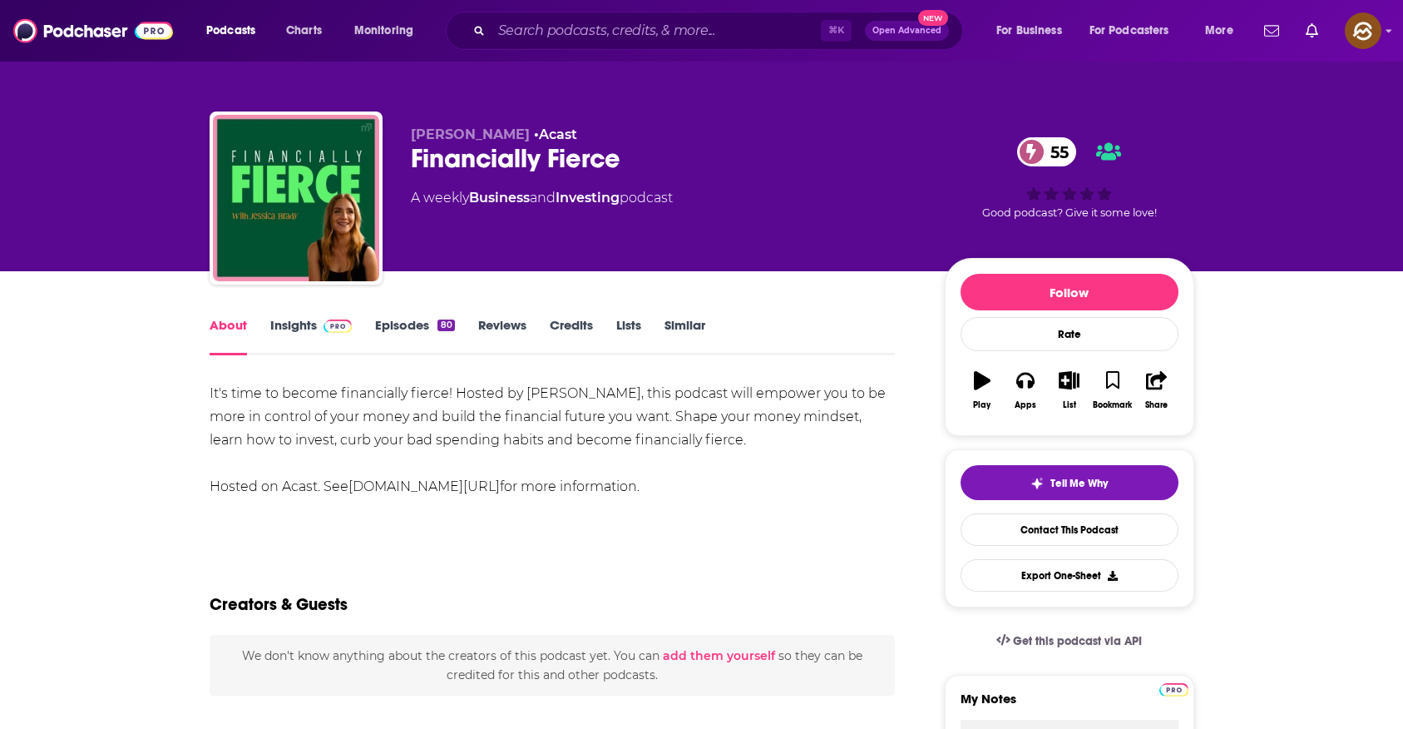
click at [597, 161] on div "Financially Fierce 55" at bounding box center [664, 158] width 507 height 32
click at [1026, 374] on icon "button" at bounding box center [1026, 381] width 18 height 17
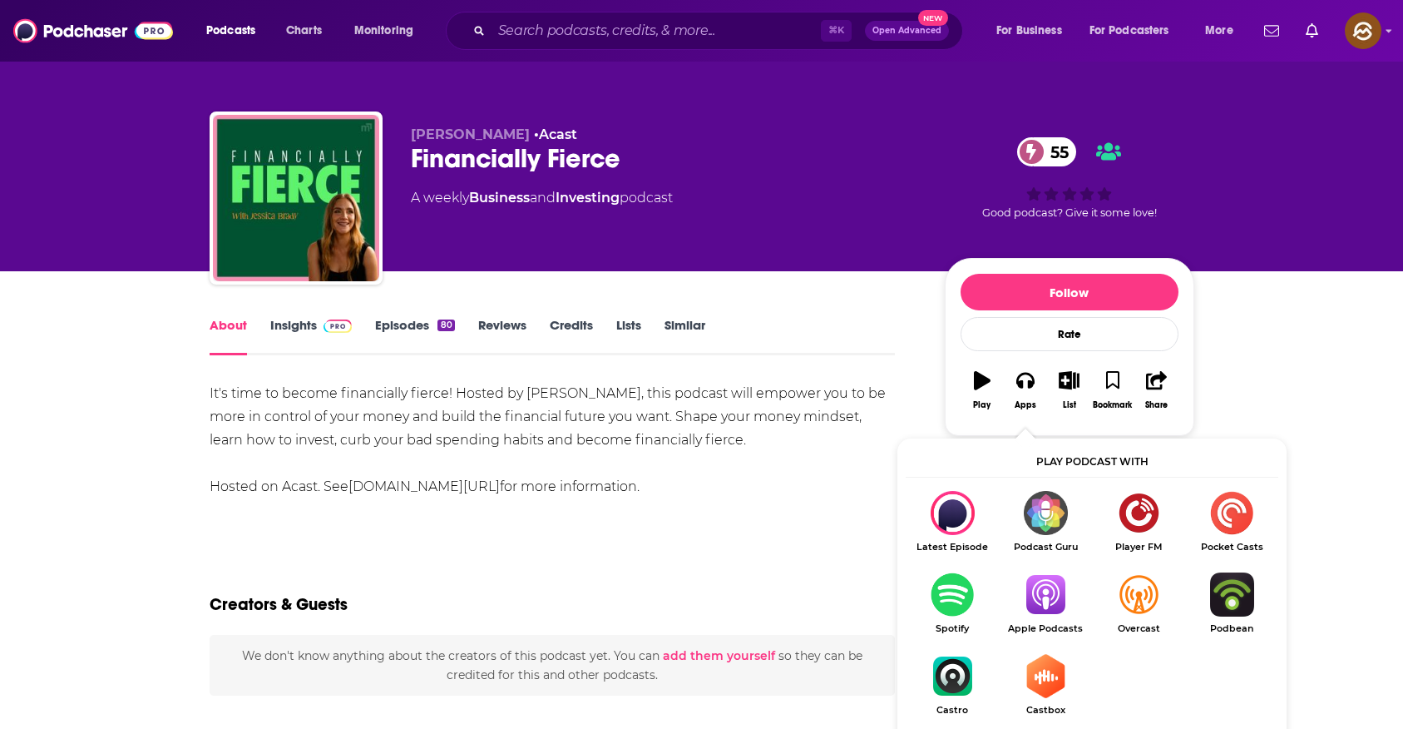
click at [1047, 611] on img "Show Listen On dropdown" at bounding box center [1045, 594] width 93 height 44
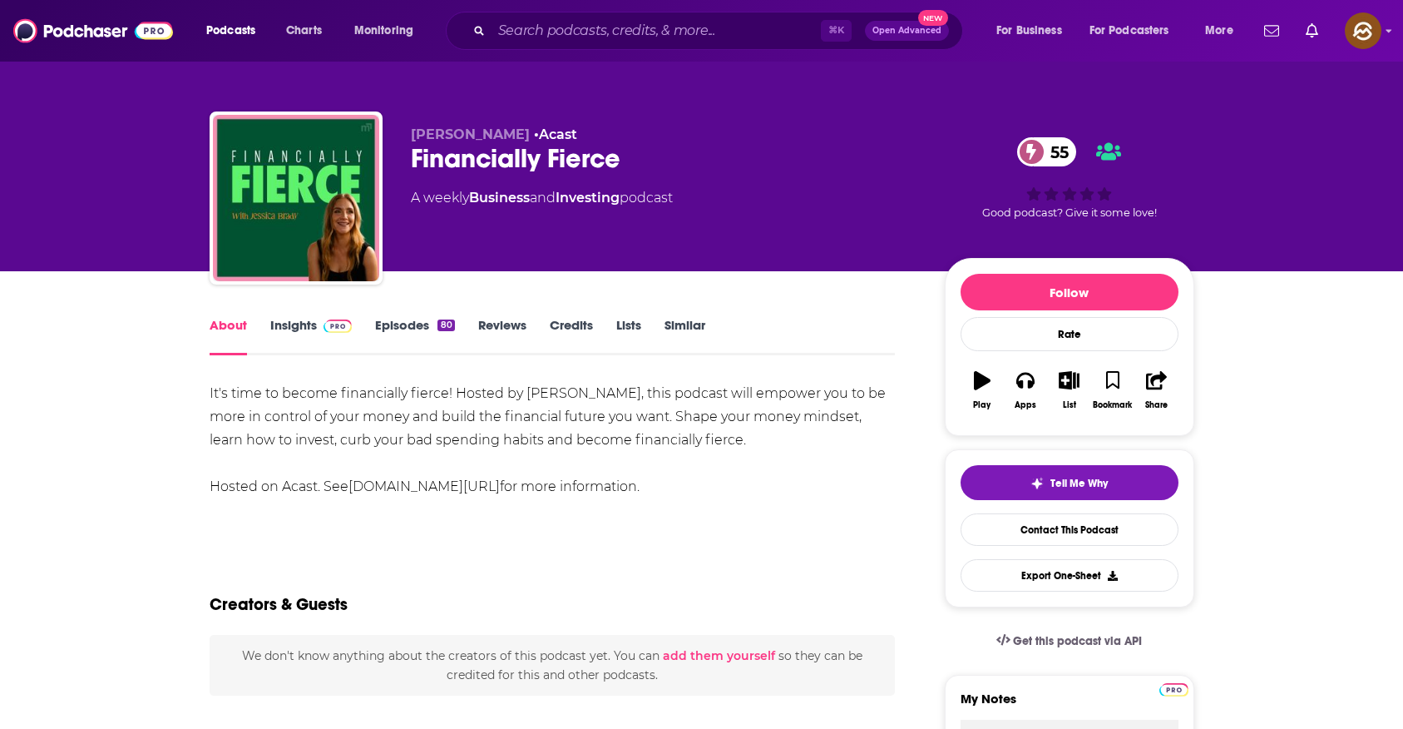
click at [580, 161] on div "Financially Fierce 55" at bounding box center [664, 158] width 507 height 32
drag, startPoint x: 580, startPoint y: 161, endPoint x: 463, endPoint y: 162, distance: 116.5
copy h1 "ncially Fie"
click at [463, 162] on div "Financially Fierce 55" at bounding box center [664, 158] width 507 height 32
click at [597, 156] on div "Financially Fierce 55" at bounding box center [664, 158] width 507 height 32
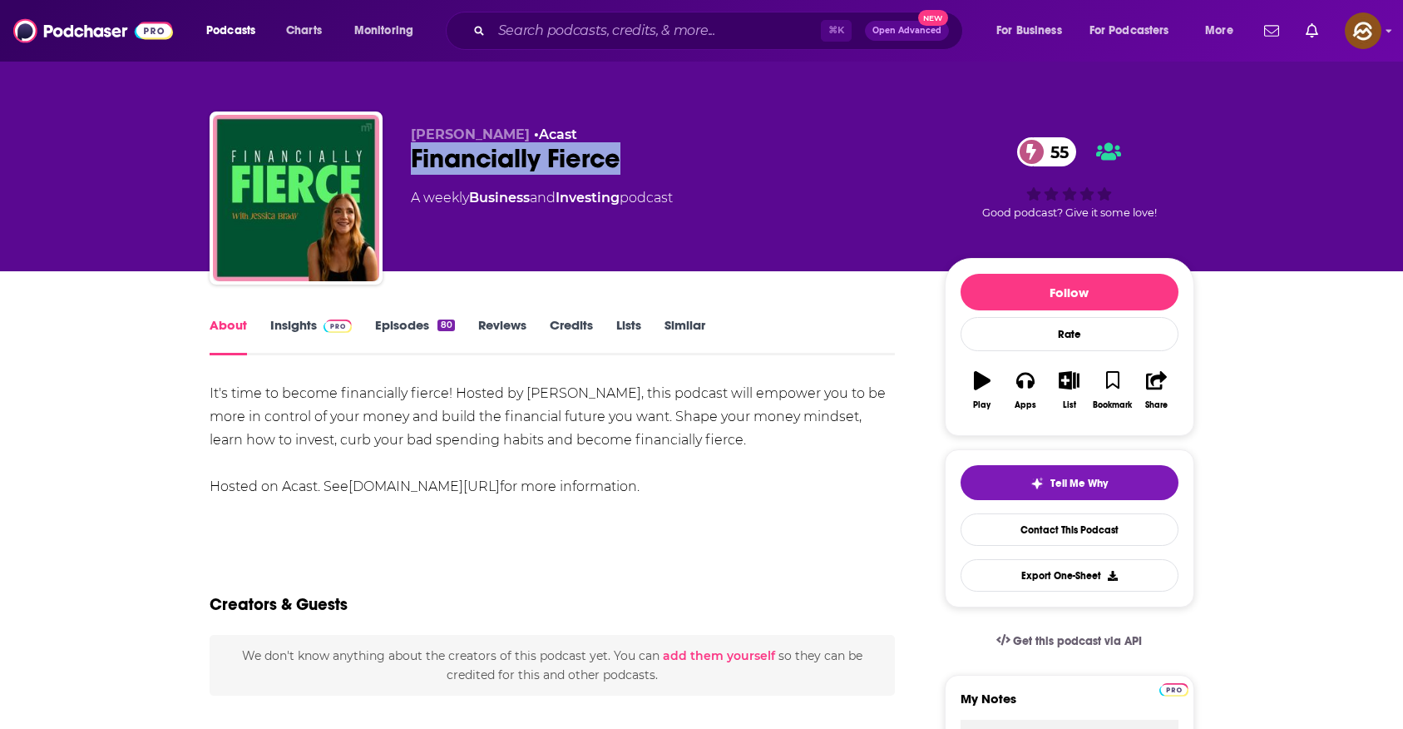
drag, startPoint x: 597, startPoint y: 156, endPoint x: 438, endPoint y: 156, distance: 159.7
copy h1 "Financially Fierce"
click at [438, 156] on div "Financially Fierce 55" at bounding box center [664, 158] width 507 height 32
click at [460, 132] on span "[PERSON_NAME]" at bounding box center [470, 134] width 119 height 16
drag, startPoint x: 460, startPoint y: 132, endPoint x: 433, endPoint y: 131, distance: 27.5
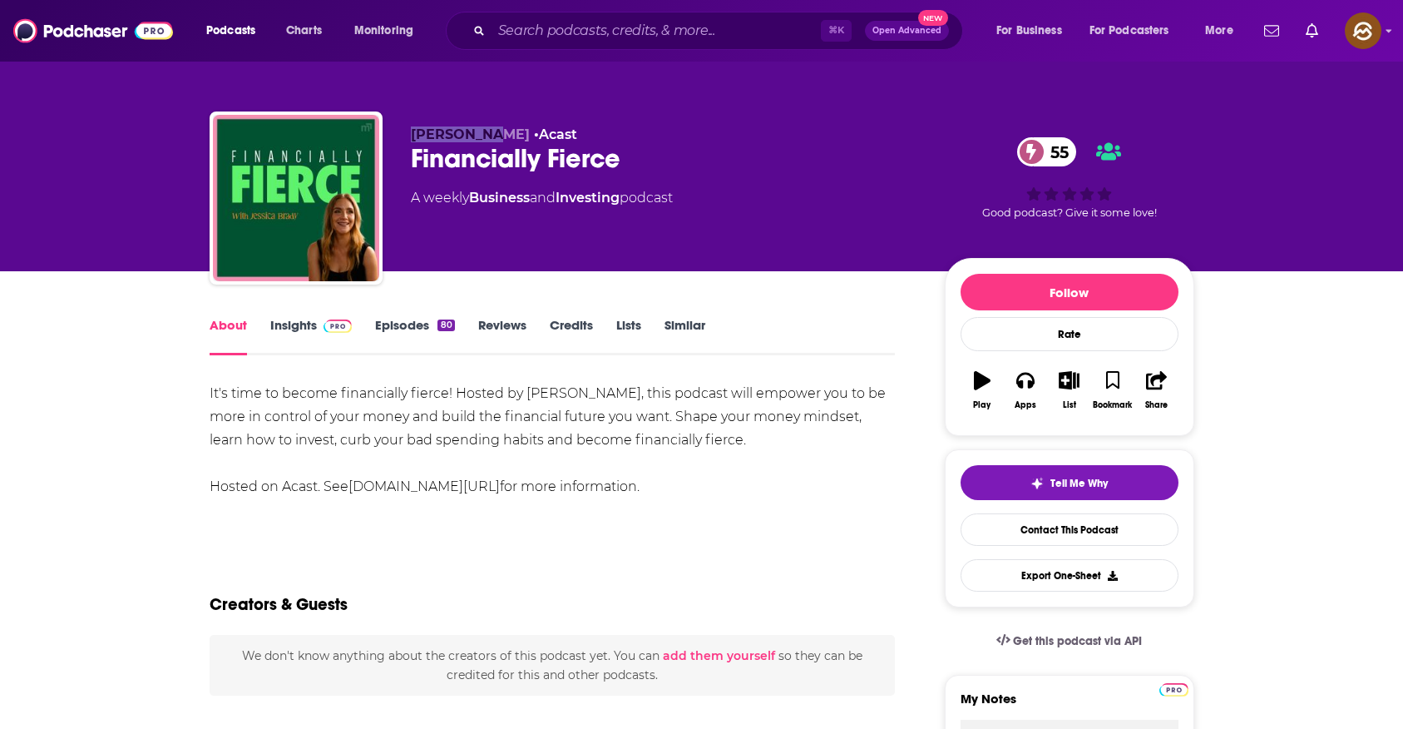
copy span "[PERSON_NAME]"
click at [433, 131] on span "[PERSON_NAME]" at bounding box center [470, 134] width 119 height 16
click at [298, 328] on link "Insights" at bounding box center [311, 336] width 82 height 38
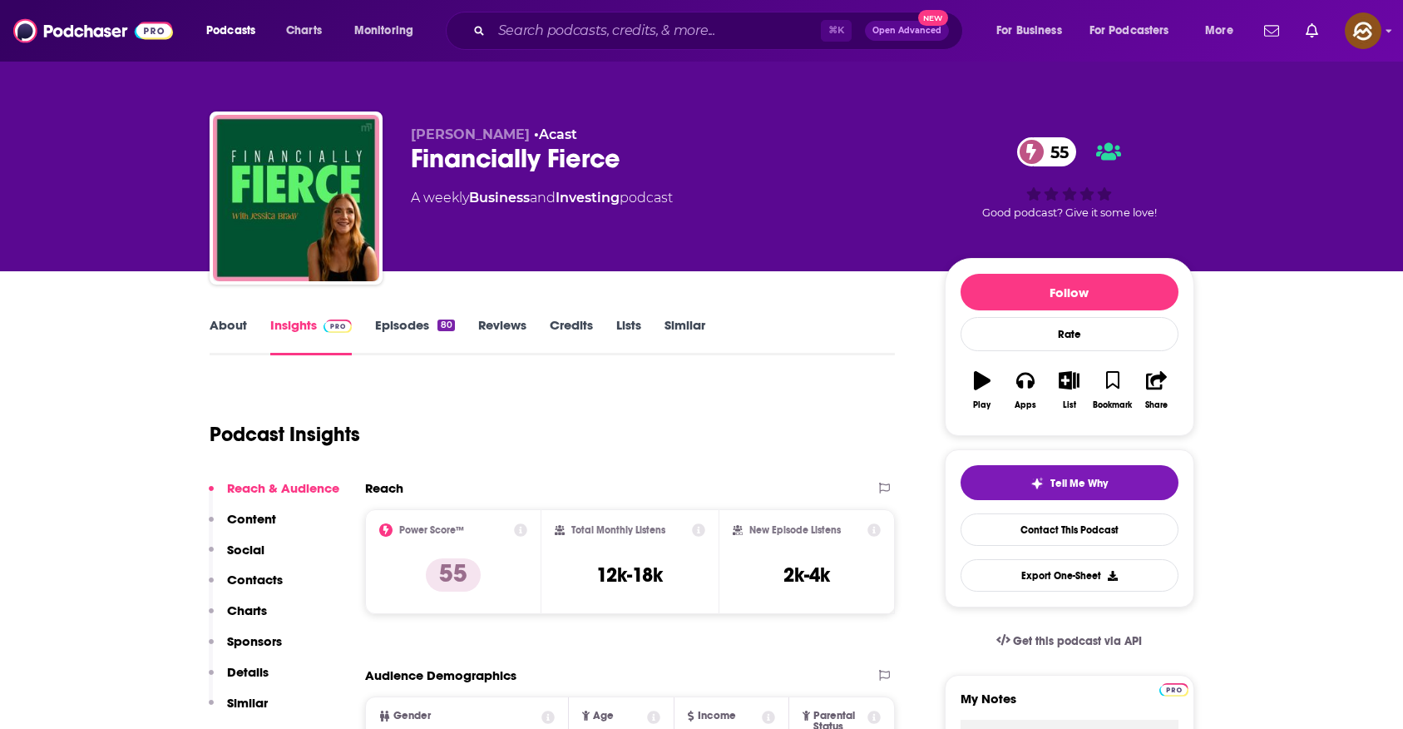
click at [235, 564] on button "Social" at bounding box center [237, 557] width 56 height 31
click at [241, 577] on p "Contacts" at bounding box center [255, 580] width 56 height 16
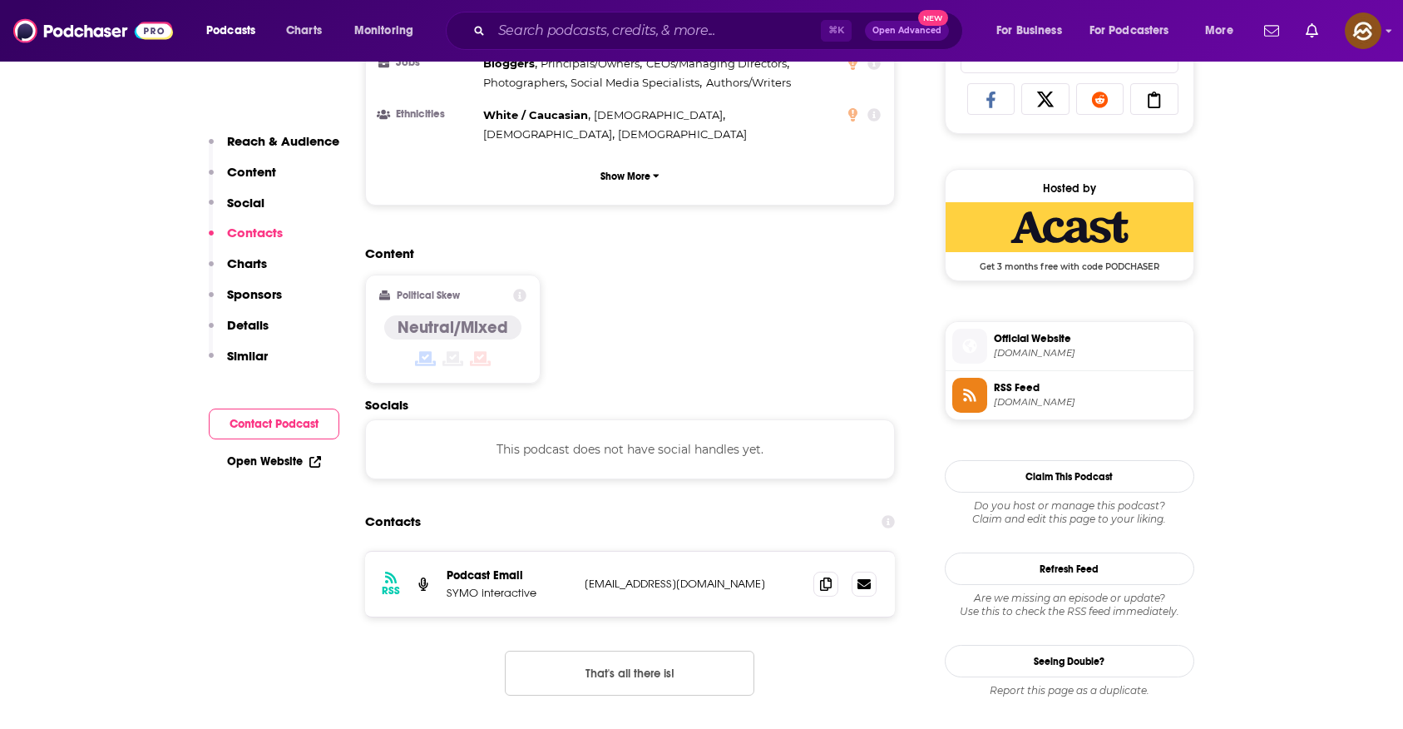
scroll to position [1319, 0]
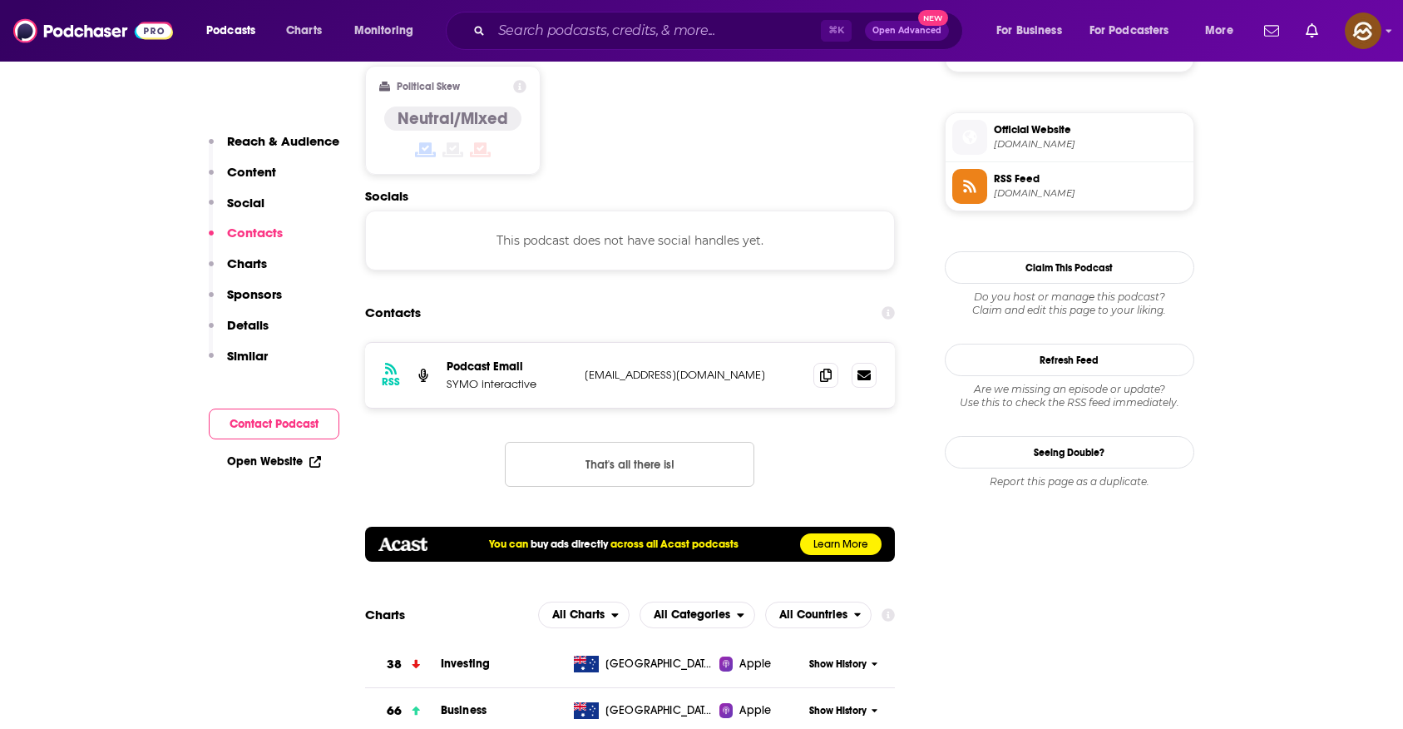
click at [969, 189] on icon at bounding box center [969, 187] width 12 height 12
click at [974, 140] on icon at bounding box center [970, 138] width 14 height 14
click at [827, 368] on icon at bounding box center [826, 374] width 12 height 13
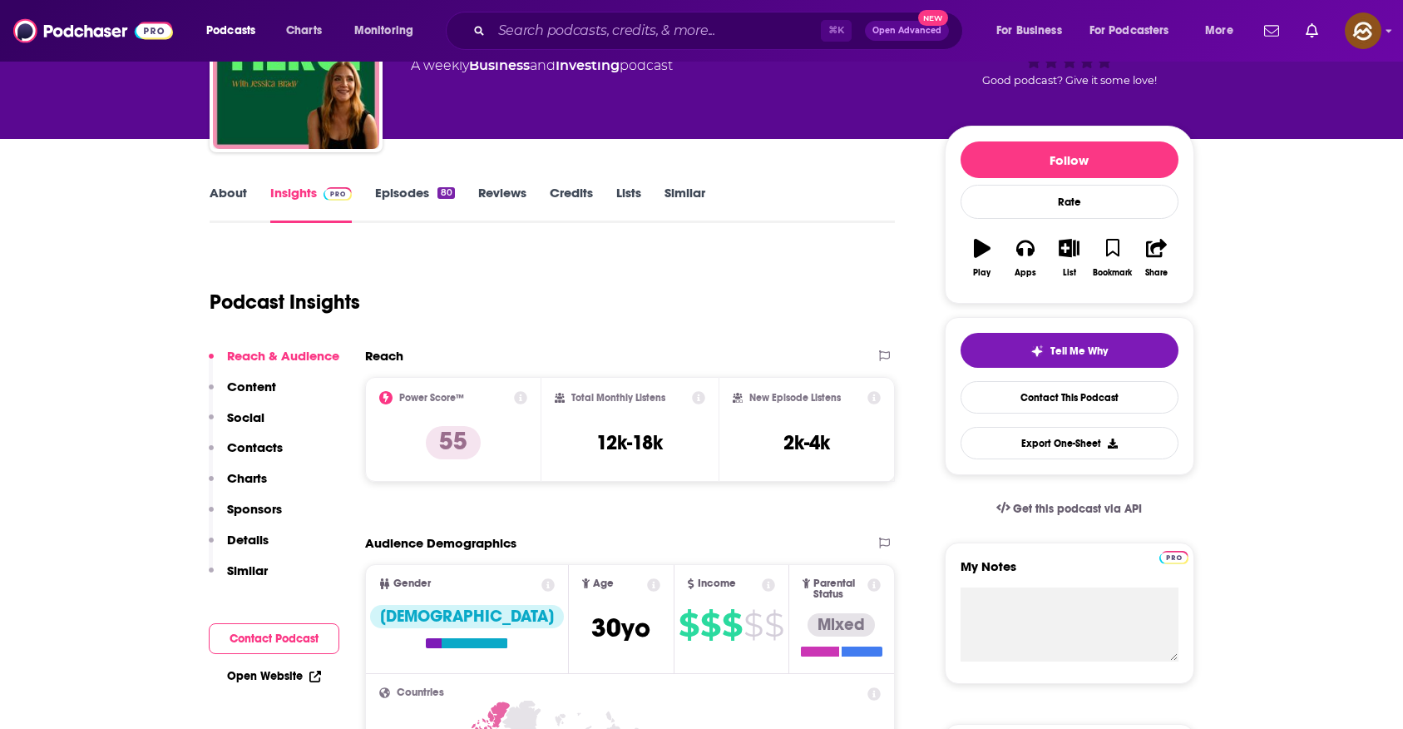
scroll to position [0, 0]
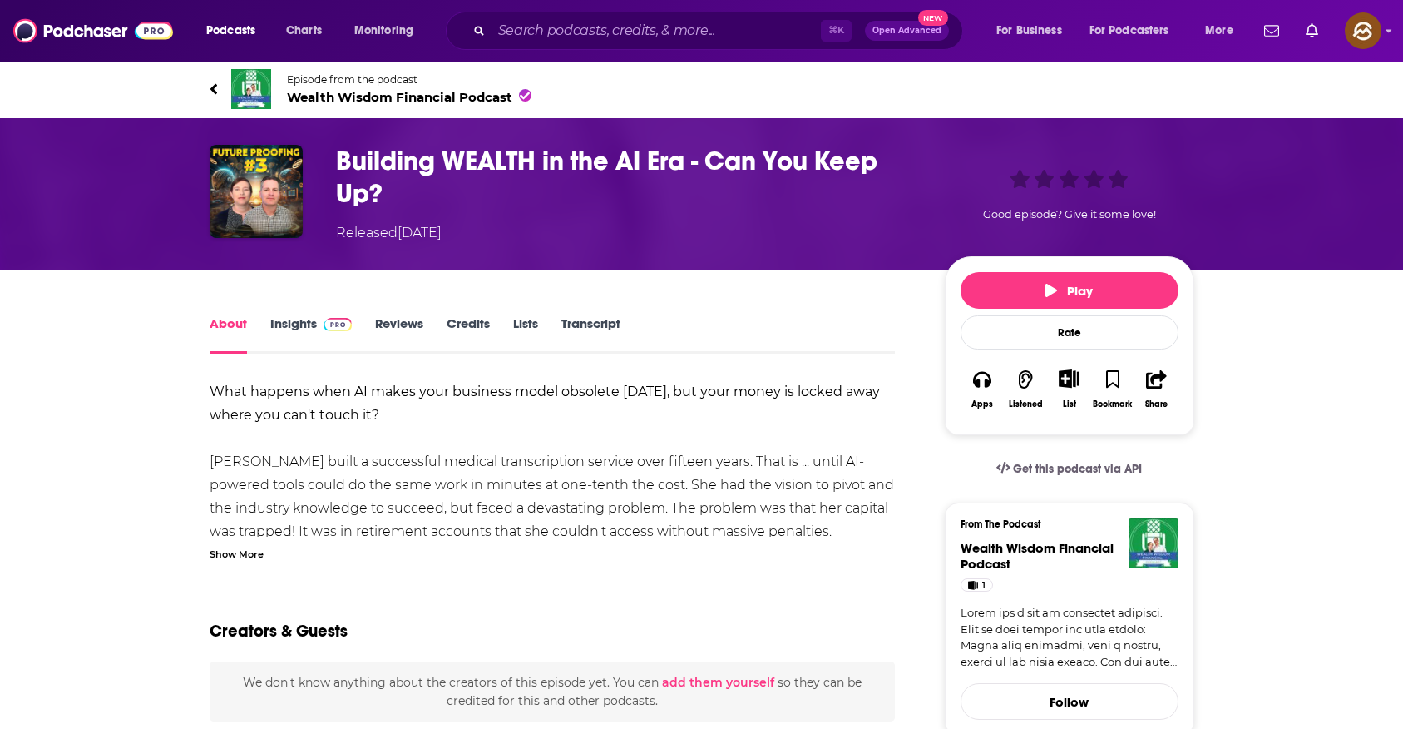
click at [243, 547] on div "Show More" at bounding box center [237, 553] width 54 height 16
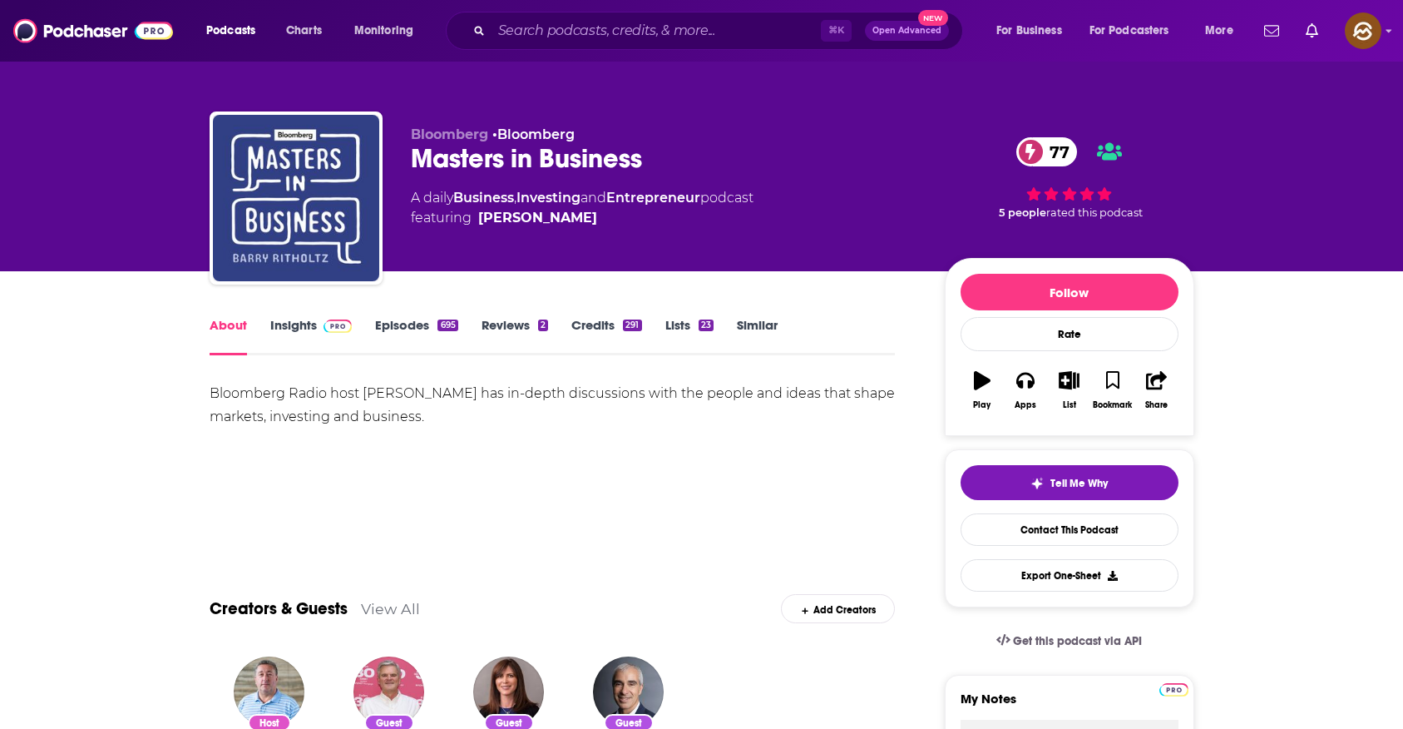
click at [467, 162] on div "Masters in Business 77" at bounding box center [664, 158] width 507 height 32
drag, startPoint x: 467, startPoint y: 162, endPoint x: 557, endPoint y: 165, distance: 89.9
copy h1 "Masters in Business"
click at [557, 165] on div "Masters in Business 77" at bounding box center [664, 158] width 507 height 32
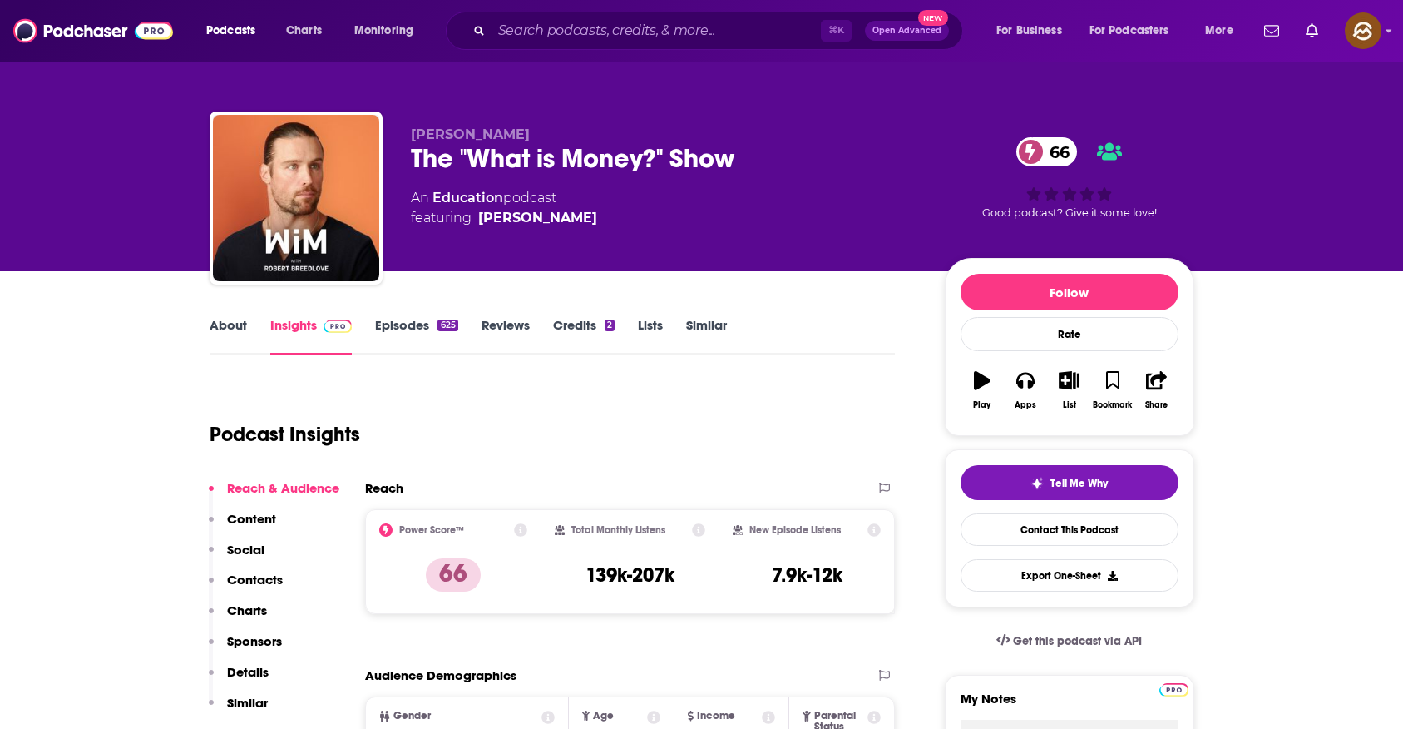
click at [436, 161] on div "The "What is Money?" Show 66" at bounding box center [664, 158] width 507 height 32
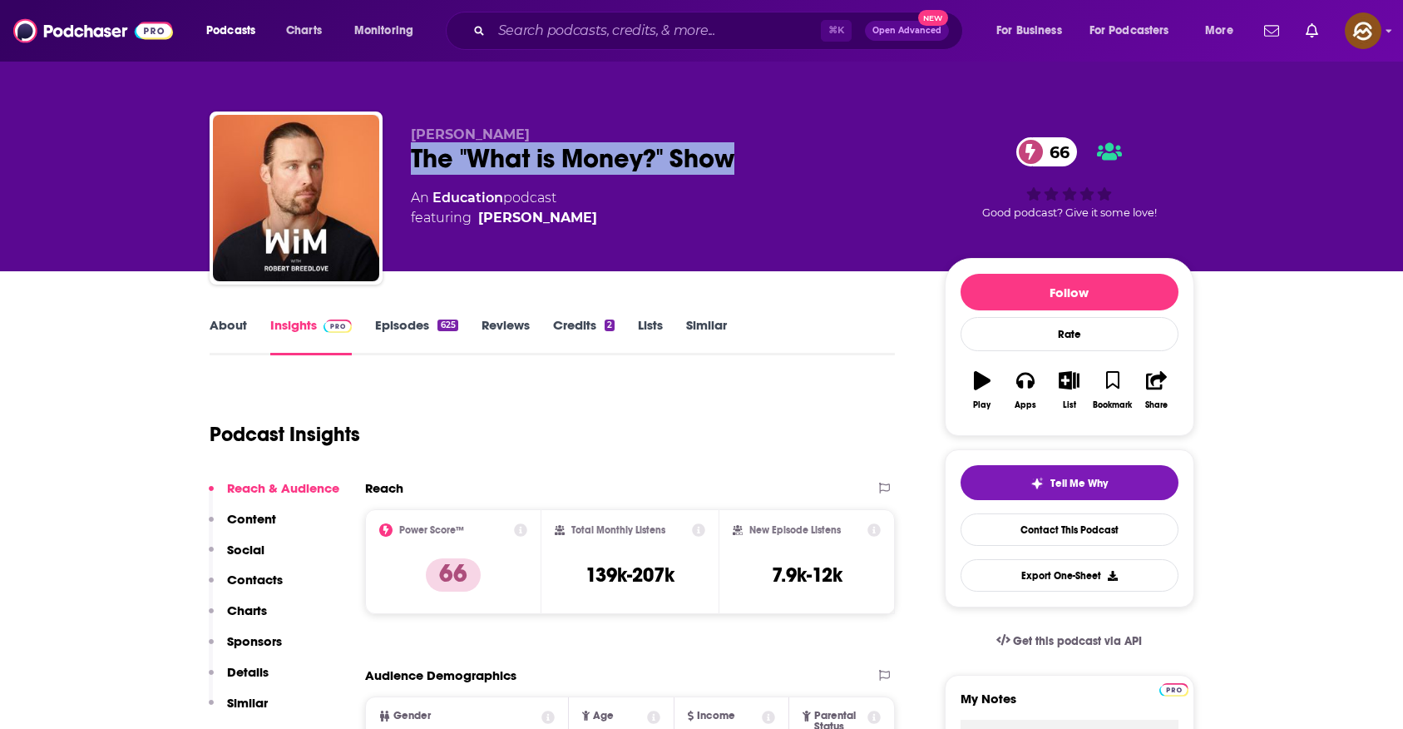
drag, startPoint x: 436, startPoint y: 161, endPoint x: 713, endPoint y: 163, distance: 277.0
copy h2 "The "What is Money?" Show"
click at [713, 163] on div "The "What is Money?" Show 66" at bounding box center [664, 158] width 507 height 32
click at [1033, 390] on button "Apps" at bounding box center [1025, 390] width 43 height 60
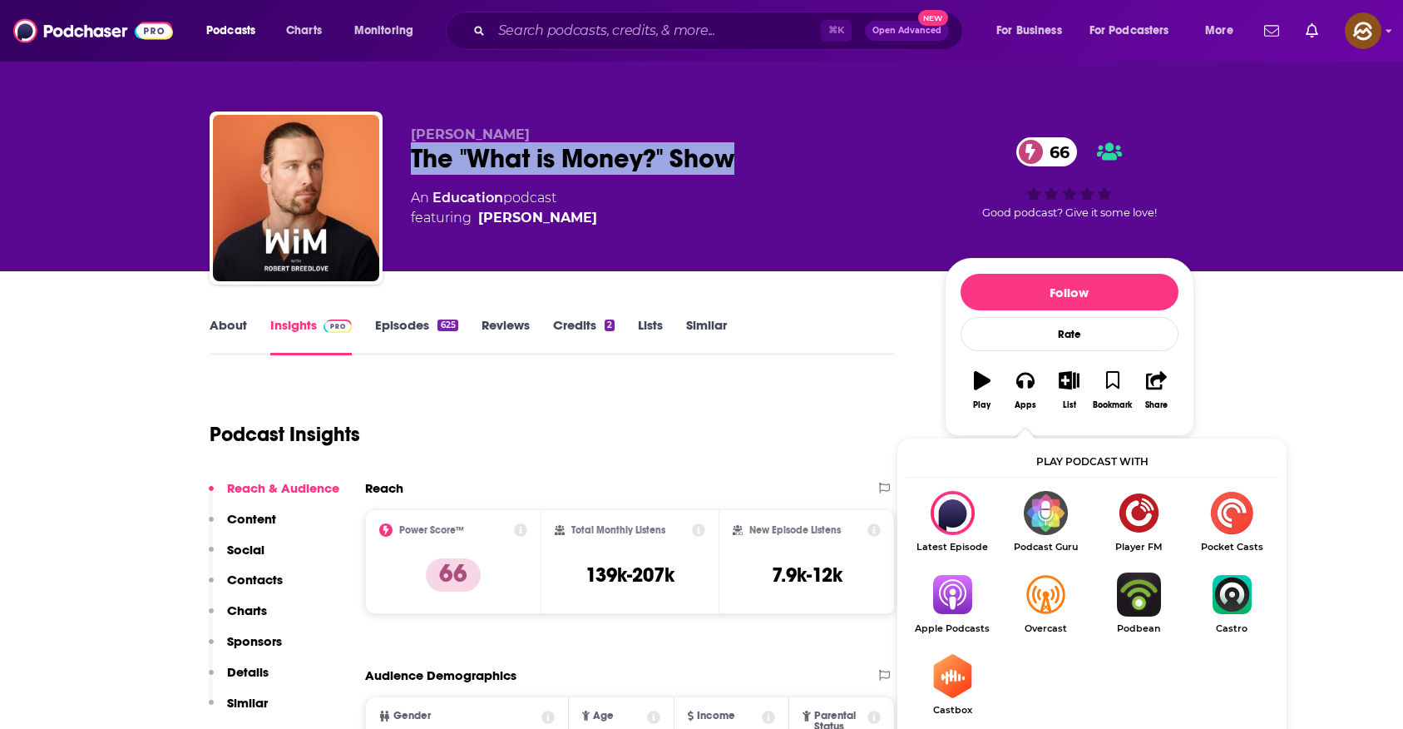
click at [972, 601] on img "Show Listen On dropdown" at bounding box center [952, 594] width 93 height 44
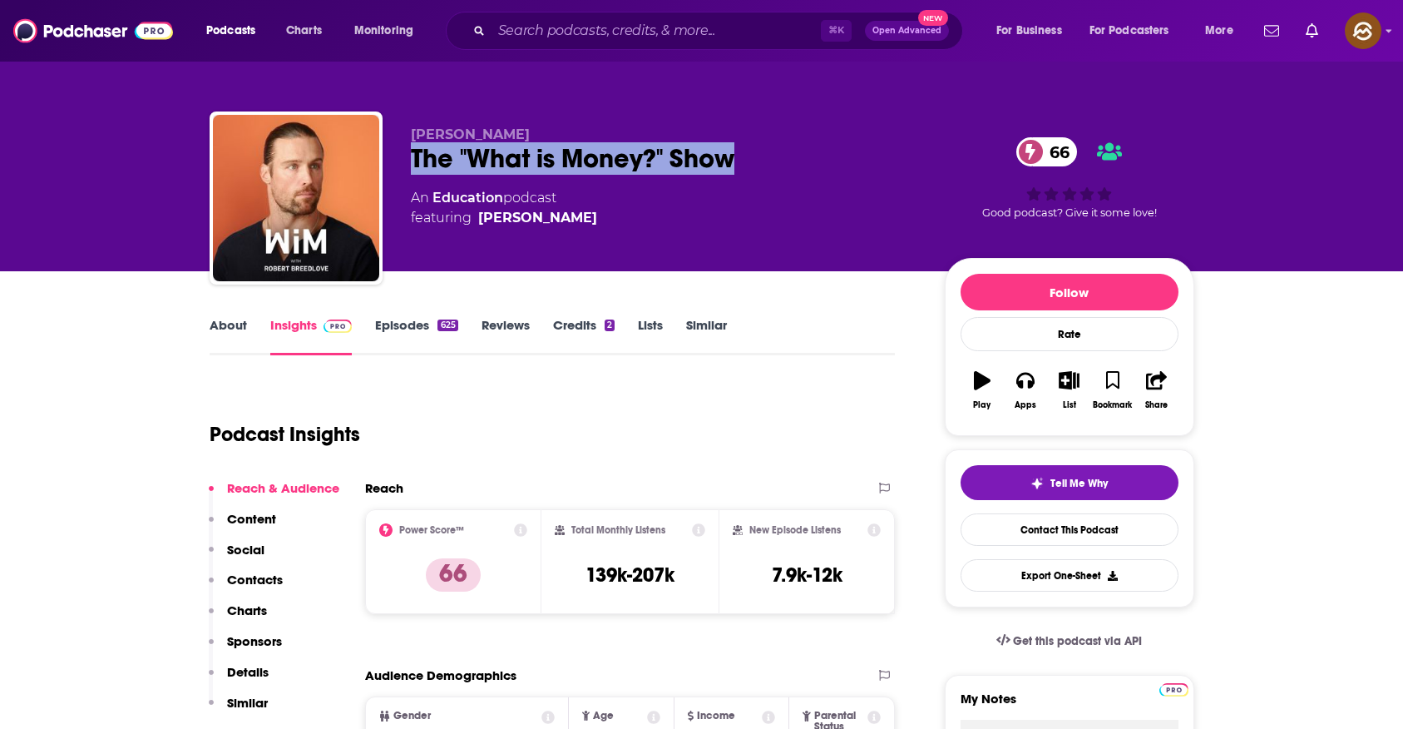
click at [525, 161] on div "The "What is Money?" Show 66" at bounding box center [664, 158] width 507 height 32
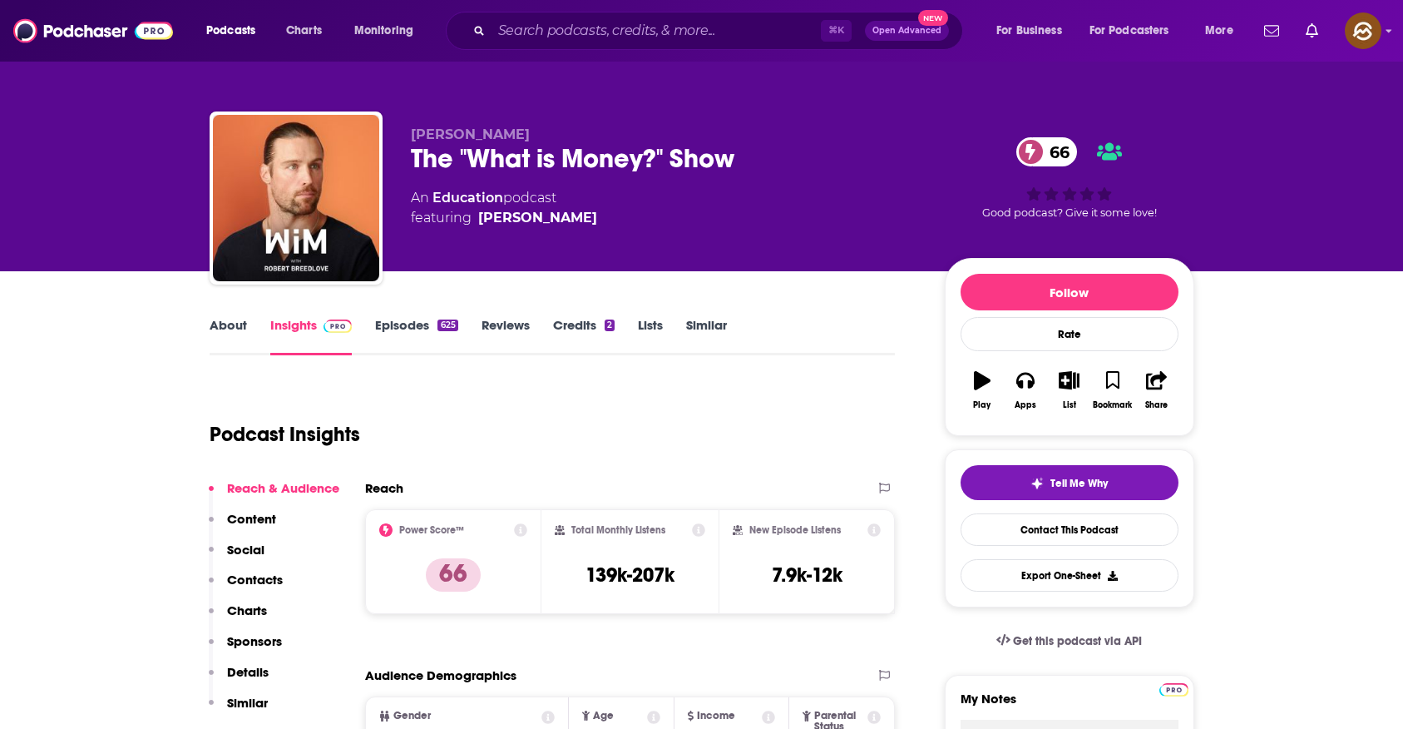
click at [441, 159] on div "The "What is Money?" Show 66" at bounding box center [664, 158] width 507 height 32
drag, startPoint x: 441, startPoint y: 159, endPoint x: 659, endPoint y: 156, distance: 218.0
copy h2 "The "What is Money?""
click at [659, 156] on div "The "What is Money?" Show 66" at bounding box center [664, 158] width 507 height 32
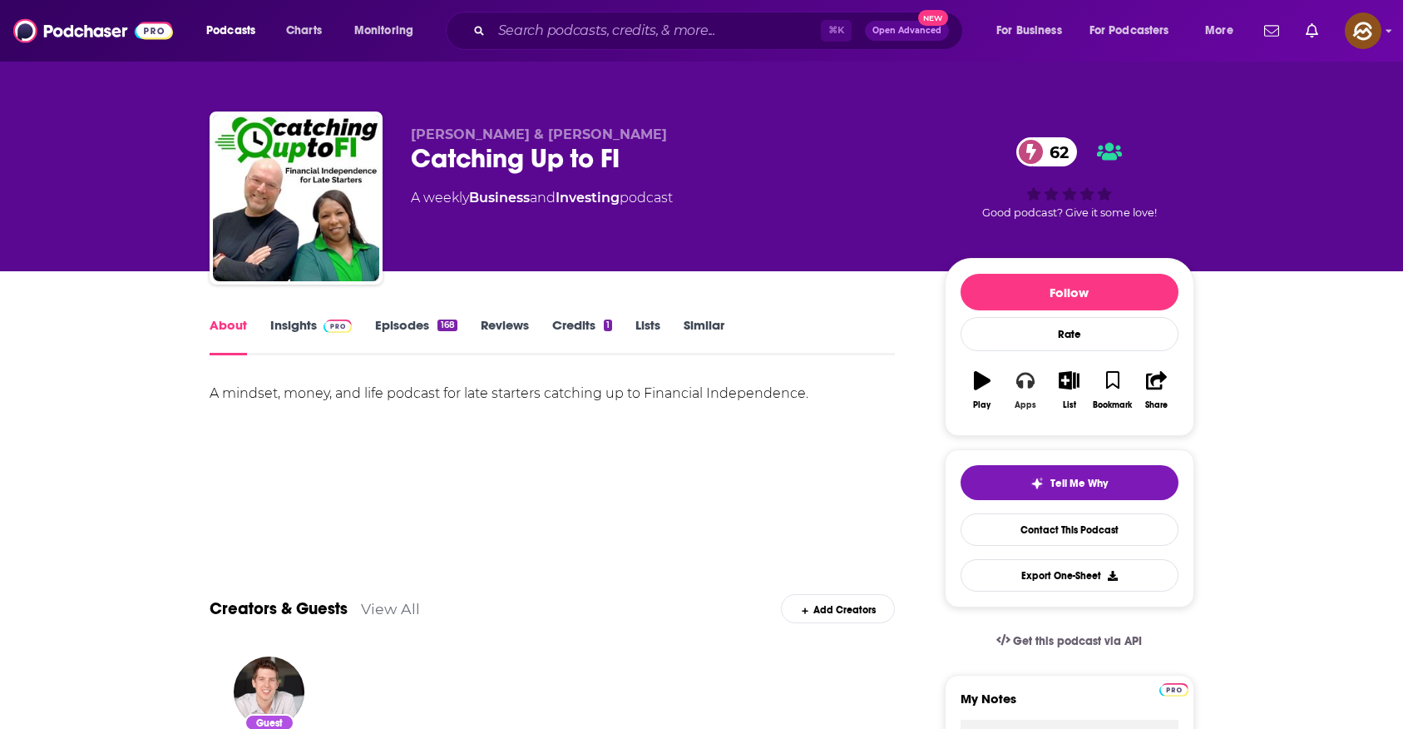
click at [1015, 393] on button "Apps" at bounding box center [1025, 390] width 43 height 60
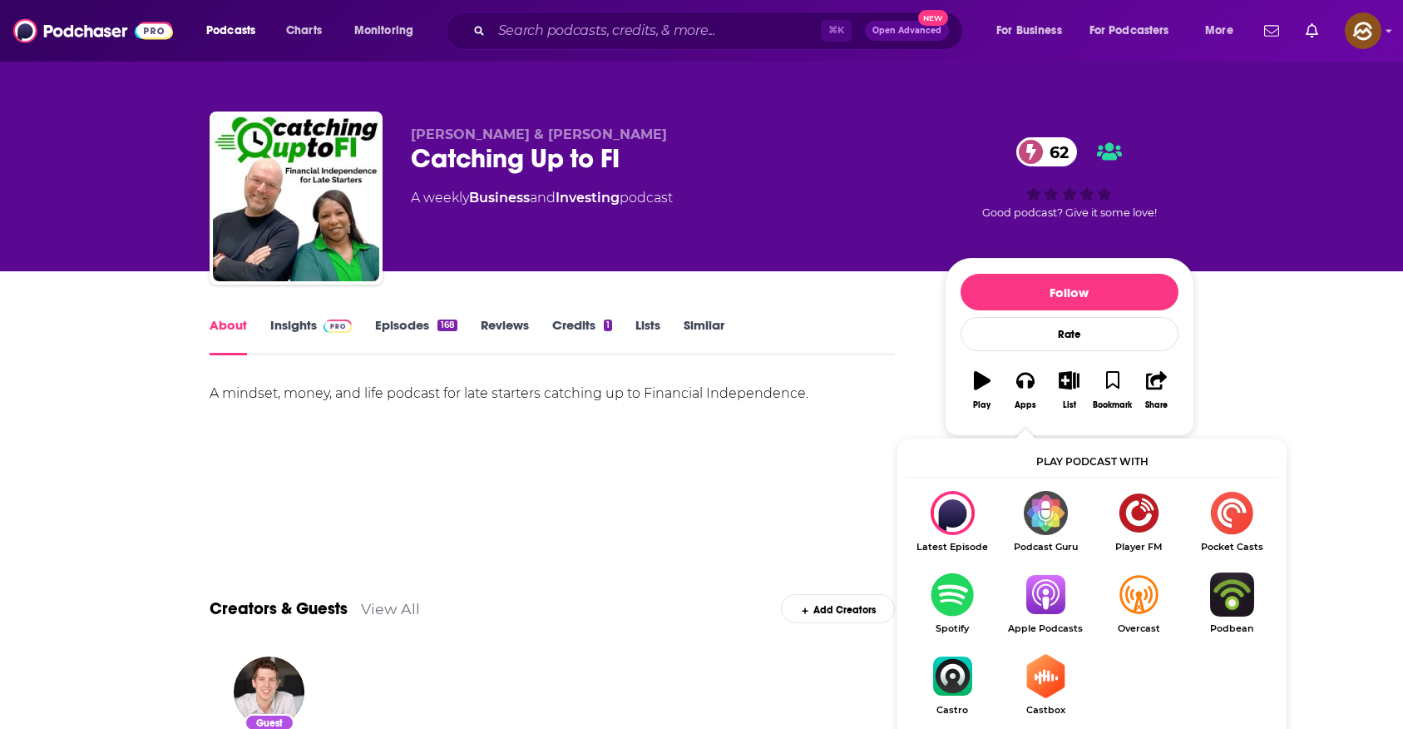
click at [1054, 601] on img "Show Listen On dropdown" at bounding box center [1045, 594] width 93 height 44
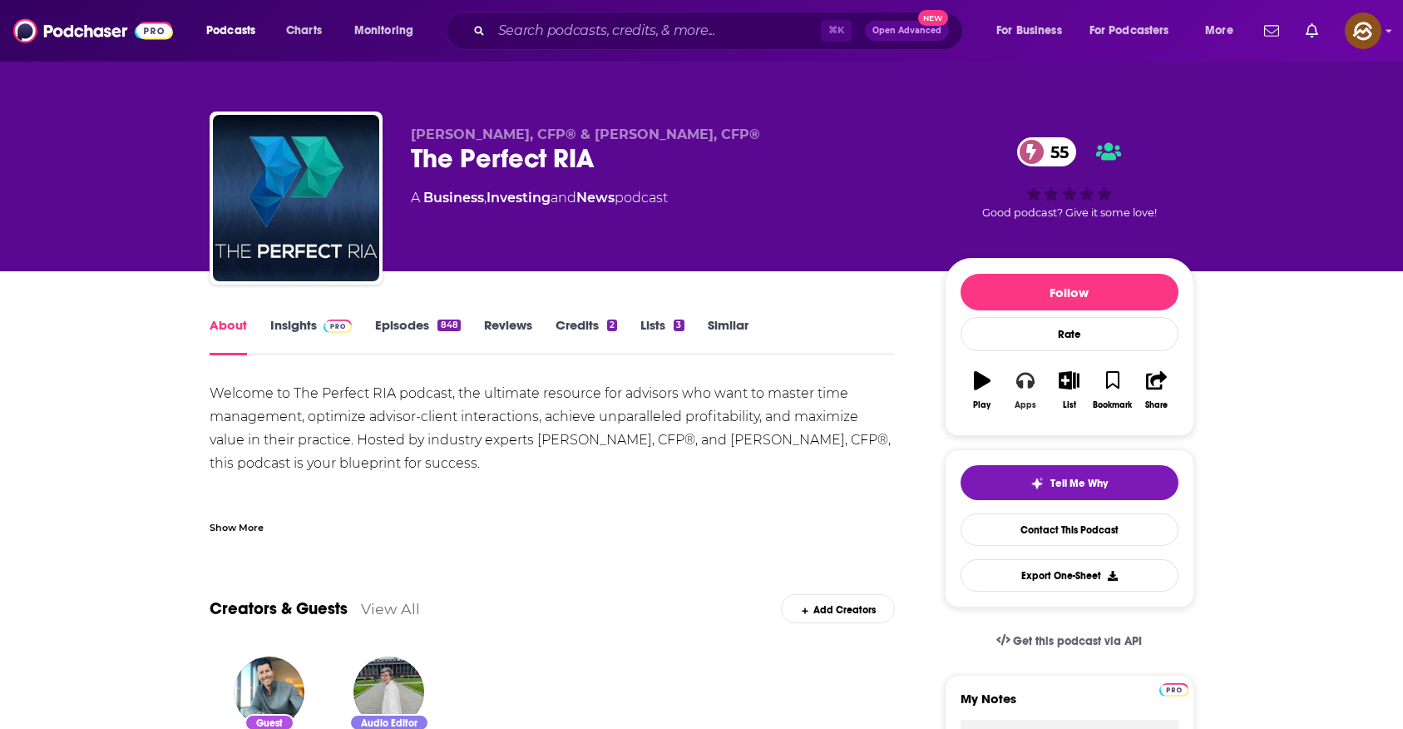
click at [1033, 384] on icon "button" at bounding box center [1026, 381] width 18 height 17
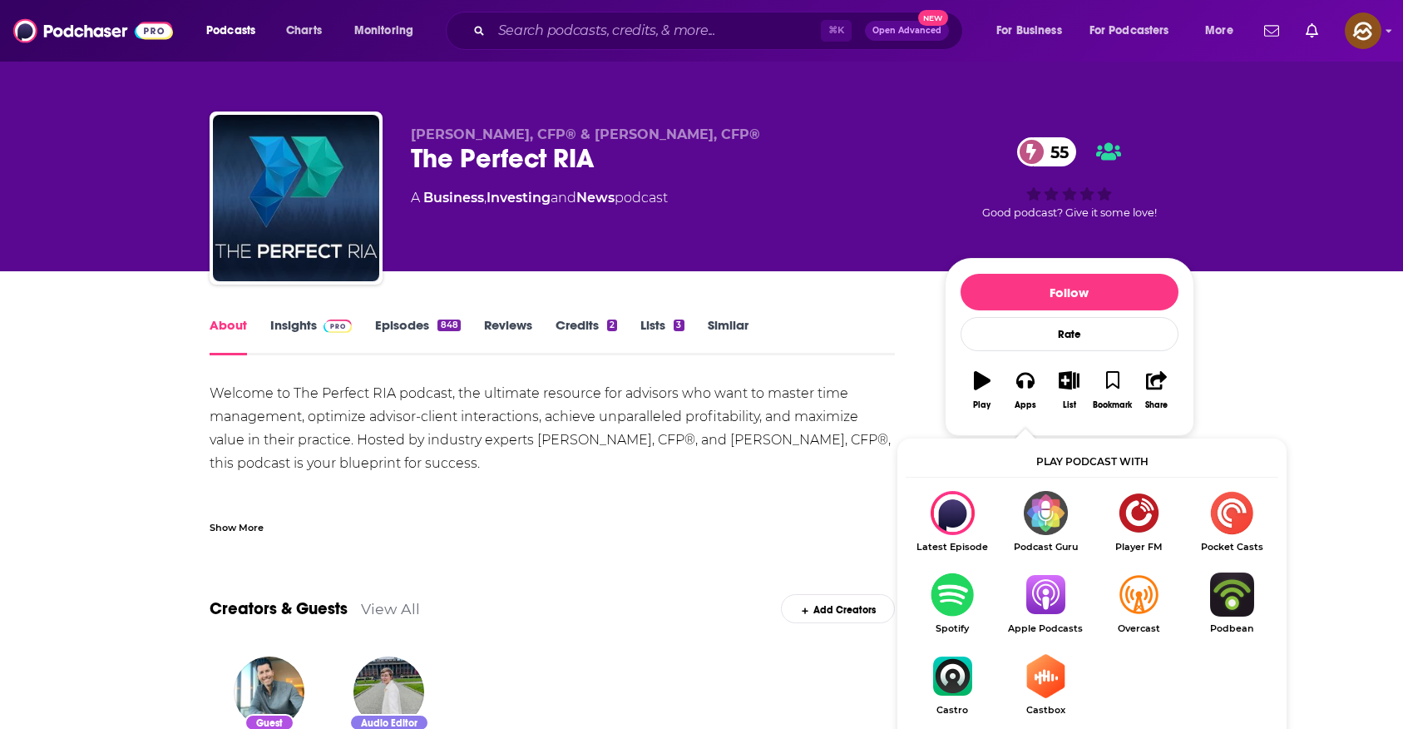
click at [1059, 606] on img "Show Listen On dropdown" at bounding box center [1045, 594] width 93 height 44
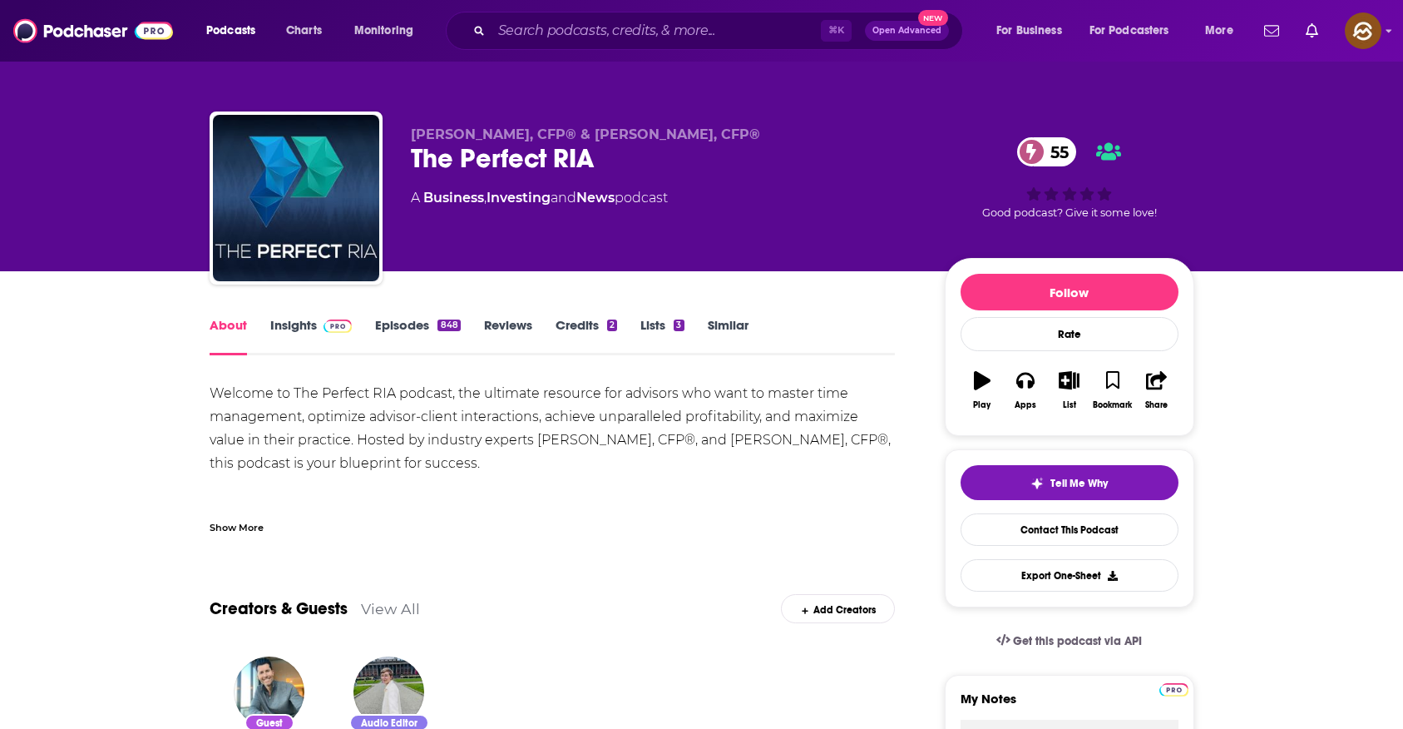
click at [453, 131] on span "Matthew Jarvis, CFP® & Micah Shilanski, CFP®" at bounding box center [585, 134] width 349 height 16
drag, startPoint x: 453, startPoint y: 131, endPoint x: 495, endPoint y: 134, distance: 42.6
copy span "Matthew Jarvis"
click at [495, 134] on span "Matthew Jarvis, CFP® & Micah Shilanski, CFP®" at bounding box center [585, 134] width 349 height 16
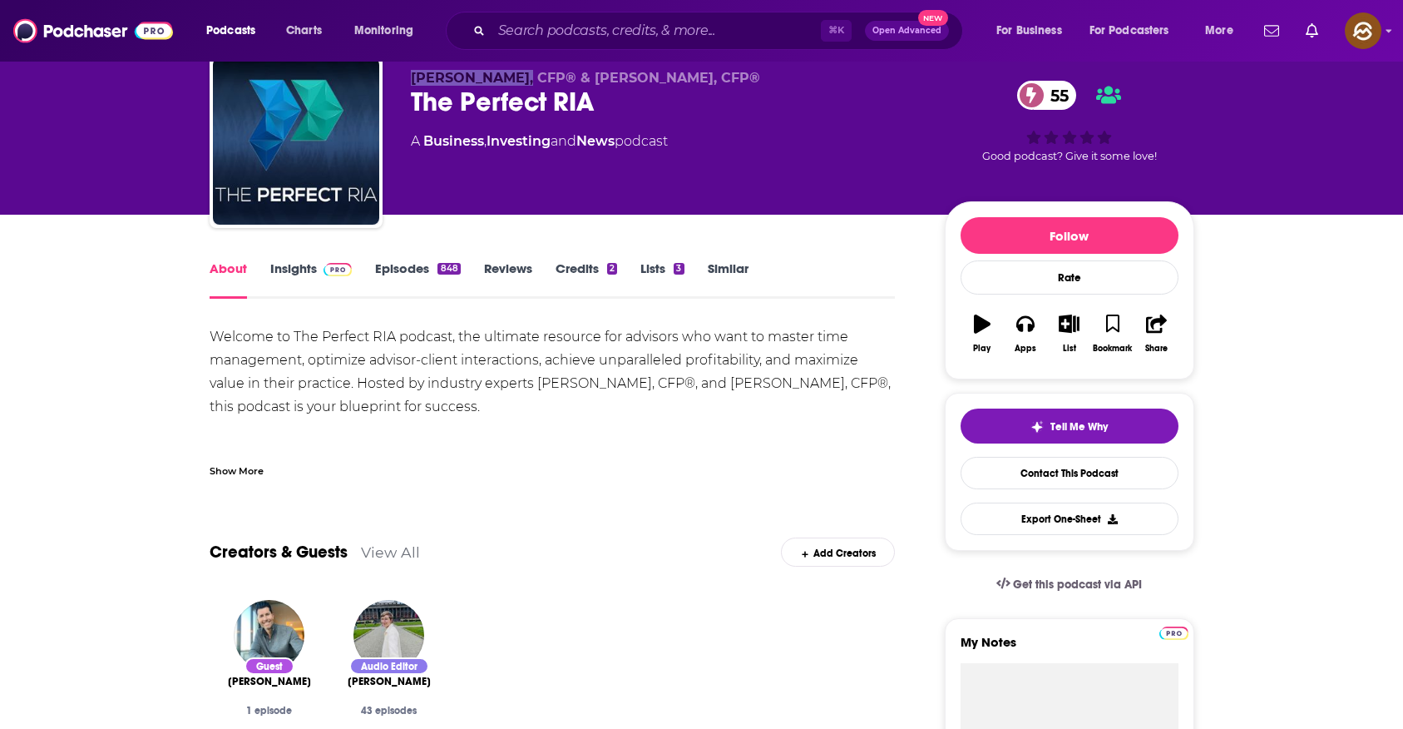
scroll to position [80, 0]
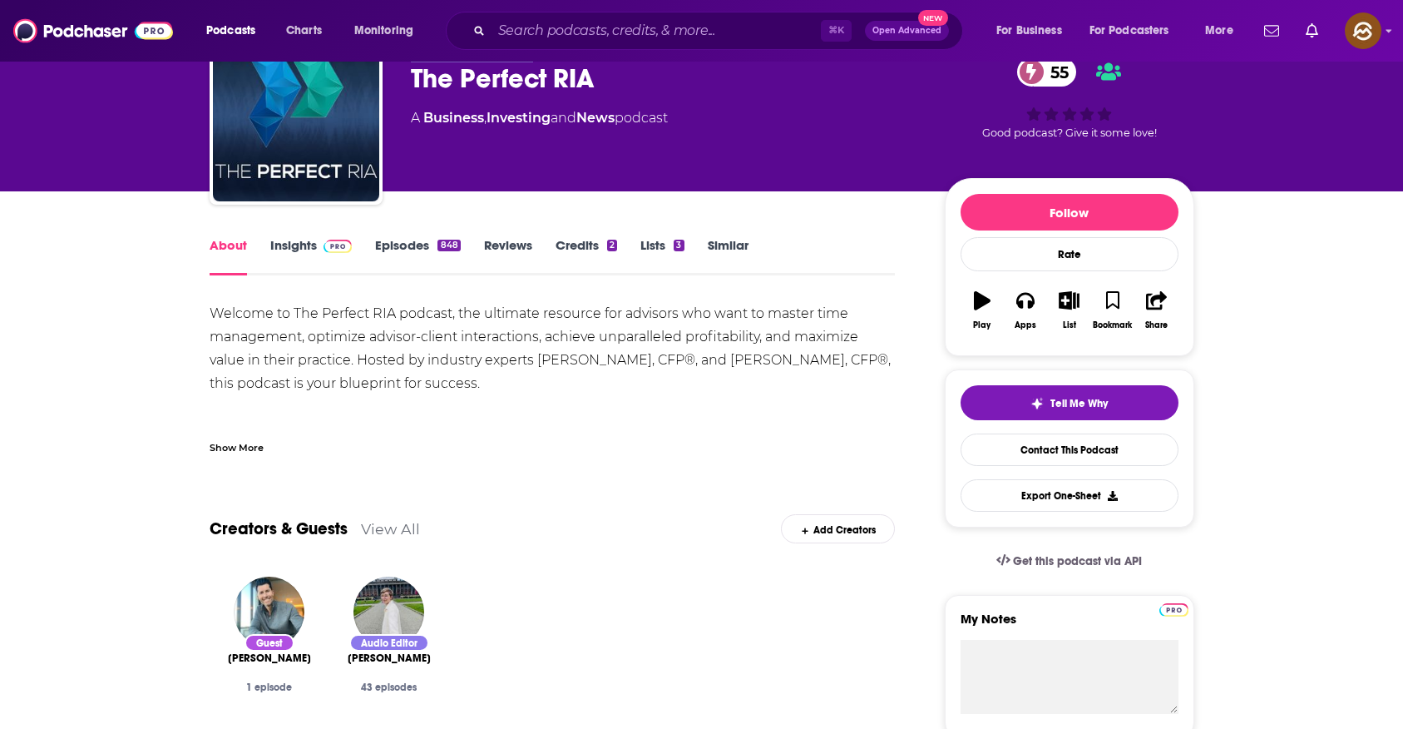
click at [293, 248] on link "Insights" at bounding box center [311, 256] width 82 height 38
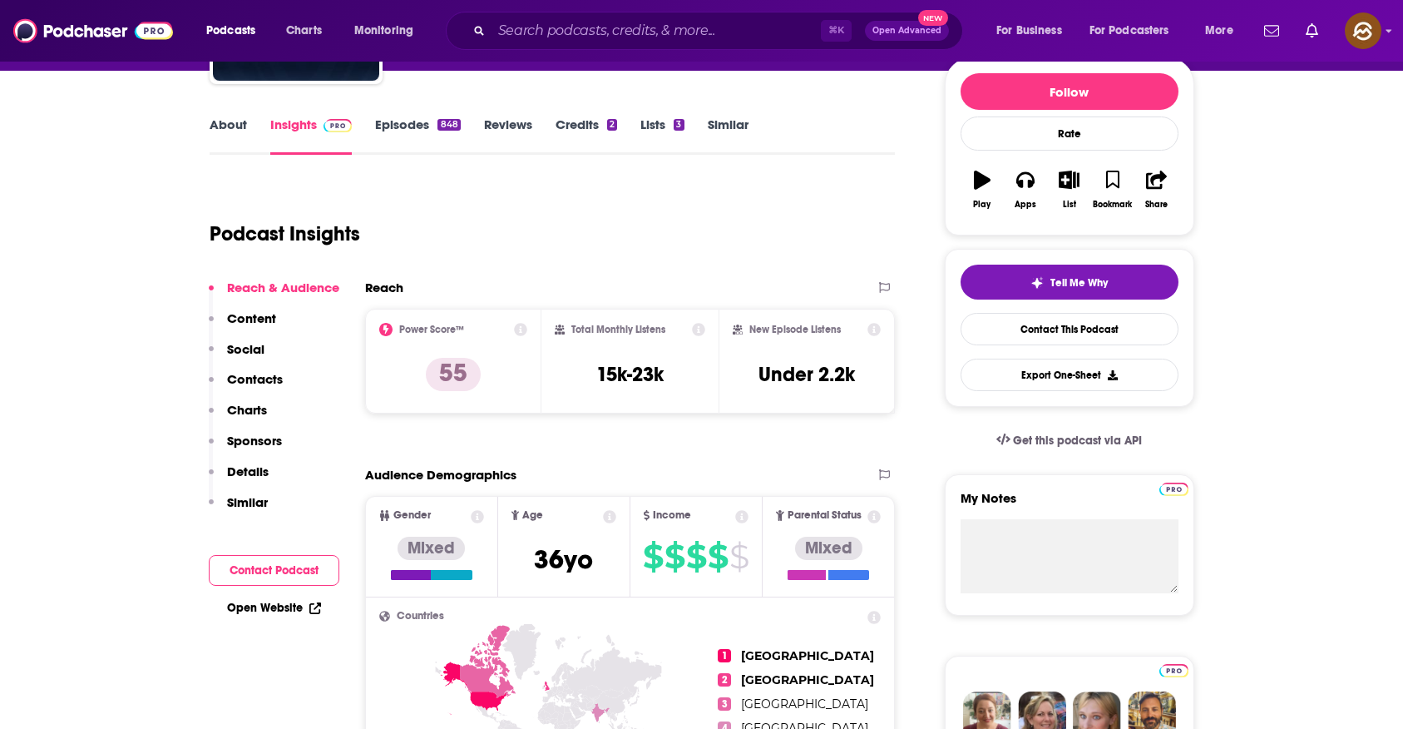
click at [272, 378] on p "Contacts" at bounding box center [255, 379] width 56 height 16
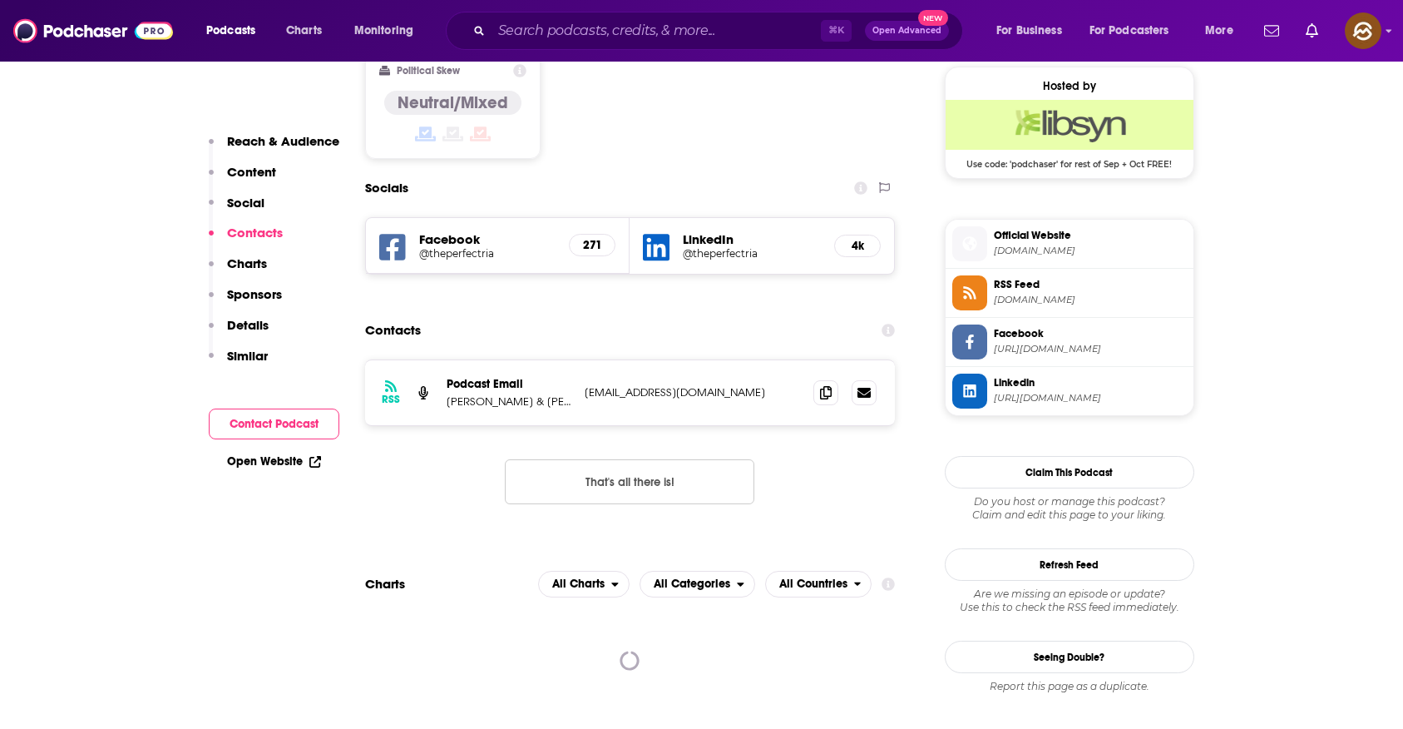
scroll to position [1352, 0]
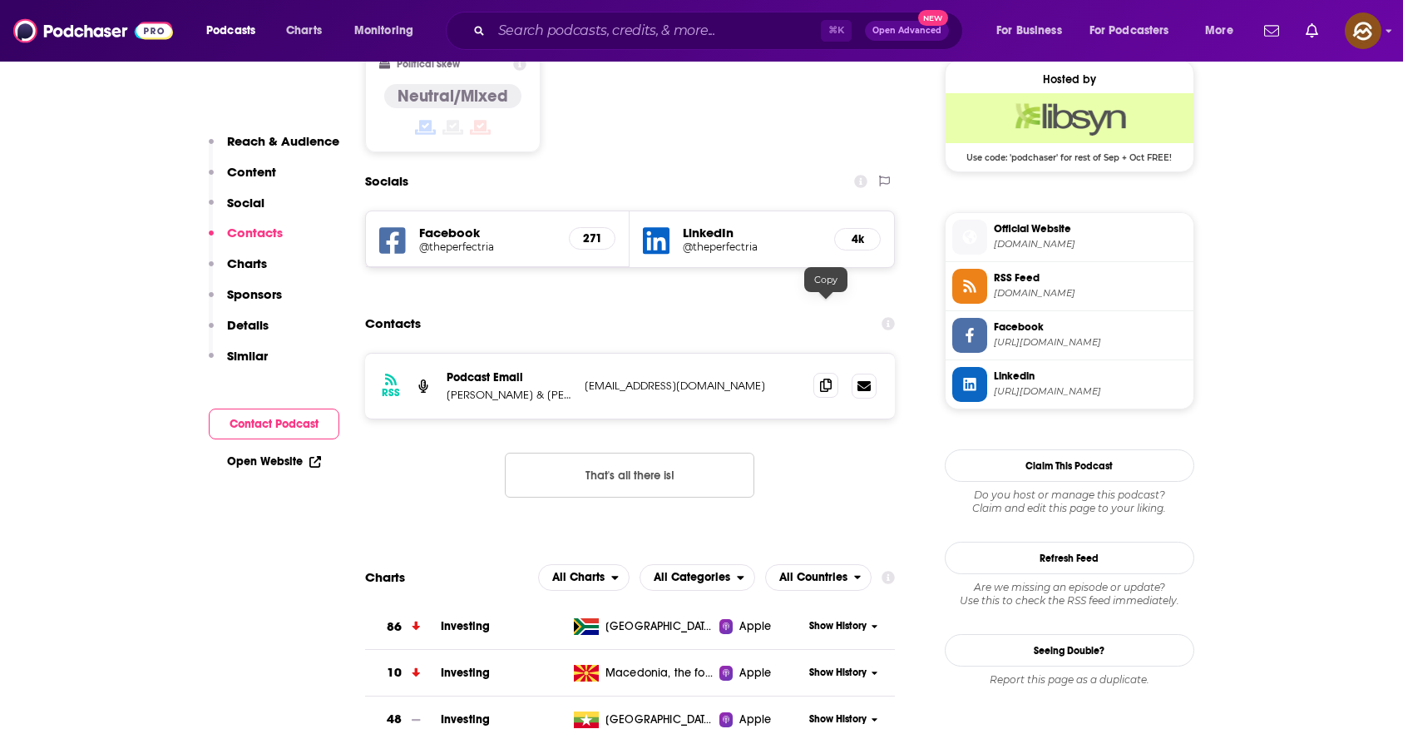
click at [826, 379] on icon at bounding box center [826, 385] width 12 height 13
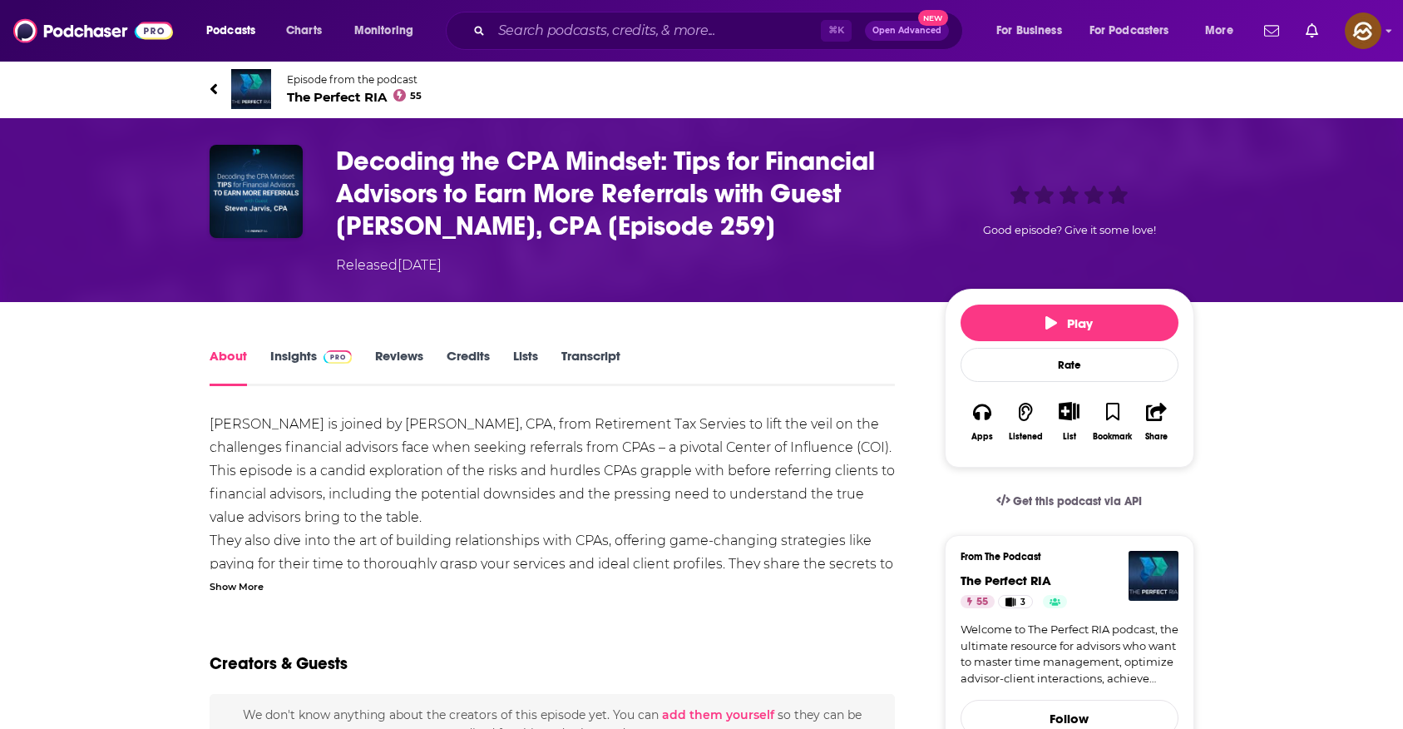
click at [386, 223] on h1 "Decoding the CPA Mindset: Tips for Financial Advisors to Earn More Referrals wi…" at bounding box center [627, 193] width 582 height 97
drag, startPoint x: 386, startPoint y: 223, endPoint x: 448, endPoint y: 225, distance: 61.6
copy h1 "[PERSON_NAME]"
click at [448, 225] on h1 "Decoding the CPA Mindset: Tips for Financial Advisors to Earn More Referrals wi…" at bounding box center [627, 193] width 582 height 97
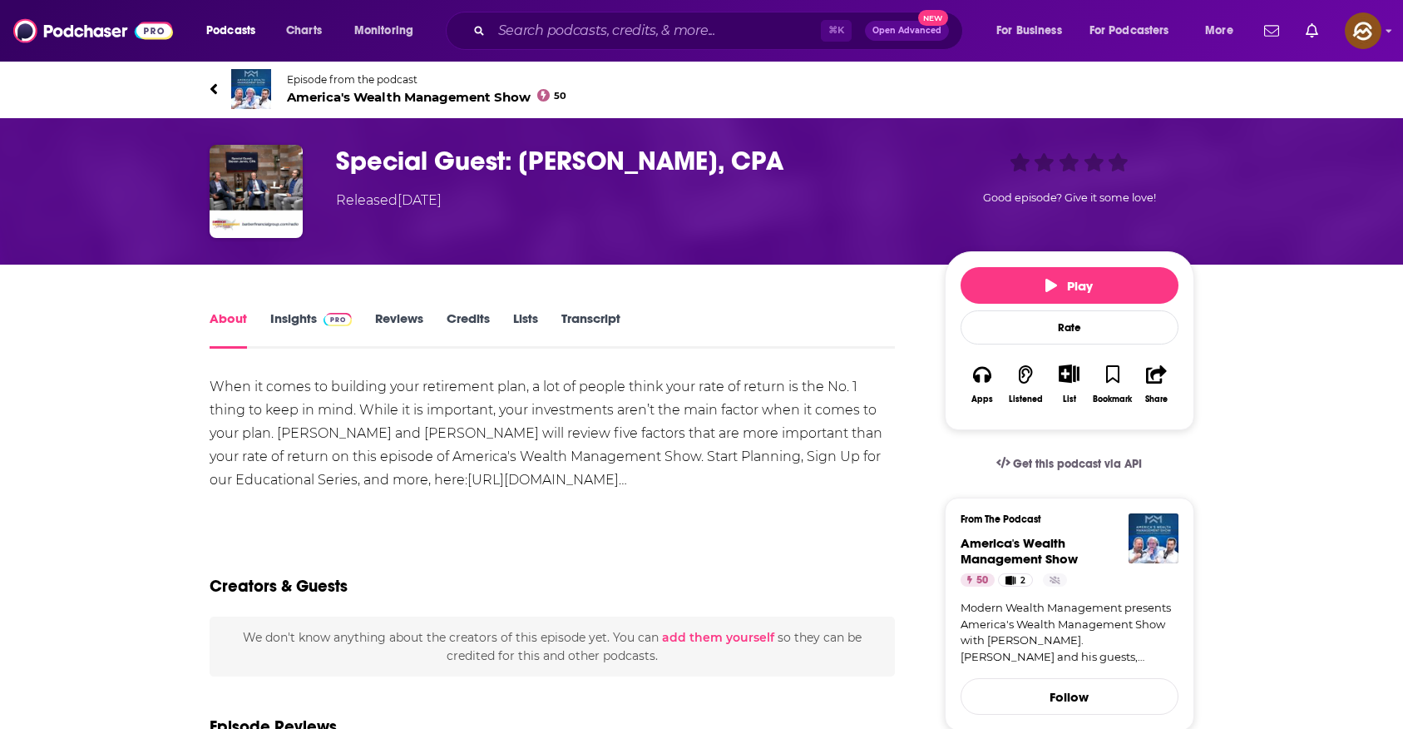
click at [419, 98] on span "America's Wealth Management Show 50" at bounding box center [427, 97] width 280 height 16
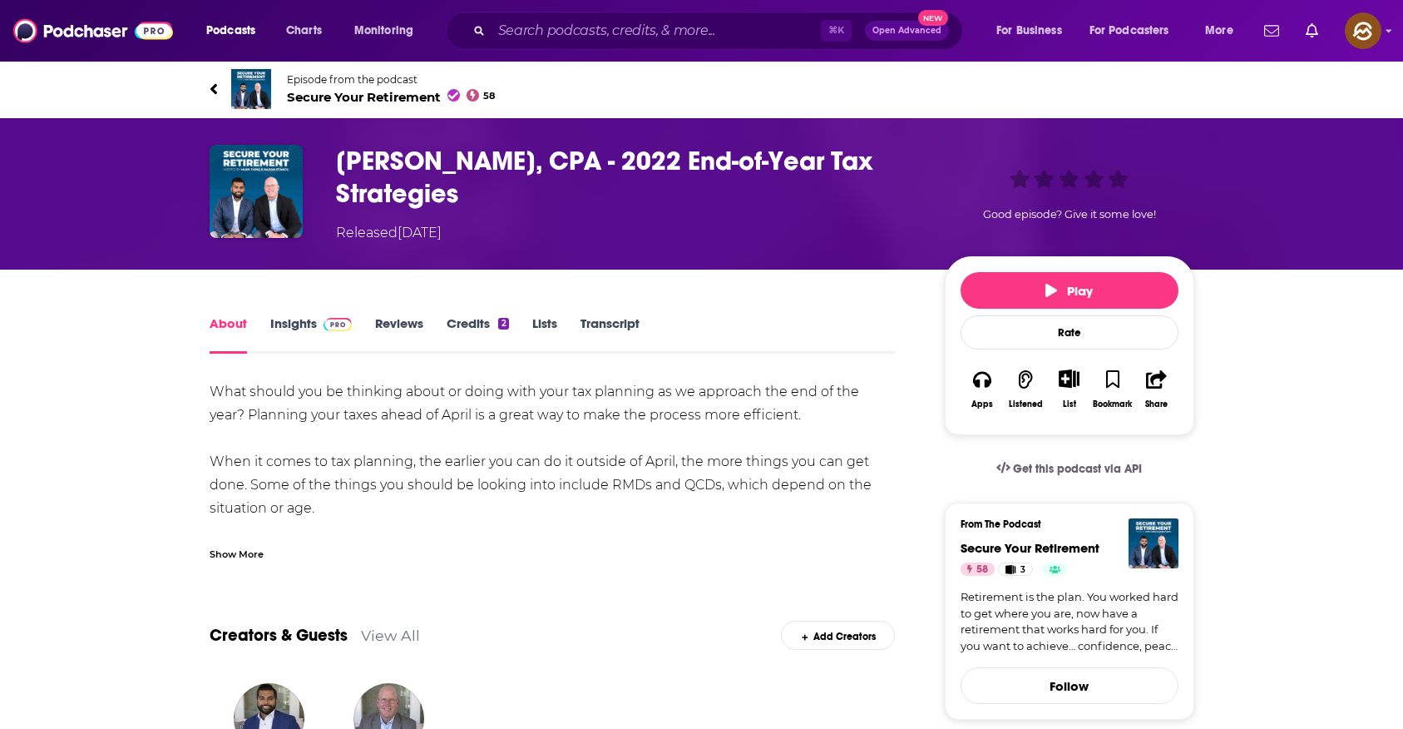
click at [370, 105] on link "Episode from the podcast Secure Your Retirement 58" at bounding box center [702, 89] width 985 height 40
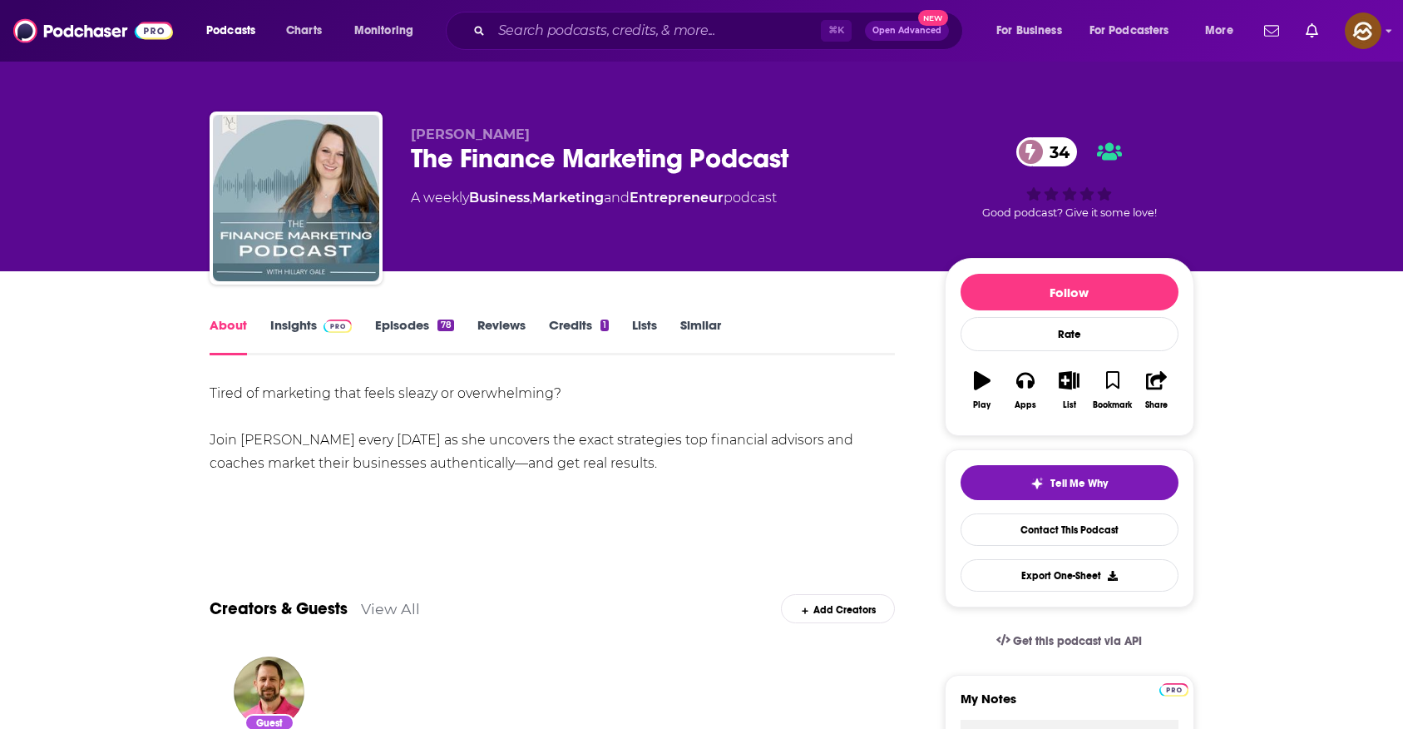
click at [427, 155] on div "The Finance Marketing Podcast 34" at bounding box center [664, 158] width 507 height 32
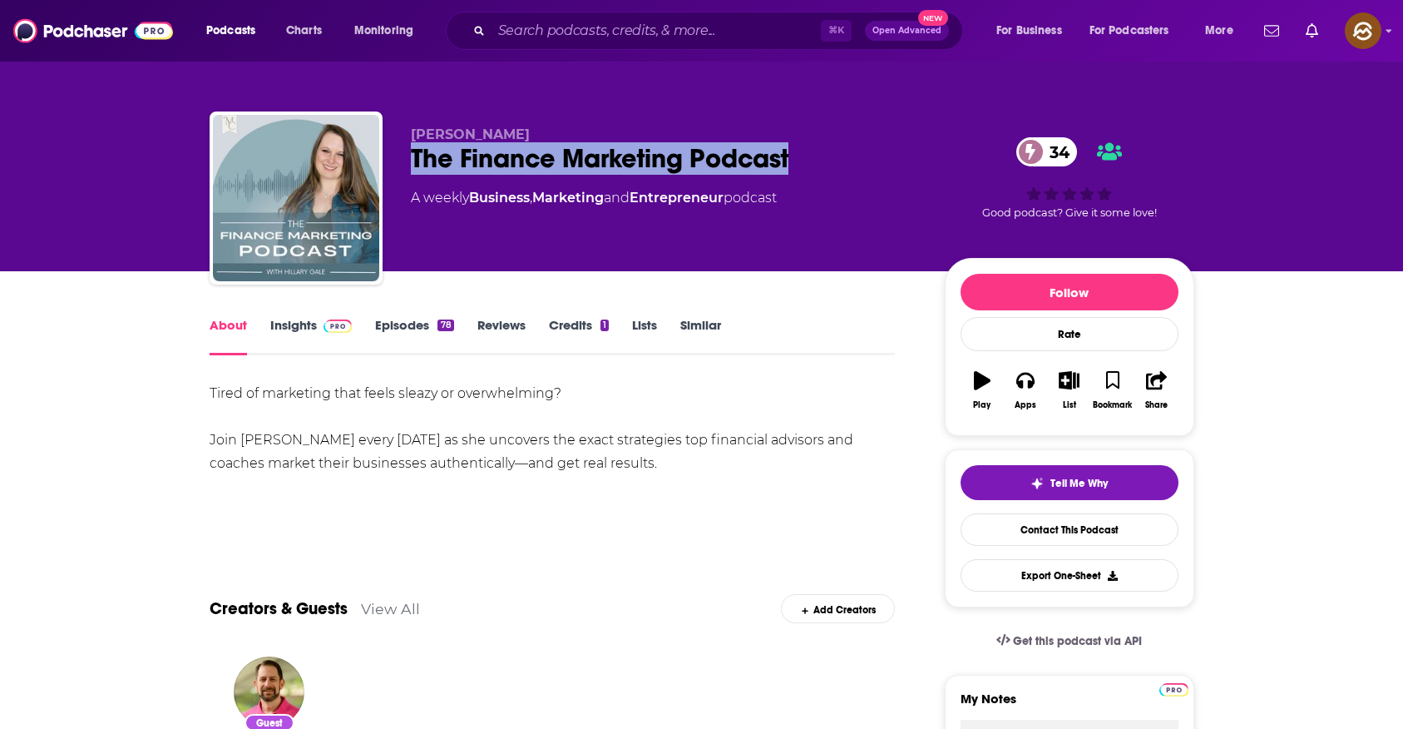
drag, startPoint x: 427, startPoint y: 155, endPoint x: 739, endPoint y: 163, distance: 312.1
copy h1 "The Finance Marketing Podcast"
click at [739, 163] on div "The Finance Marketing Podcast 34" at bounding box center [664, 158] width 507 height 32
click at [1015, 376] on button "Apps" at bounding box center [1025, 390] width 43 height 60
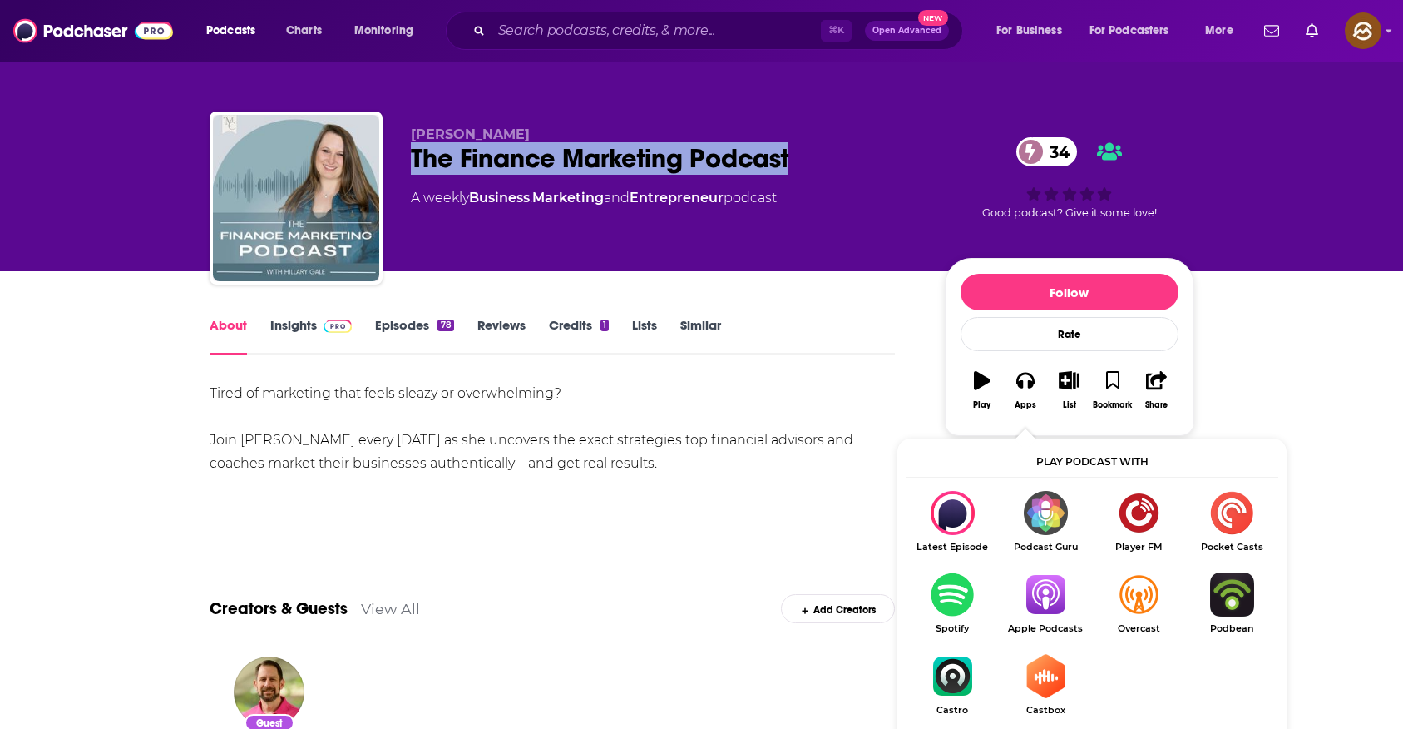
click at [1059, 607] on img "Show Listen On dropdown" at bounding box center [1045, 594] width 93 height 44
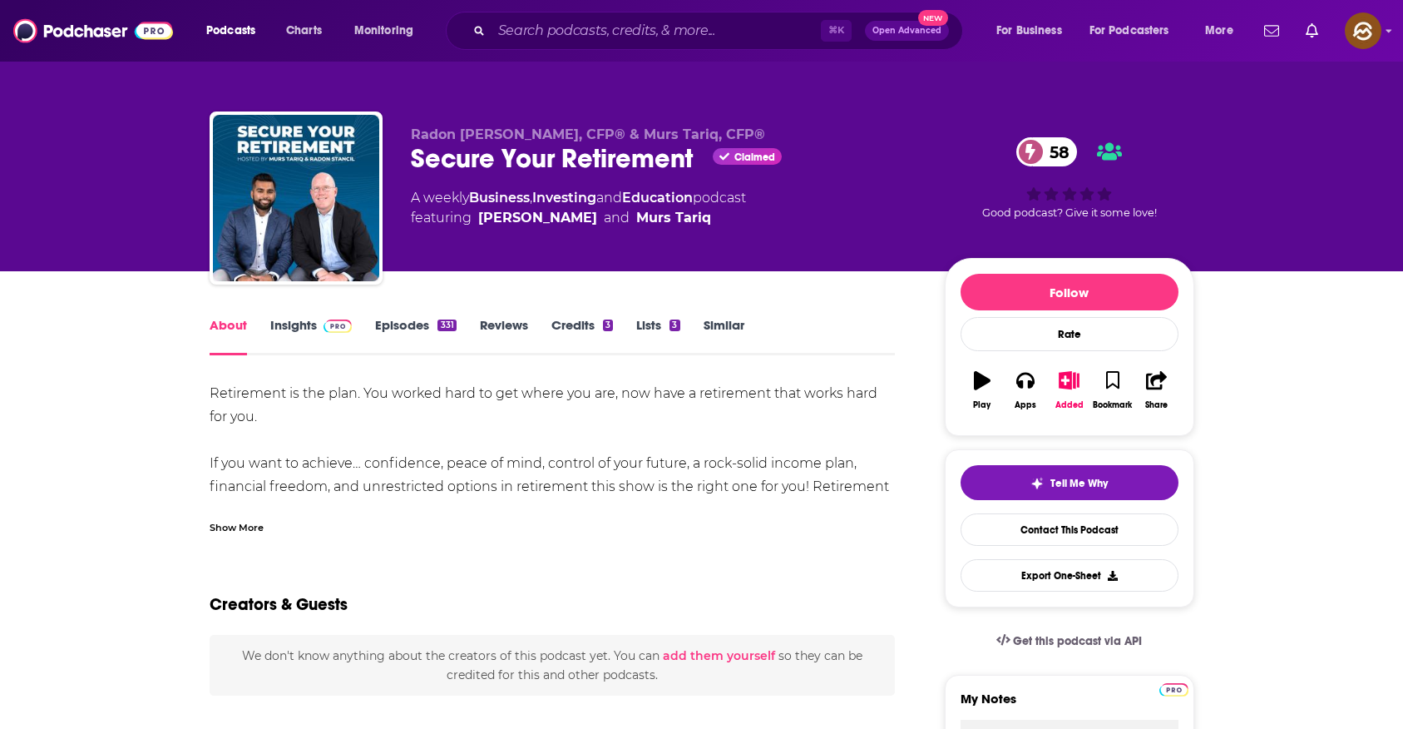
click at [459, 152] on div "Secure Your Retirement Claimed 58" at bounding box center [664, 158] width 507 height 32
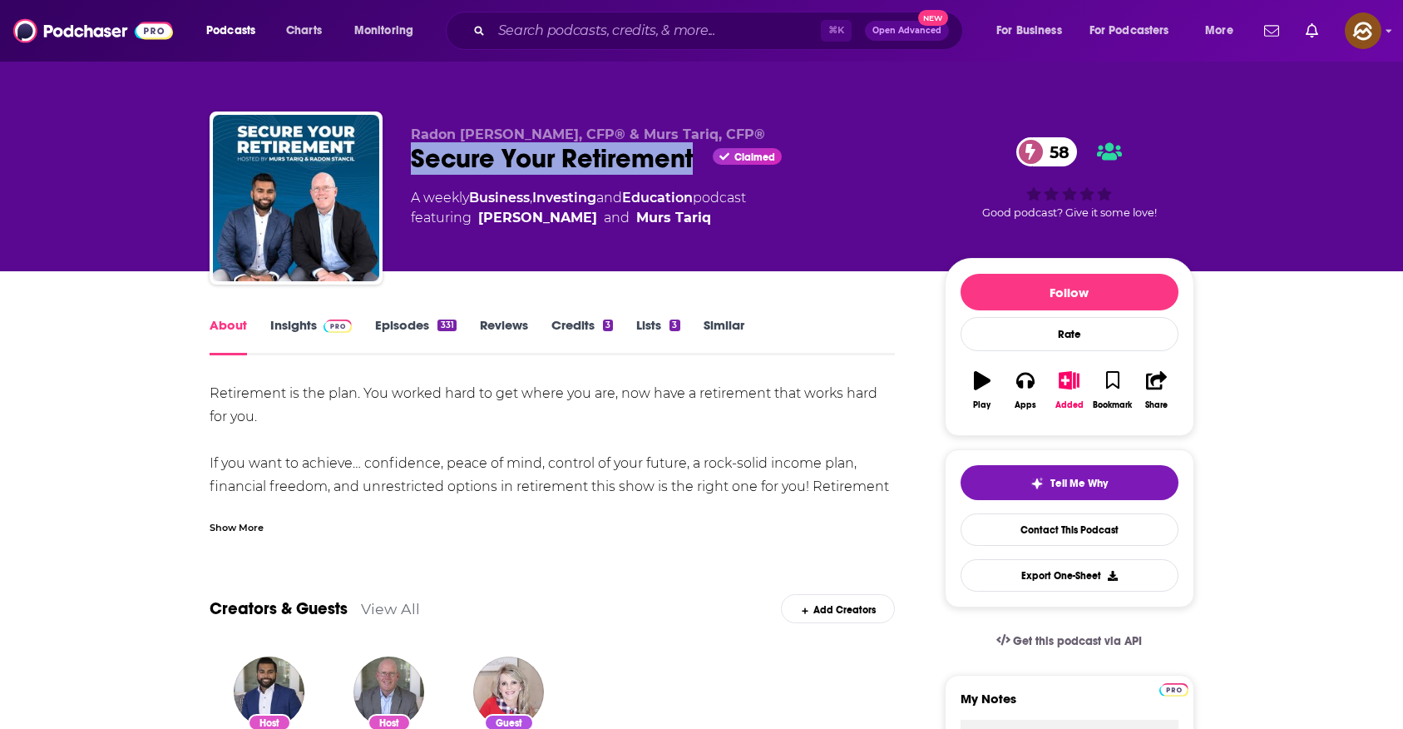
drag, startPoint x: 459, startPoint y: 152, endPoint x: 642, endPoint y: 163, distance: 183.3
copy h1 "Secure Your Retirement"
click at [642, 163] on div "Secure Your Retirement Claimed 58" at bounding box center [664, 158] width 507 height 32
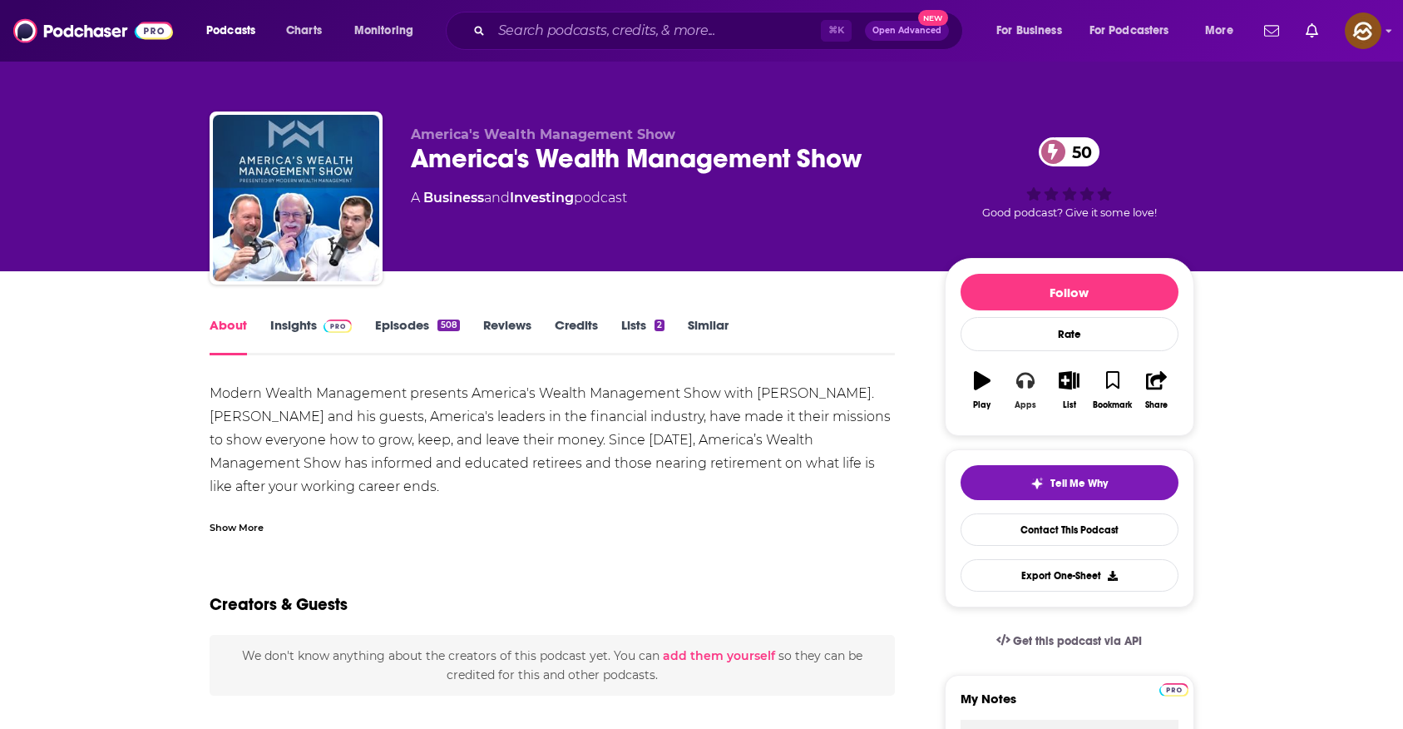
click at [1019, 377] on icon "button" at bounding box center [1026, 381] width 18 height 17
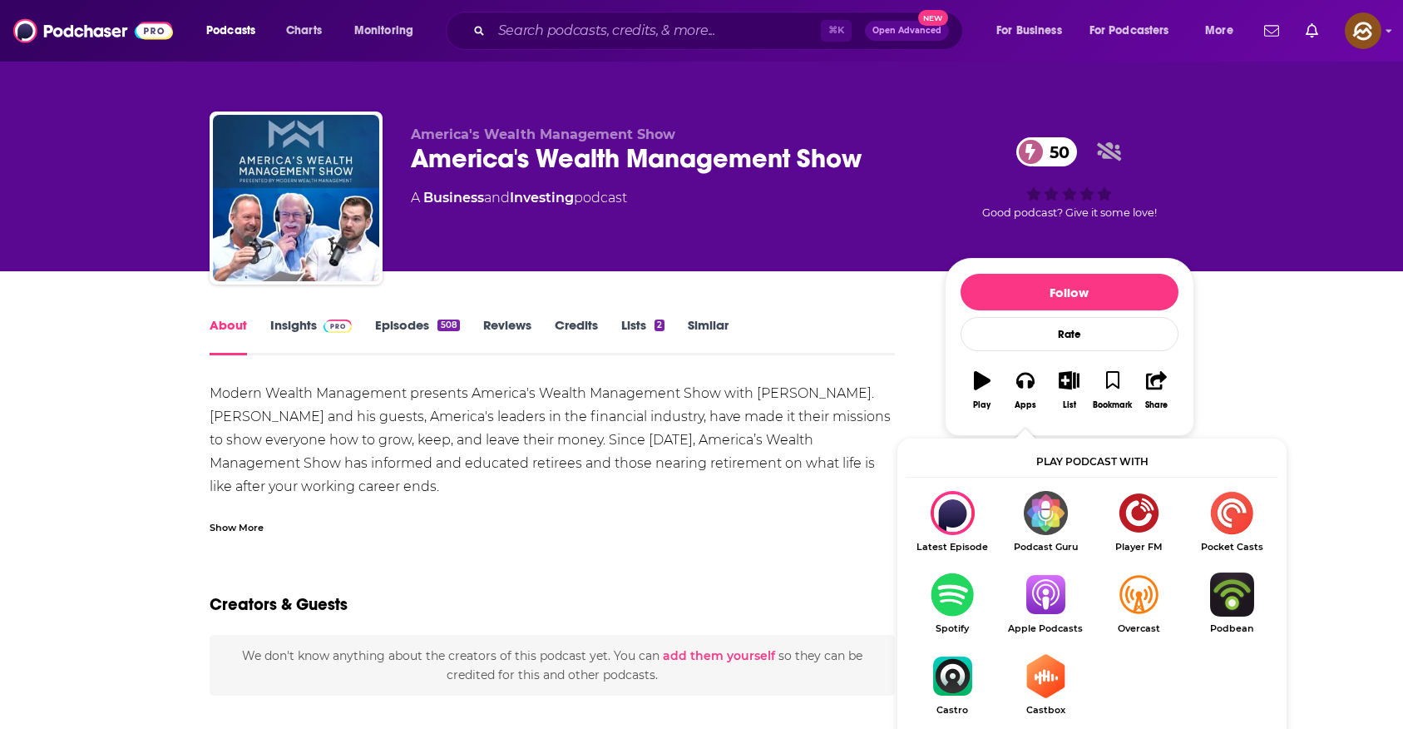
click at [1039, 599] on img "Show Listen On dropdown" at bounding box center [1045, 594] width 93 height 44
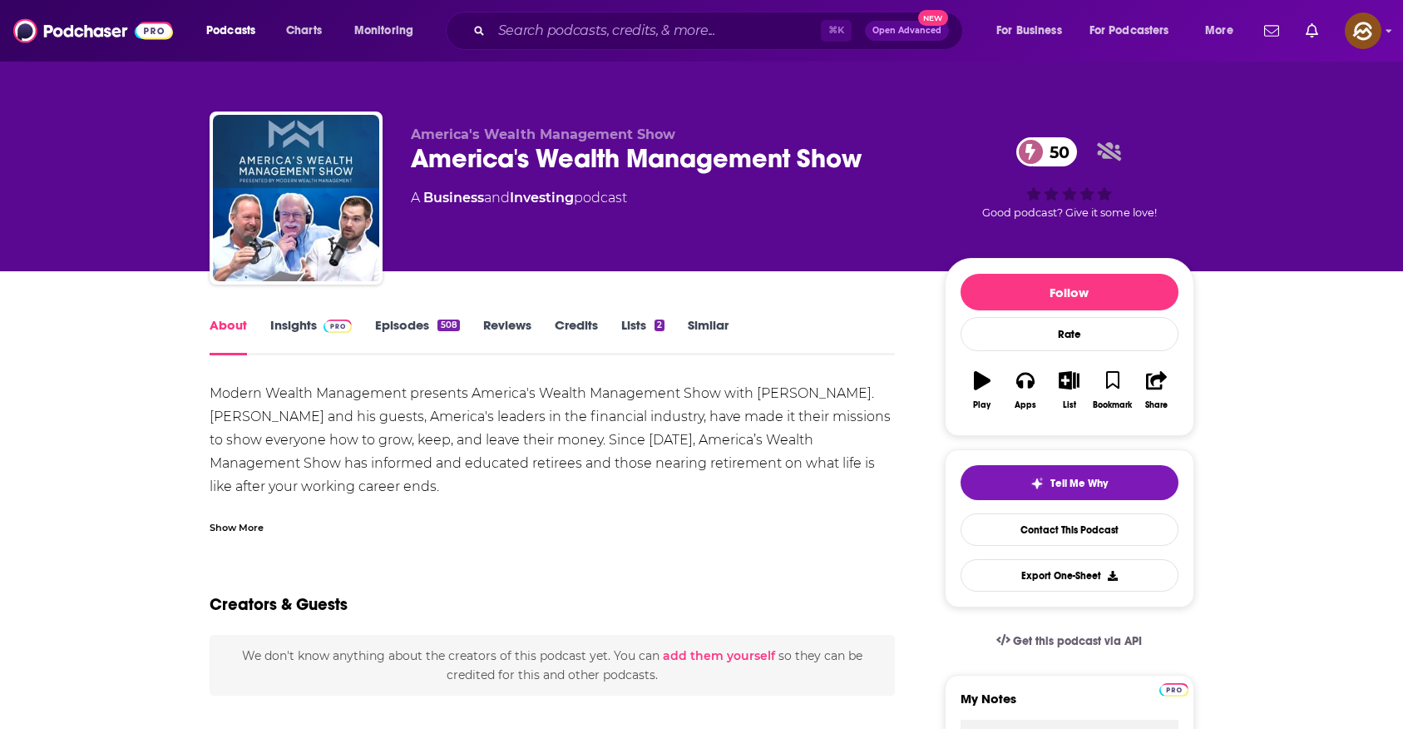
click at [486, 156] on div "America's Wealth Management Show 50" at bounding box center [664, 158] width 507 height 32
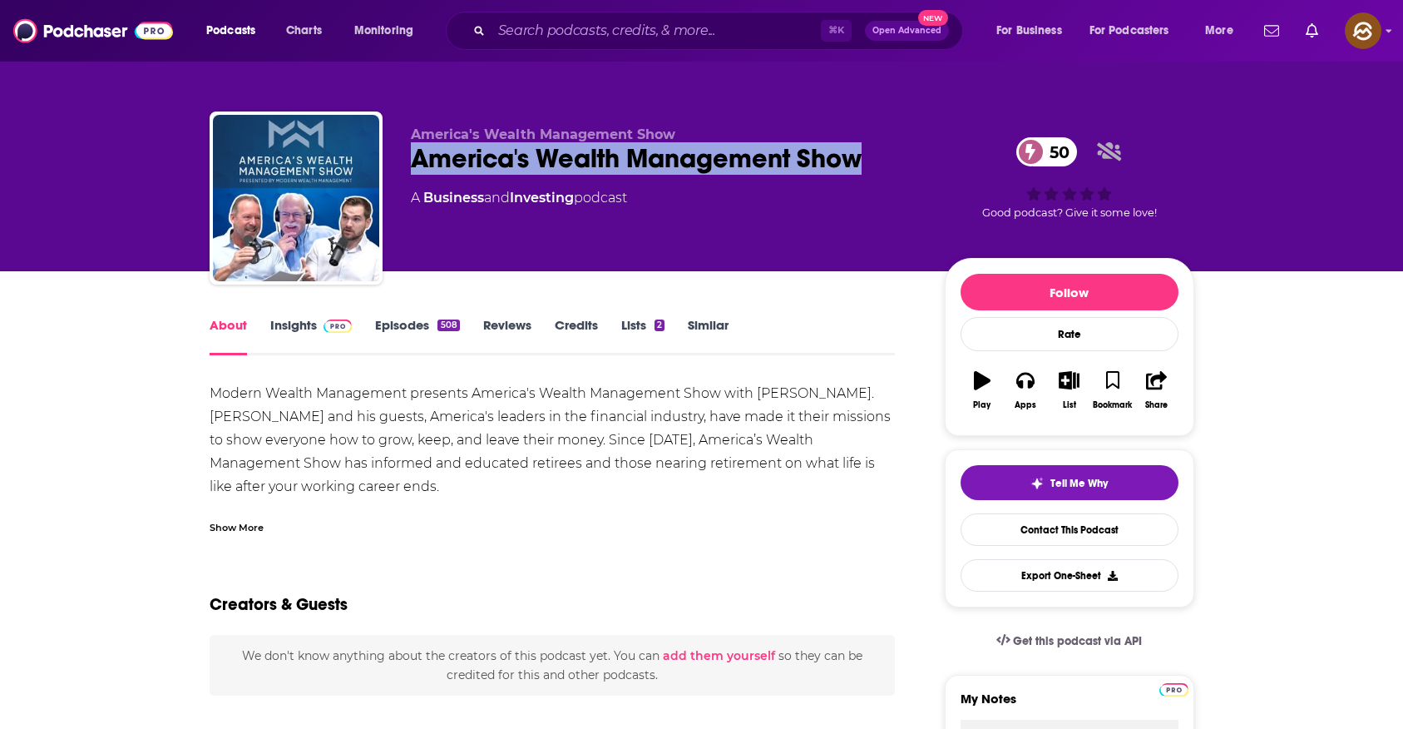
drag, startPoint x: 486, startPoint y: 156, endPoint x: 807, endPoint y: 158, distance: 321.1
copy h1 "America's Wealth Management Show"
click at [807, 158] on div "America's Wealth Management Show 50" at bounding box center [664, 158] width 507 height 32
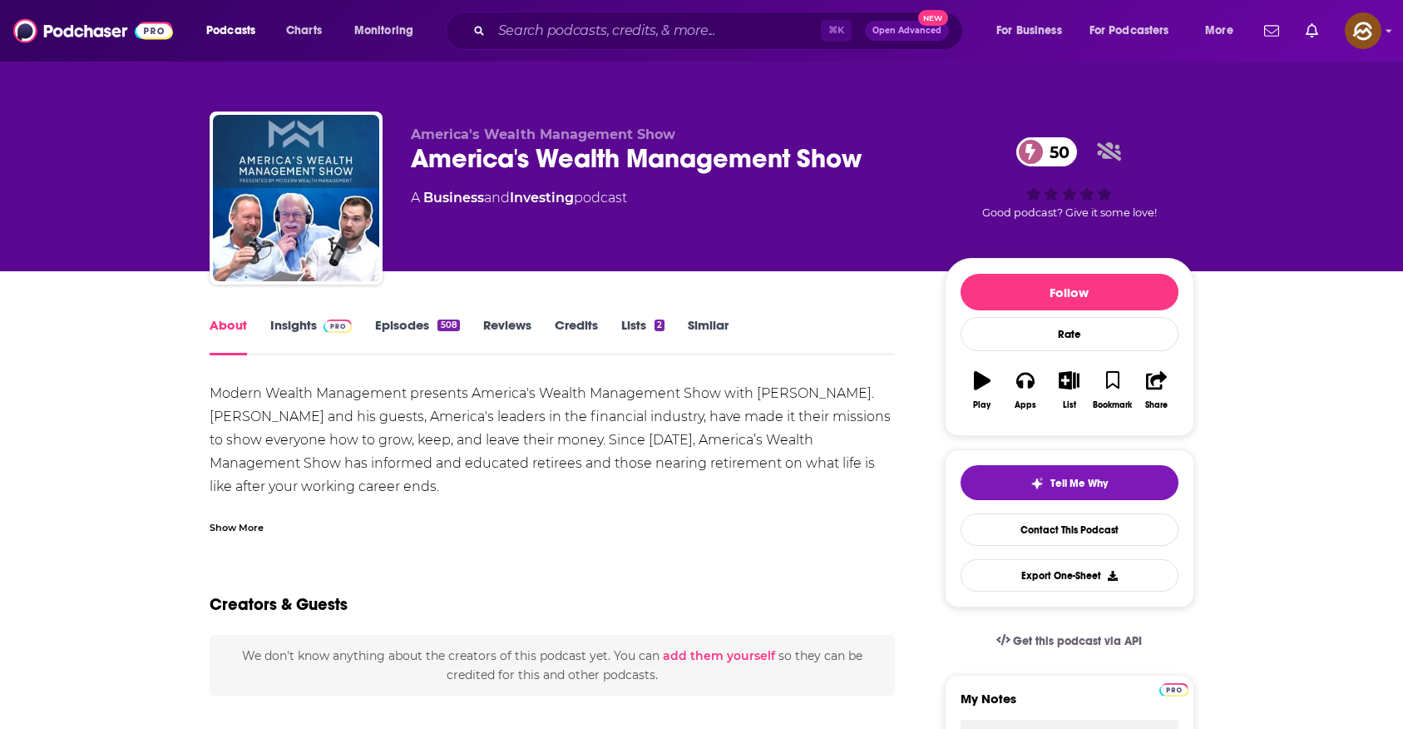
click at [240, 528] on div "Show More" at bounding box center [237, 526] width 54 height 16
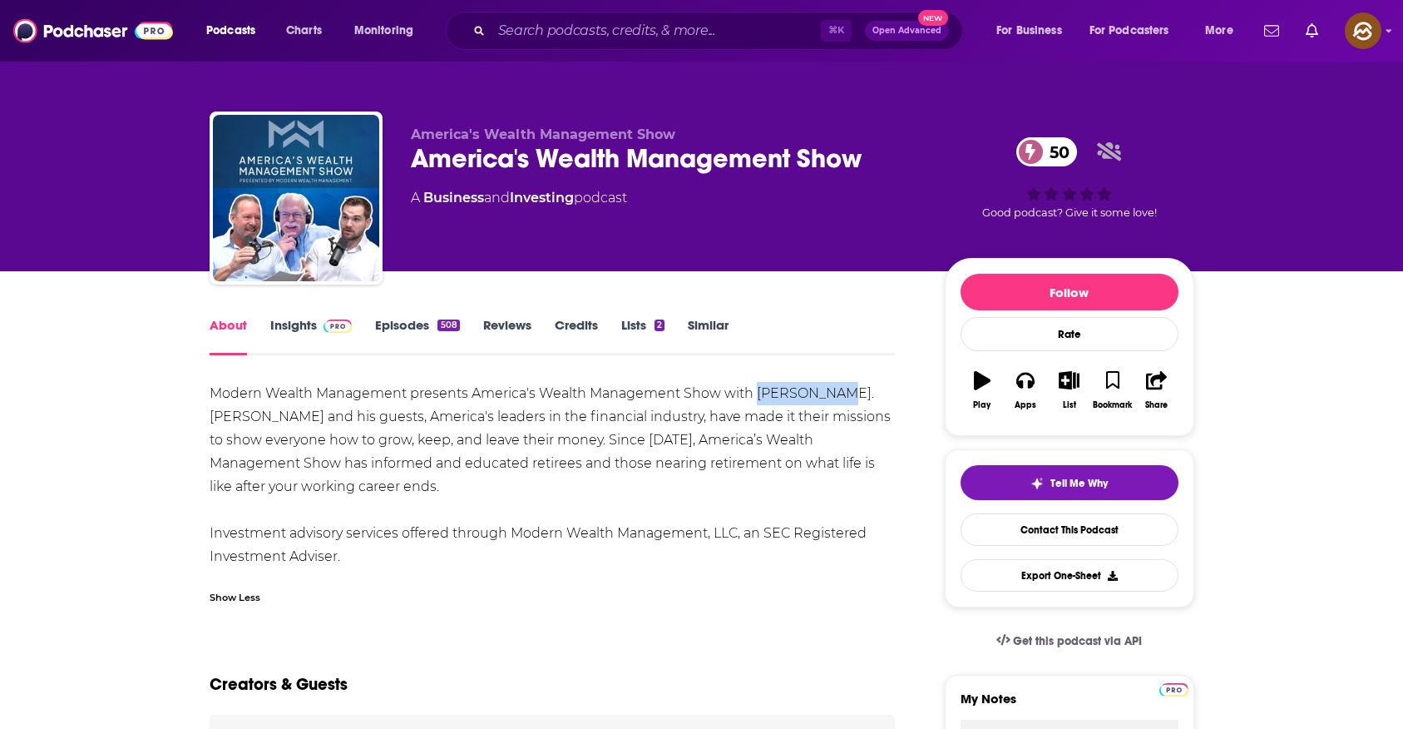
drag, startPoint x: 755, startPoint y: 395, endPoint x: 838, endPoint y: 394, distance: 82.4
copy div "Dean Barber"
click at [838, 394] on div "Modern Wealth Management presents America's Wealth Management Show with Dean Ba…" at bounding box center [553, 475] width 686 height 186
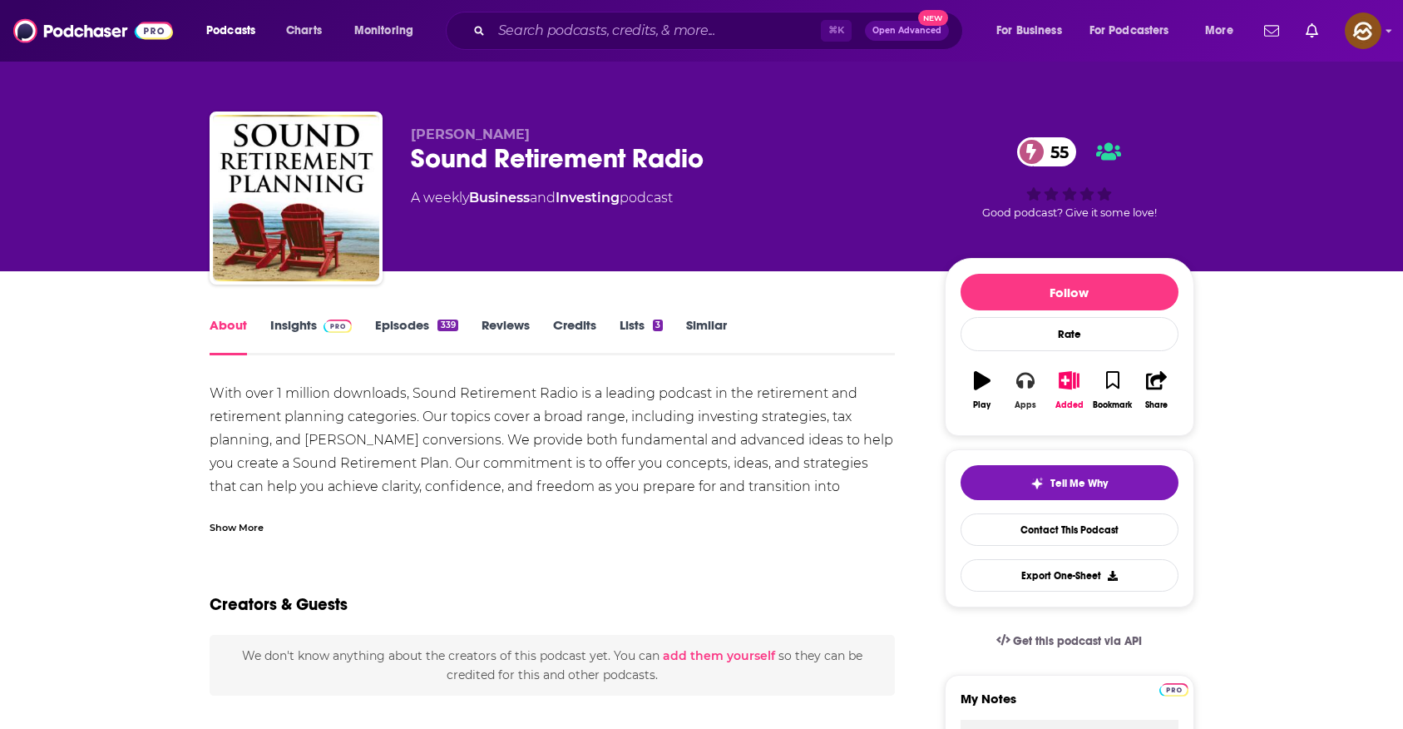
click at [1023, 400] on div "Apps" at bounding box center [1026, 405] width 22 height 10
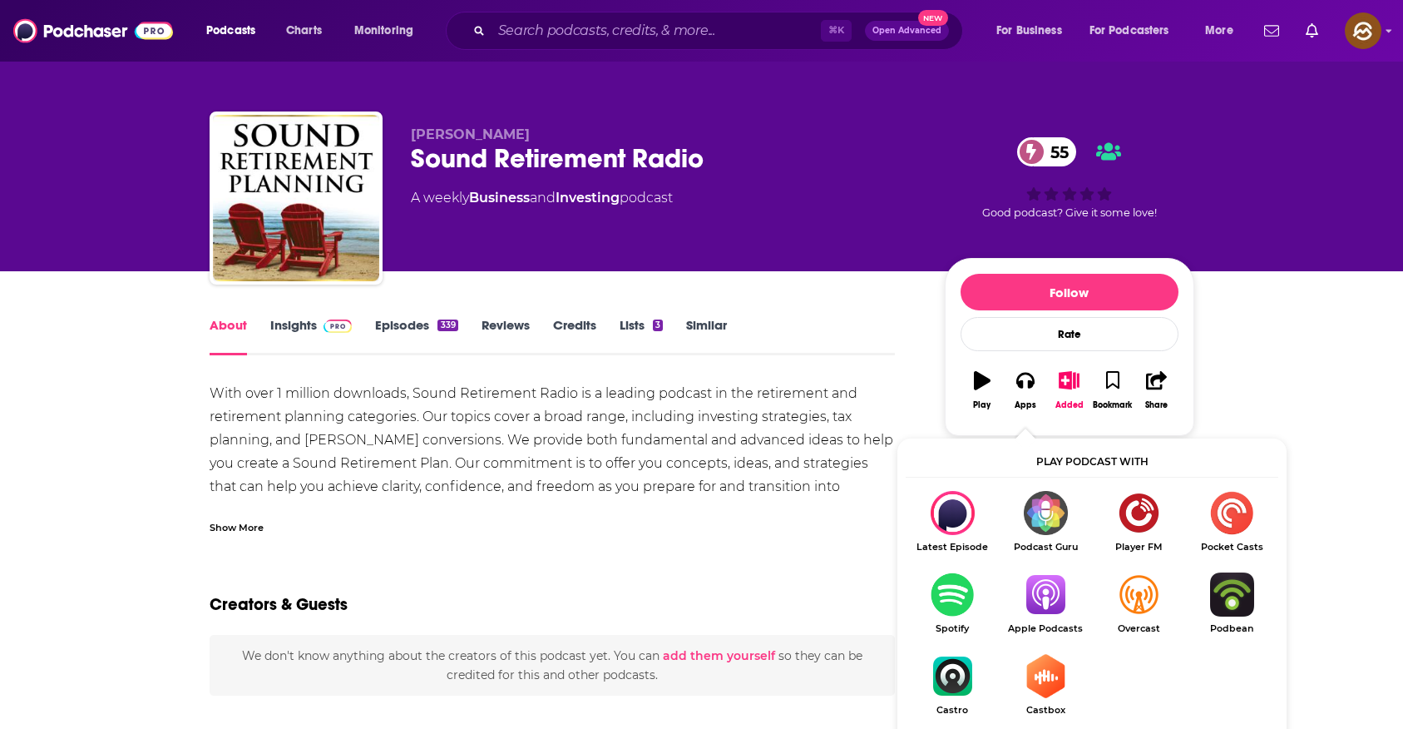
click at [1059, 593] on img "Show Listen On dropdown" at bounding box center [1045, 594] width 93 height 44
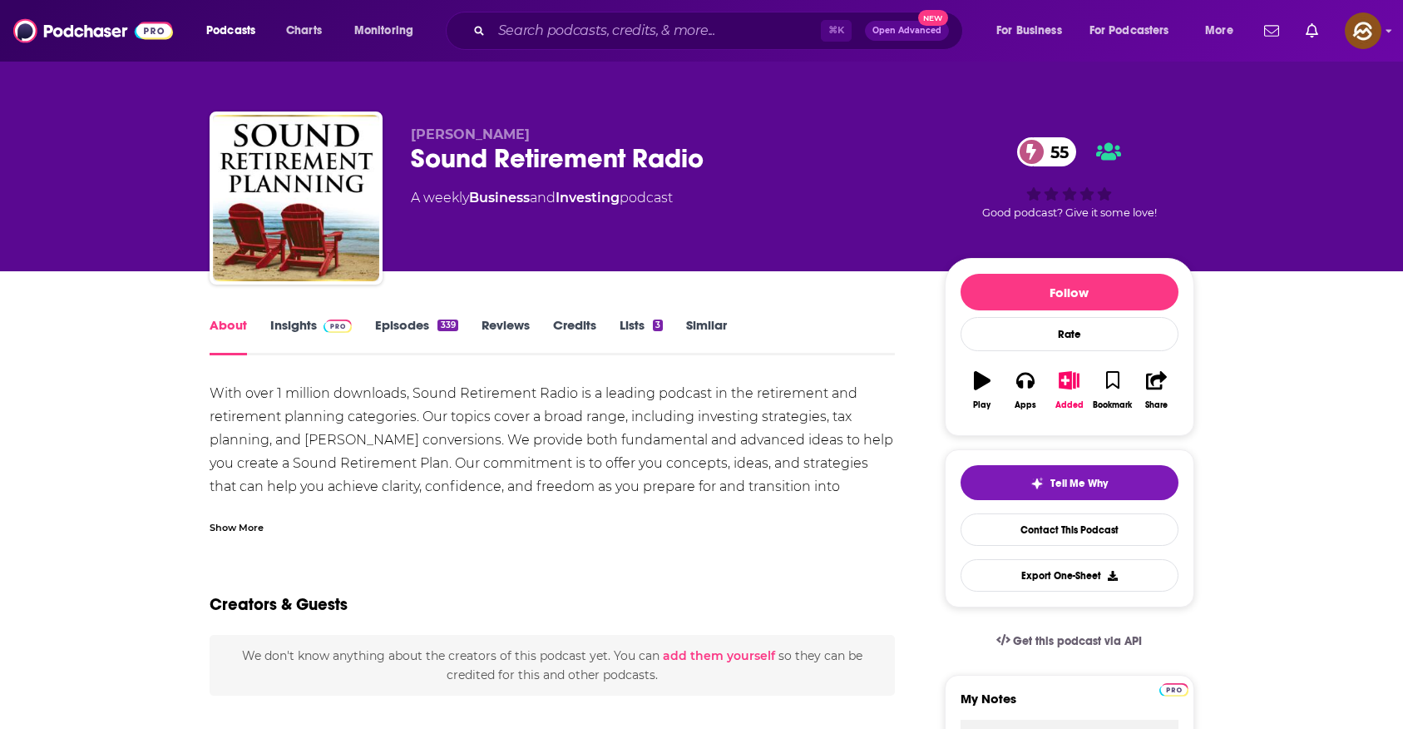
click at [475, 134] on span "[PERSON_NAME]" at bounding box center [470, 134] width 119 height 16
drag, startPoint x: 475, startPoint y: 134, endPoint x: 444, endPoint y: 133, distance: 30.8
copy span "[PERSON_NAME]"
click at [444, 133] on span "[PERSON_NAME]" at bounding box center [470, 134] width 119 height 16
click at [261, 328] on div "About" at bounding box center [240, 336] width 61 height 38
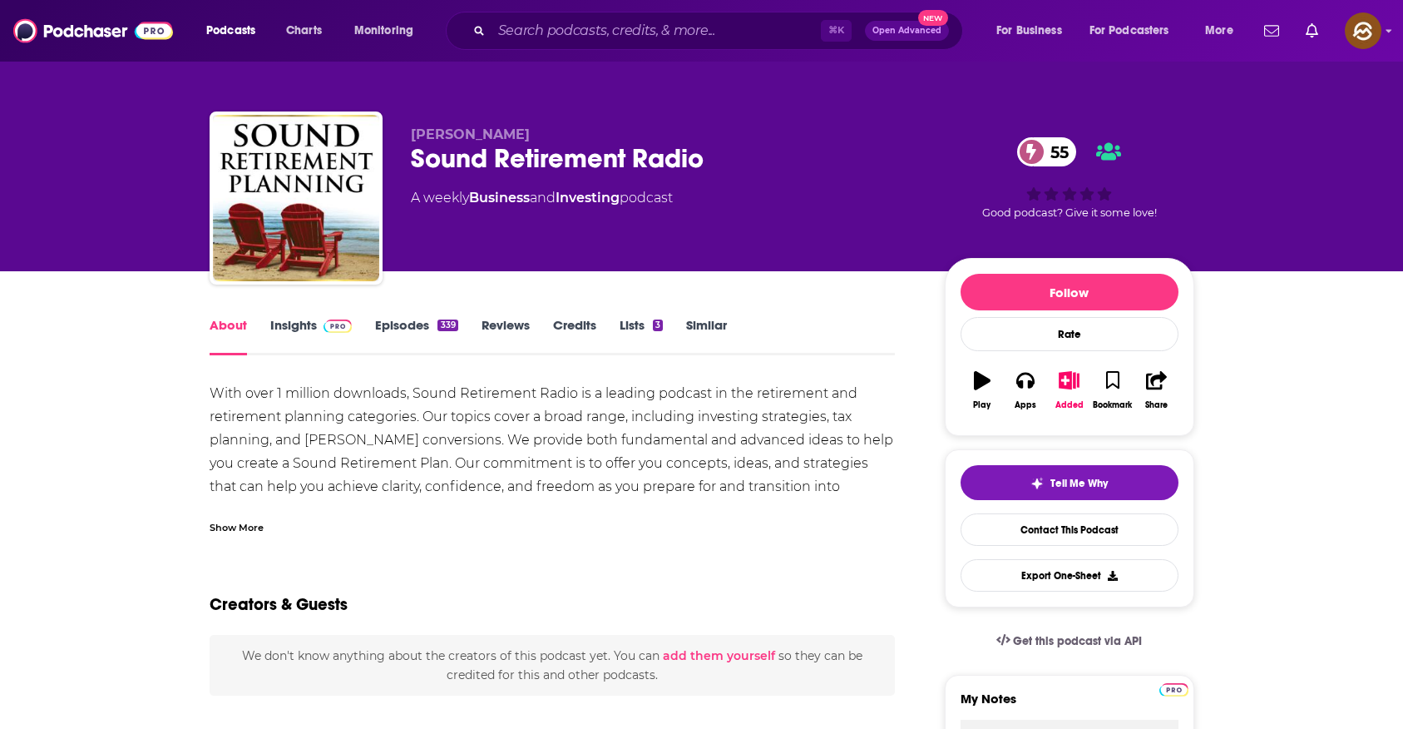
click at [295, 334] on link "Insights" at bounding box center [311, 336] width 82 height 38
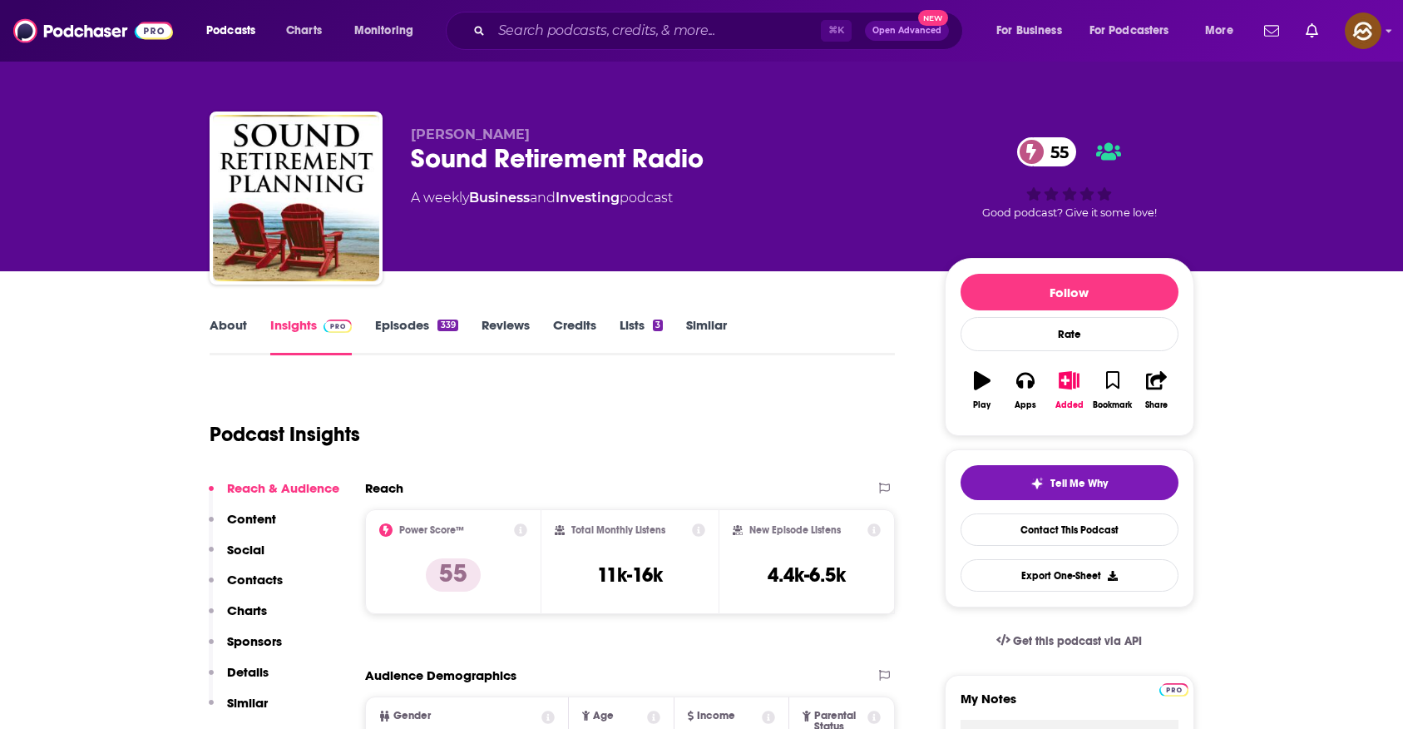
click at [254, 585] on p "Contacts" at bounding box center [255, 580] width 56 height 16
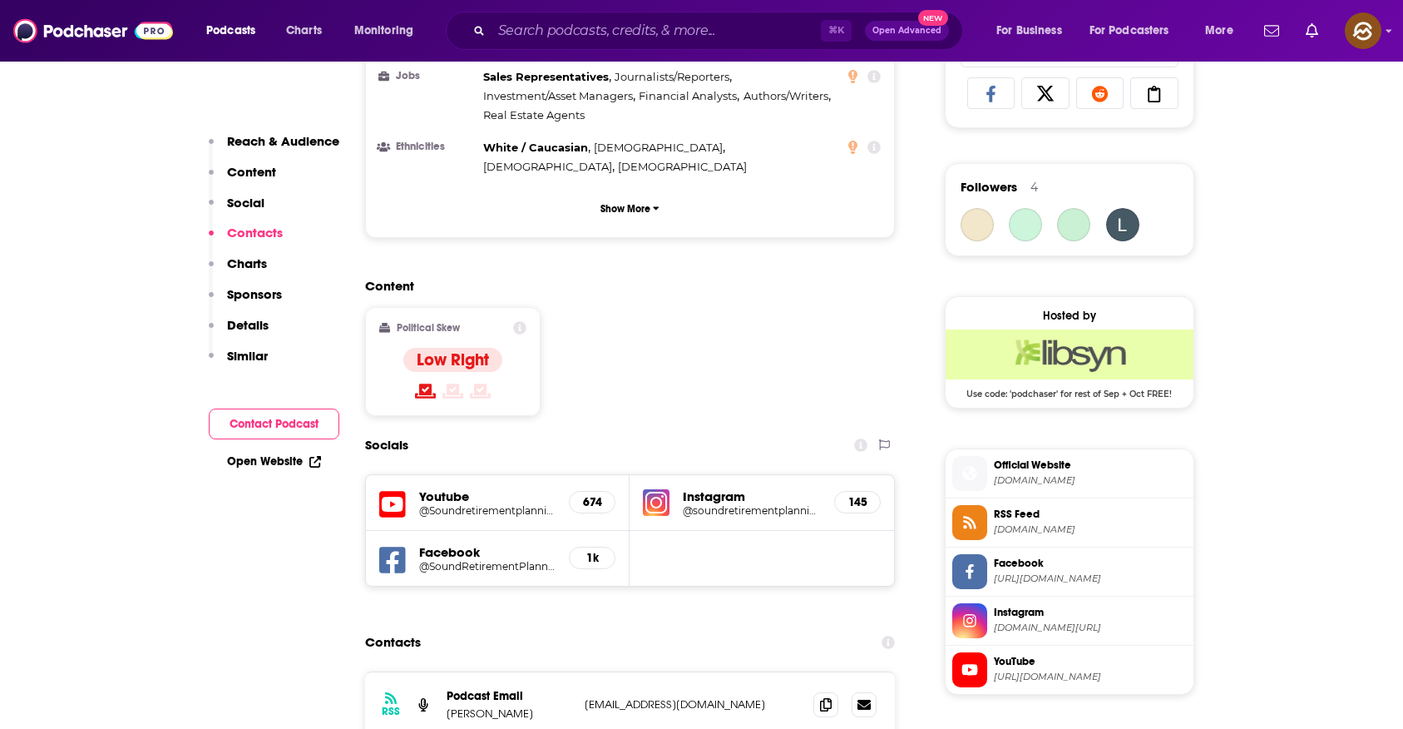
scroll to position [1426, 0]
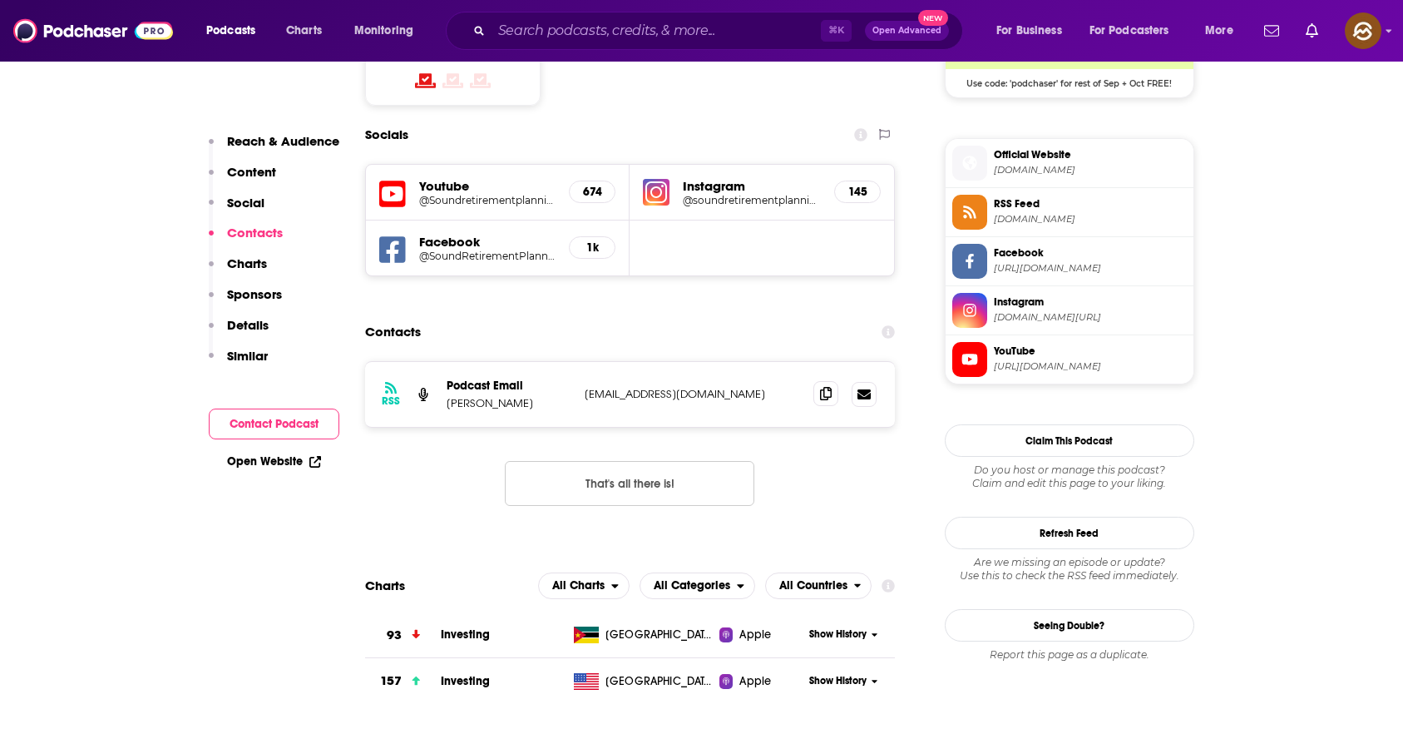
click at [826, 387] on icon at bounding box center [826, 393] width 12 height 13
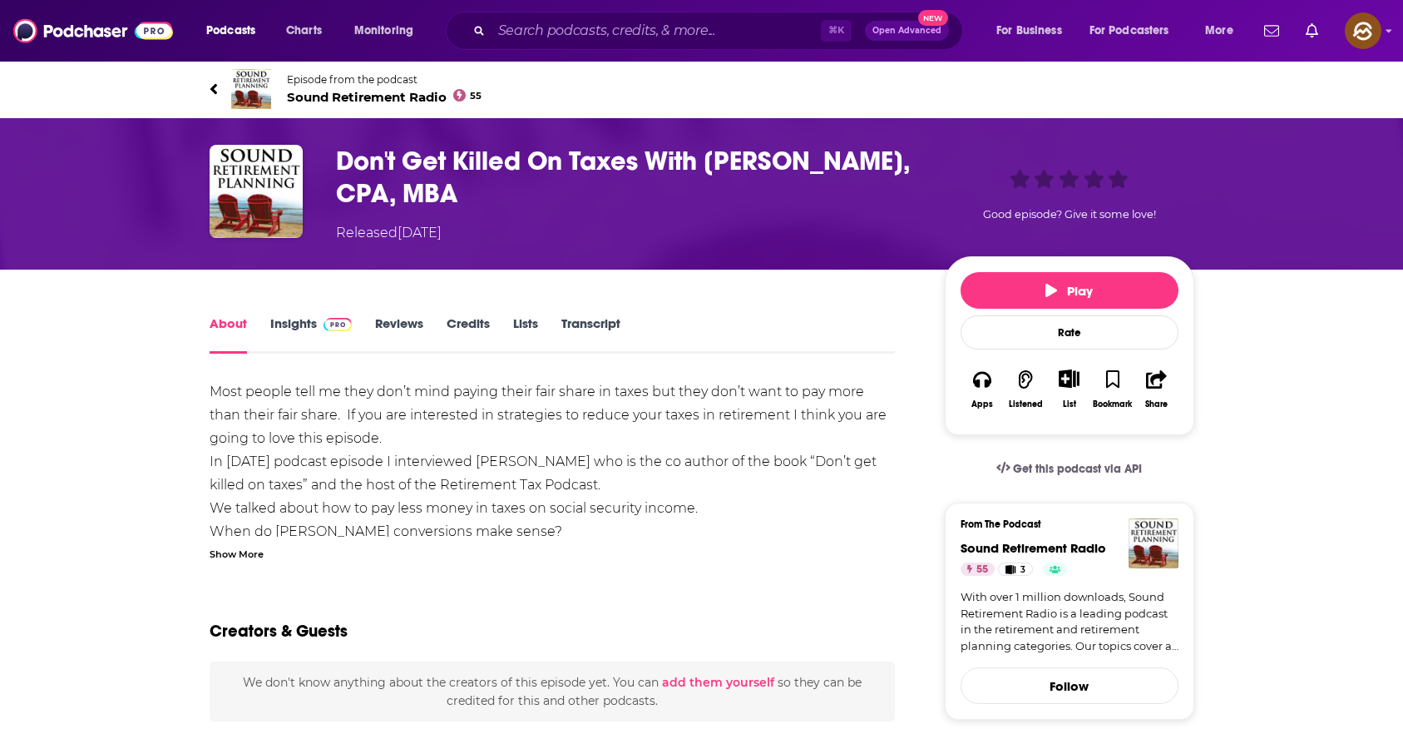
click at [736, 156] on h1 "Don't Get Killed On Taxes With [PERSON_NAME], CPA, MBA" at bounding box center [627, 177] width 582 height 65
drag, startPoint x: 736, startPoint y: 156, endPoint x: 842, endPoint y: 165, distance: 106.1
copy h1 "[PERSON_NAME]"
click at [842, 165] on h1 "Don't Get Killed On Taxes With [PERSON_NAME], CPA, MBA" at bounding box center [627, 177] width 582 height 65
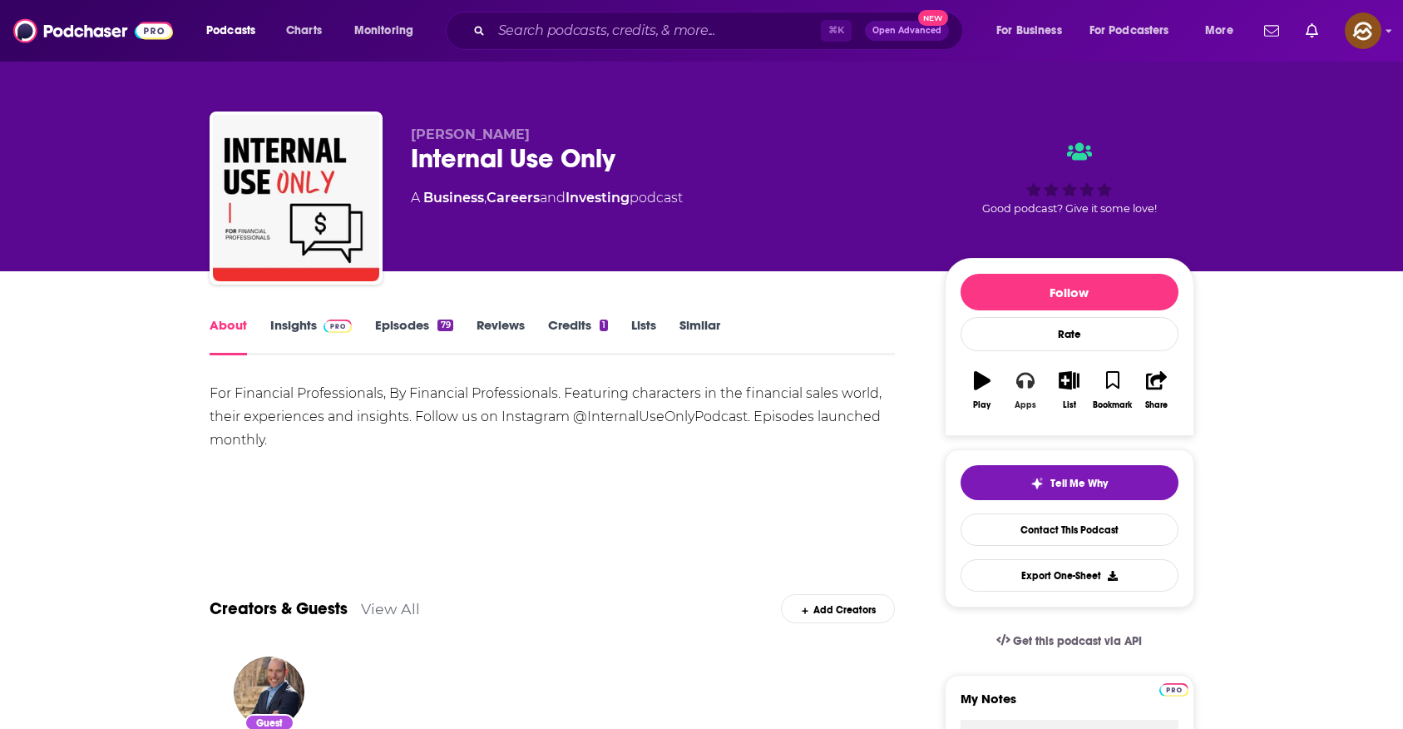
click at [1034, 389] on icon "button" at bounding box center [1026, 380] width 18 height 18
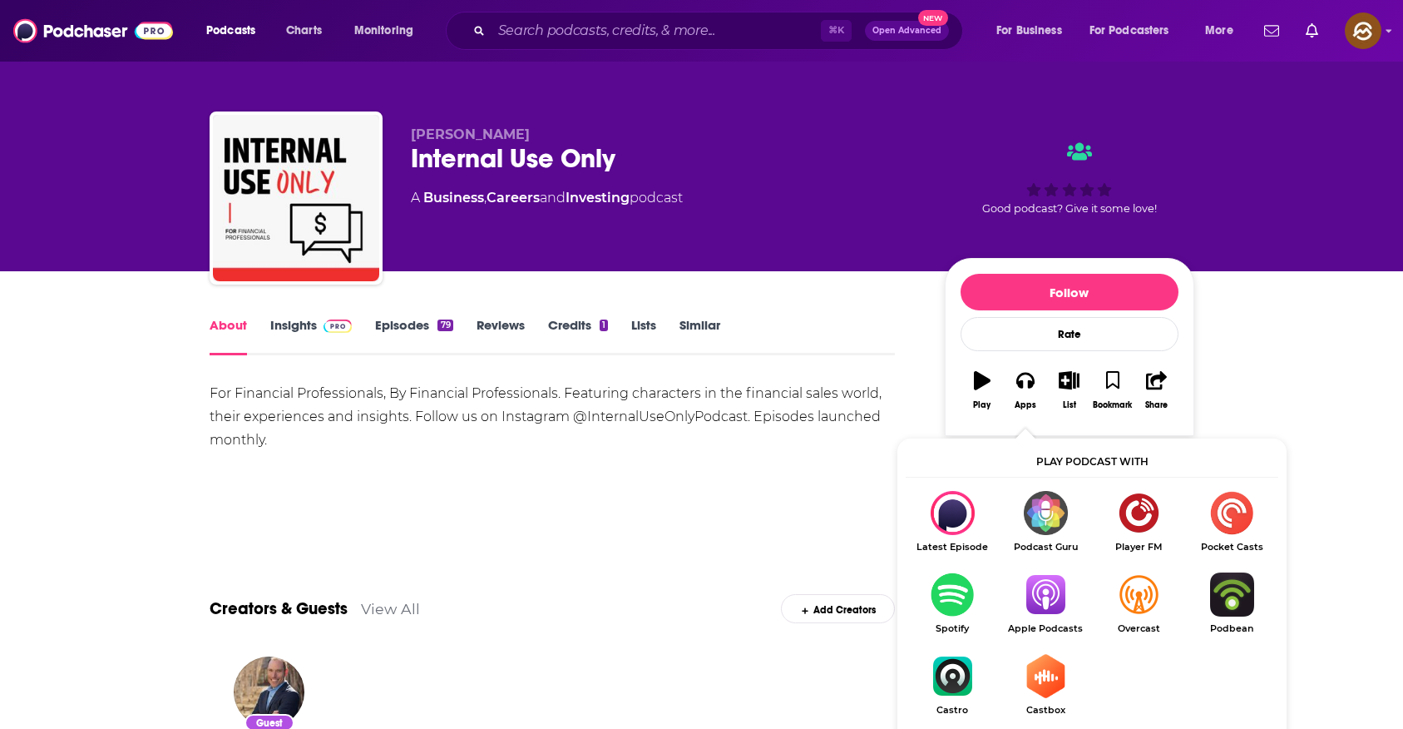
click at [1057, 602] on img "Show Listen On dropdown" at bounding box center [1045, 594] width 93 height 44
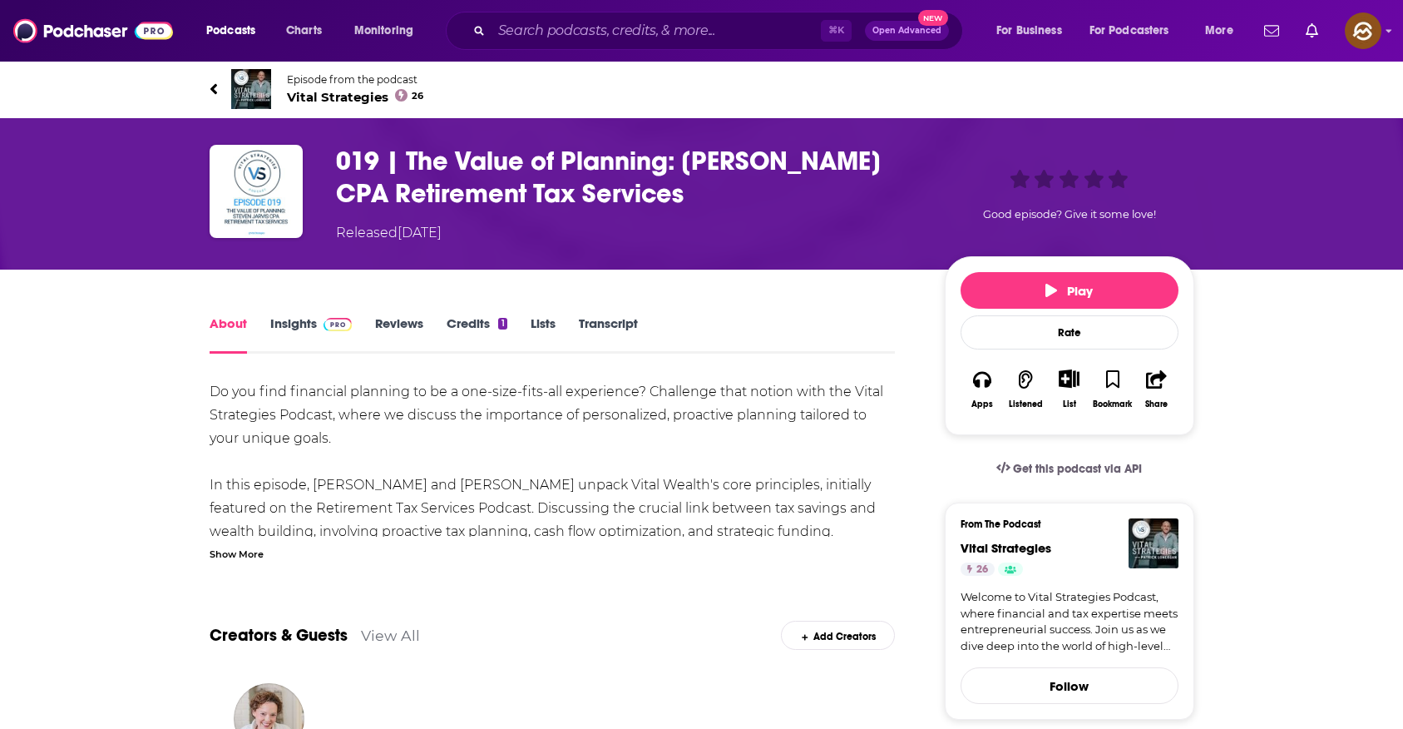
click at [341, 90] on span "Vital Strategies 26" at bounding box center [355, 97] width 137 height 16
click at [725, 156] on h1 "019 | The Value of Planning: [PERSON_NAME] CPA Retirement Tax Services" at bounding box center [627, 177] width 582 height 65
drag, startPoint x: 725, startPoint y: 156, endPoint x: 789, endPoint y: 156, distance: 63.2
copy h1 "[PERSON_NAME]"
click at [789, 156] on h1 "019 | The Value of Planning: [PERSON_NAME] CPA Retirement Tax Services" at bounding box center [627, 177] width 582 height 65
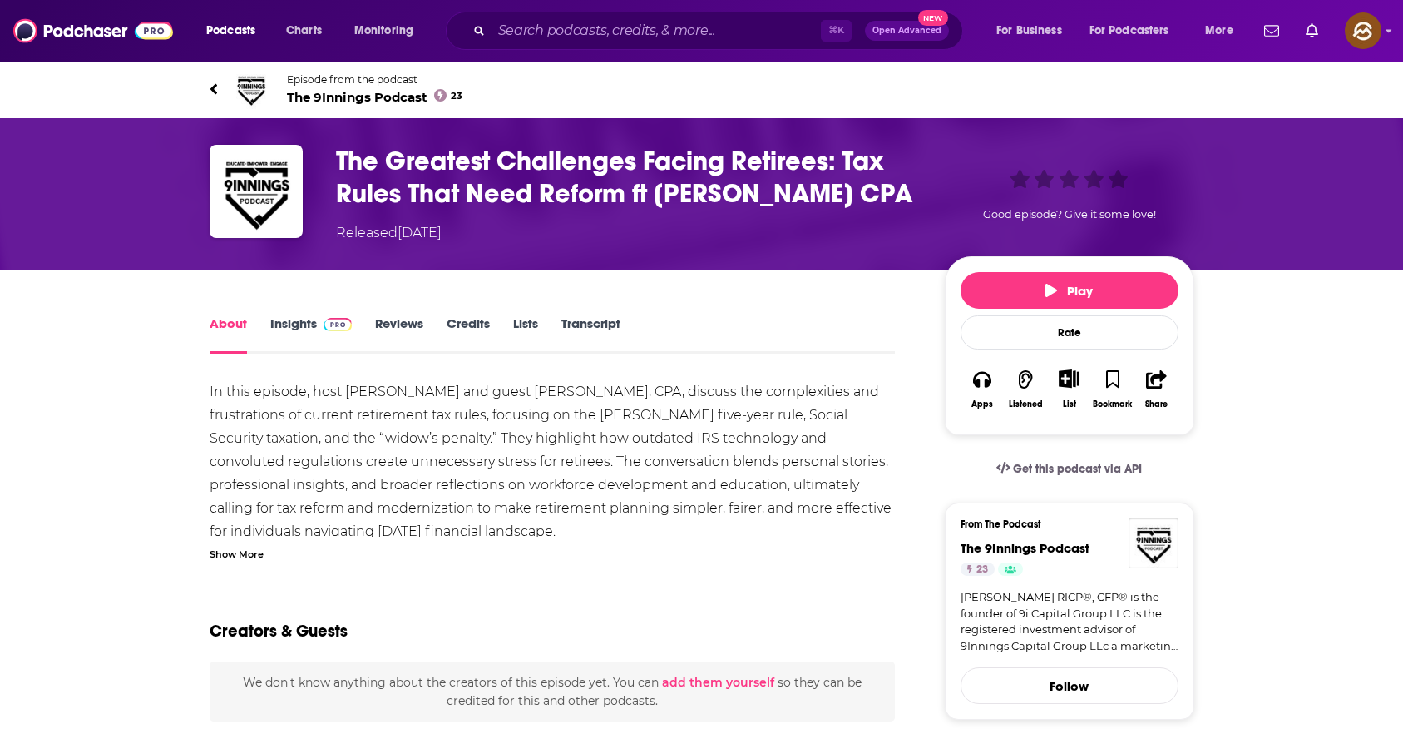
click at [702, 189] on h1 "The Greatest Challenges Facing Retirees: Tax Rules That Need Reform ft [PERSON_…" at bounding box center [627, 177] width 582 height 65
drag, startPoint x: 702, startPoint y: 189, endPoint x: 776, endPoint y: 191, distance: 74.1
copy h1 "Steven Jarvis"
click at [776, 191] on h1 "The Greatest Challenges Facing Retirees: Tax Rules That Need Reform ft Steven J…" at bounding box center [627, 177] width 582 height 65
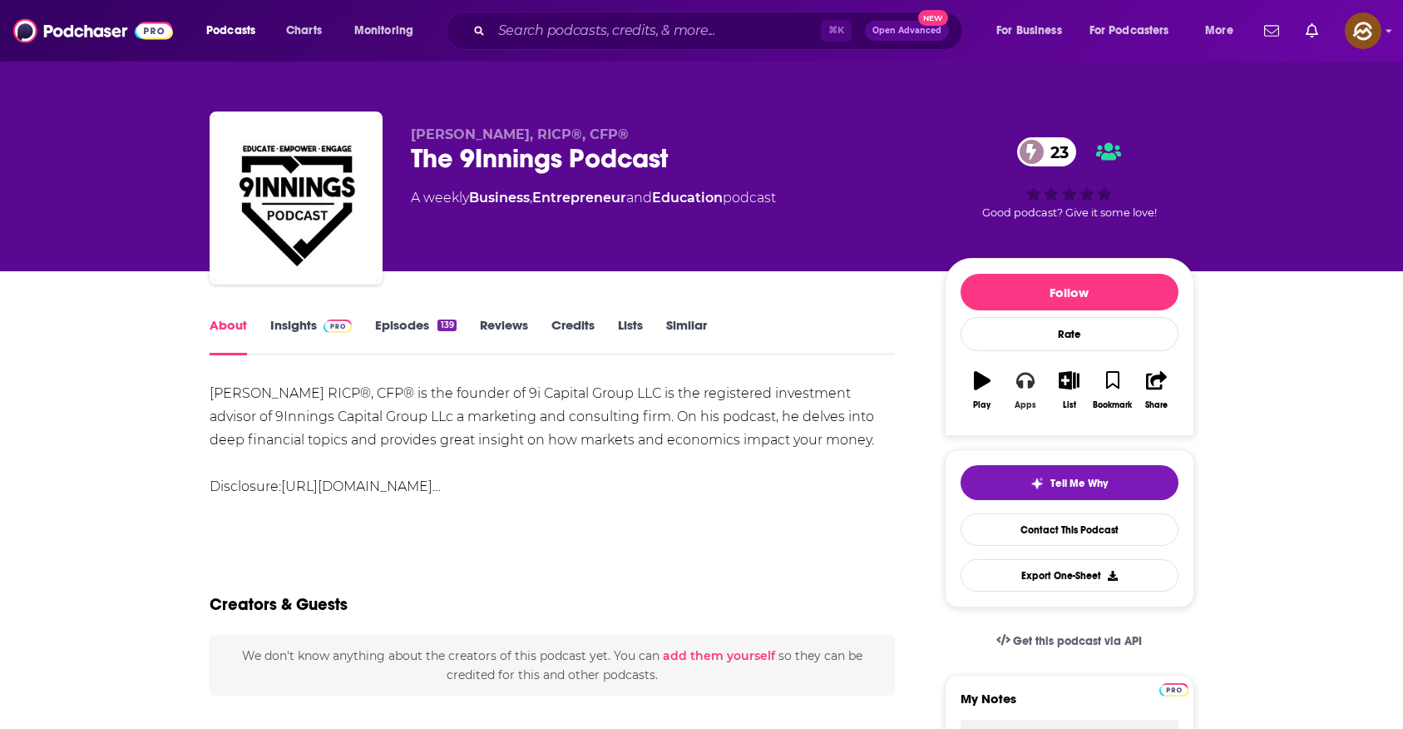
click at [1031, 392] on button "Apps" at bounding box center [1025, 390] width 43 height 60
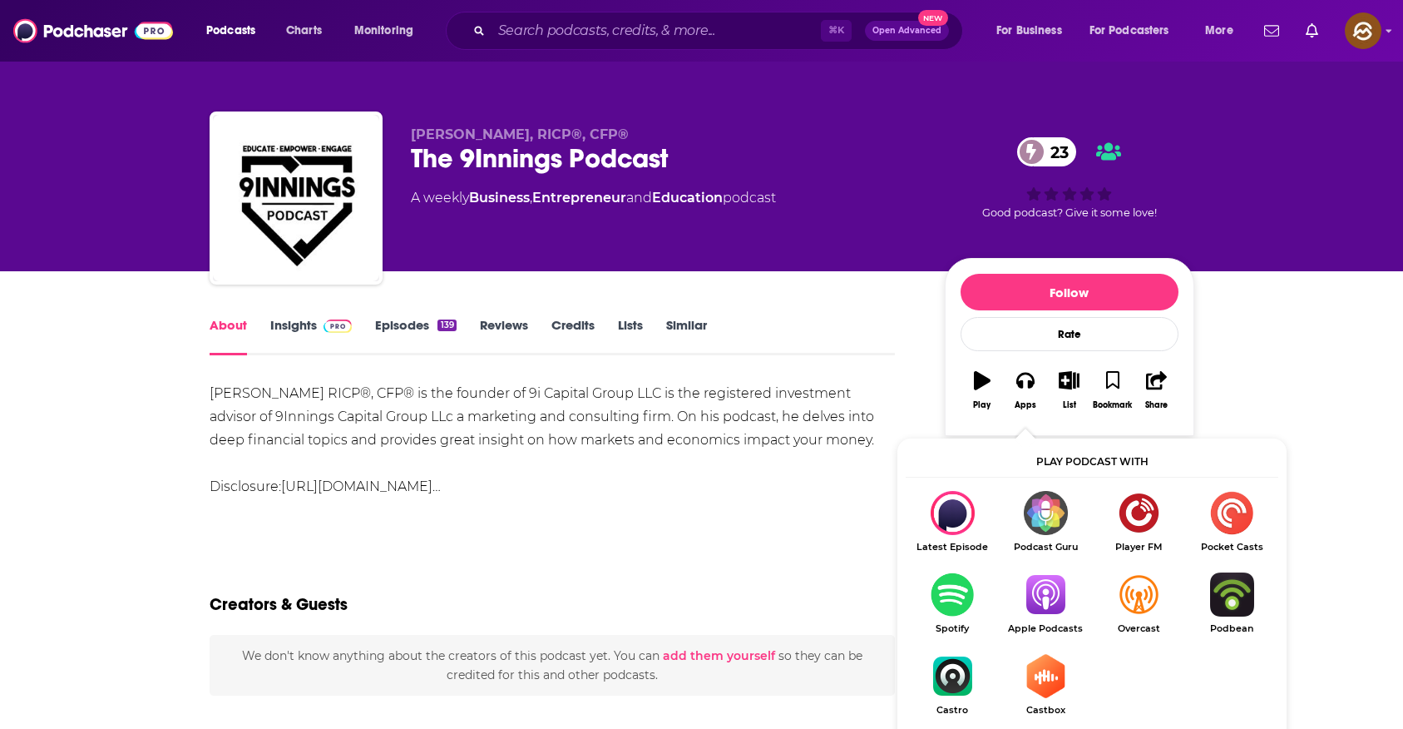
click at [1055, 596] on img "Show Listen On dropdown" at bounding box center [1045, 594] width 93 height 44
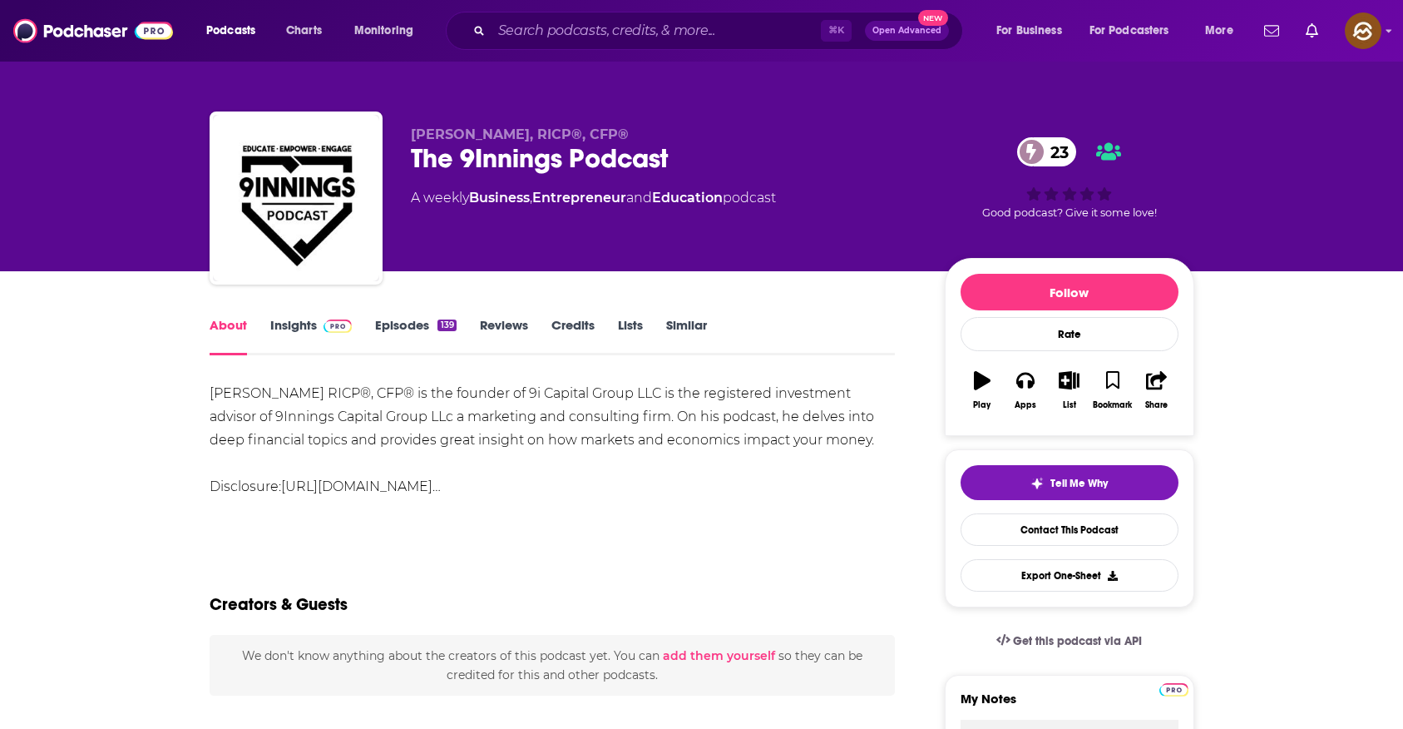
click at [432, 131] on span "Kevin Thompson, RICP®, CFP®" at bounding box center [520, 134] width 218 height 16
drag, startPoint x: 432, startPoint y: 131, endPoint x: 488, endPoint y: 133, distance: 55.8
copy span "Kevin Thompson"
click at [488, 133] on span "Kevin Thompson, RICP®, CFP®" at bounding box center [520, 134] width 218 height 16
click at [319, 321] on span at bounding box center [335, 325] width 36 height 16
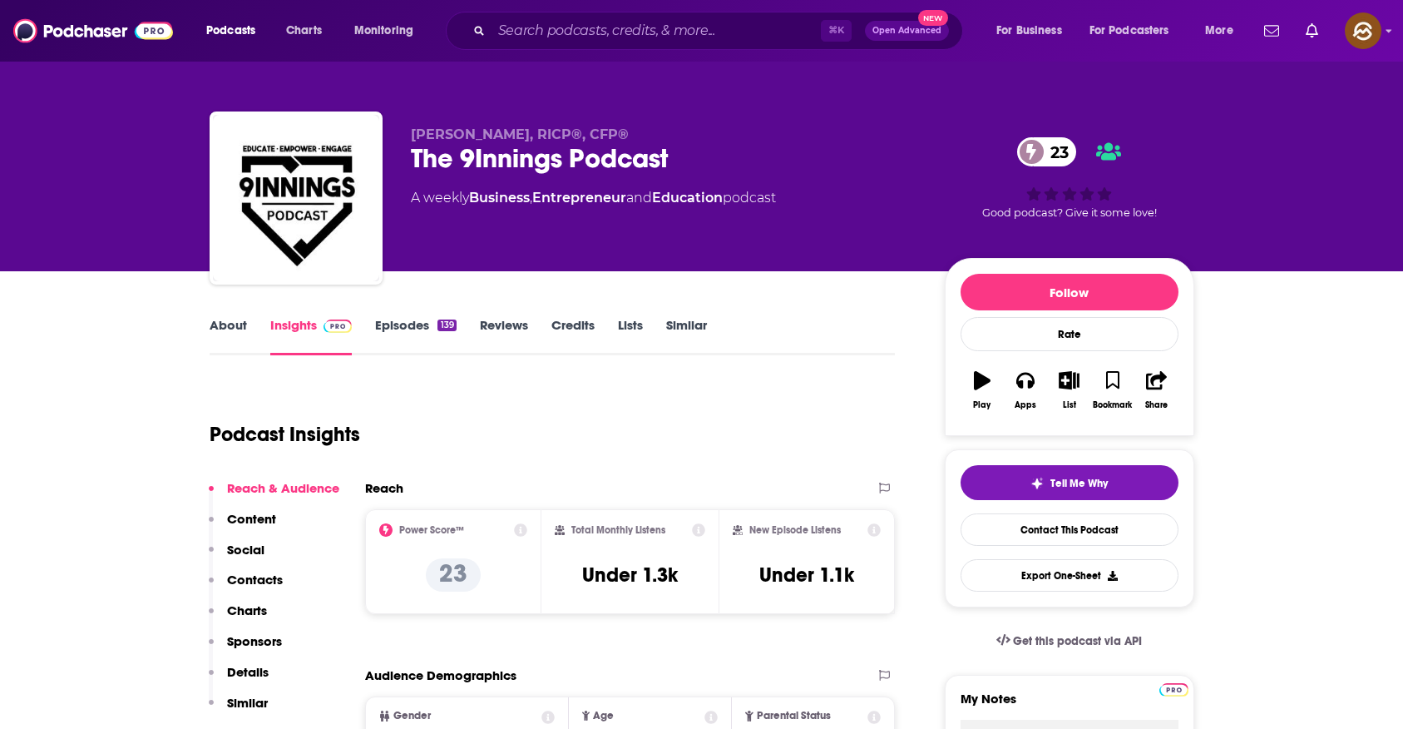
click at [255, 582] on p "Contacts" at bounding box center [255, 580] width 56 height 16
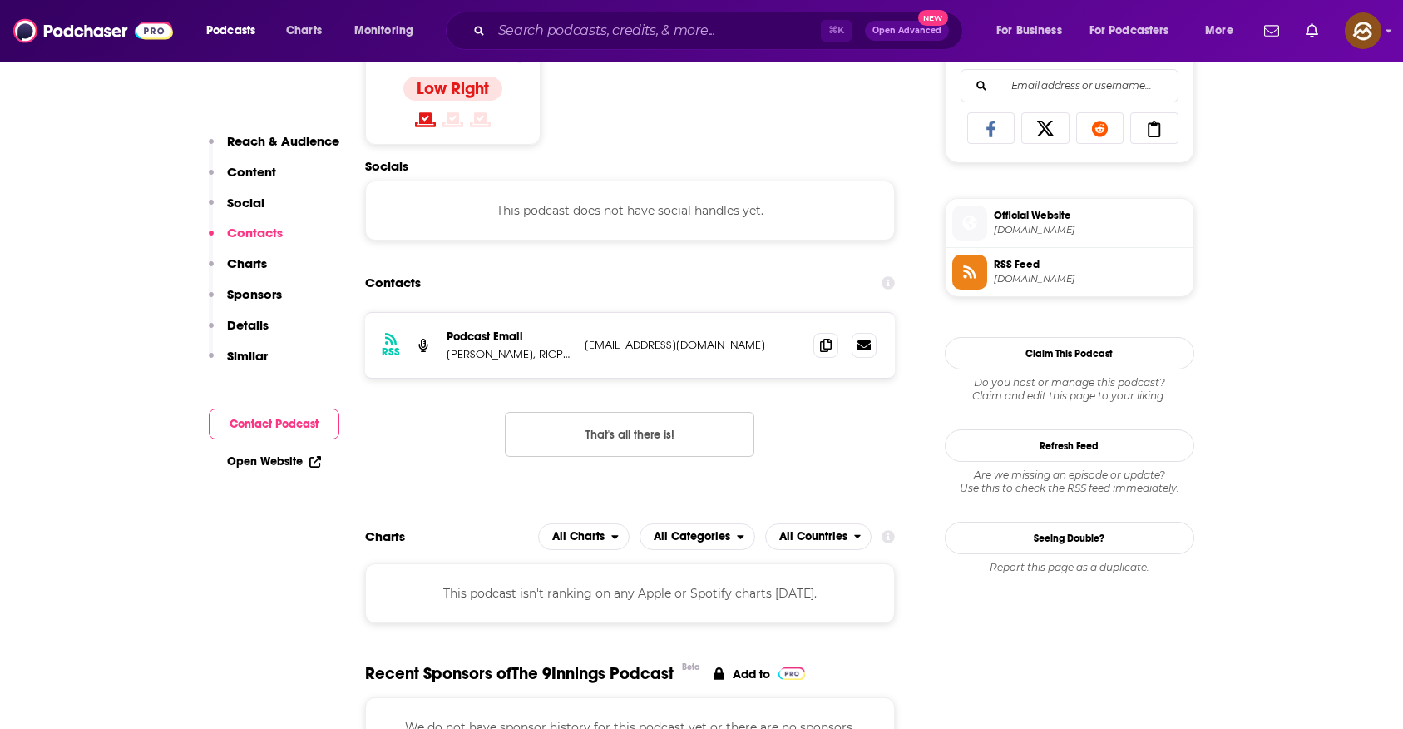
scroll to position [1116, 0]
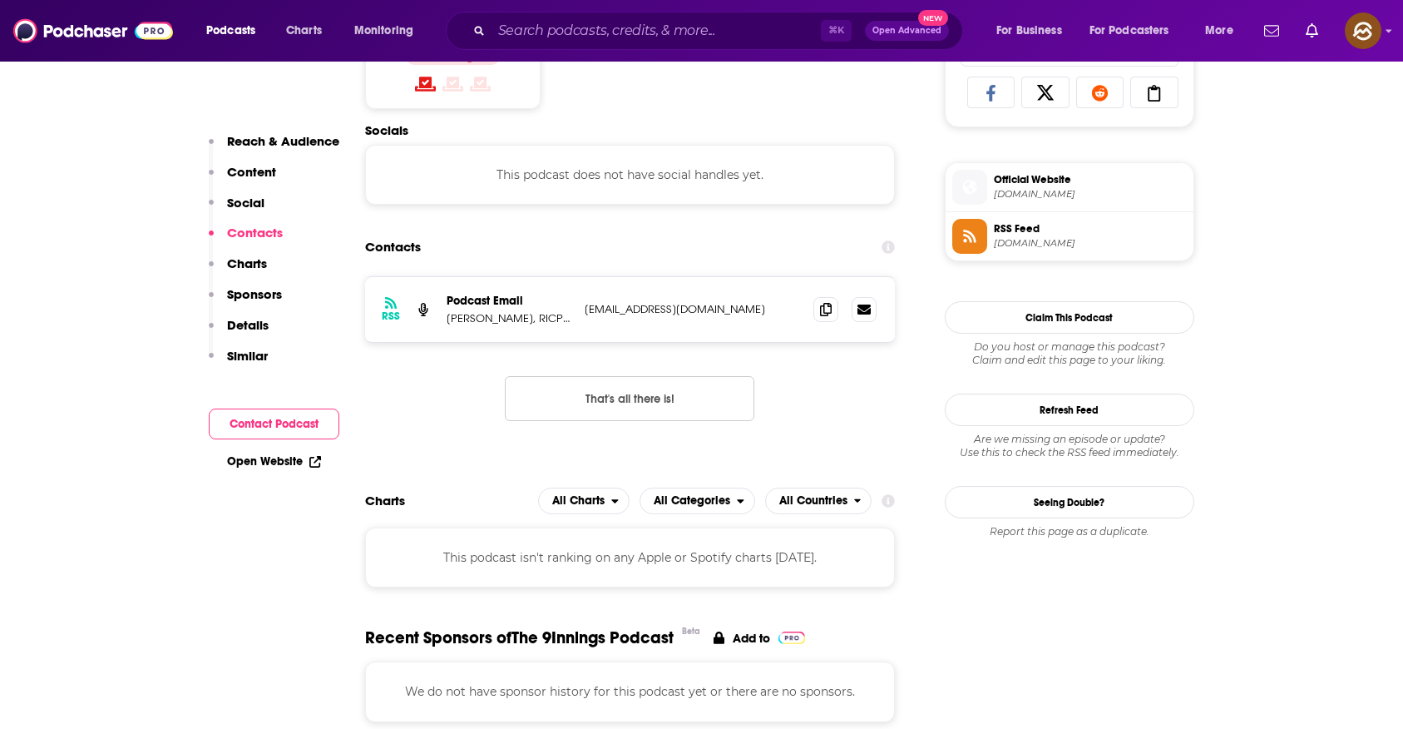
click at [815, 321] on div "RSS Podcast Email Kevin Thompson, RICP®, CFP® kevinthompson17@me.com kevinthomp…" at bounding box center [630, 309] width 531 height 65
click at [825, 309] on icon at bounding box center [826, 308] width 12 height 13
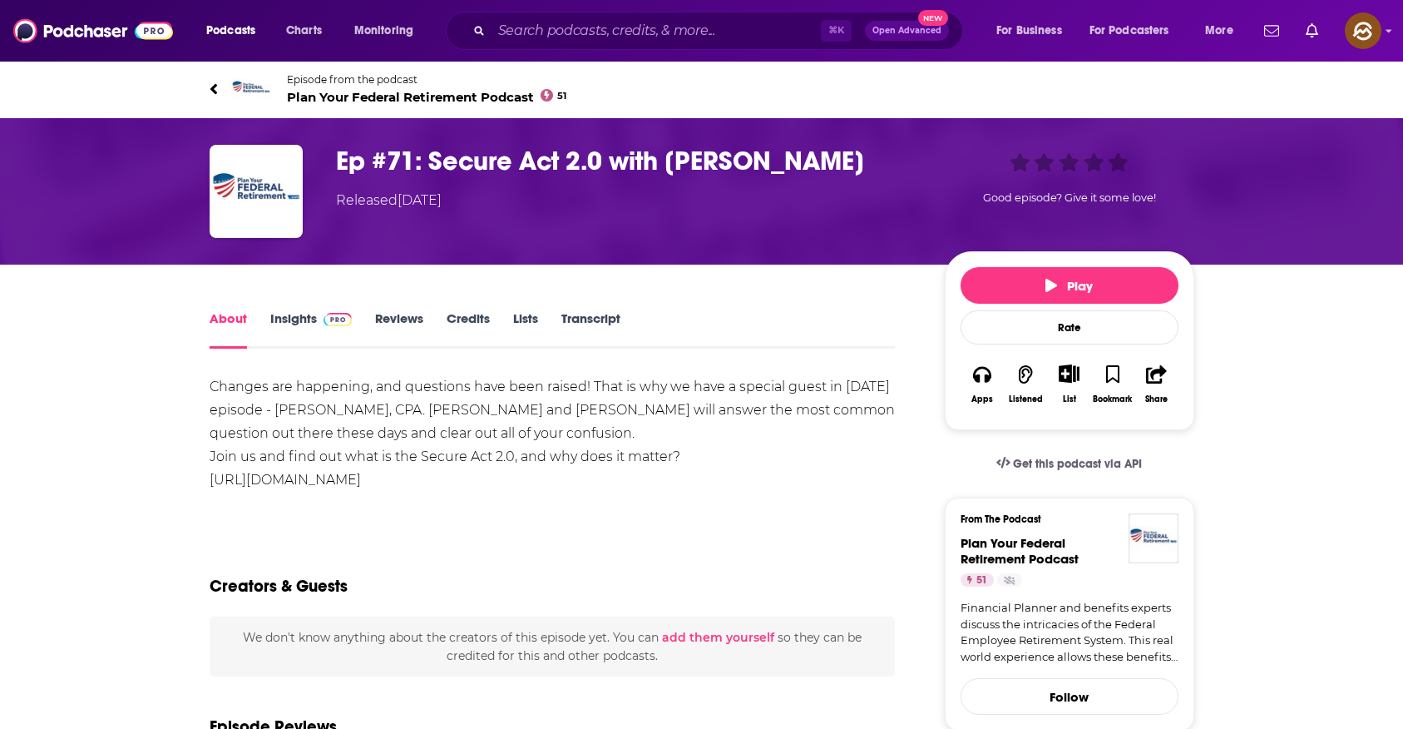
click at [703, 161] on h1 "Ep #71: Secure Act 2.0 with Steven Jarvis" at bounding box center [627, 161] width 582 height 32
drag, startPoint x: 703, startPoint y: 161, endPoint x: 794, endPoint y: 161, distance: 90.7
copy h1 "Steven Jarvis"
click at [794, 161] on h1 "Ep #71: Secure Act 2.0 with Steven Jarvis" at bounding box center [627, 161] width 582 height 32
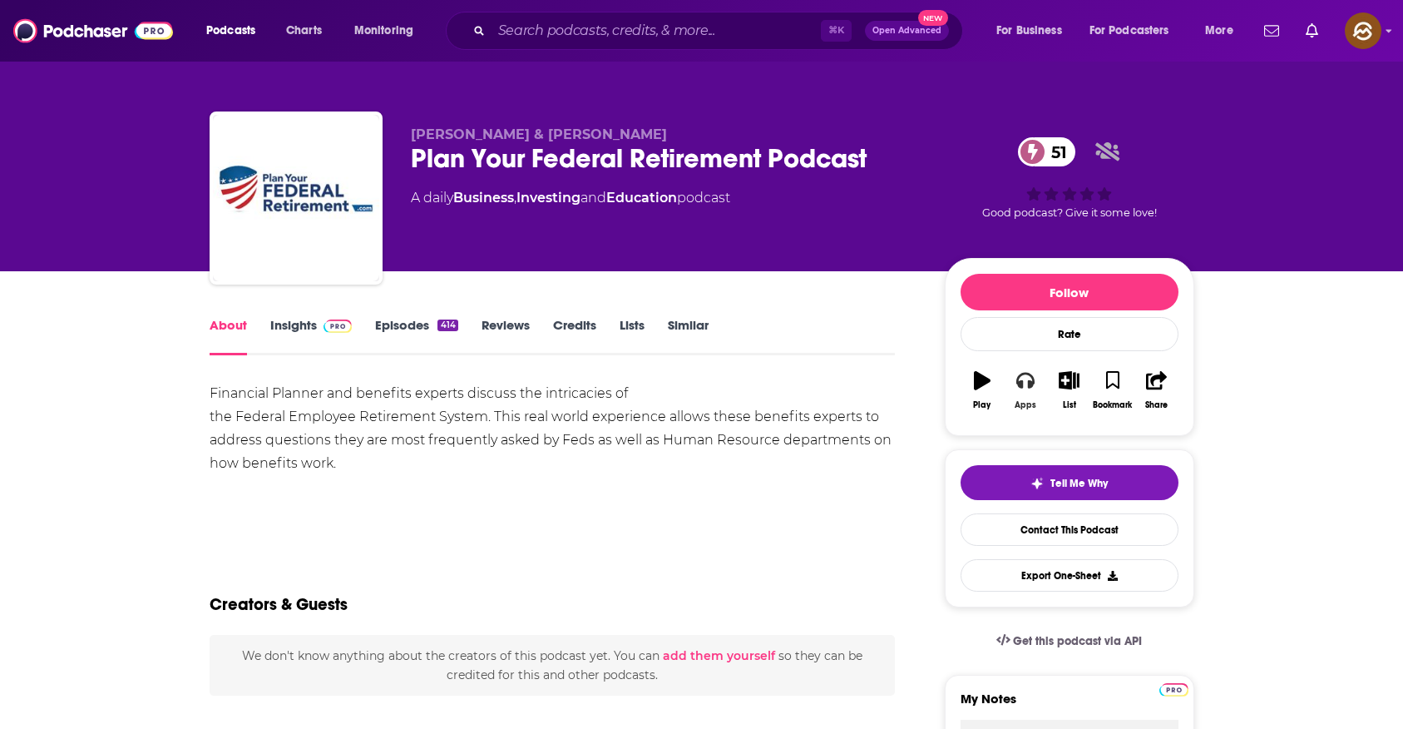
click at [1022, 384] on icon "button" at bounding box center [1026, 381] width 18 height 17
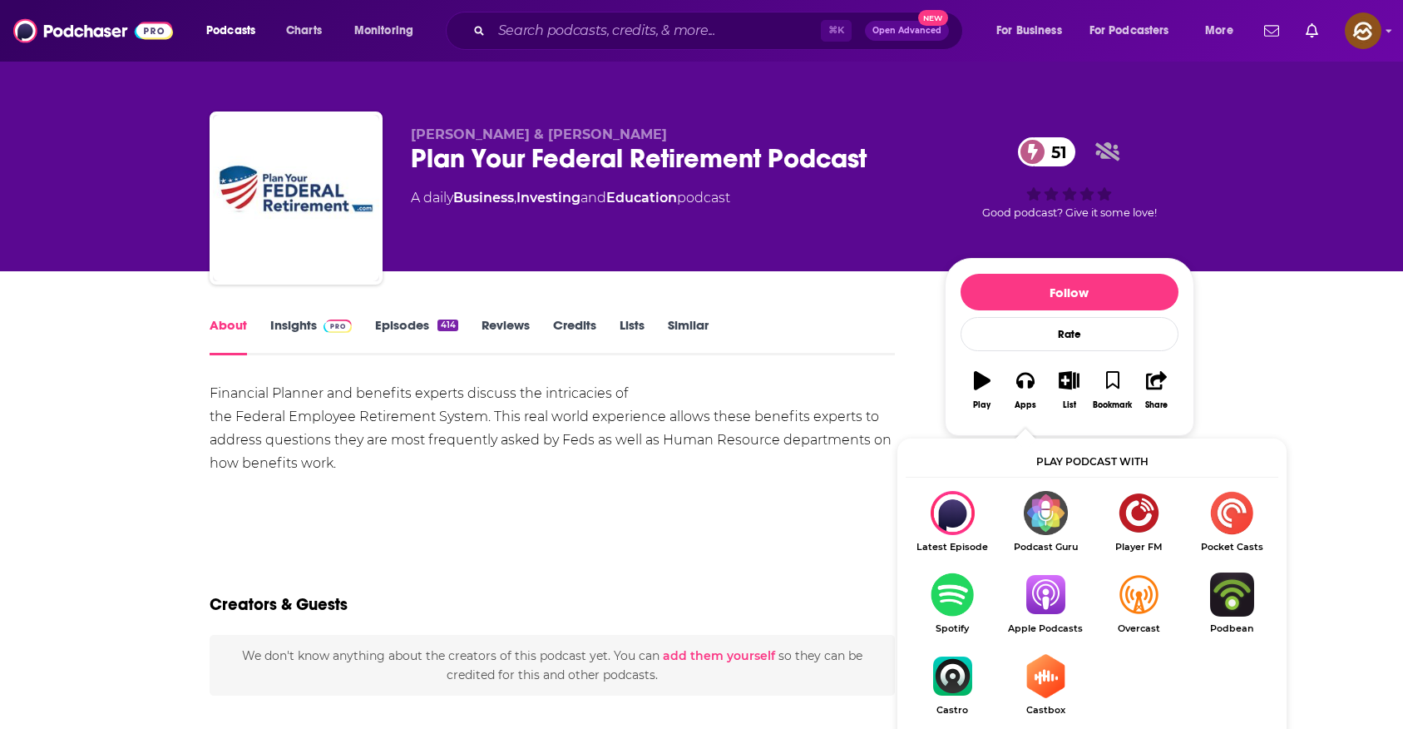
click at [1041, 586] on img "Show Listen On dropdown" at bounding box center [1045, 594] width 93 height 44
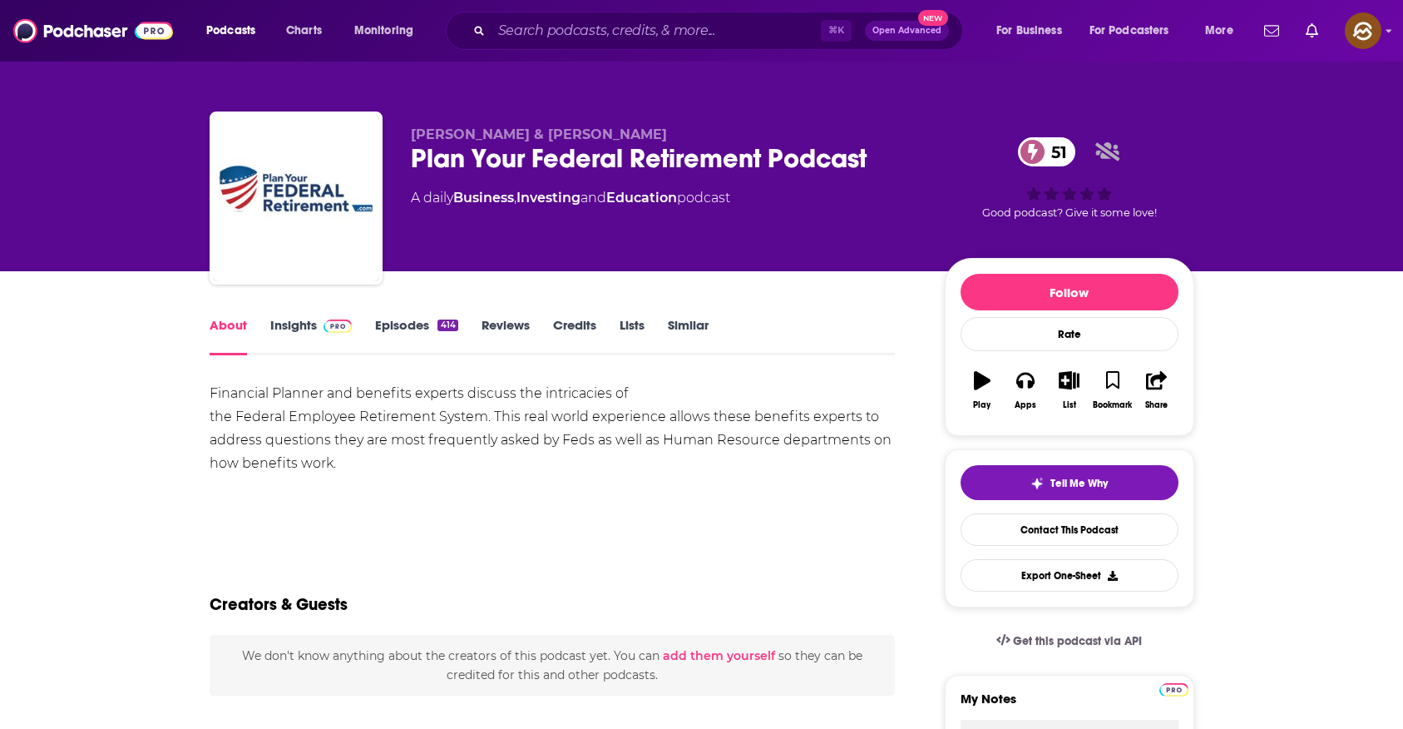
click at [438, 161] on div "Plan Your Federal Retirement Podcast 51" at bounding box center [664, 158] width 507 height 32
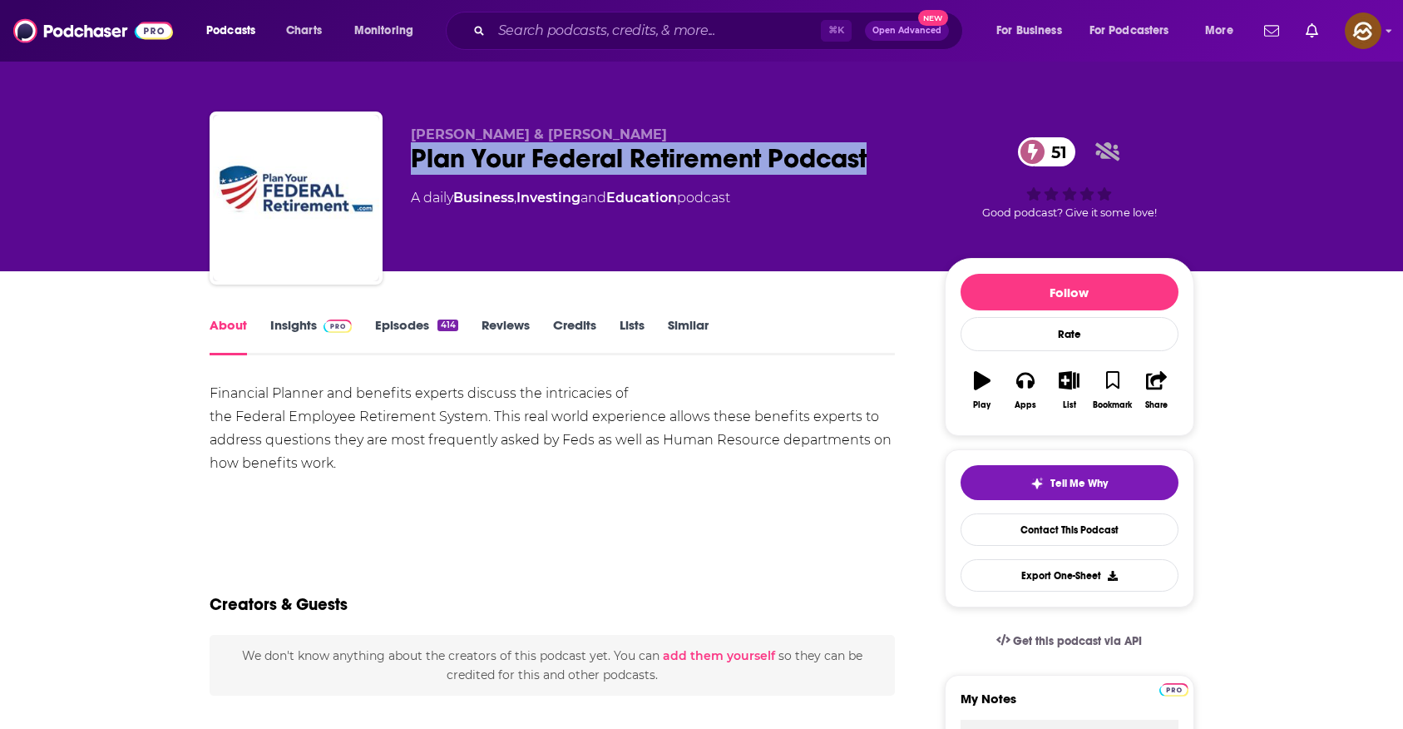
drag, startPoint x: 438, startPoint y: 161, endPoint x: 836, endPoint y: 160, distance: 398.5
copy h1 "Plan Your Federal Retirement Podcast"
click at [836, 160] on div "Plan Your Federal Retirement Podcast 51" at bounding box center [664, 158] width 507 height 32
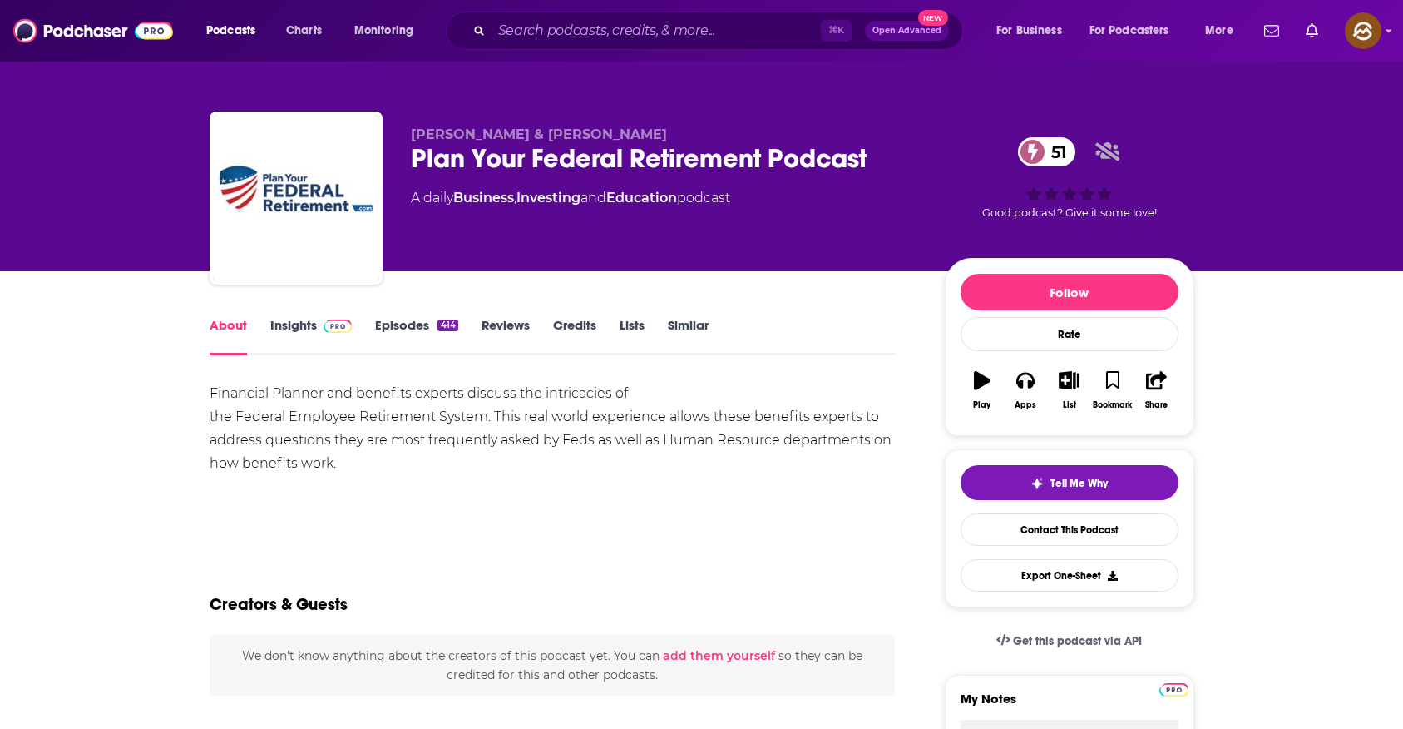
click at [427, 134] on span "Micah Shilanski & Tammy Flanagan" at bounding box center [539, 134] width 256 height 16
drag, startPoint x: 427, startPoint y: 134, endPoint x: 624, endPoint y: 135, distance: 197.2
copy span "Micah Shilanski & Tammy Flanagan"
click at [624, 135] on span "Micah Shilanski & Tammy Flanagan" at bounding box center [539, 134] width 256 height 16
click at [307, 326] on link "Insights" at bounding box center [311, 336] width 82 height 38
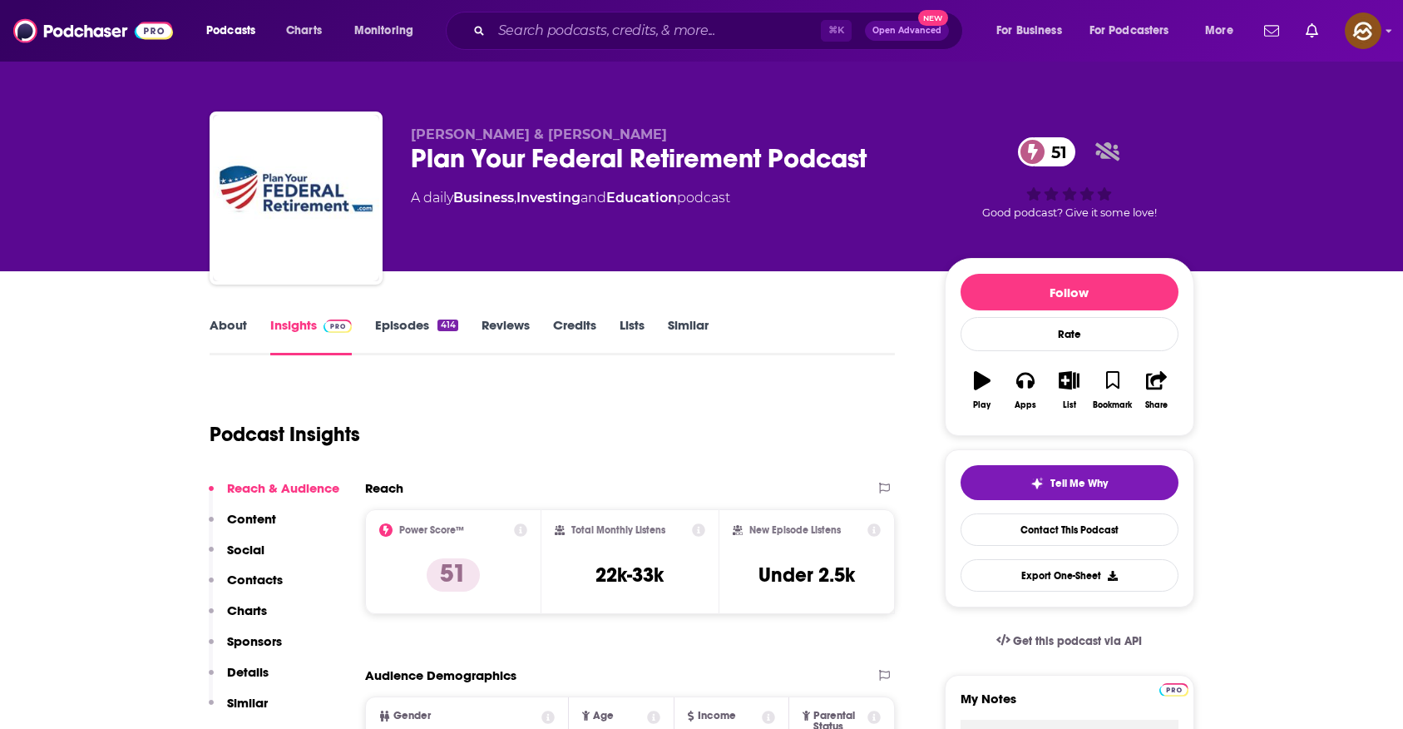
click at [260, 582] on p "Contacts" at bounding box center [255, 580] width 56 height 16
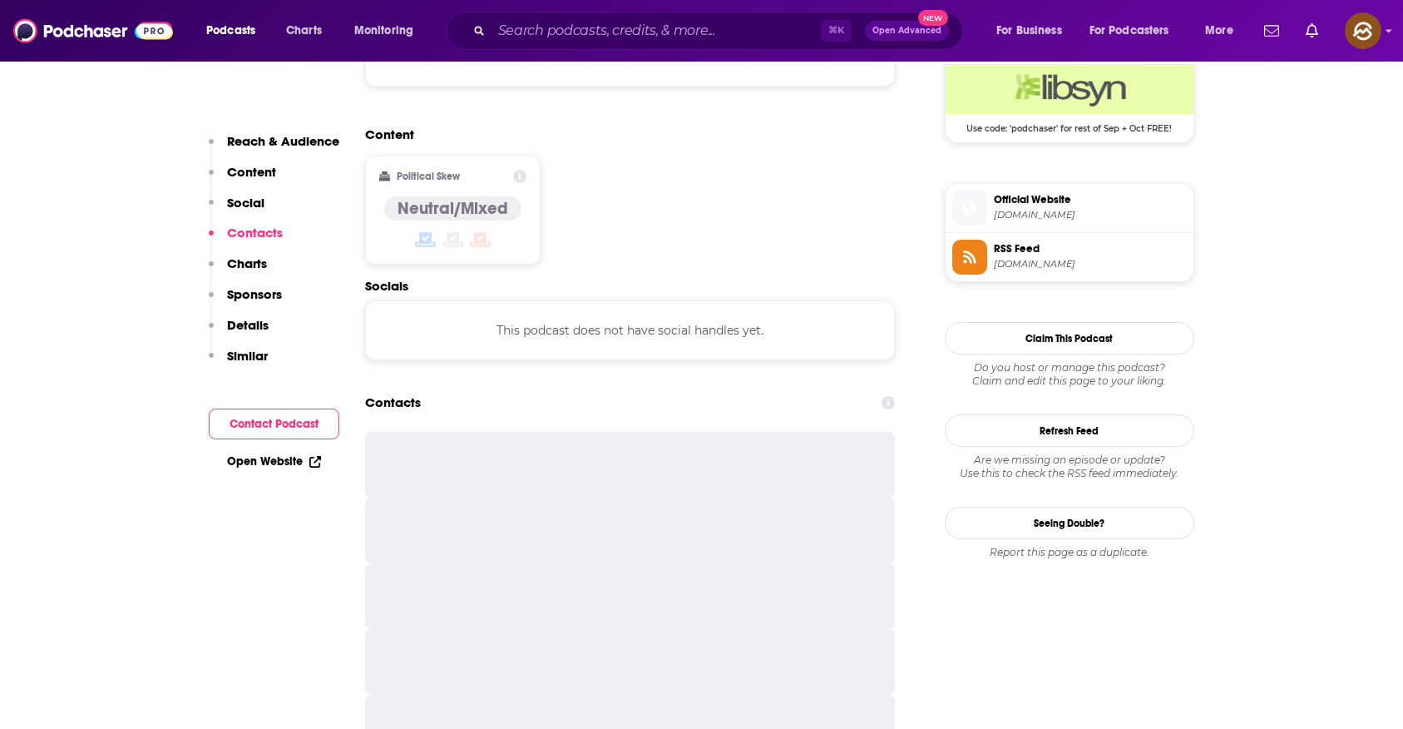
scroll to position [1338, 0]
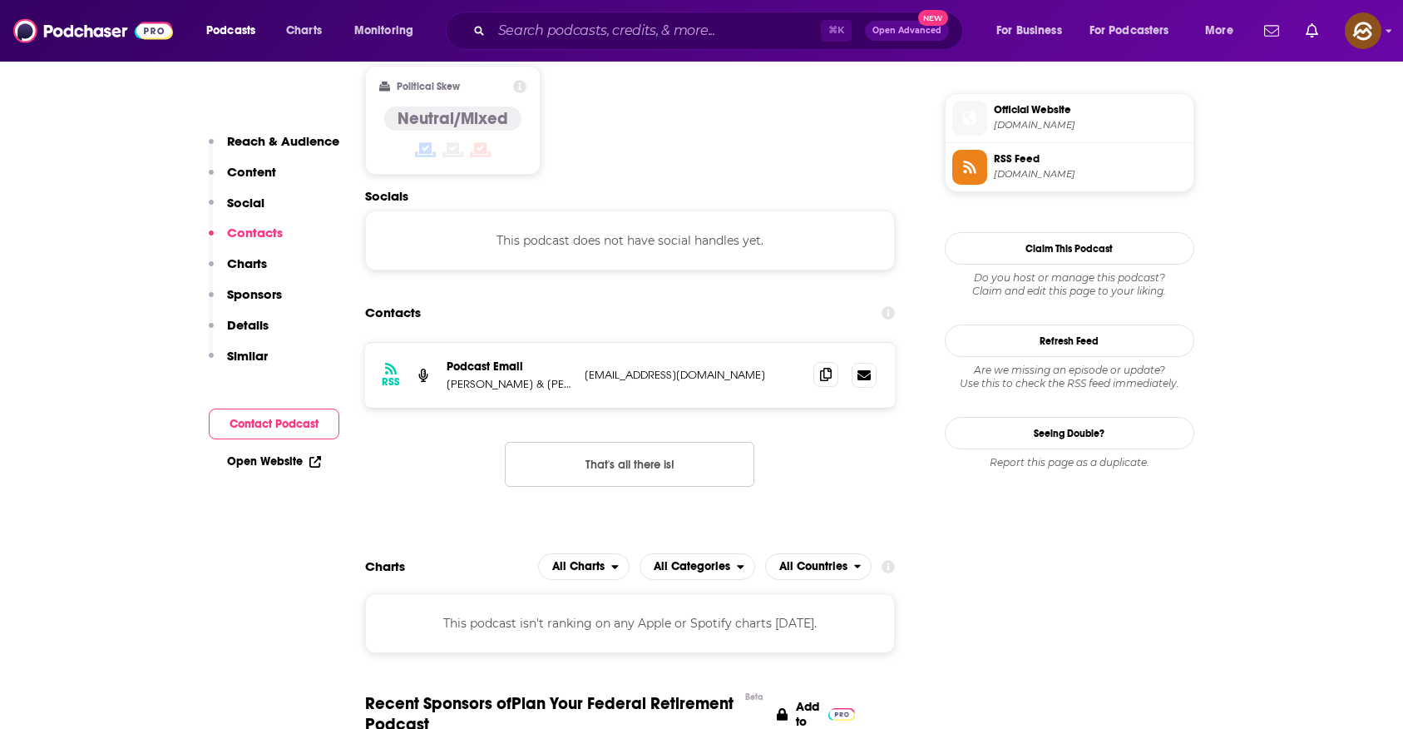
click at [820, 368] on icon at bounding box center [826, 374] width 12 height 13
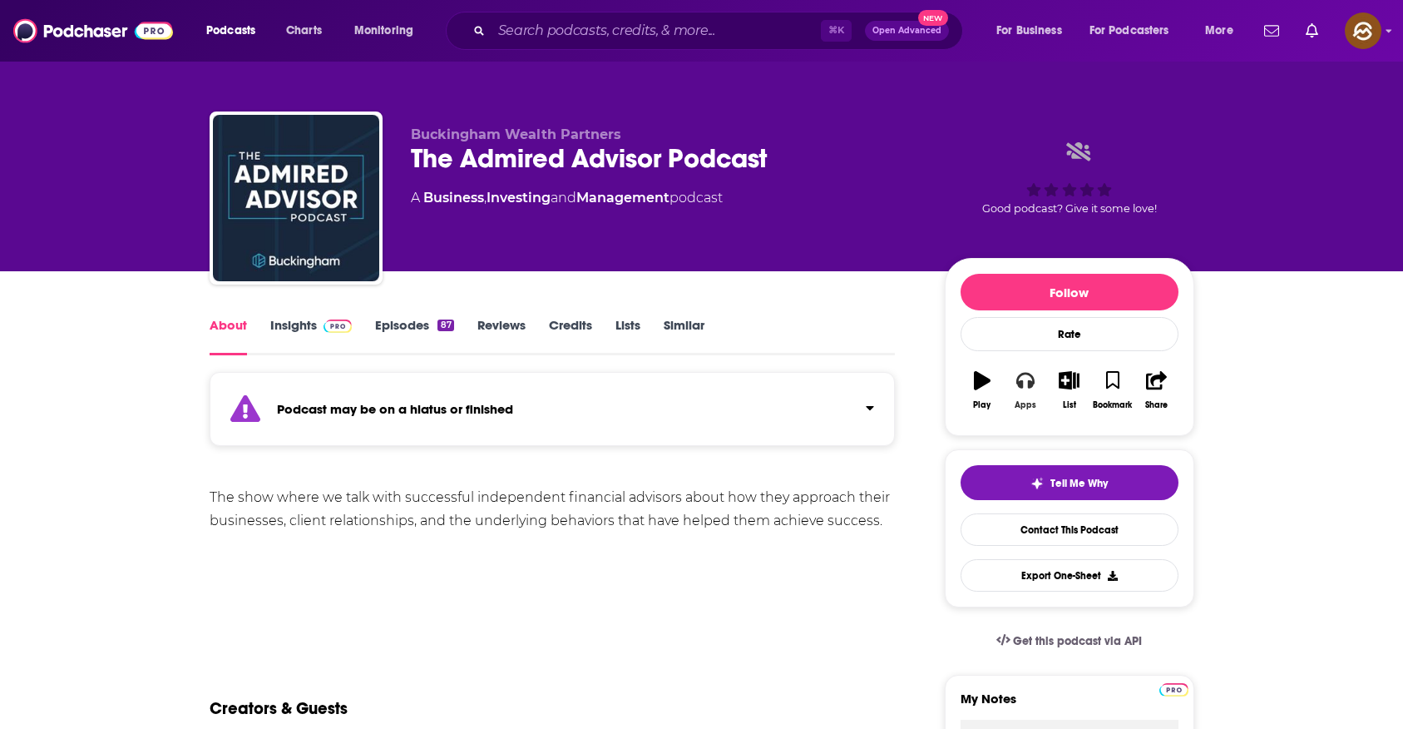
click at [1017, 381] on icon "button" at bounding box center [1026, 381] width 18 height 17
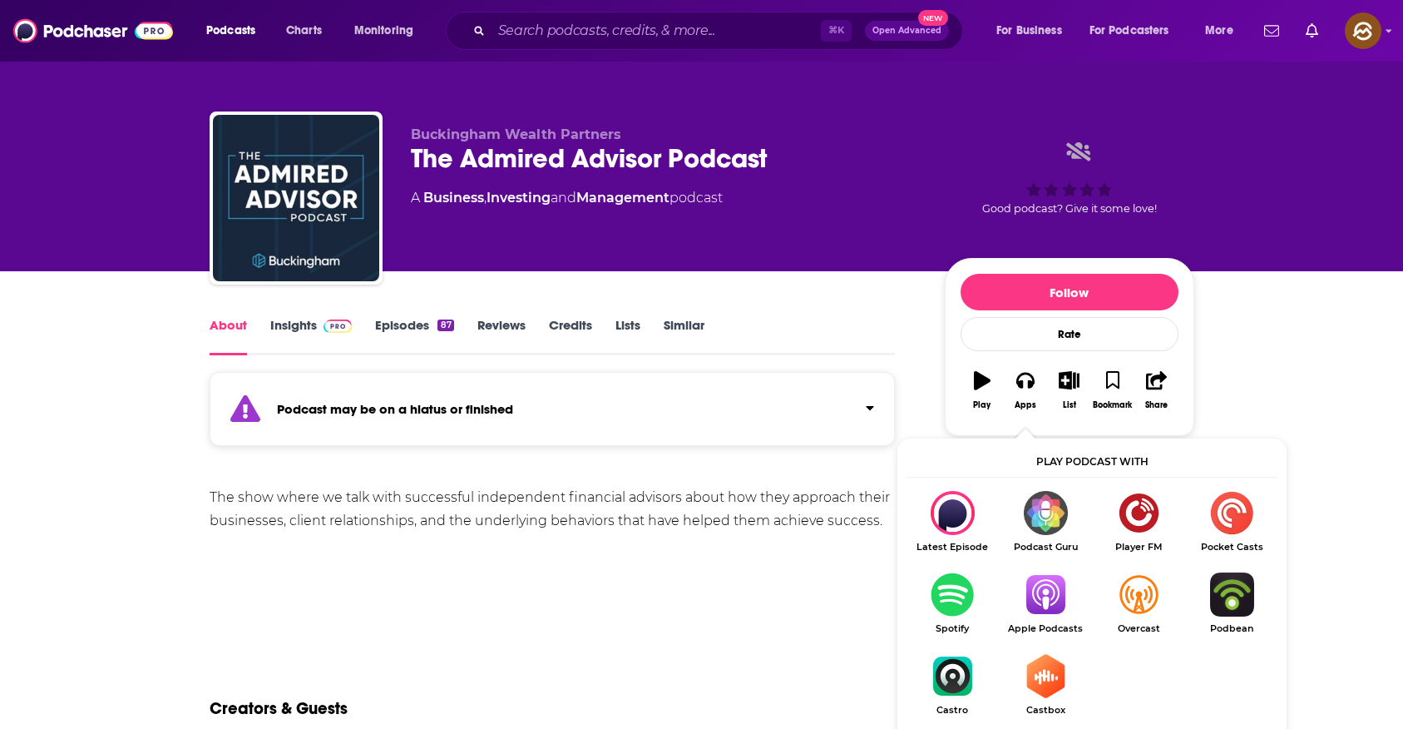
click at [1056, 605] on img "Show Listen On dropdown" at bounding box center [1045, 594] width 93 height 44
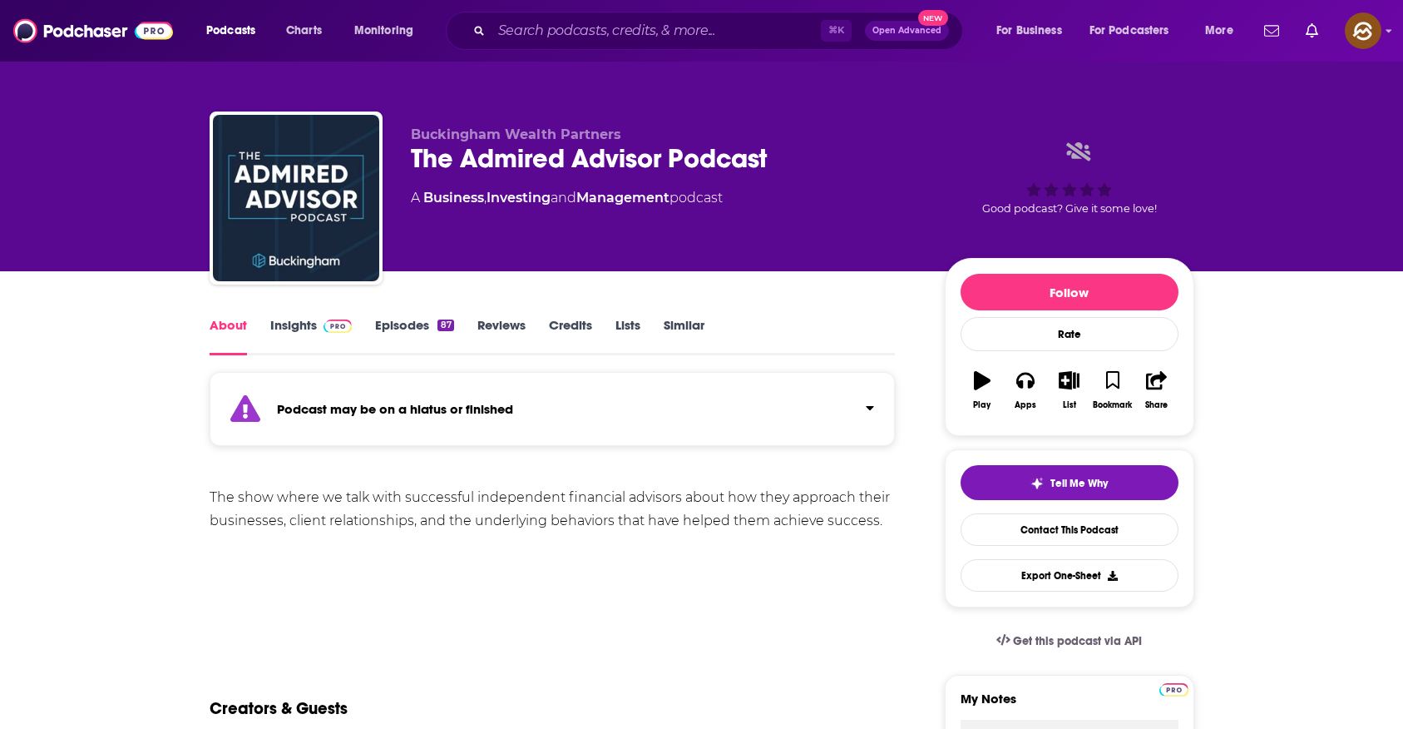
click at [425, 159] on div "The Admired Advisor Podcast" at bounding box center [664, 158] width 507 height 32
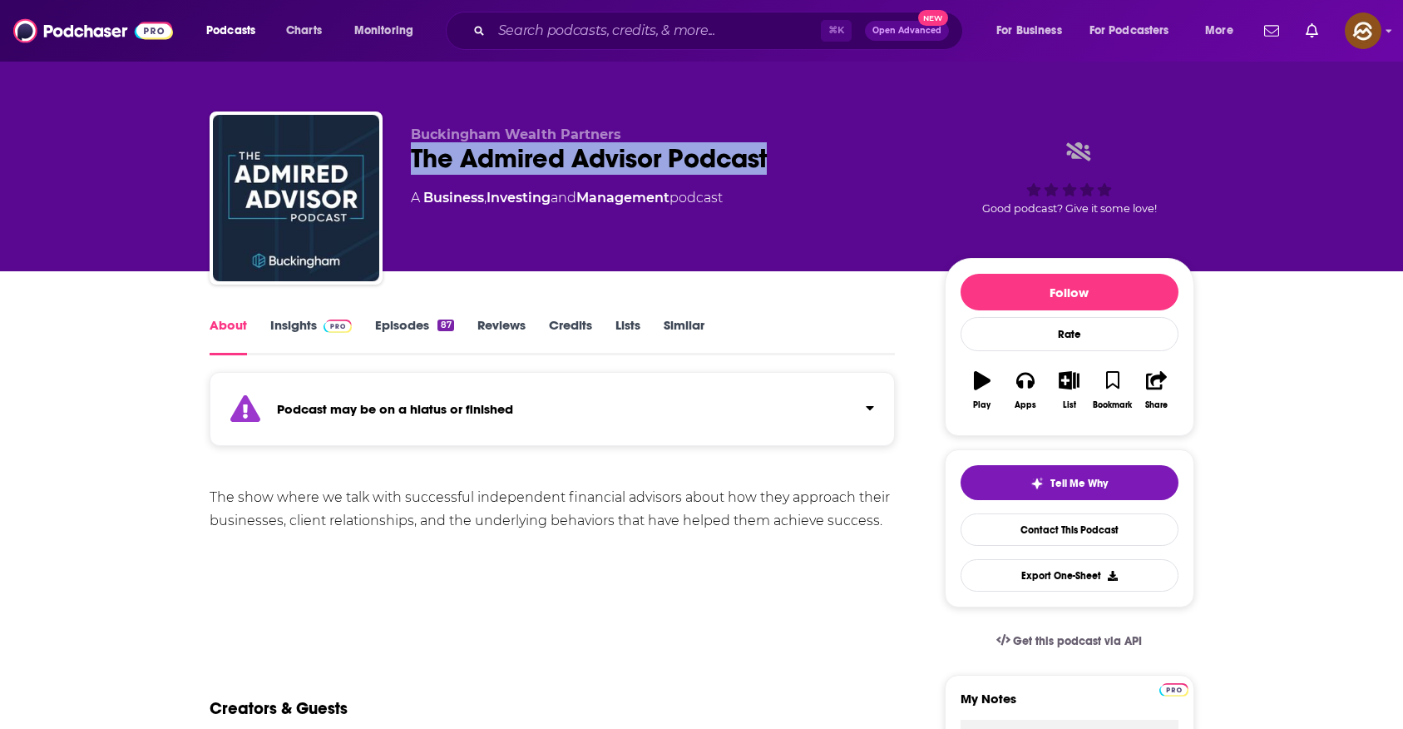
drag, startPoint x: 425, startPoint y: 159, endPoint x: 724, endPoint y: 158, distance: 298.7
copy h1 "The Admired Advisor Podcast"
click at [724, 158] on div "The Admired Advisor Podcast" at bounding box center [664, 158] width 507 height 32
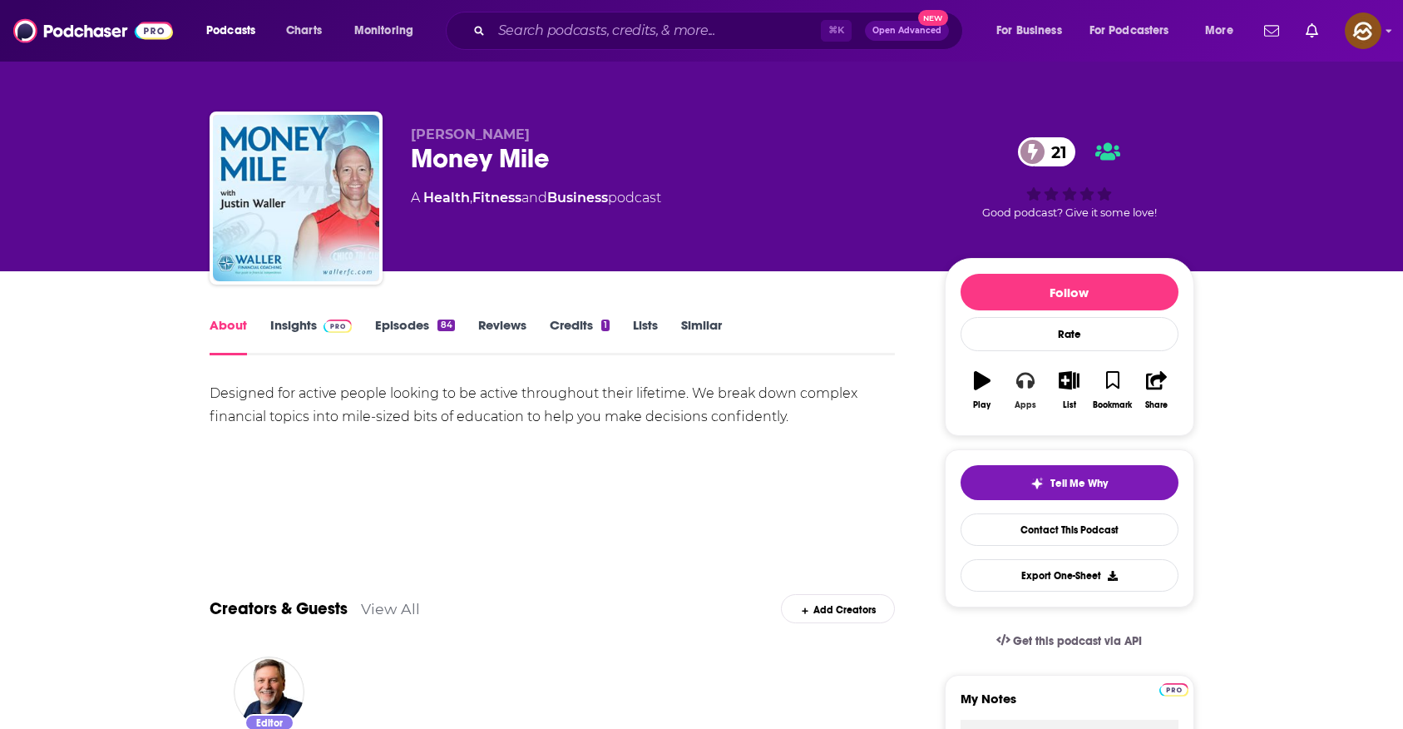
click at [1023, 382] on icon "button" at bounding box center [1026, 380] width 18 height 18
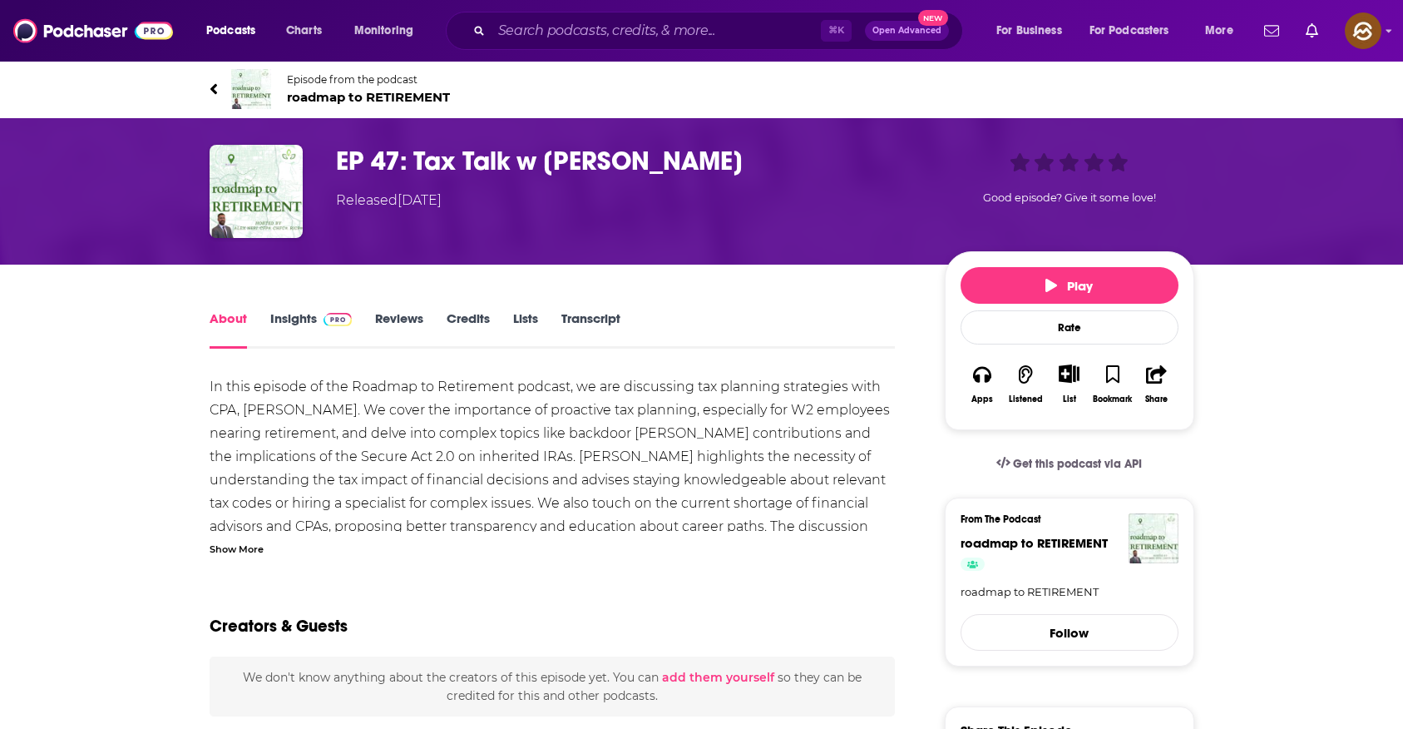
click at [664, 167] on h1 "EP 47: Tax Talk w [PERSON_NAME]" at bounding box center [627, 161] width 582 height 32
drag, startPoint x: 664, startPoint y: 167, endPoint x: 562, endPoint y: 164, distance: 101.6
copy h1 "[PERSON_NAME]"
click at [562, 164] on h1 "EP 47: Tax Talk w [PERSON_NAME]" at bounding box center [627, 161] width 582 height 32
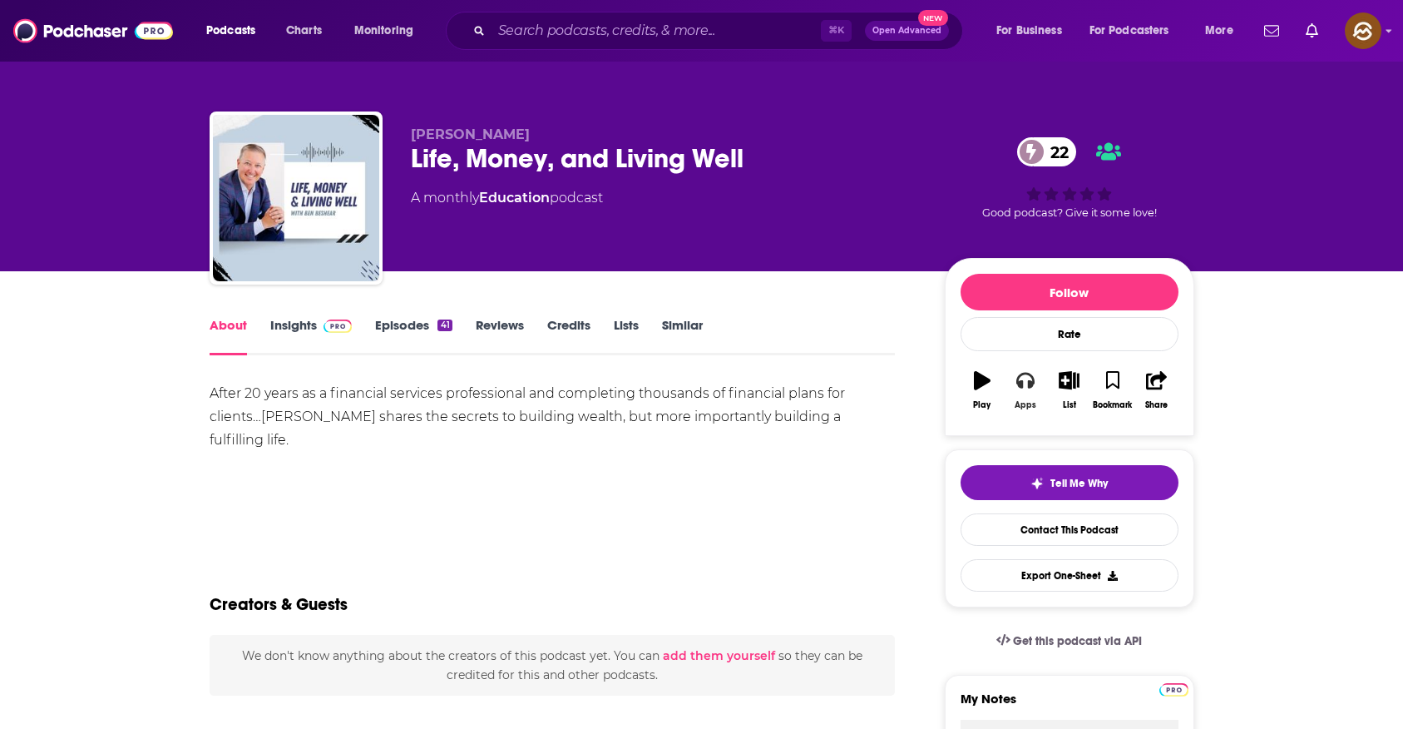
click at [1007, 383] on button "Apps" at bounding box center [1025, 390] width 43 height 60
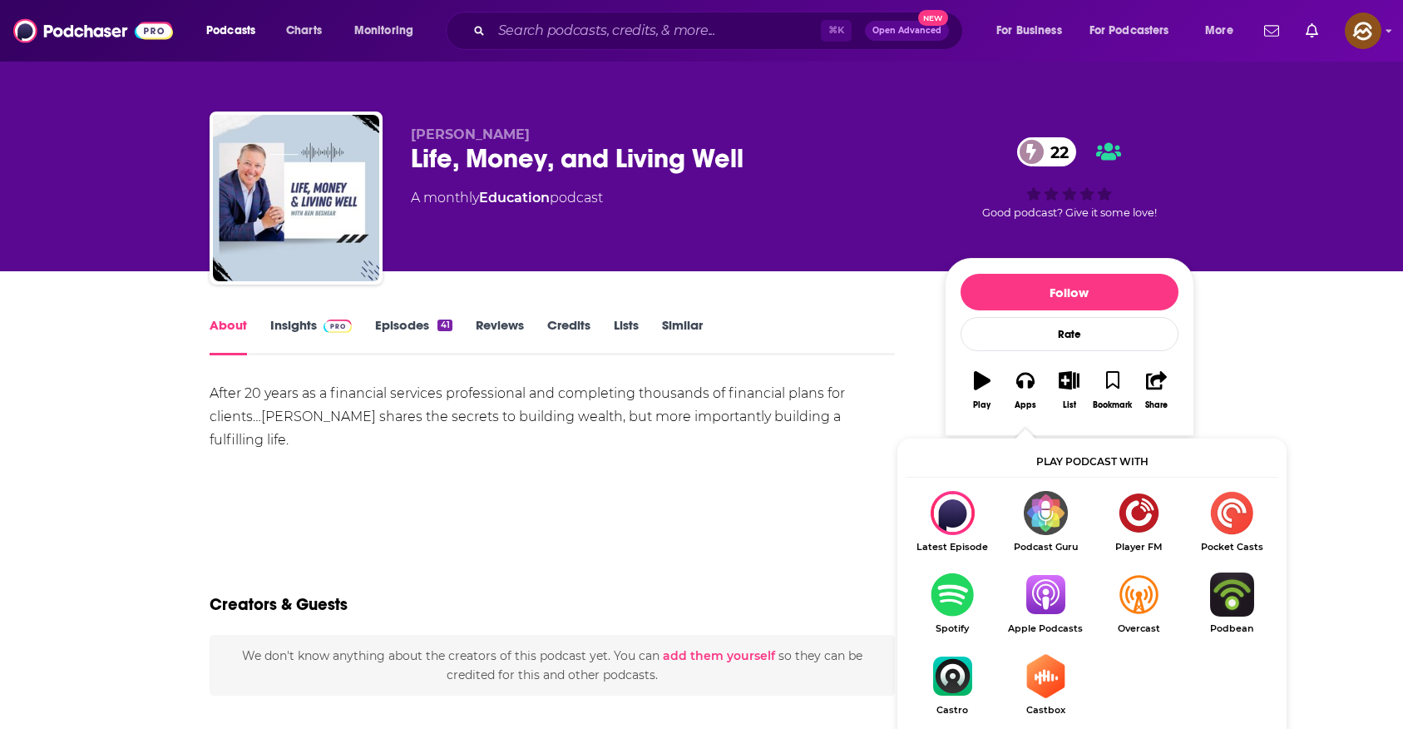
click at [1027, 612] on img "Show Listen On dropdown" at bounding box center [1045, 594] width 93 height 44
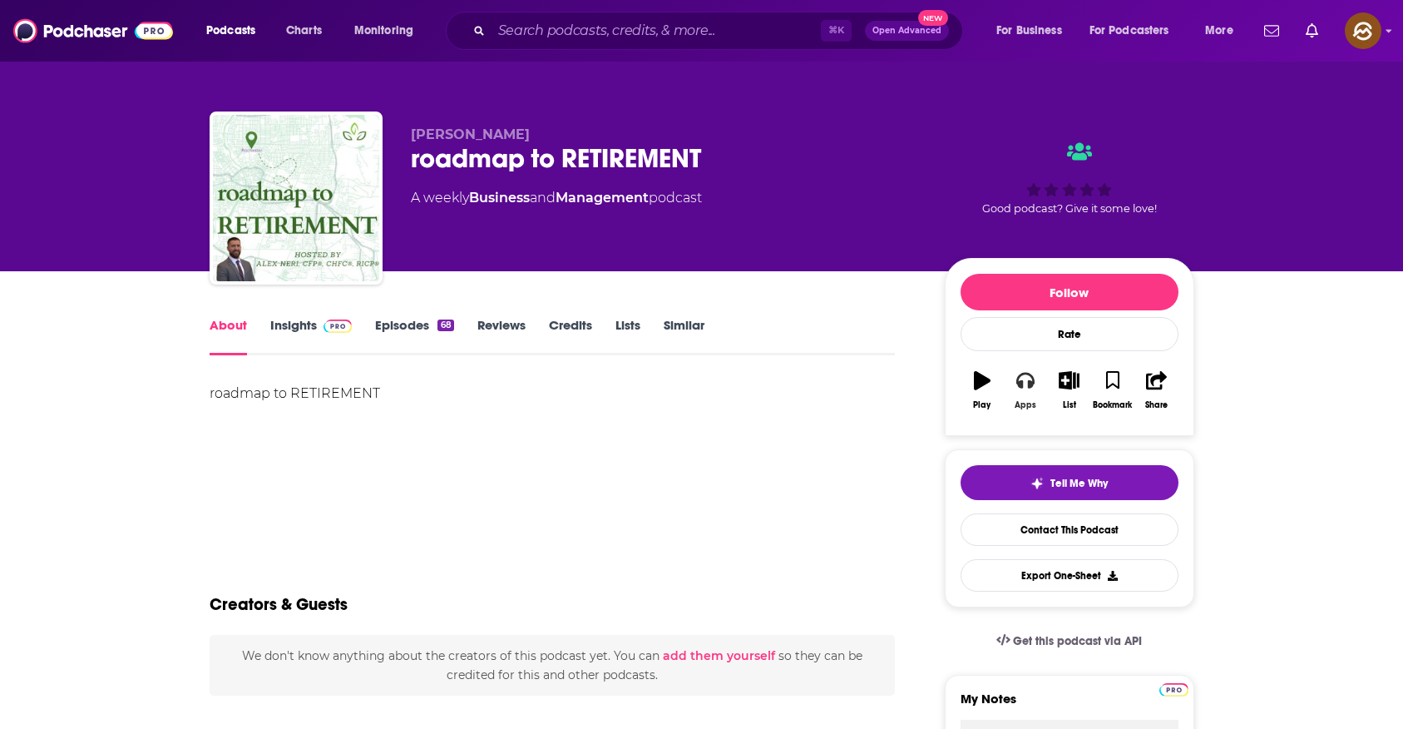
click at [1033, 392] on button "Apps" at bounding box center [1025, 390] width 43 height 60
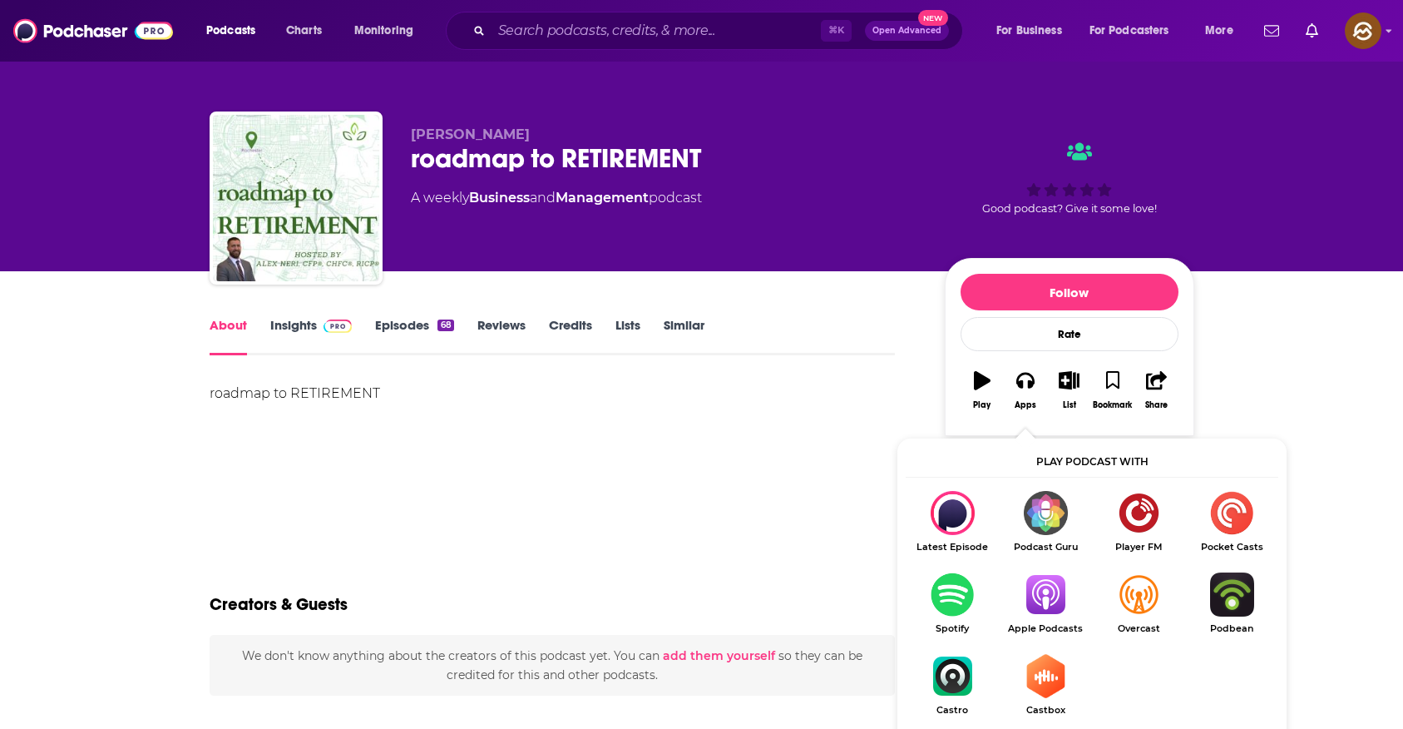
click at [1049, 588] on img "Show Listen On dropdown" at bounding box center [1045, 594] width 93 height 44
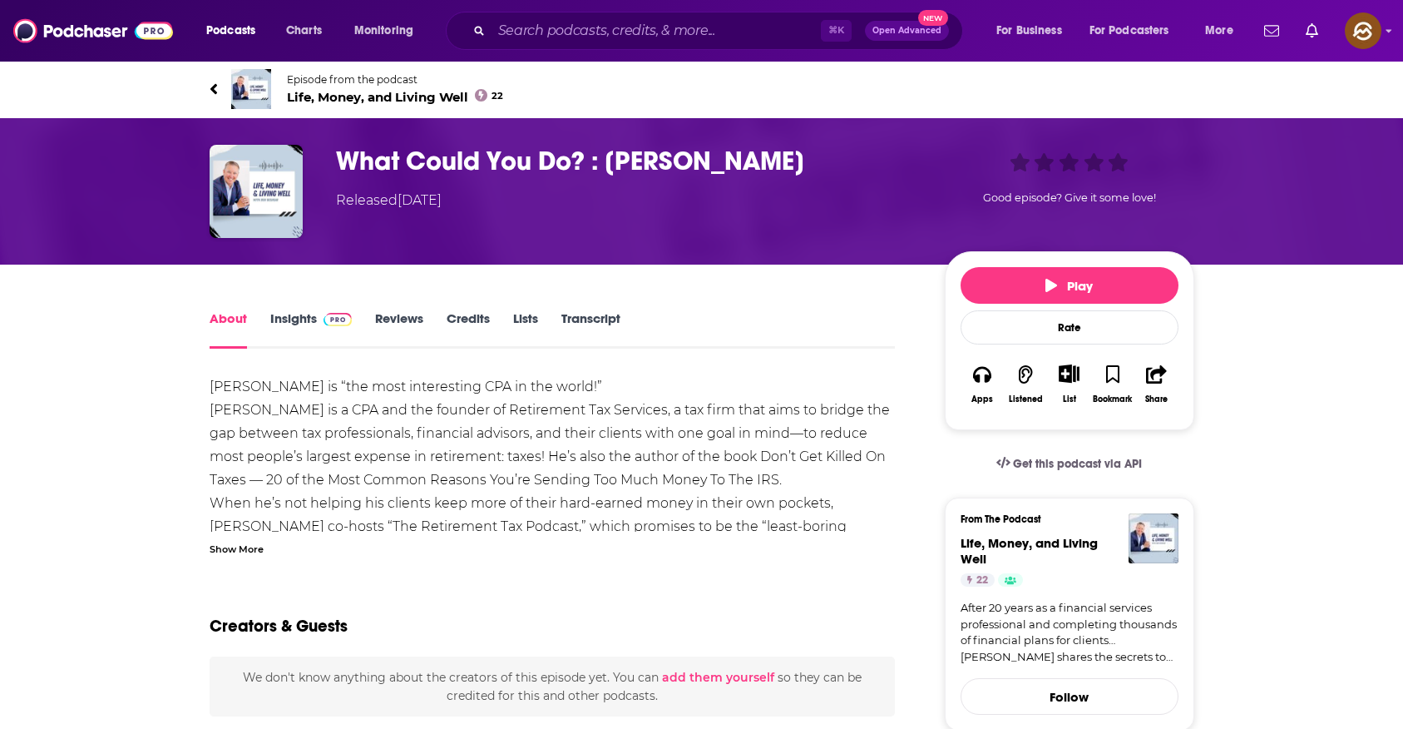
click at [654, 166] on h1 "What Could You Do? : Steven Jarvis" at bounding box center [627, 161] width 582 height 32
drag, startPoint x: 654, startPoint y: 166, endPoint x: 710, endPoint y: 166, distance: 55.7
copy h1 "Steven Jarvis"
click at [710, 166] on h1 "What Could You Do? : Steven Jarvis" at bounding box center [627, 161] width 582 height 32
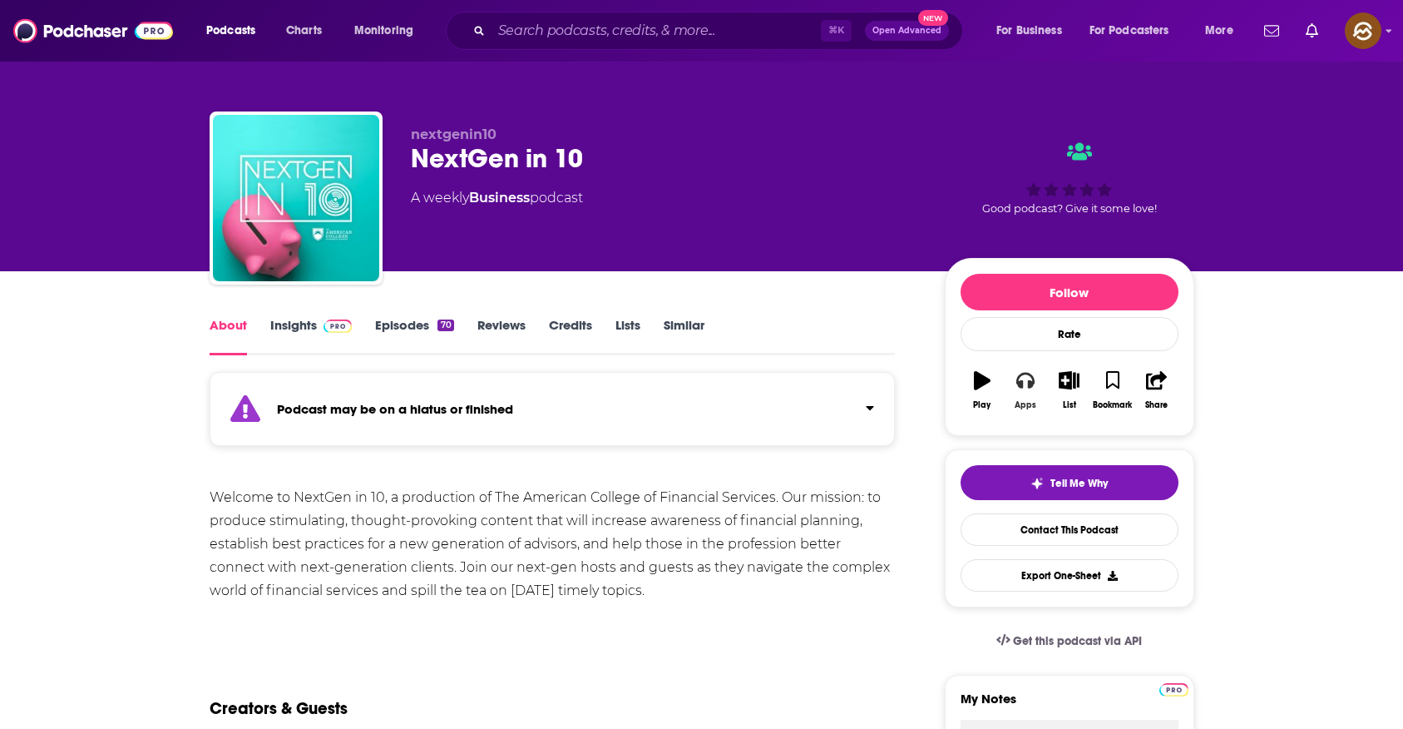
click at [1030, 382] on icon "button" at bounding box center [1026, 381] width 18 height 17
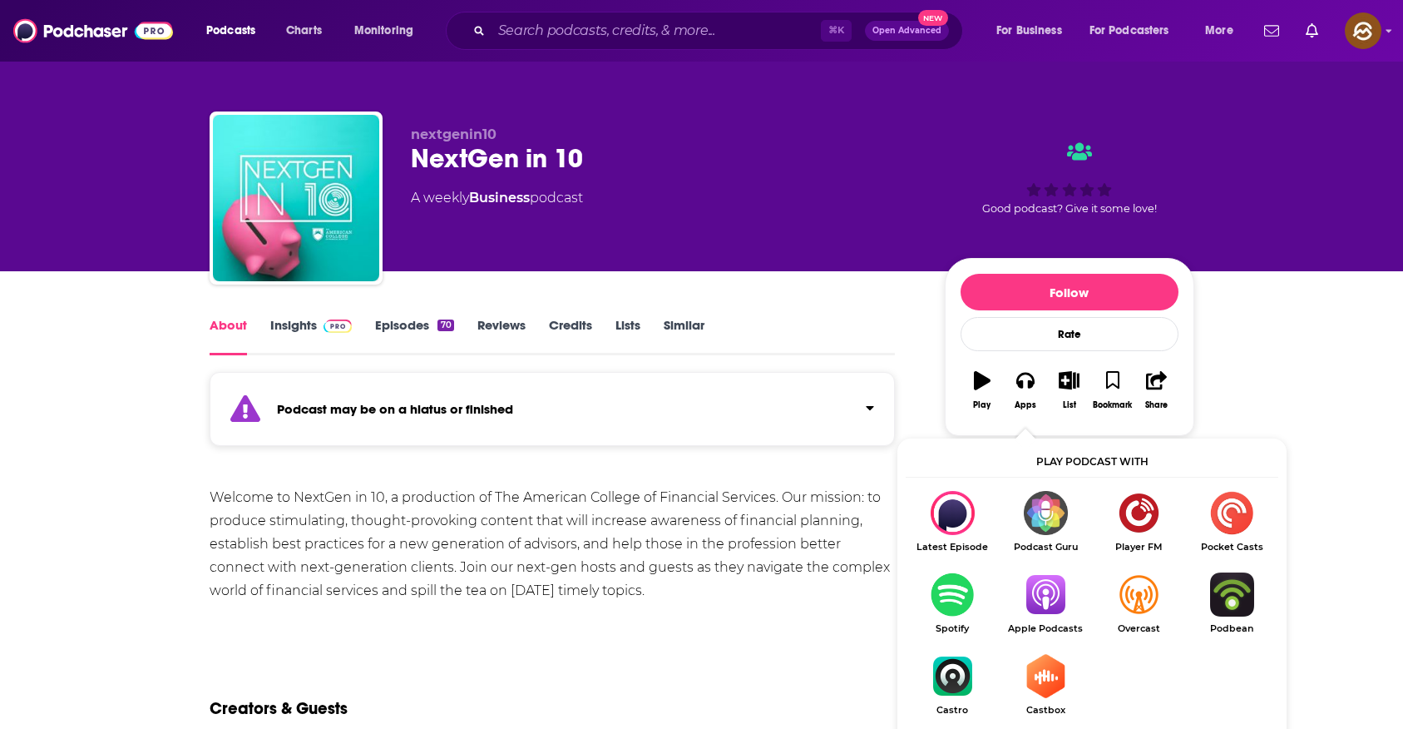
click at [1049, 600] on img "Show Listen On dropdown" at bounding box center [1045, 594] width 93 height 44
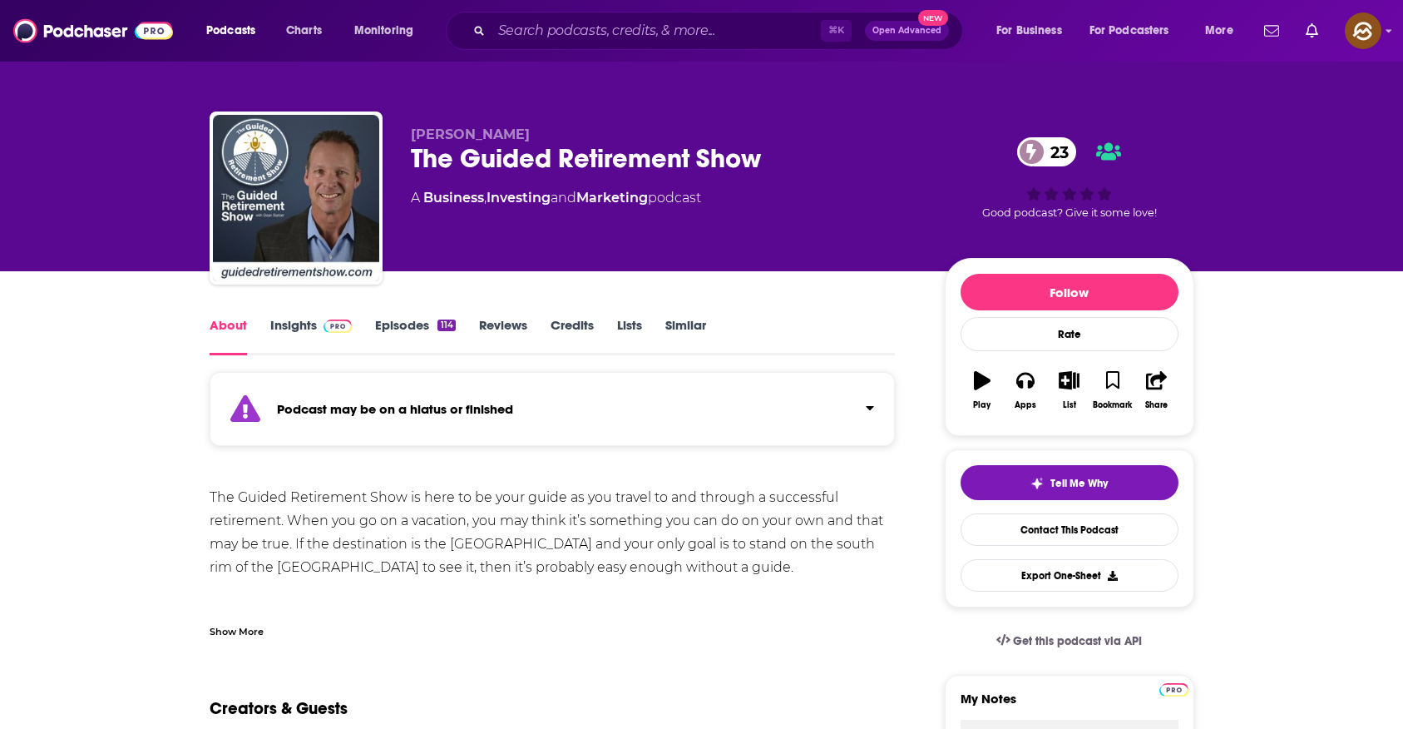
click at [731, 157] on div "The Guided Retirement Show 23" at bounding box center [664, 158] width 507 height 32
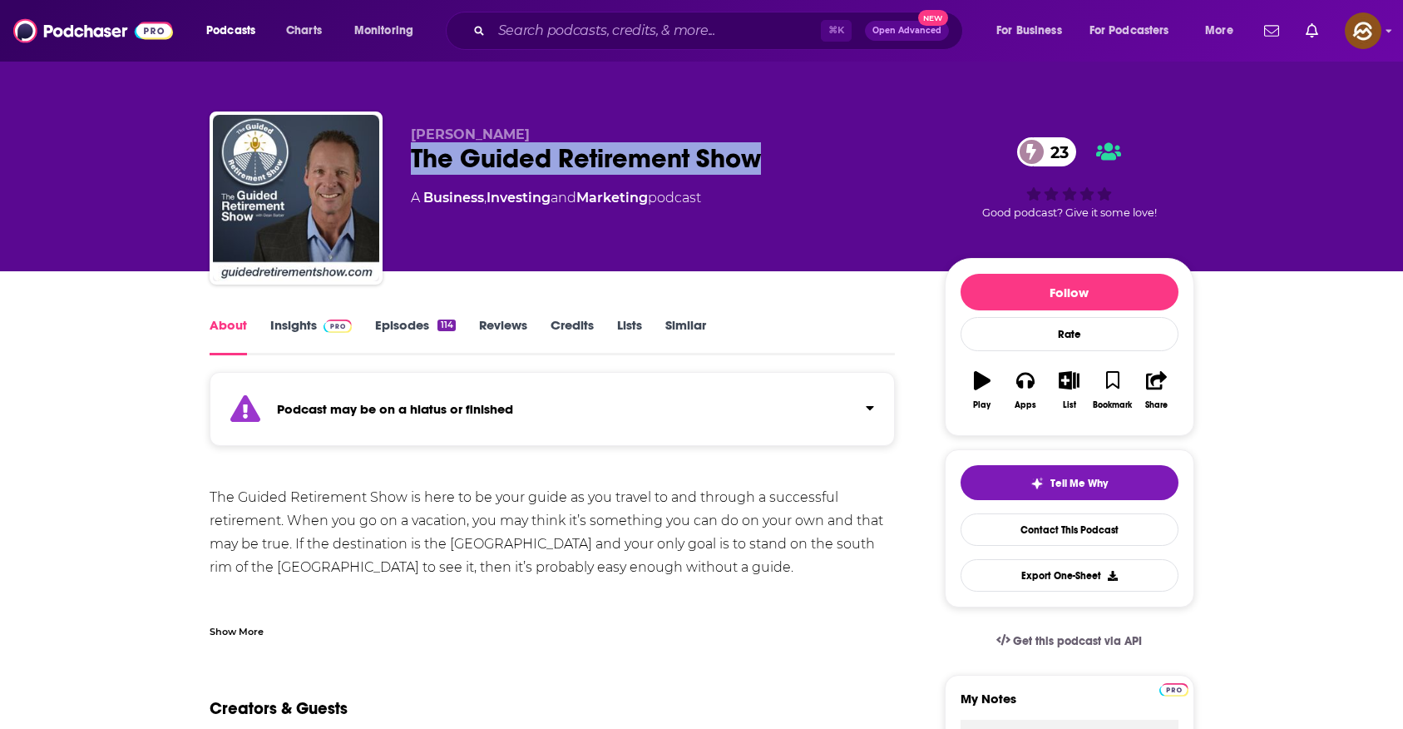
drag, startPoint x: 731, startPoint y: 157, endPoint x: 438, endPoint y: 160, distance: 293.7
copy h1 "The Guided Retirement Show"
click at [438, 160] on div "The Guided Retirement Show 23" at bounding box center [664, 158] width 507 height 32
click at [1036, 384] on button "Apps" at bounding box center [1025, 390] width 43 height 60
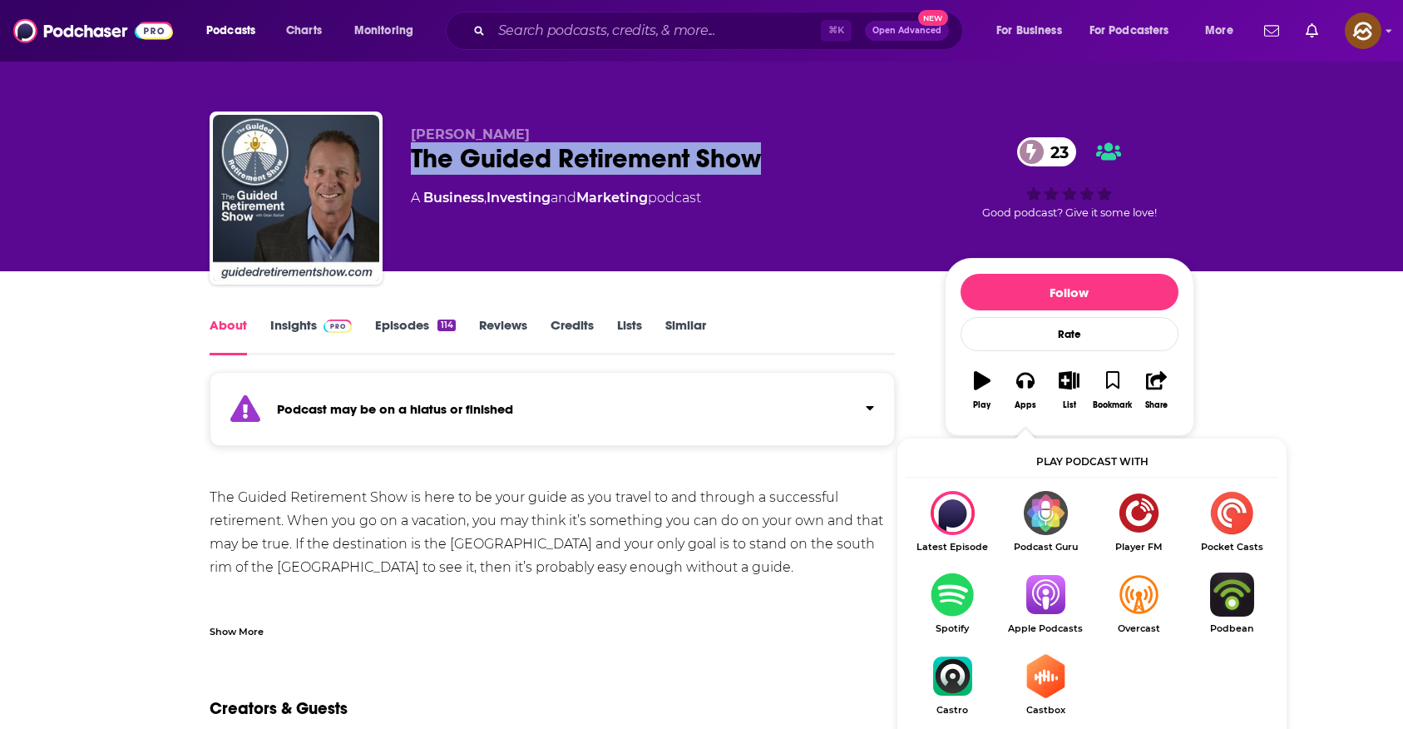
click at [1050, 604] on img "Show Listen On dropdown" at bounding box center [1045, 594] width 93 height 44
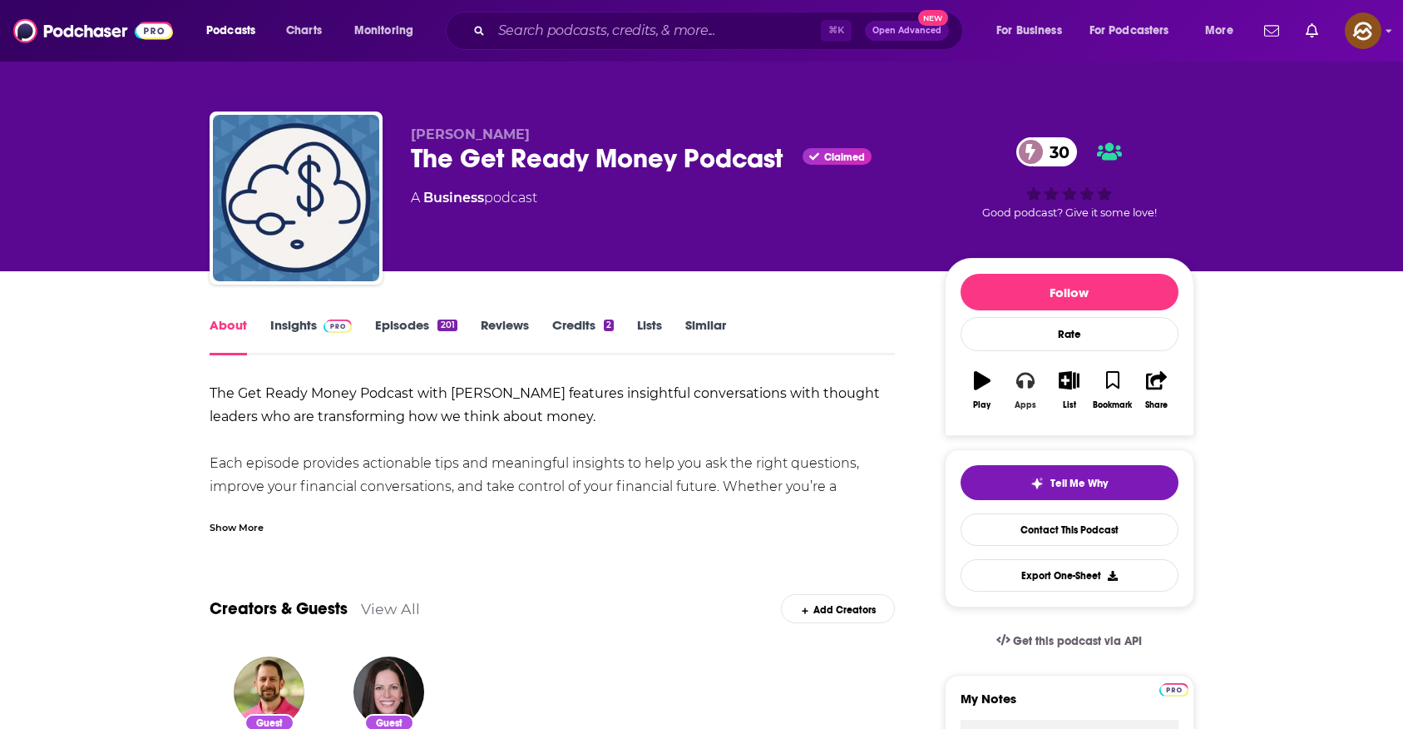
click at [1033, 383] on icon "button" at bounding box center [1026, 381] width 18 height 17
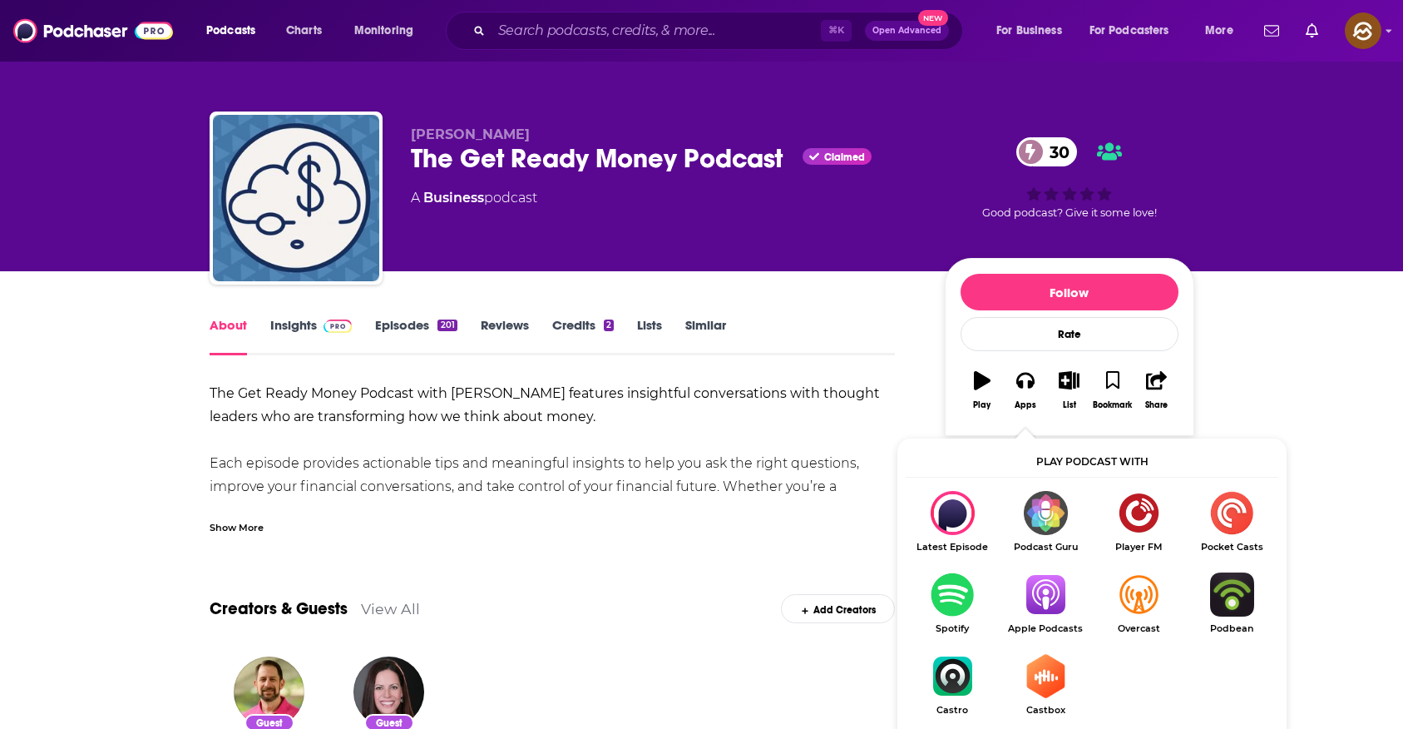
click at [1053, 597] on img "Show Listen On dropdown" at bounding box center [1045, 594] width 93 height 44
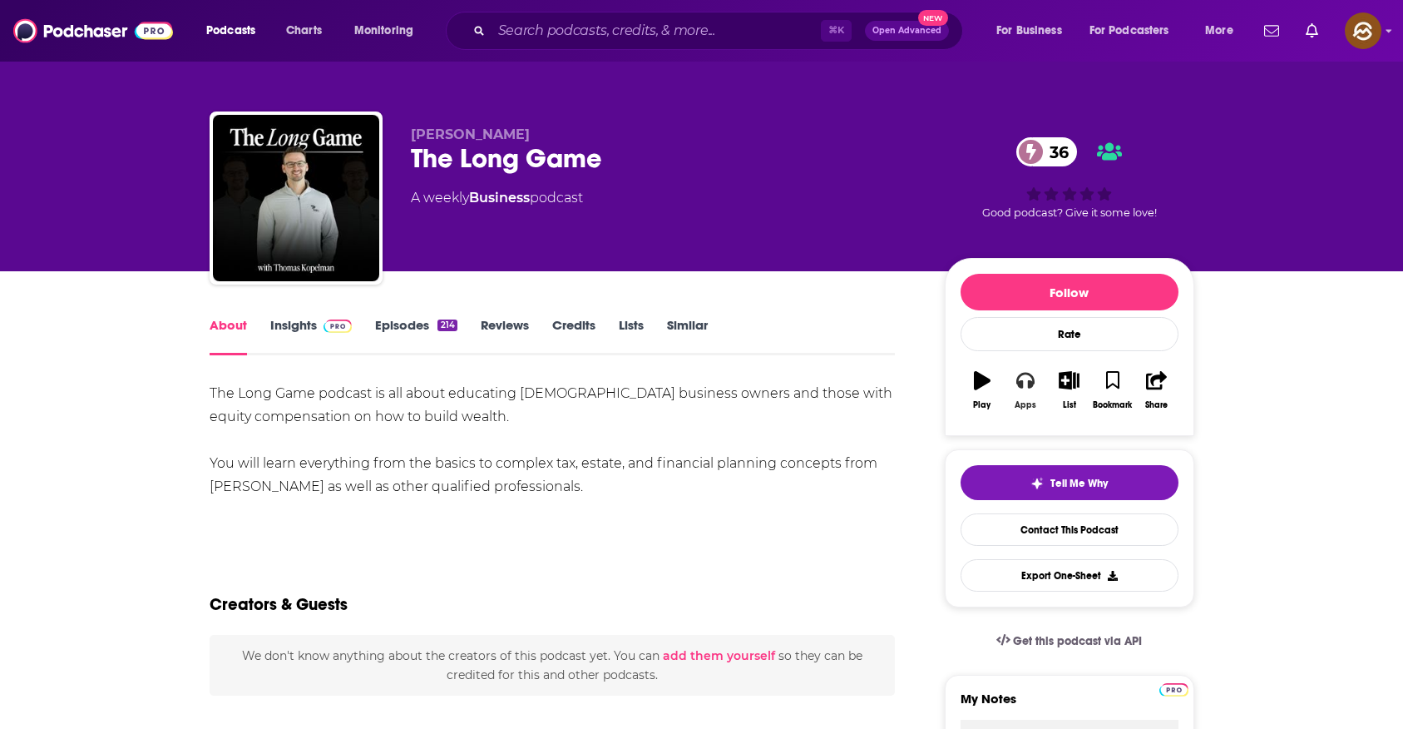
click at [1033, 389] on icon "button" at bounding box center [1026, 380] width 18 height 18
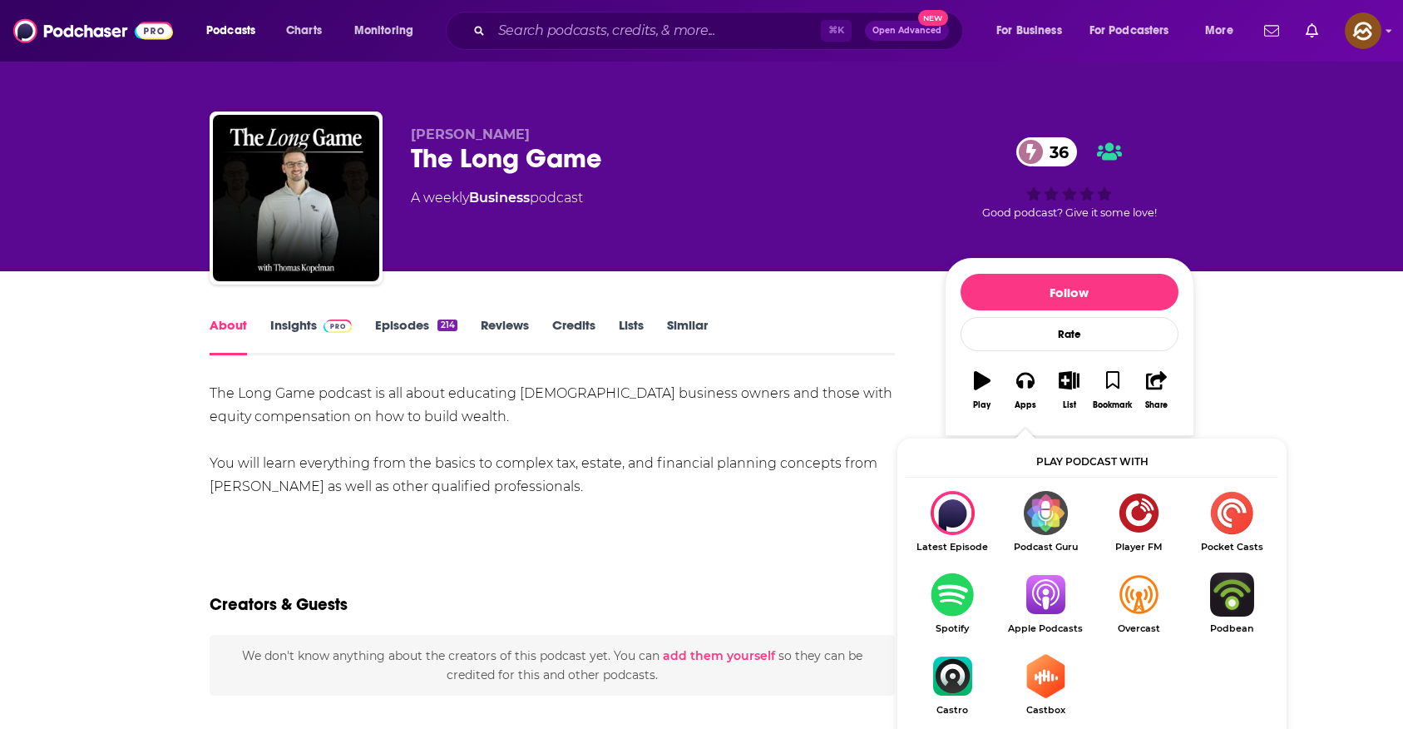
click at [1054, 598] on img "Show Listen On dropdown" at bounding box center [1045, 594] width 93 height 44
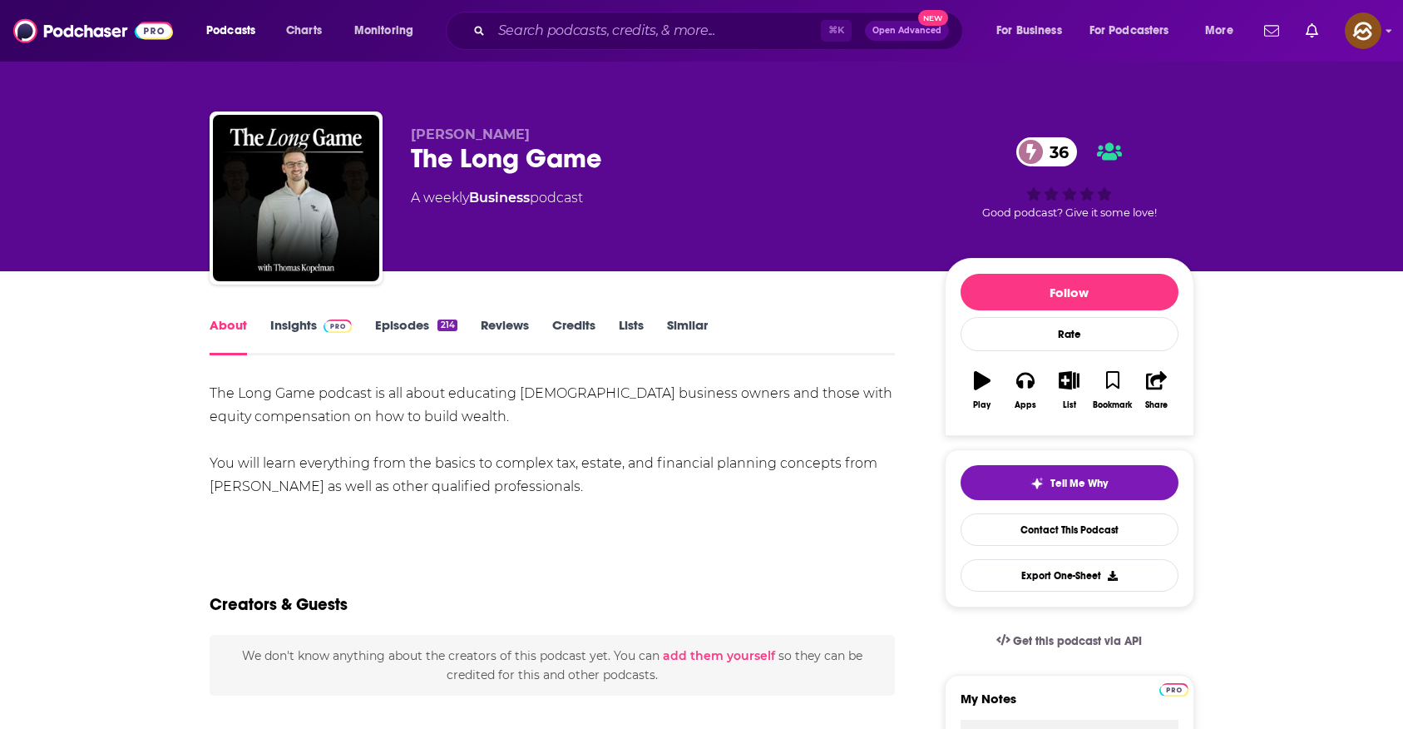
click at [309, 332] on link "Insights" at bounding box center [311, 336] width 82 height 38
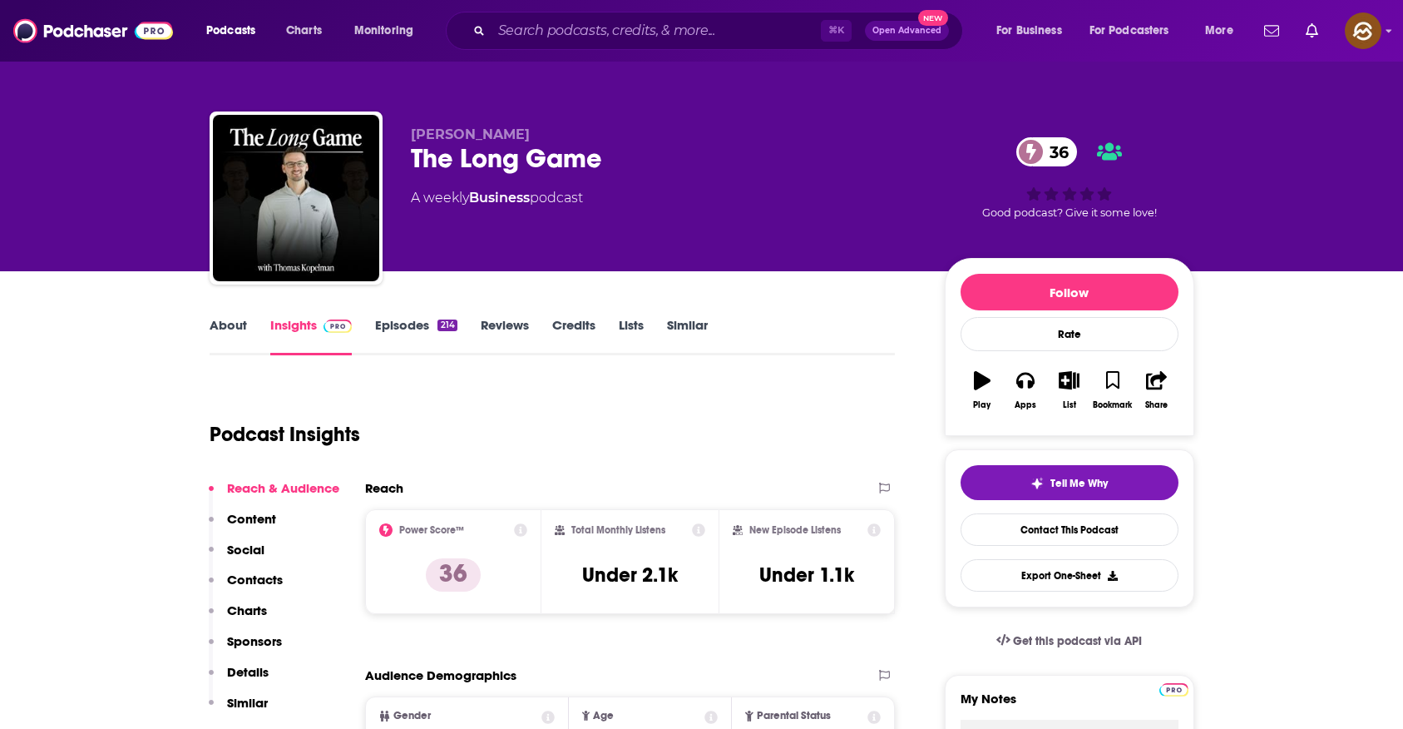
click at [279, 586] on p "Contacts" at bounding box center [255, 580] width 56 height 16
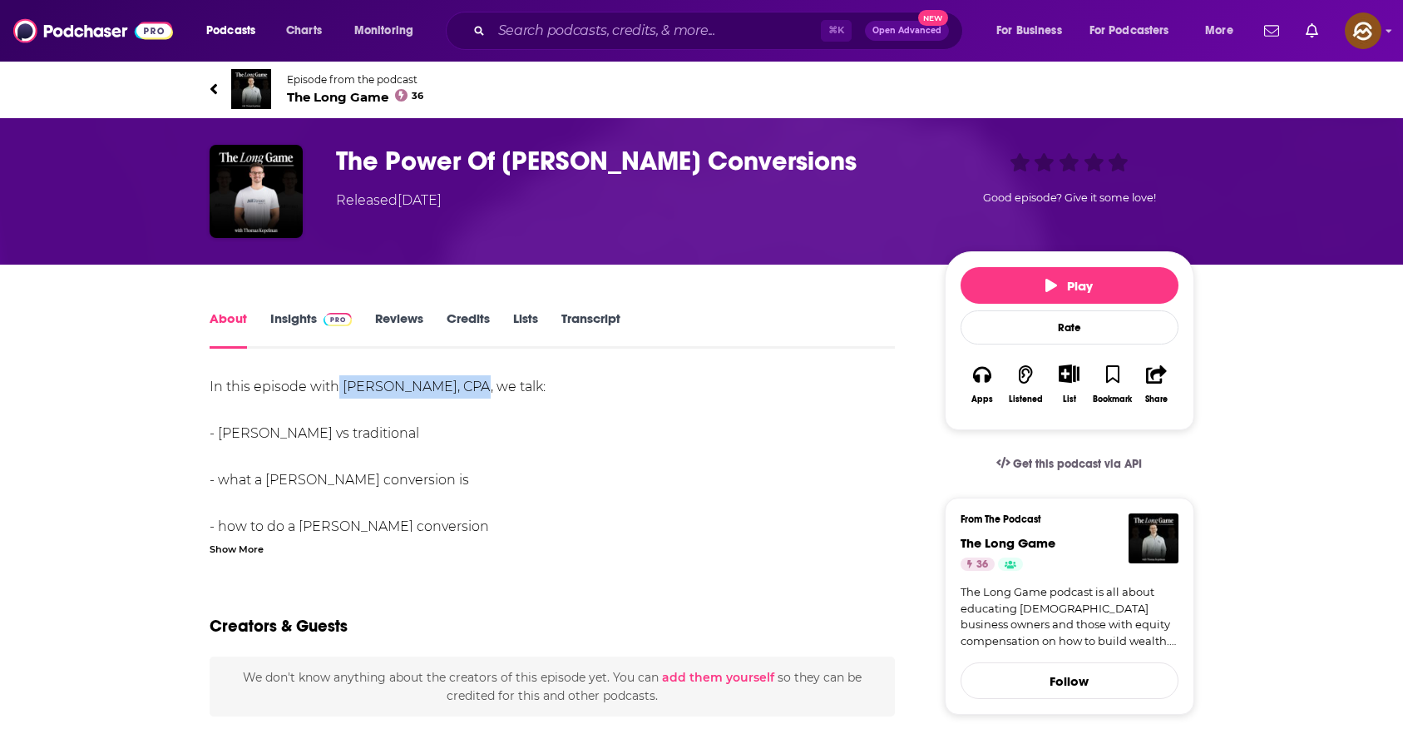
drag, startPoint x: 339, startPoint y: 388, endPoint x: 458, endPoint y: 395, distance: 120.0
copy div "Steven Jarvis, CPA"
click at [458, 395] on div "In this episode with Steven Jarvis, CPA, we talk: - Roth vs traditional - what …" at bounding box center [553, 503] width 686 height 256
click at [216, 547] on div "Show More" at bounding box center [237, 548] width 54 height 16
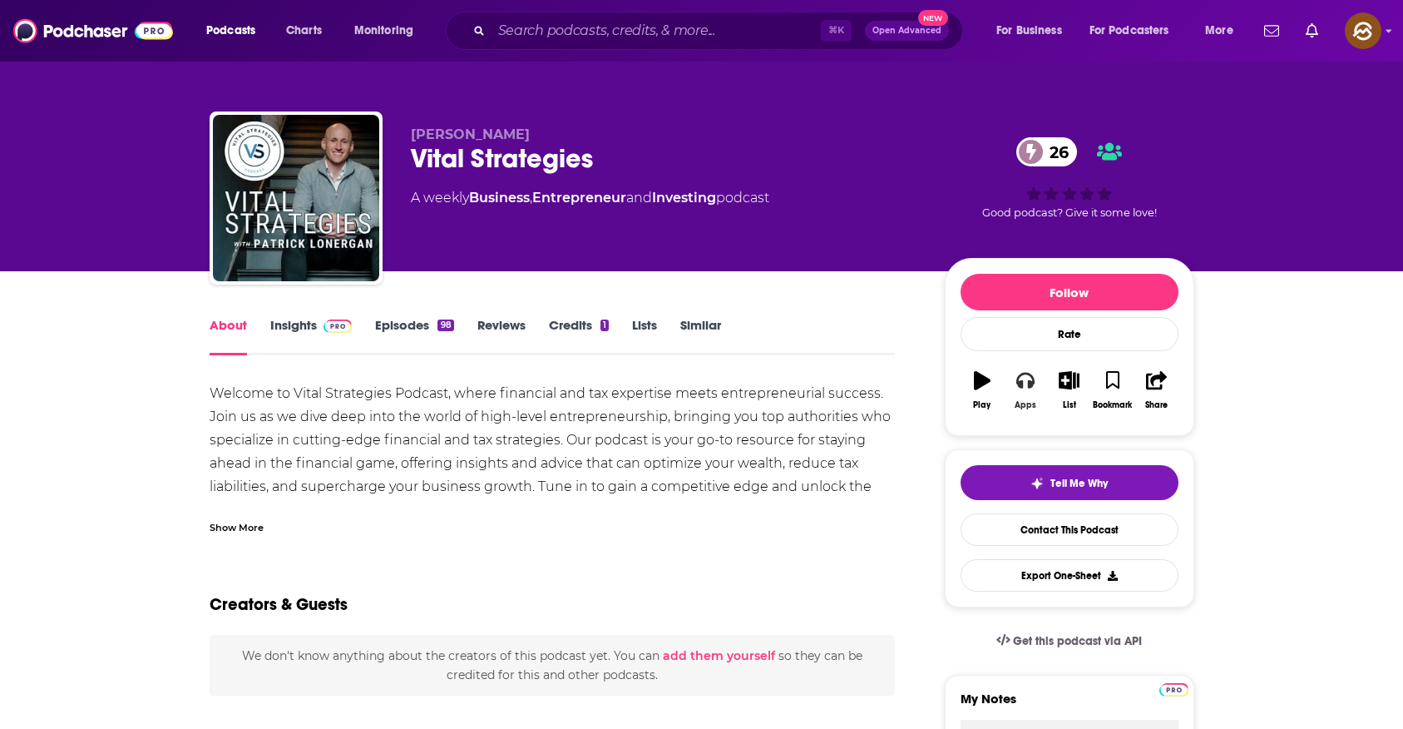
click at [1024, 381] on icon "button" at bounding box center [1026, 380] width 18 height 18
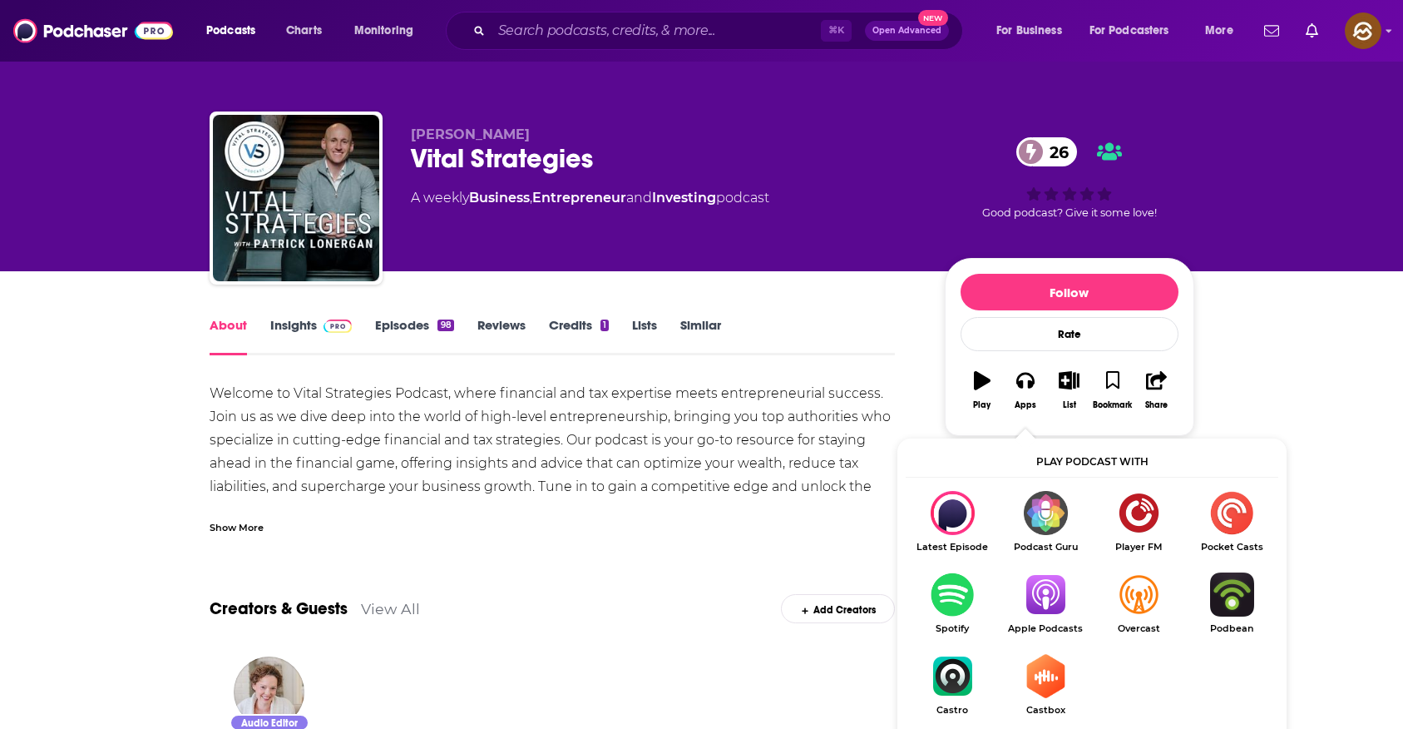
click at [1055, 592] on img "Show Listen On dropdown" at bounding box center [1045, 594] width 93 height 44
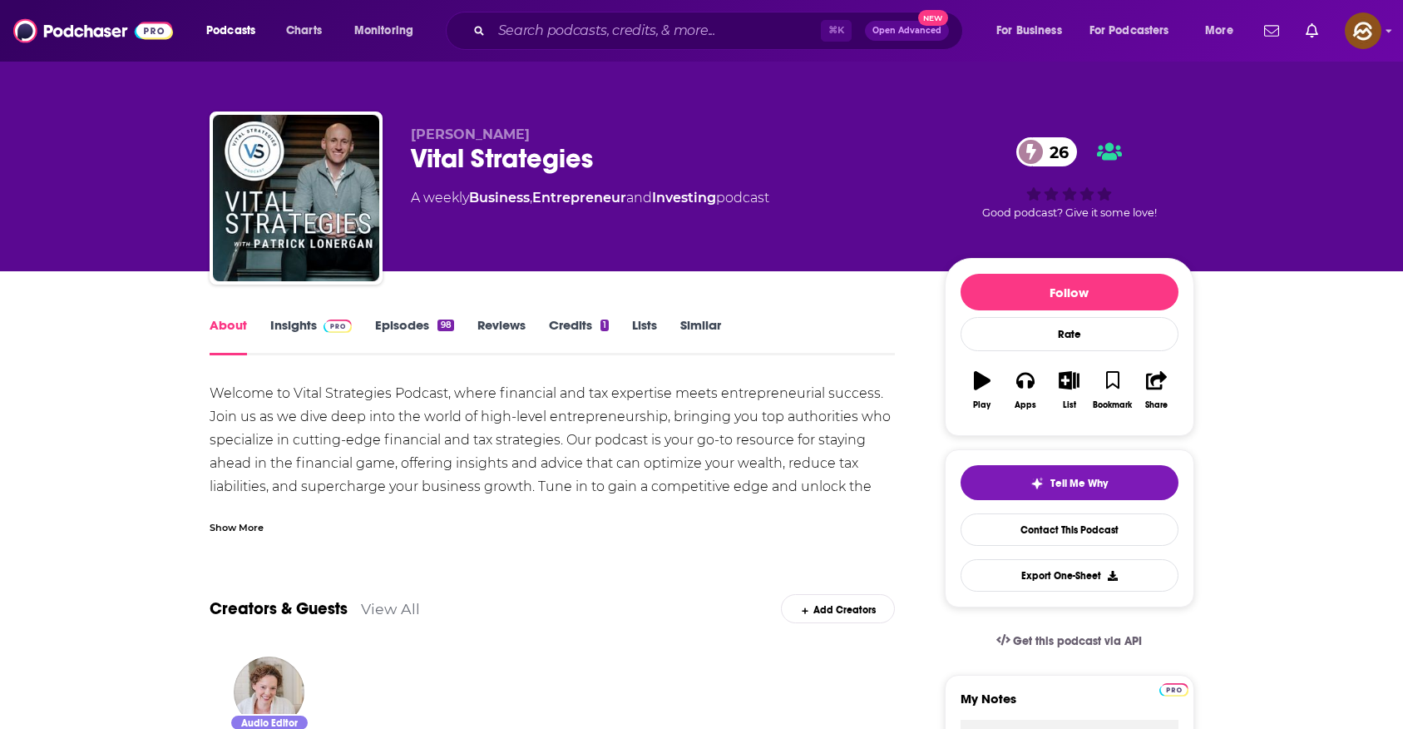
click at [493, 133] on span "[PERSON_NAME]" at bounding box center [470, 134] width 119 height 16
drag, startPoint x: 493, startPoint y: 133, endPoint x: 439, endPoint y: 140, distance: 54.5
copy span "[PERSON_NAME]"
click at [439, 140] on span "[PERSON_NAME]" at bounding box center [470, 134] width 119 height 16
click at [280, 339] on link "Insights" at bounding box center [311, 336] width 82 height 38
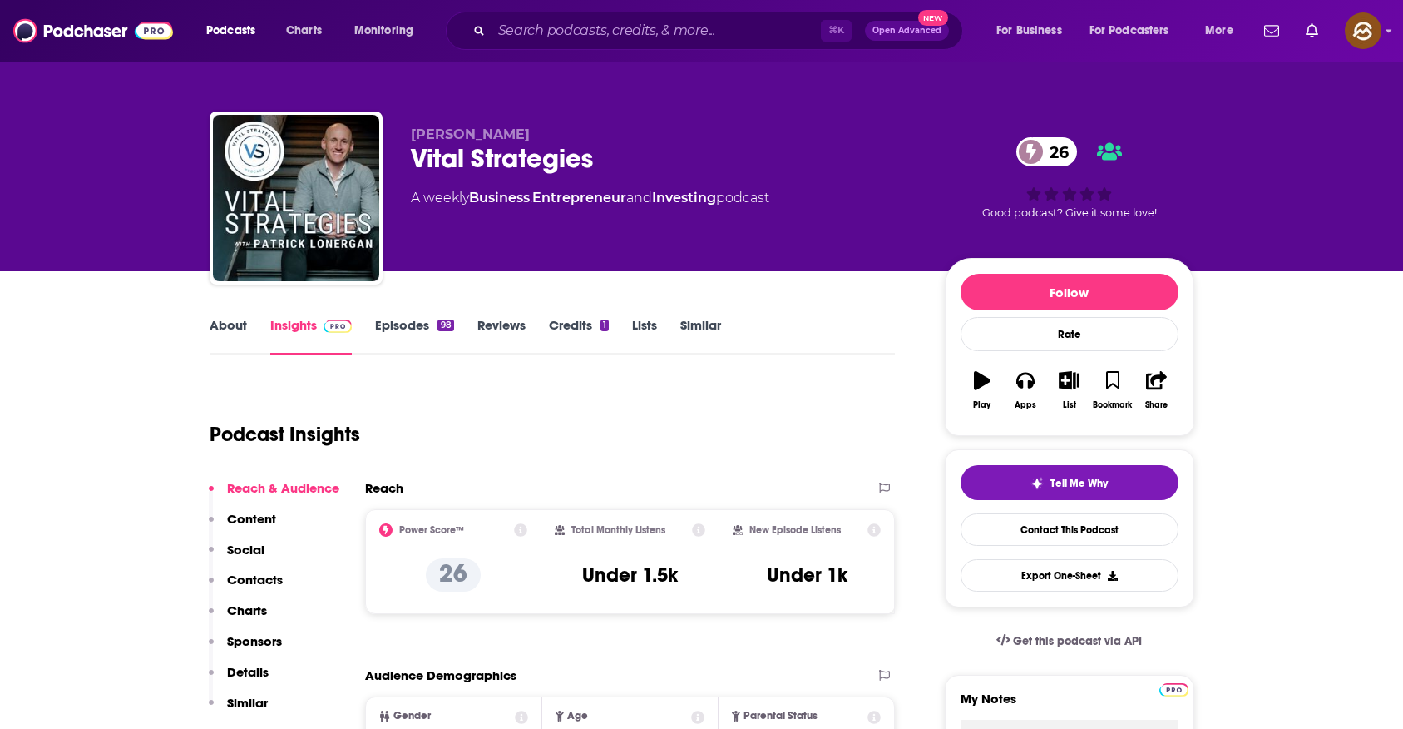
click at [280, 593] on button "Contacts" at bounding box center [246, 587] width 74 height 31
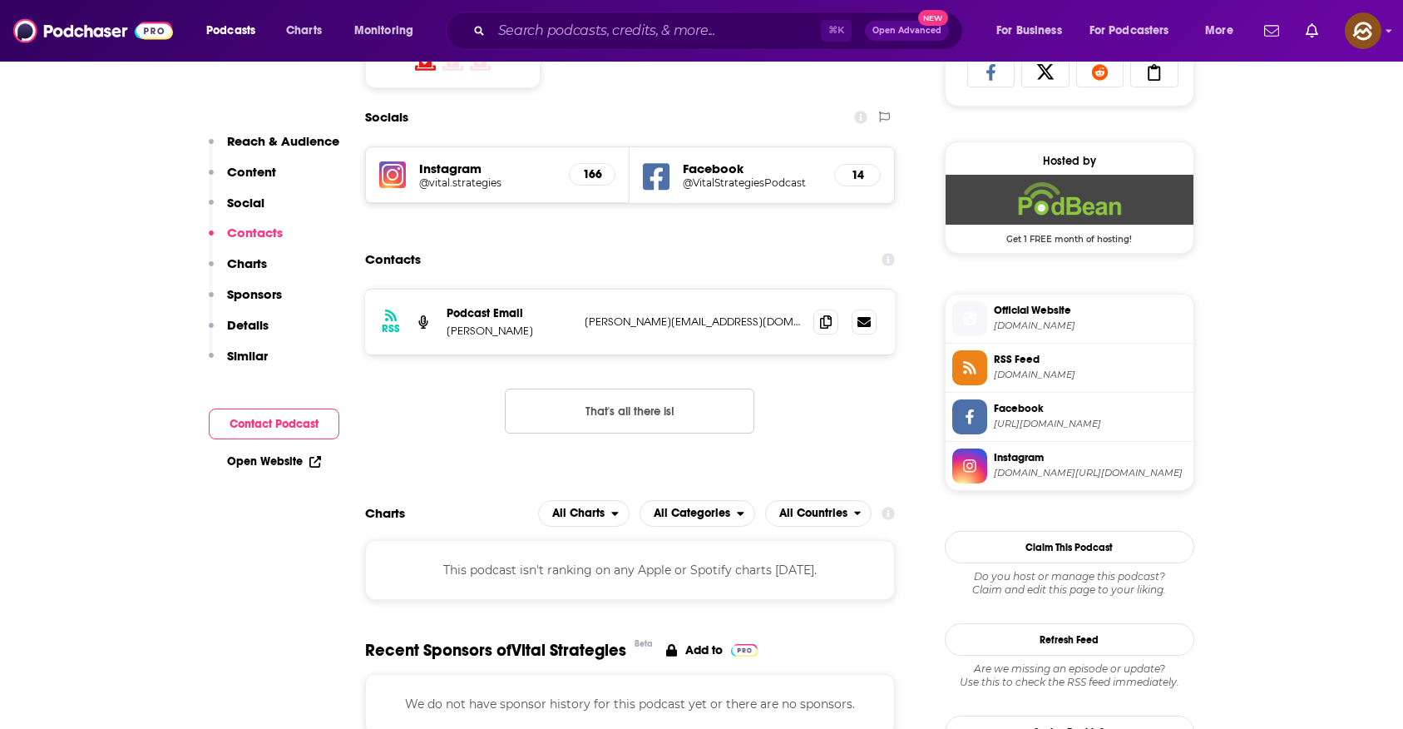
scroll to position [1150, 0]
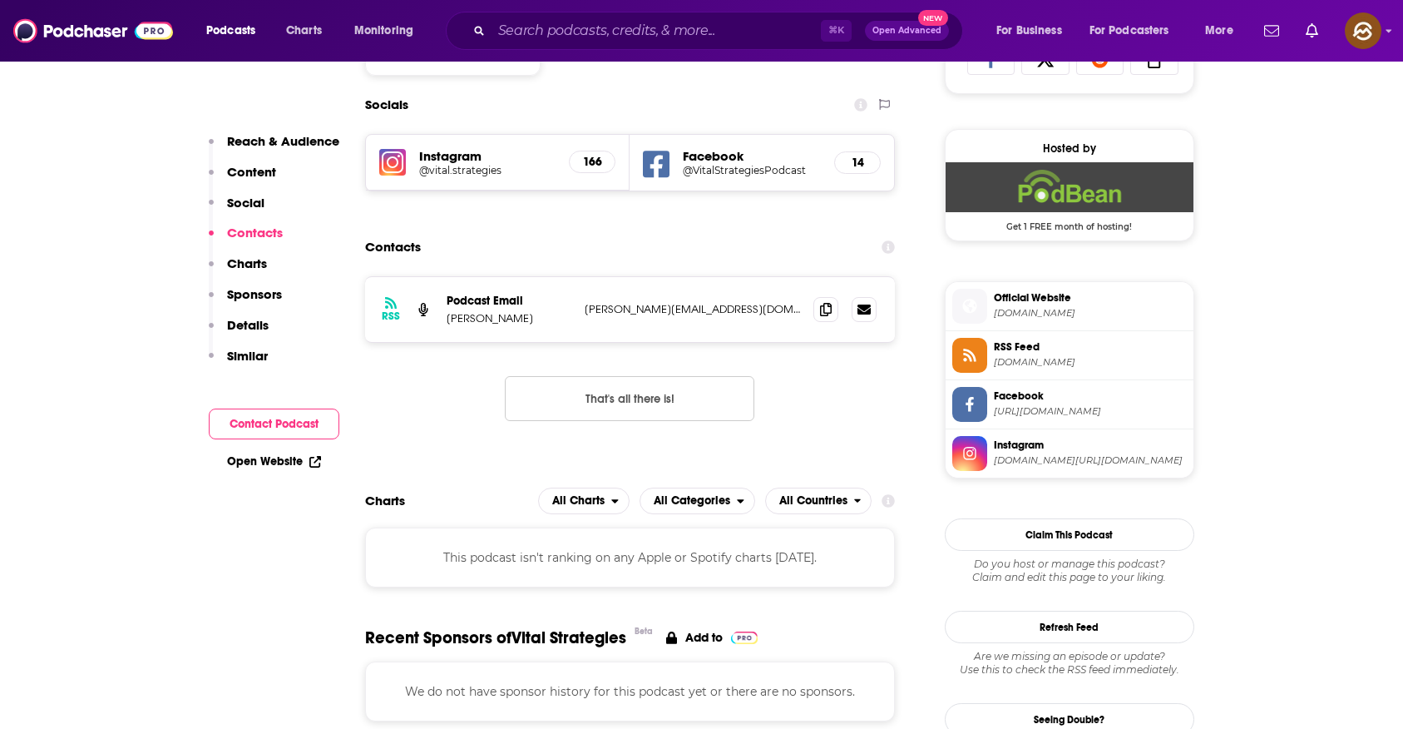
click at [812, 309] on div "RSS Podcast Email [PERSON_NAME] [PERSON_NAME][EMAIL_ADDRESS][DOMAIN_NAME] [PERS…" at bounding box center [630, 309] width 531 height 65
click at [826, 308] on icon at bounding box center [826, 308] width 12 height 13
